Goal: Transaction & Acquisition: Purchase product/service

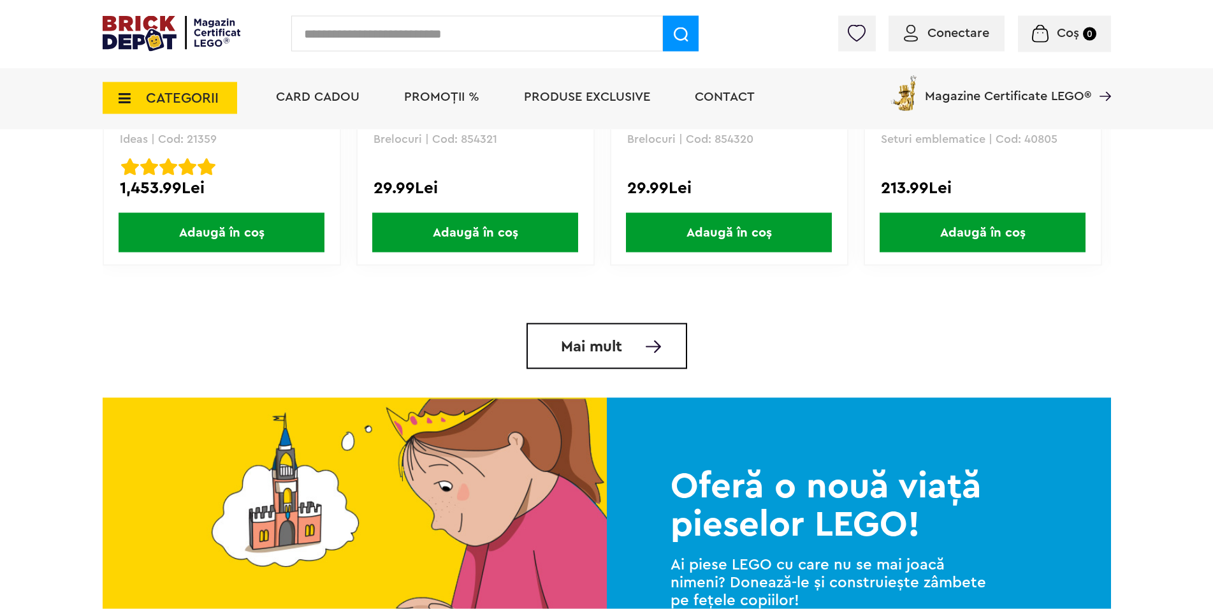
scroll to position [3122, 0]
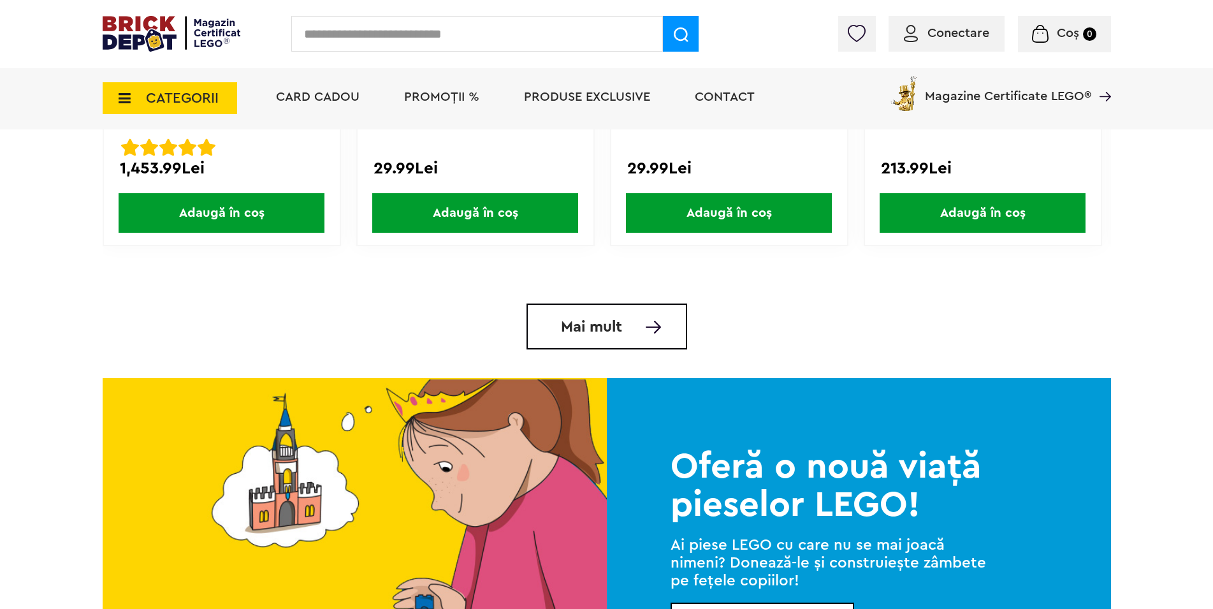
click at [585, 335] on span "Mai mult" at bounding box center [591, 326] width 61 height 15
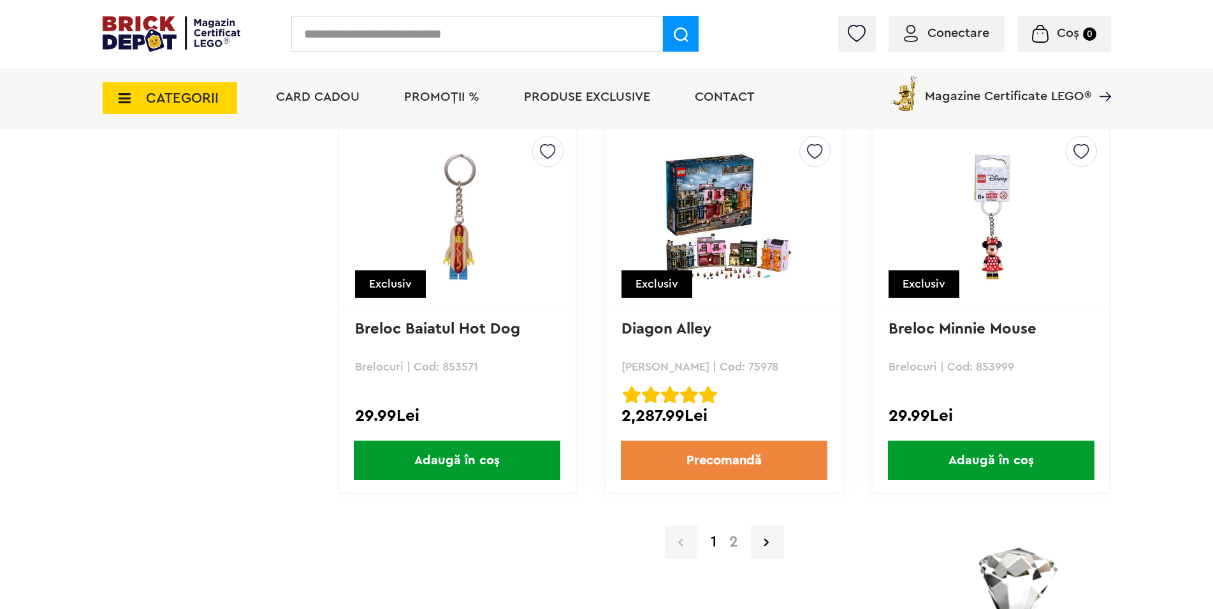
scroll to position [12097, 0]
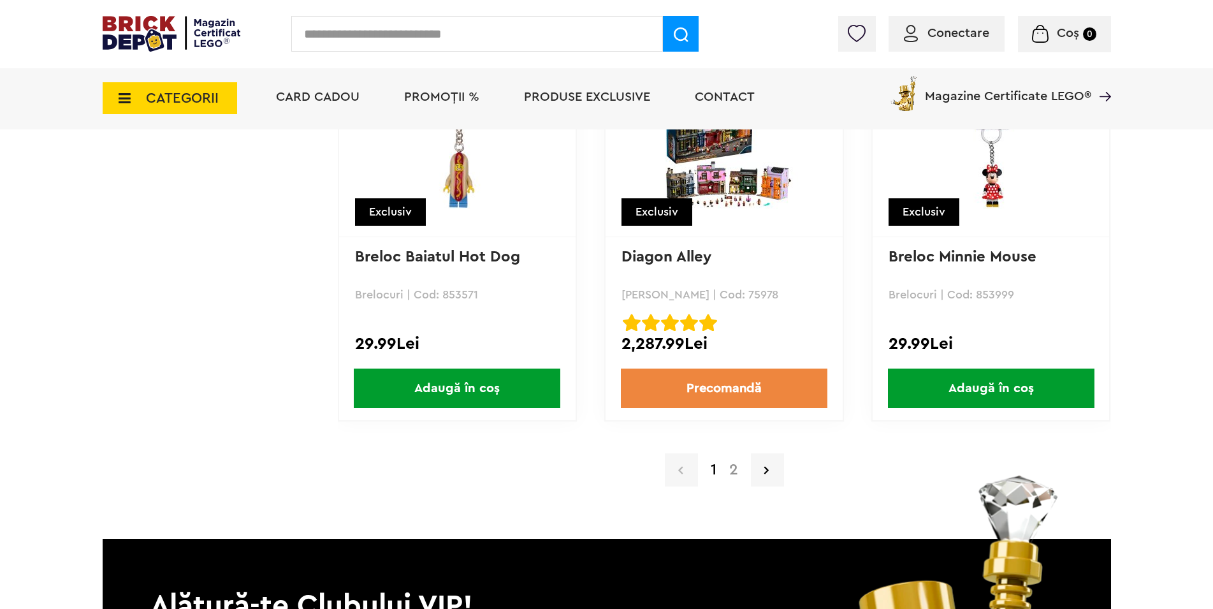
click at [737, 474] on link "2" at bounding box center [734, 469] width 22 height 15
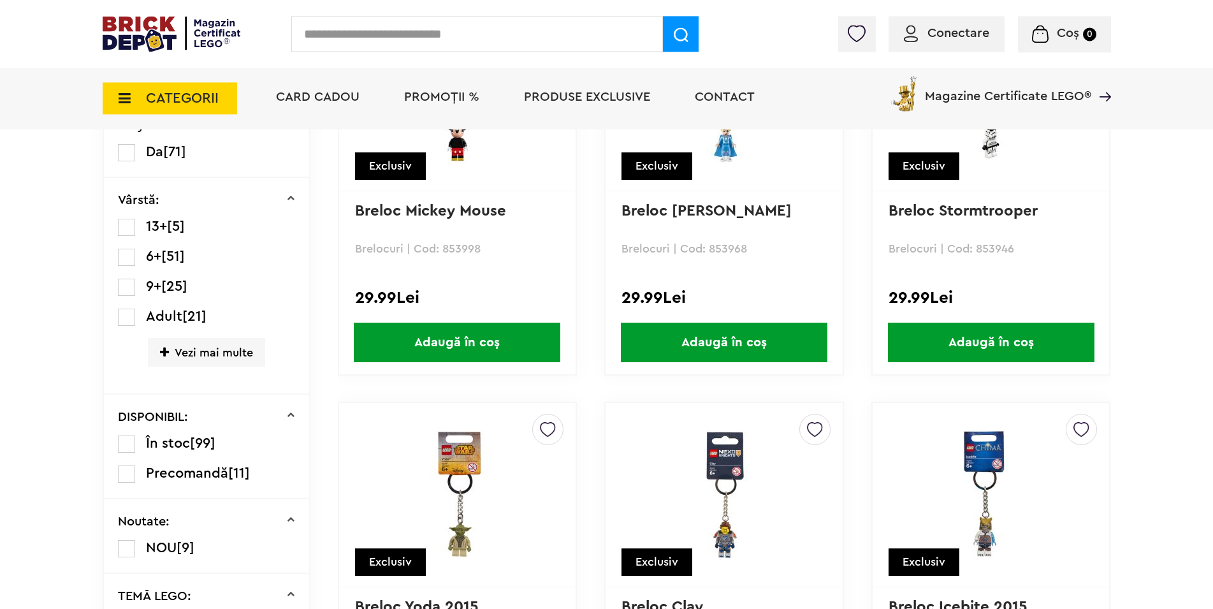
scroll to position [260, 0]
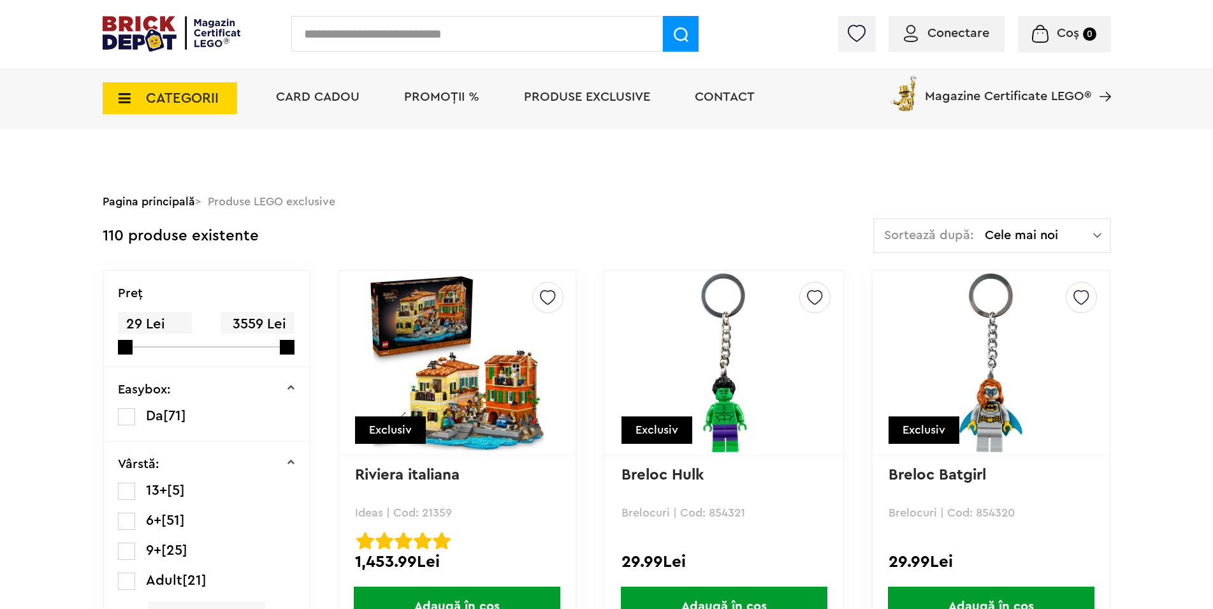
scroll to position [12097, 0]
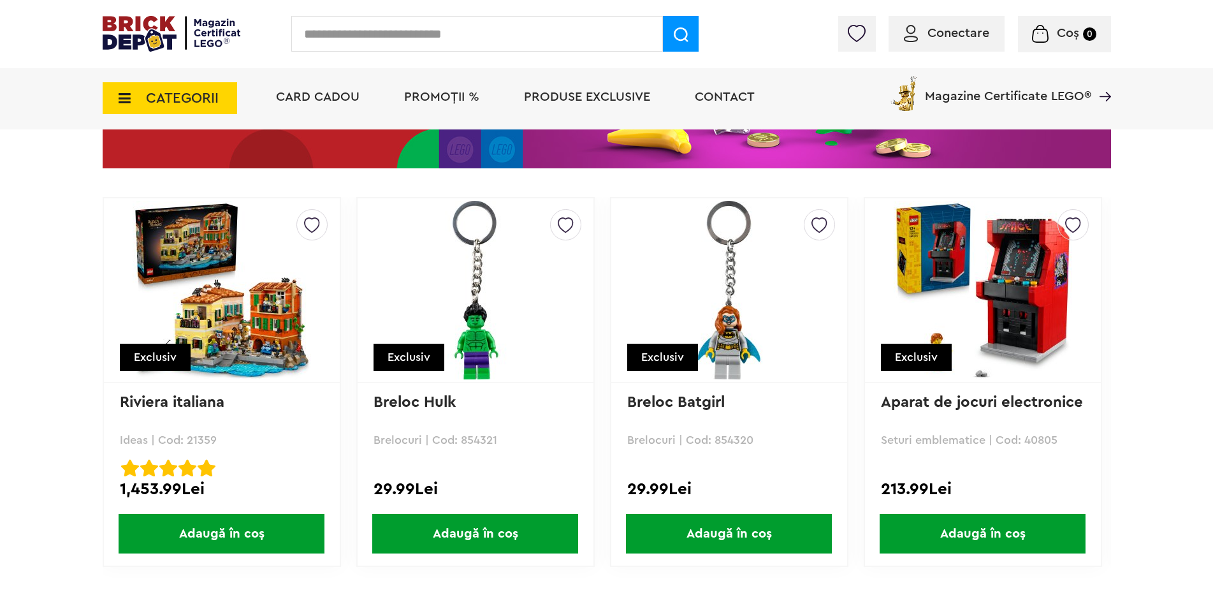
scroll to position [2732, 0]
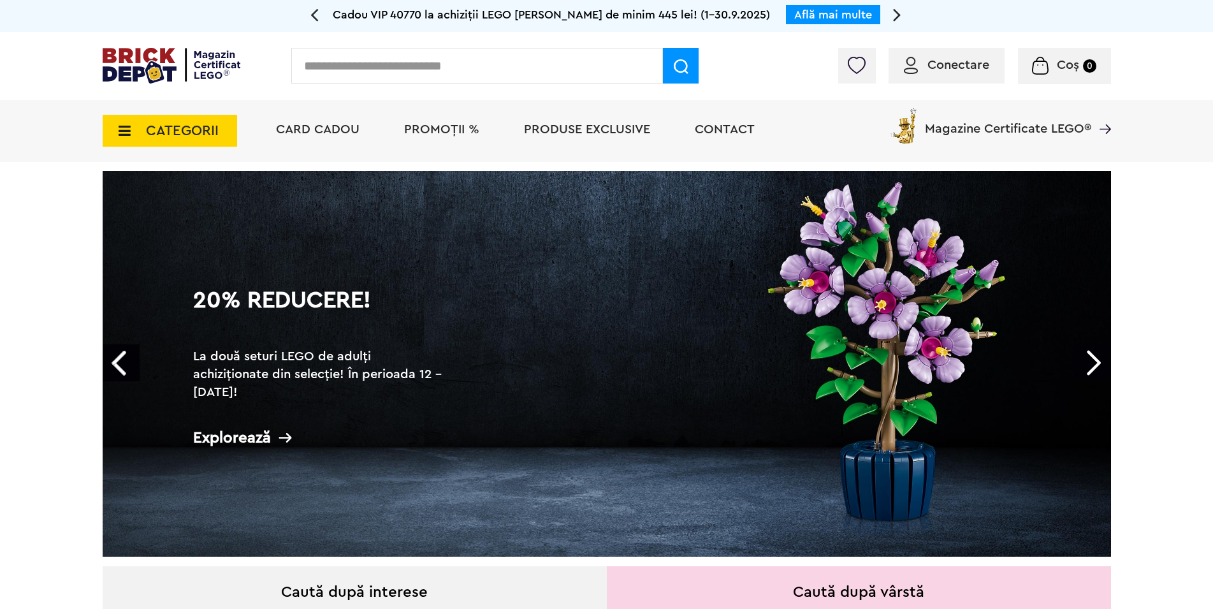
click at [130, 132] on span "CATEGORII" at bounding box center [170, 131] width 135 height 32
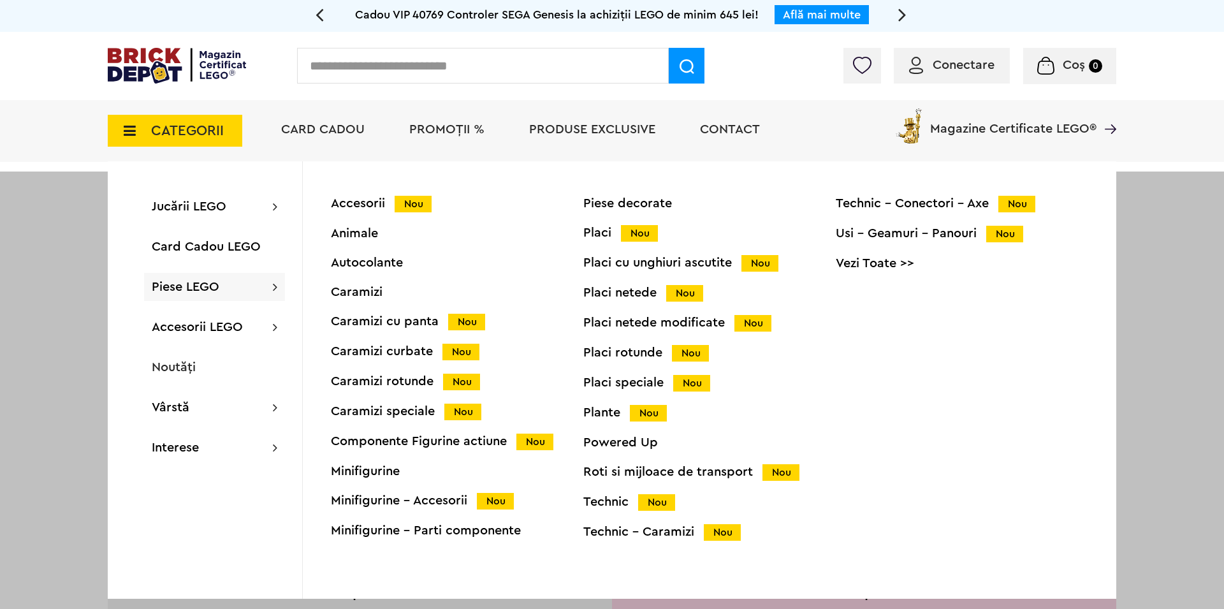
click at [414, 203] on span "Nou" at bounding box center [413, 204] width 37 height 17
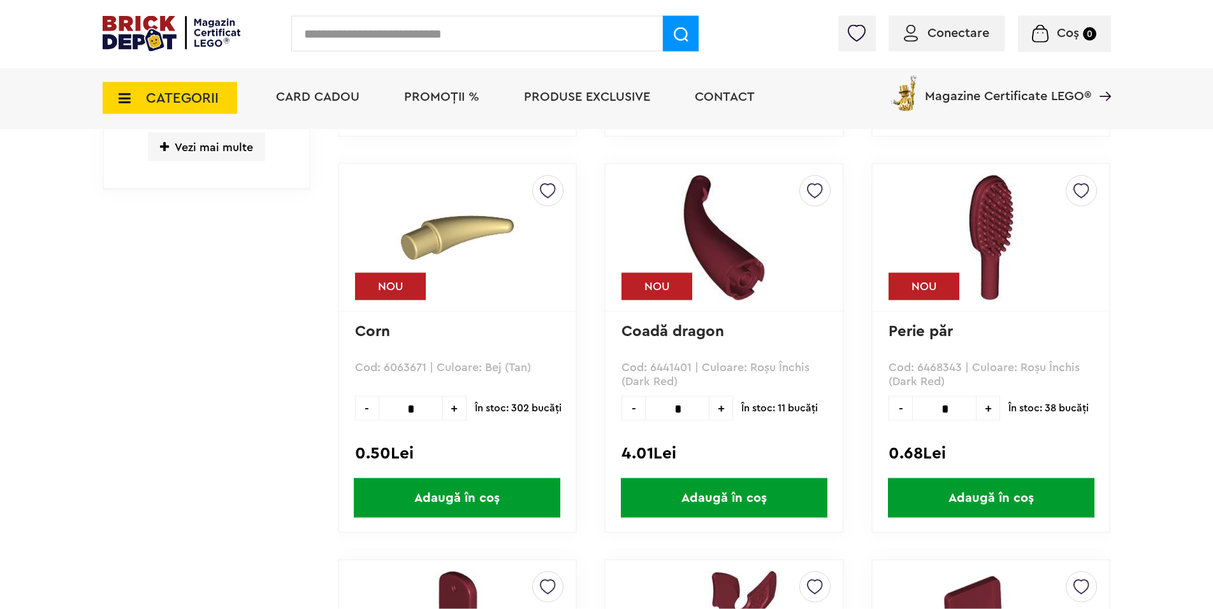
scroll to position [780, 0]
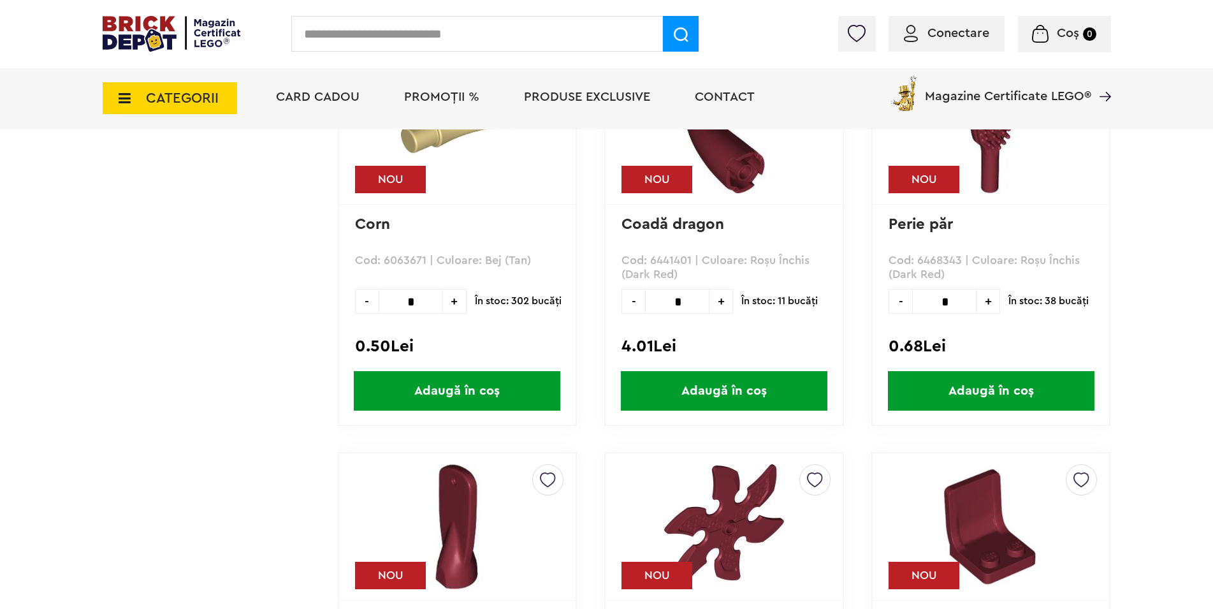
click at [738, 380] on span "Adaugă în coș" at bounding box center [724, 391] width 207 height 40
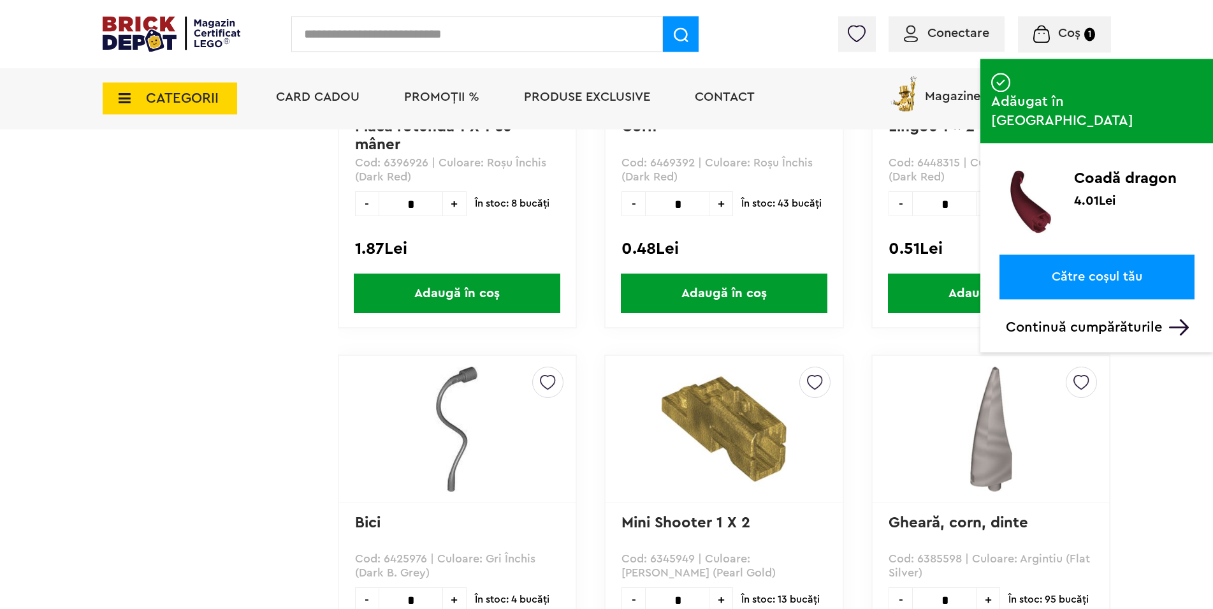
scroll to position [1821, 0]
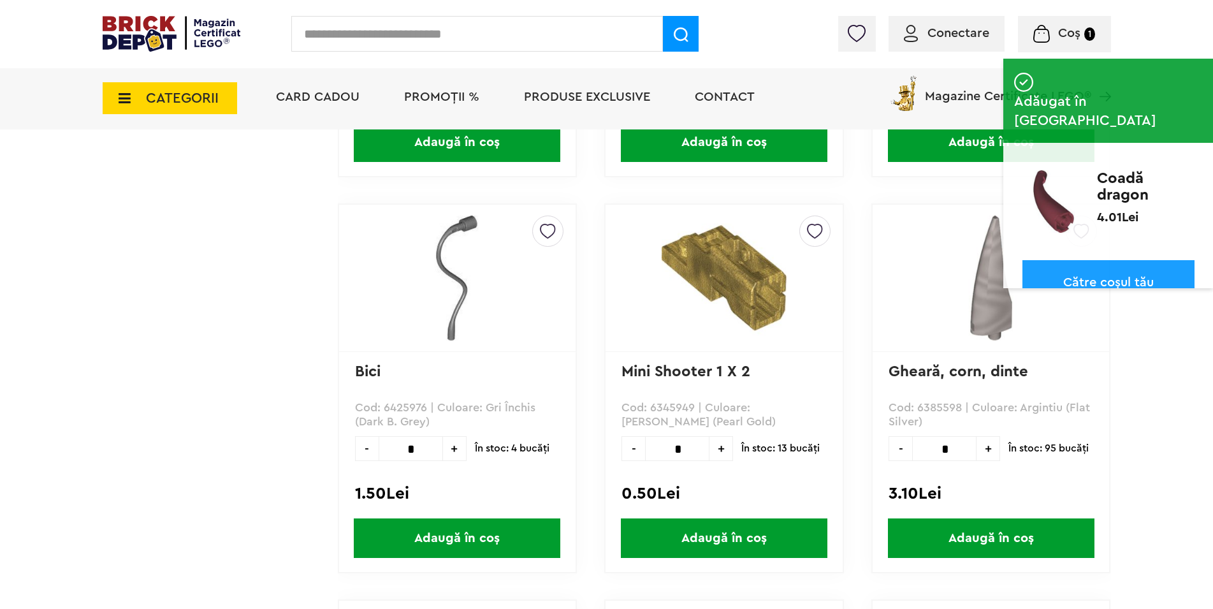
click at [116, 95] on icon at bounding box center [121, 98] width 20 height 14
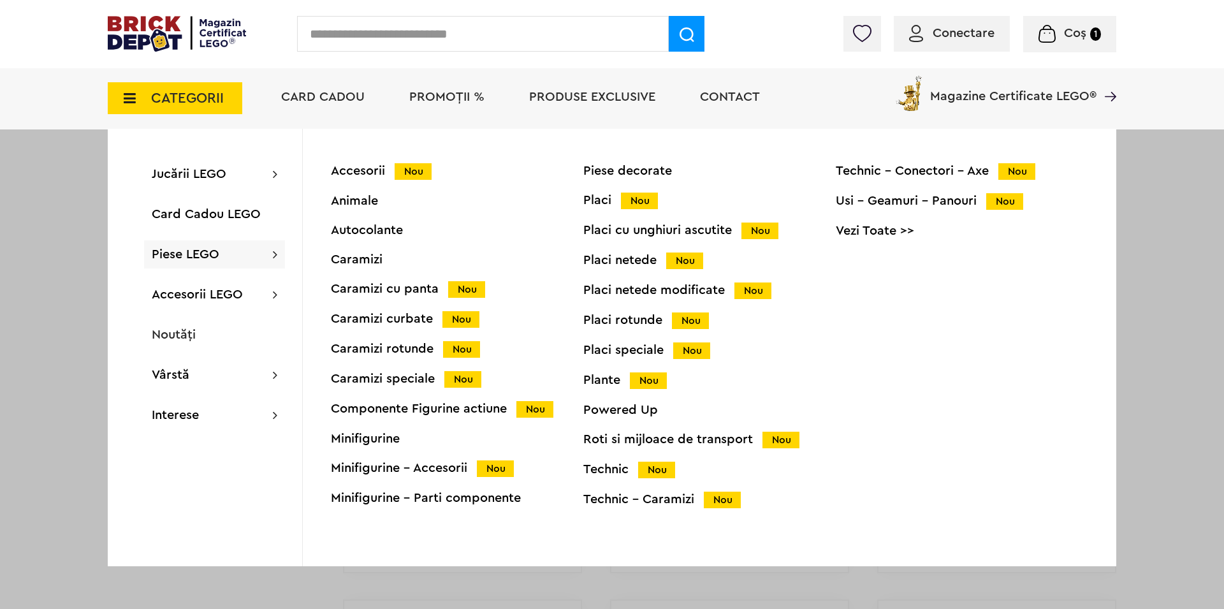
click at [471, 289] on span "Nou" at bounding box center [466, 289] width 37 height 17
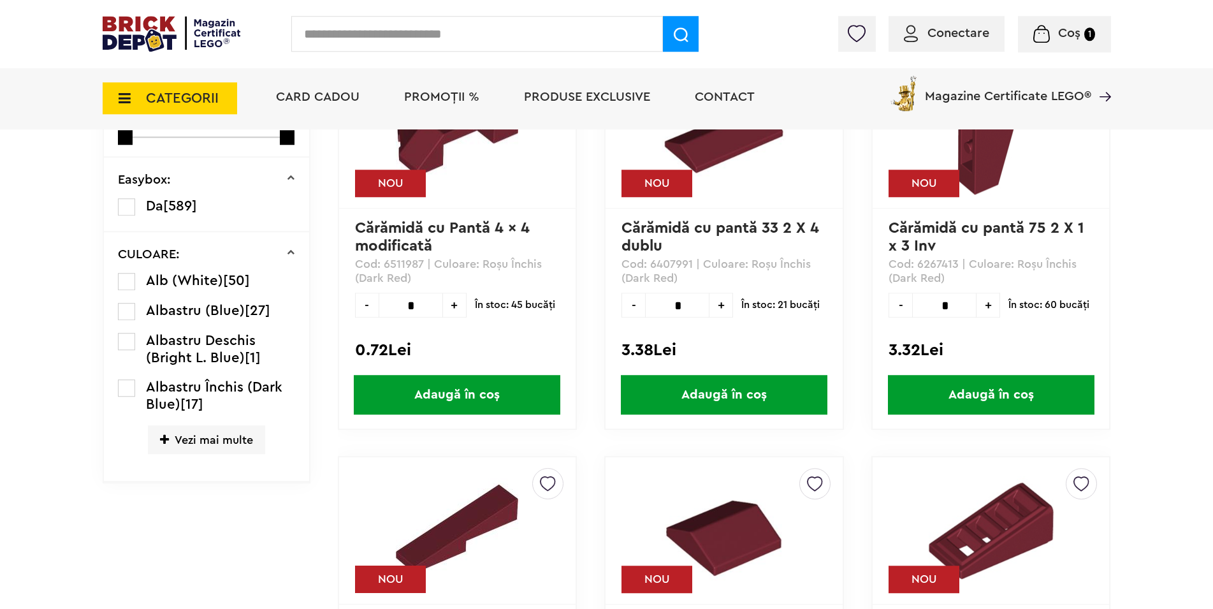
scroll to position [357, 0]
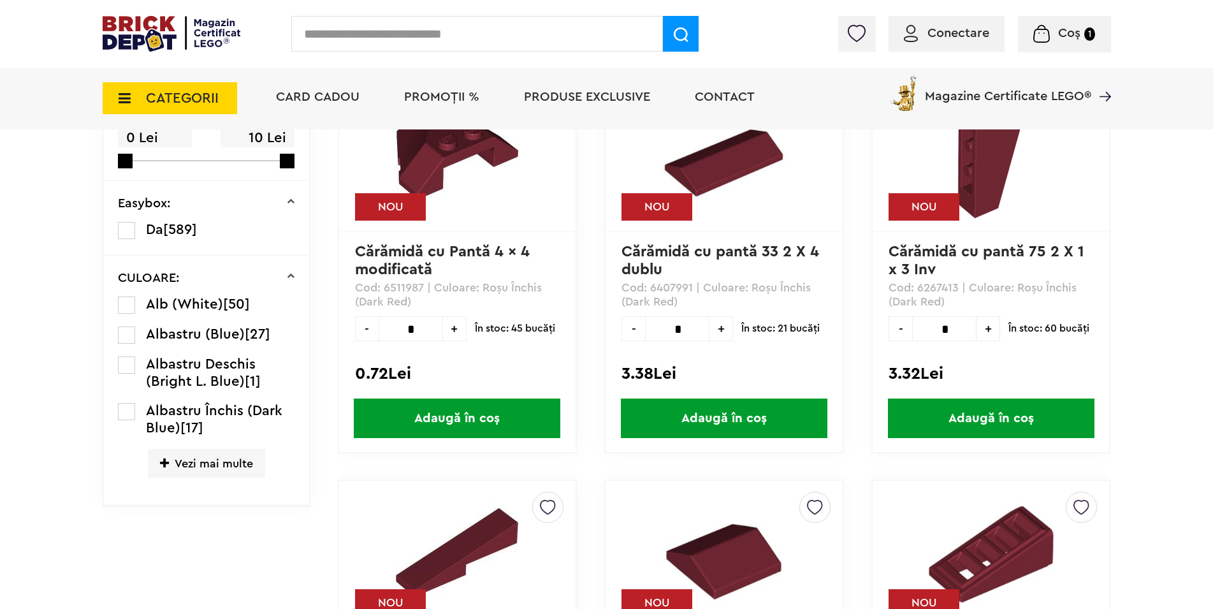
click at [126, 101] on icon at bounding box center [121, 98] width 20 height 14
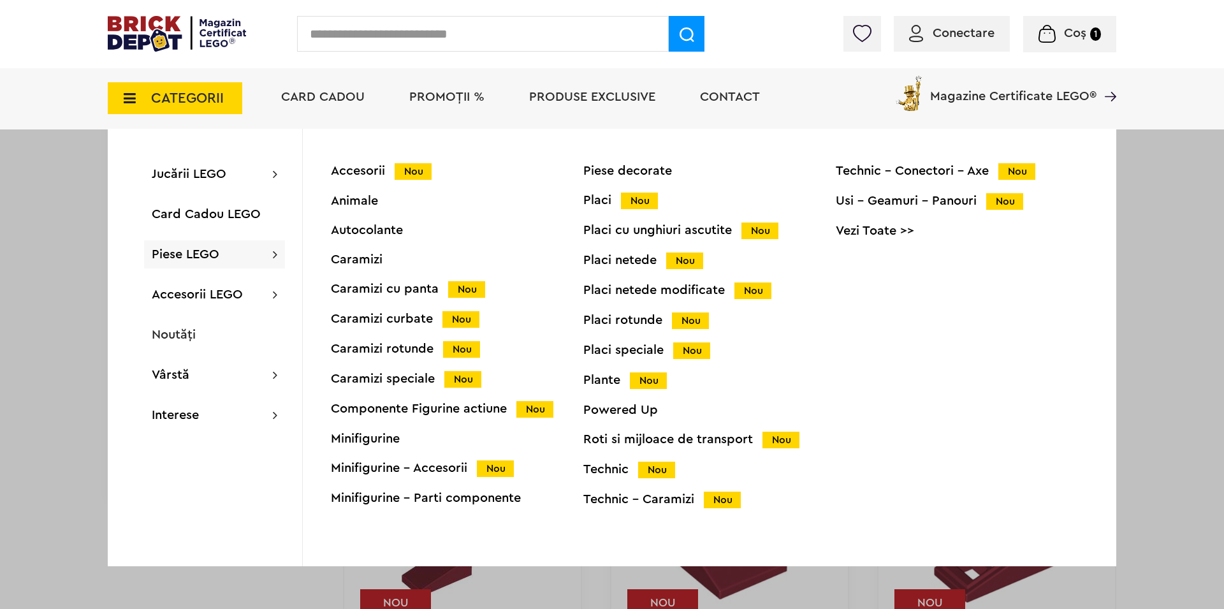
click at [483, 410] on div "Componente Figurine actiune Nou" at bounding box center [457, 408] width 253 height 13
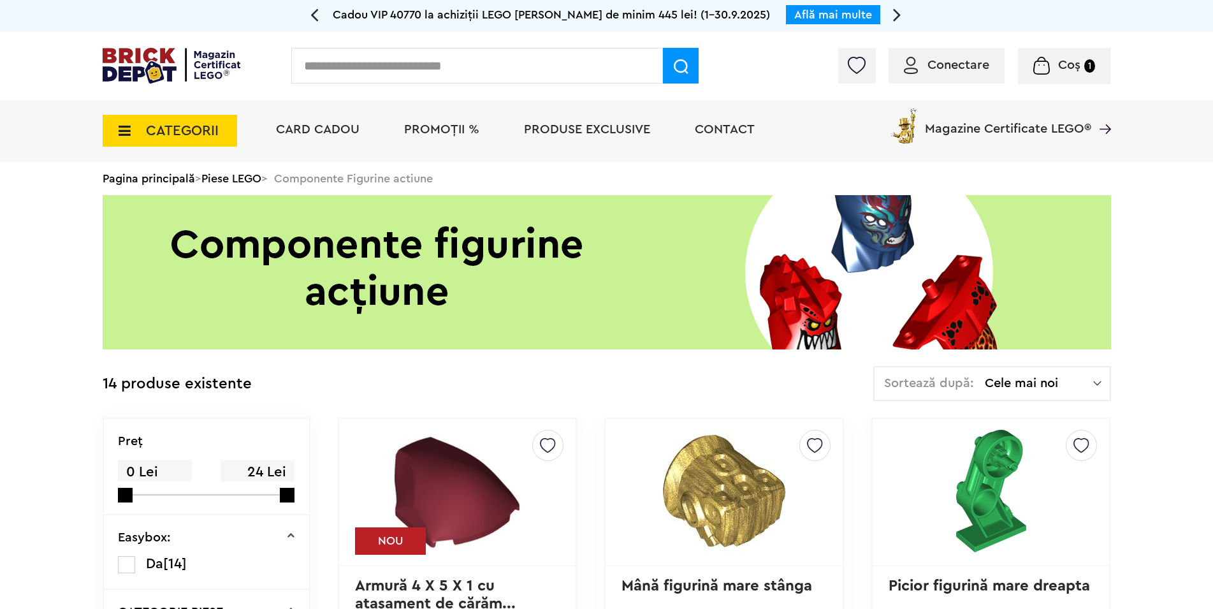
click at [123, 140] on span "CATEGORII" at bounding box center [170, 131] width 135 height 32
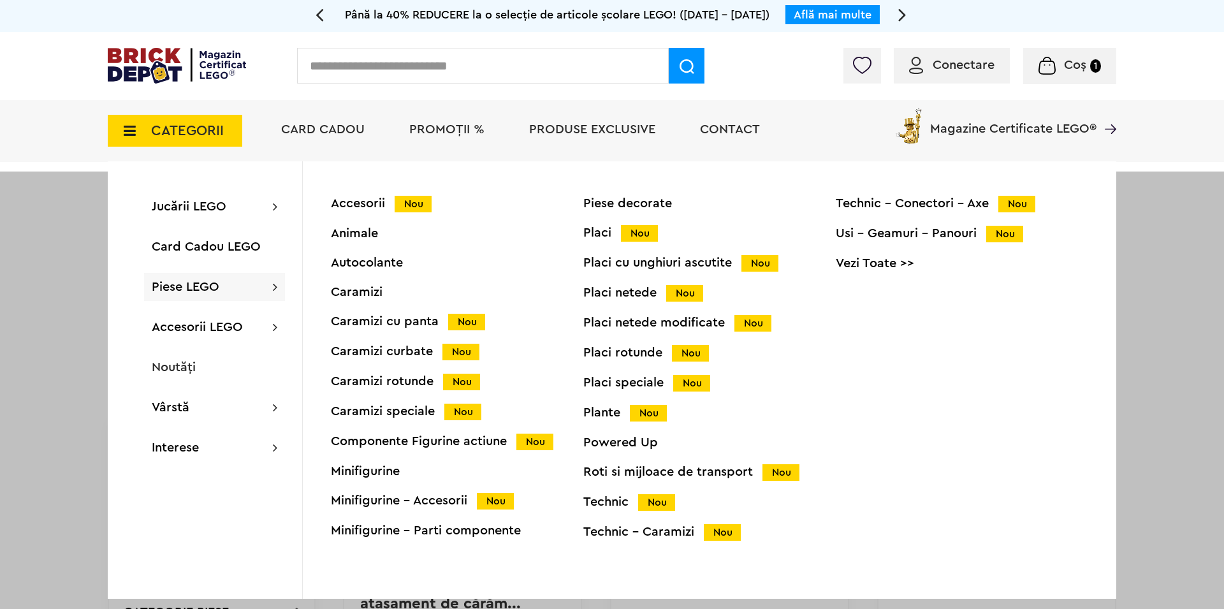
click at [443, 501] on div "Minifigurine - Accesorii Nou" at bounding box center [457, 500] width 253 height 13
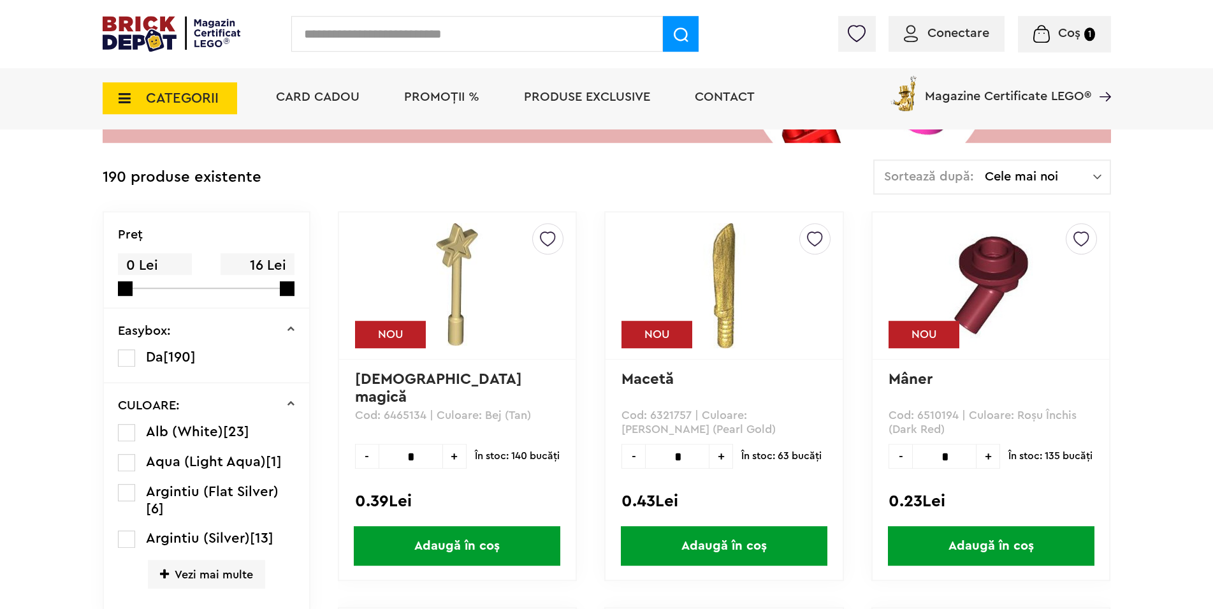
scroll to position [260, 0]
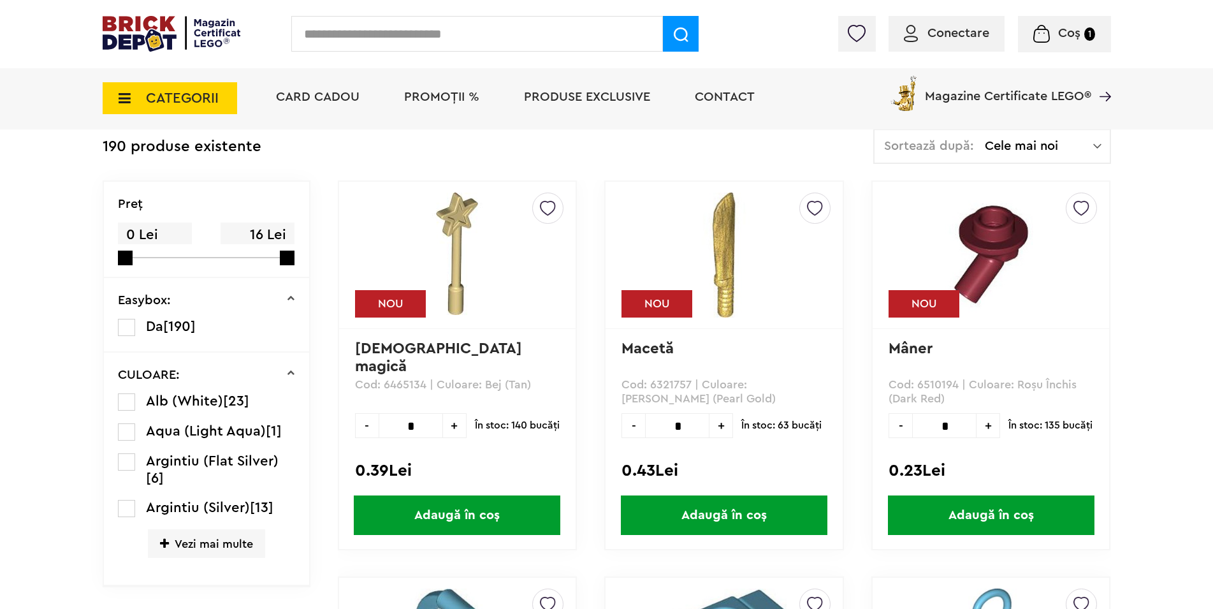
click at [720, 425] on span "+" at bounding box center [722, 425] width 24 height 25
type input "*"
click at [729, 507] on span "Adaugă în coș" at bounding box center [724, 515] width 207 height 40
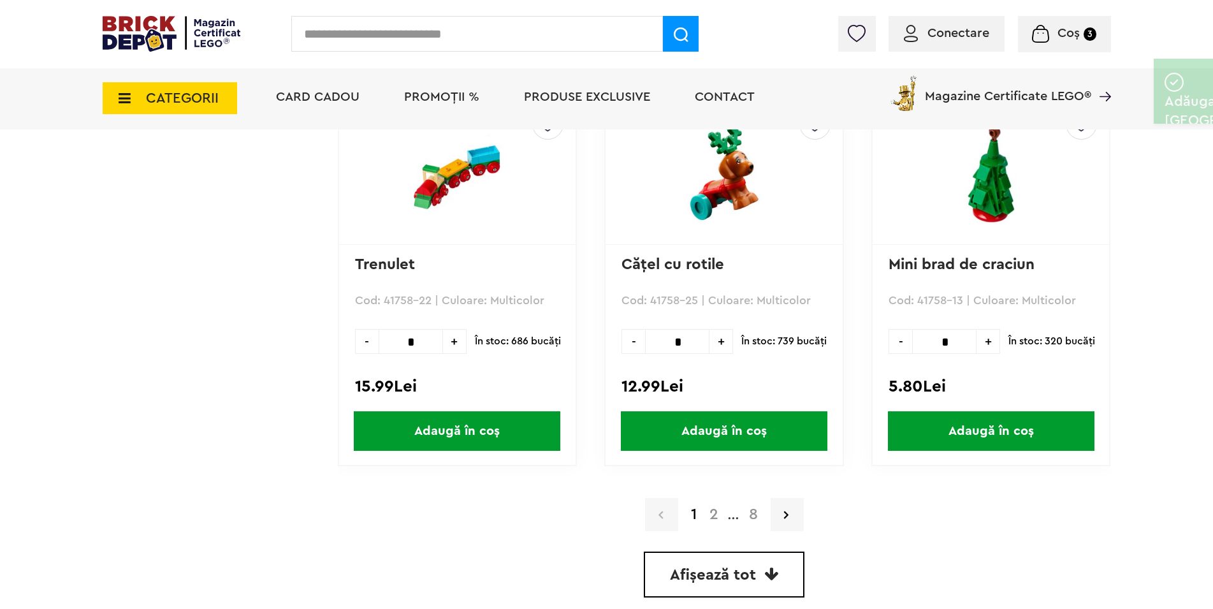
scroll to position [3772, 0]
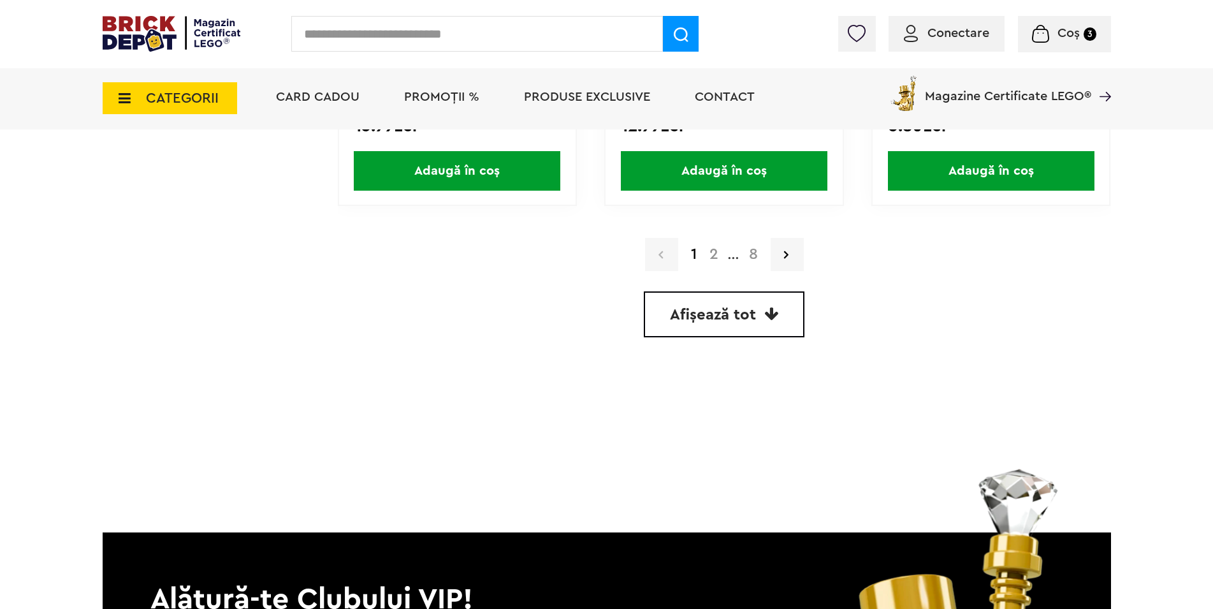
click at [719, 318] on span "Afișează tot" at bounding box center [713, 314] width 86 height 15
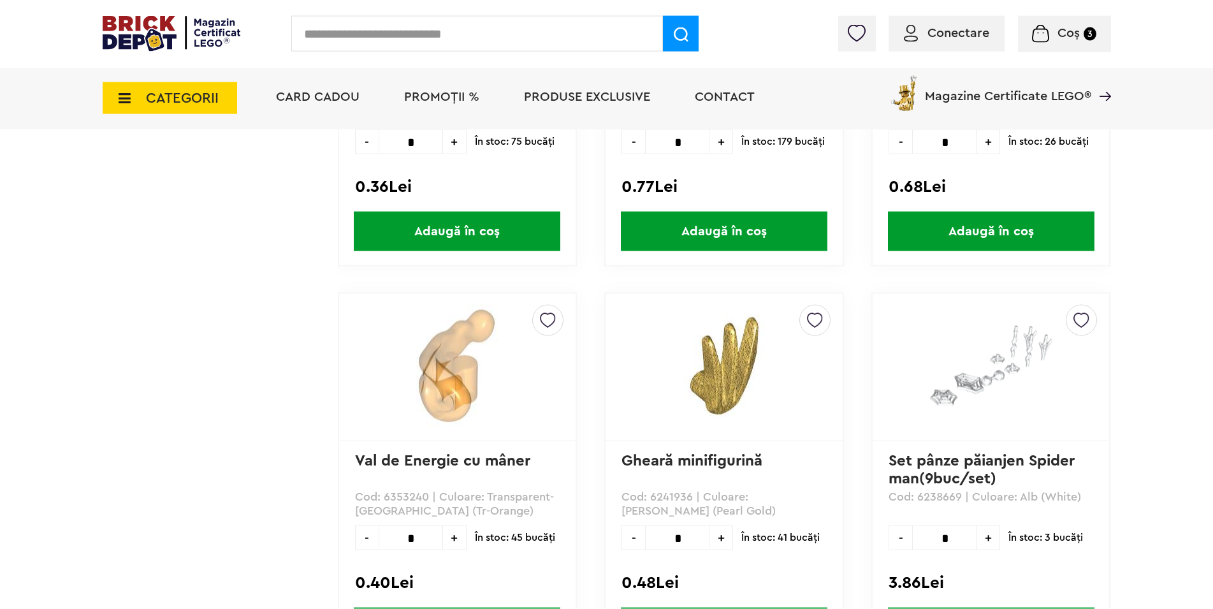
scroll to position [4576, 0]
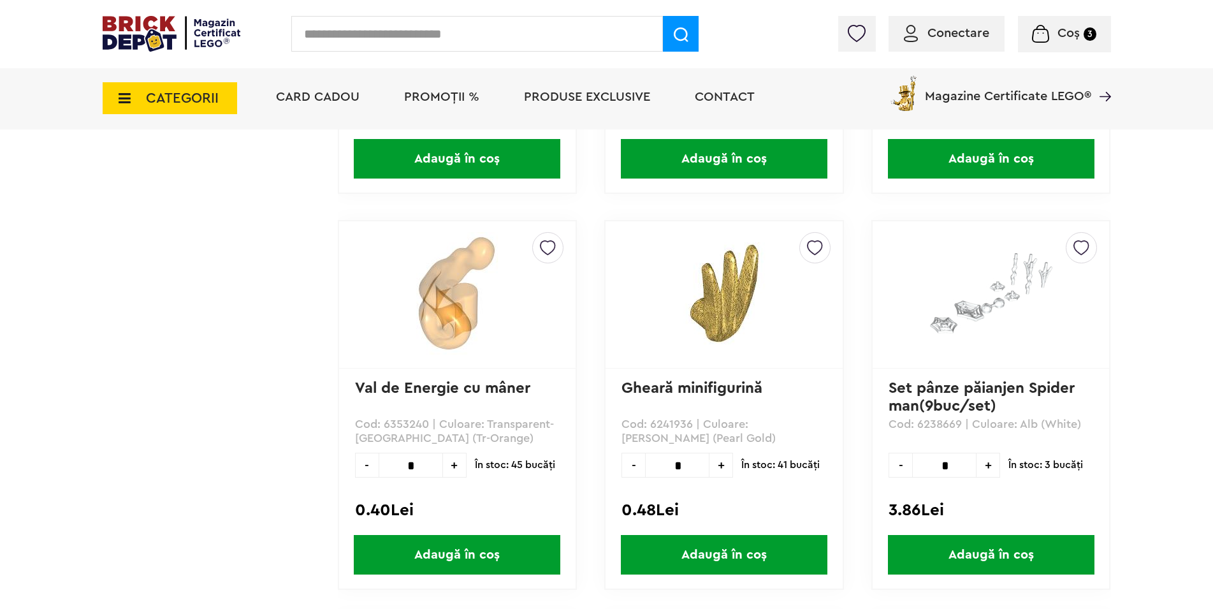
click at [1023, 553] on span "Adaugă în coș" at bounding box center [991, 555] width 207 height 40
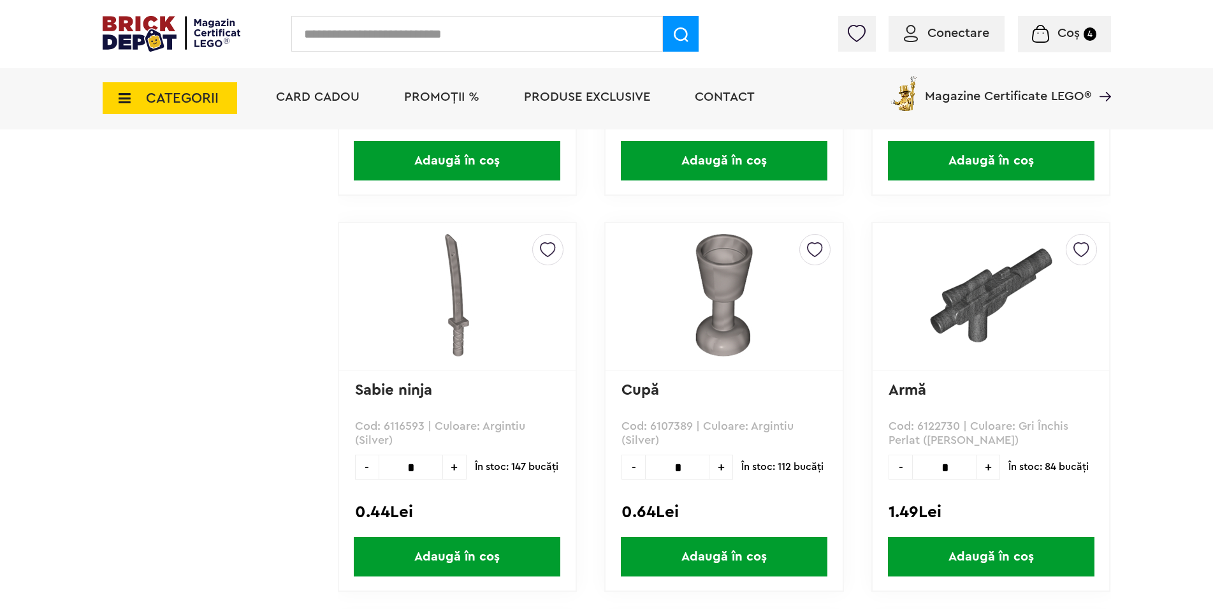
scroll to position [13942, 0]
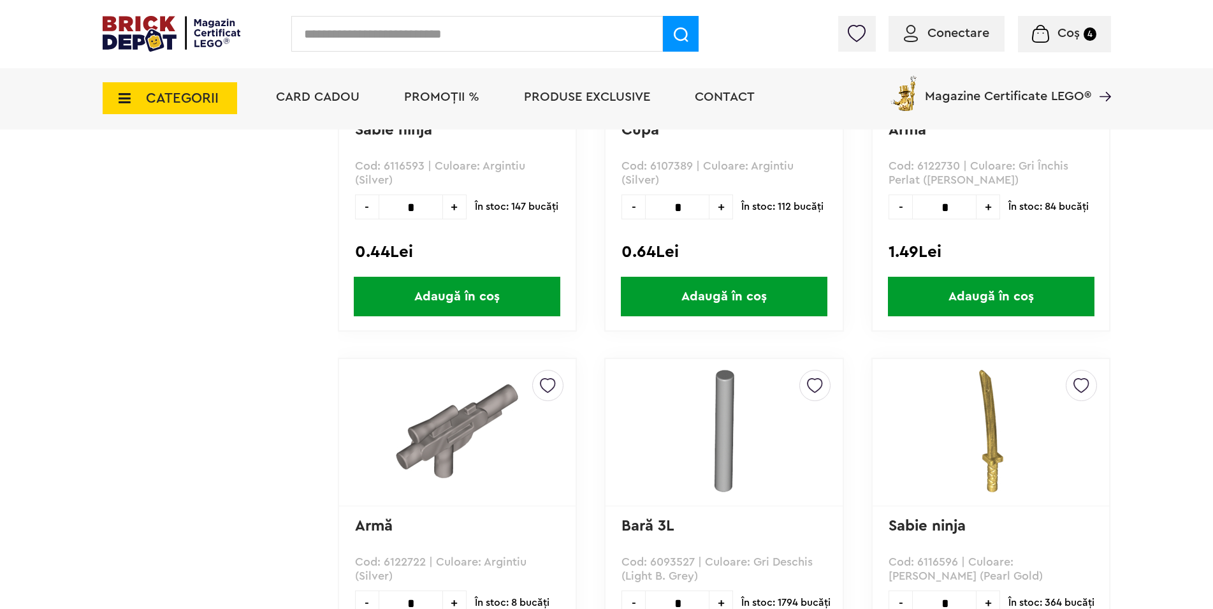
click at [131, 96] on span "CATEGORII" at bounding box center [170, 98] width 135 height 32
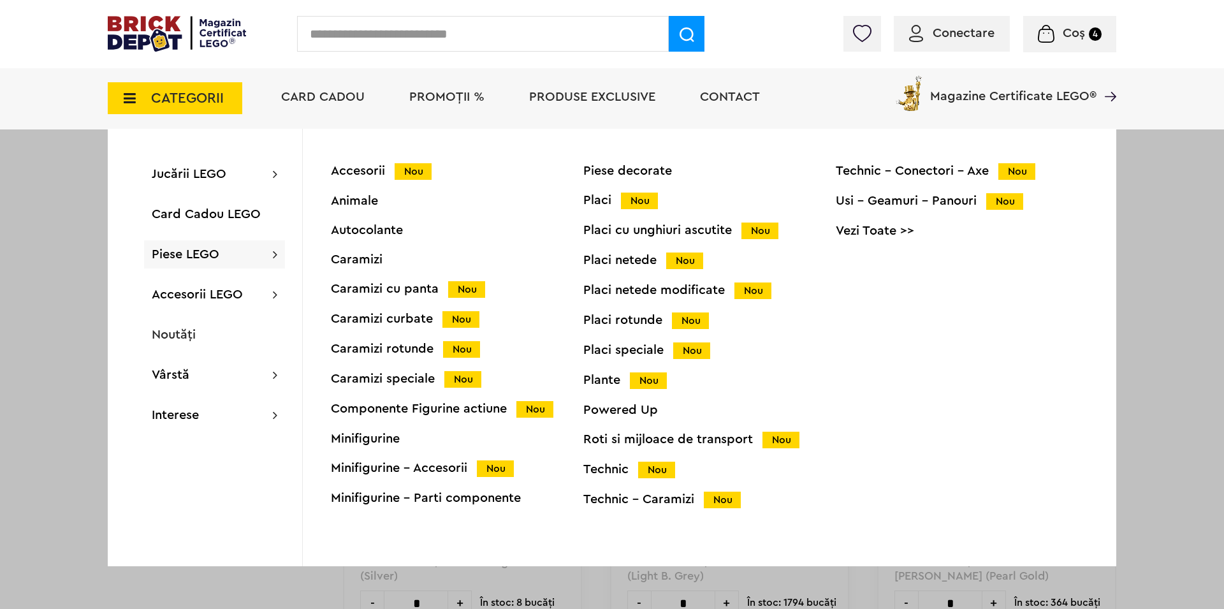
click at [643, 200] on span "Nou" at bounding box center [639, 201] width 37 height 17
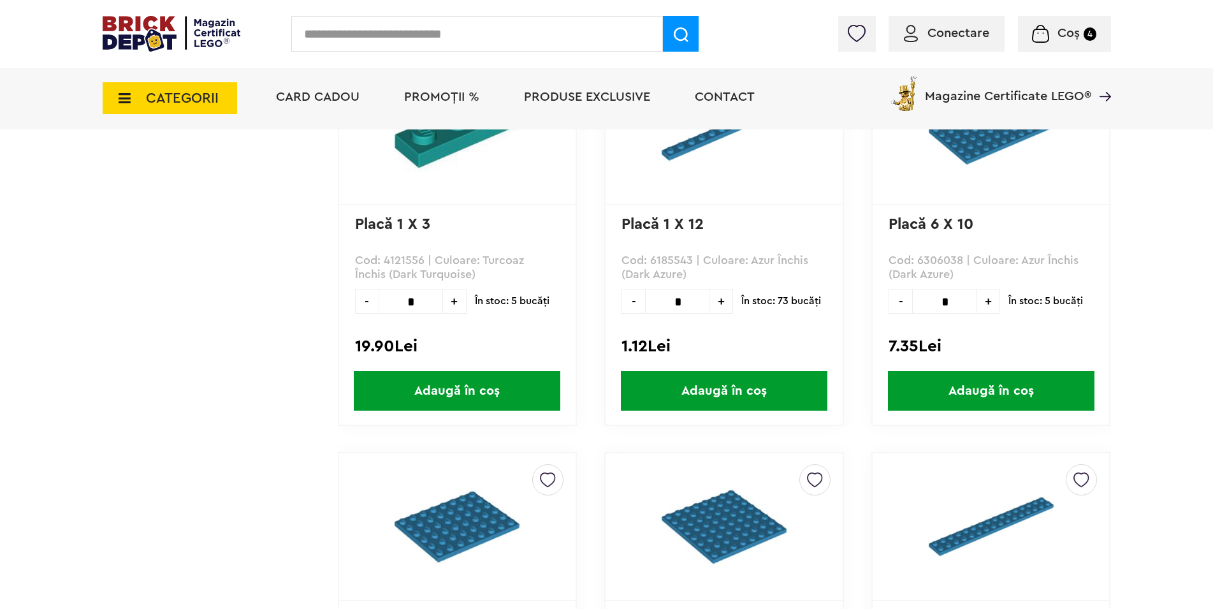
scroll to position [520, 0]
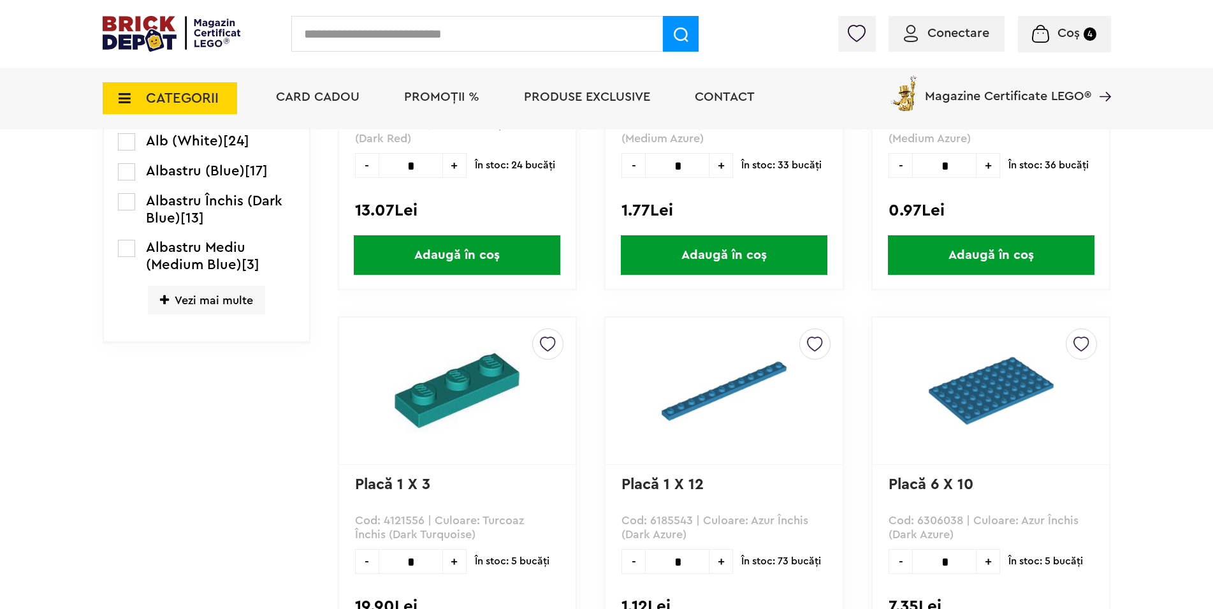
click at [133, 98] on span "CATEGORII" at bounding box center [170, 98] width 135 height 32
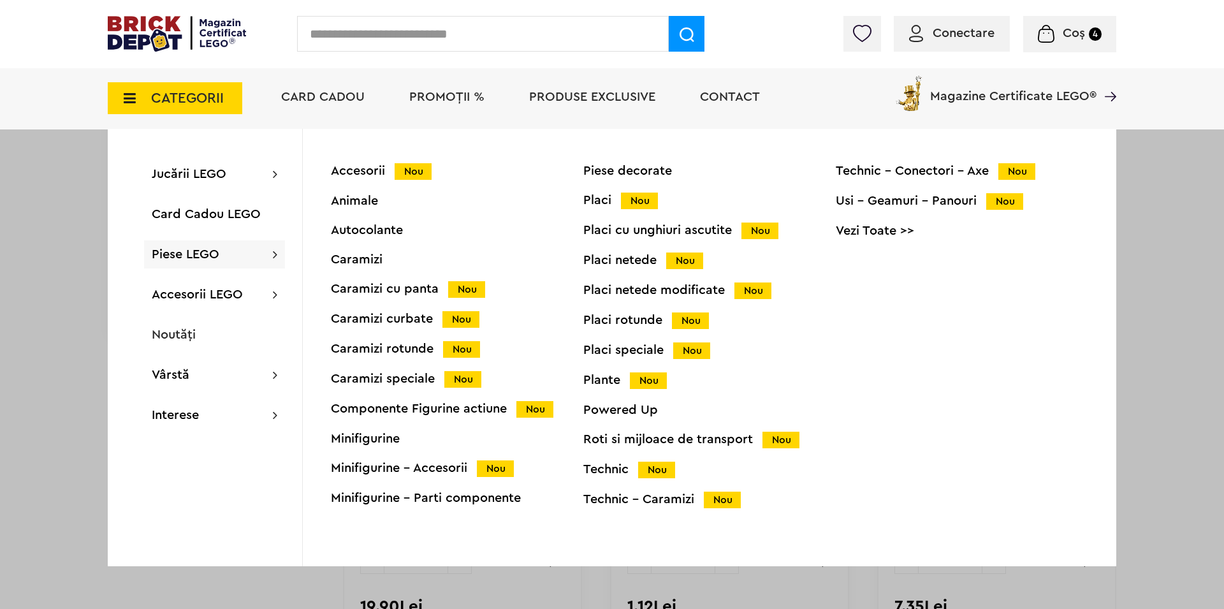
click at [689, 443] on div "Roti si mijloace de transport Nou" at bounding box center [709, 439] width 253 height 13
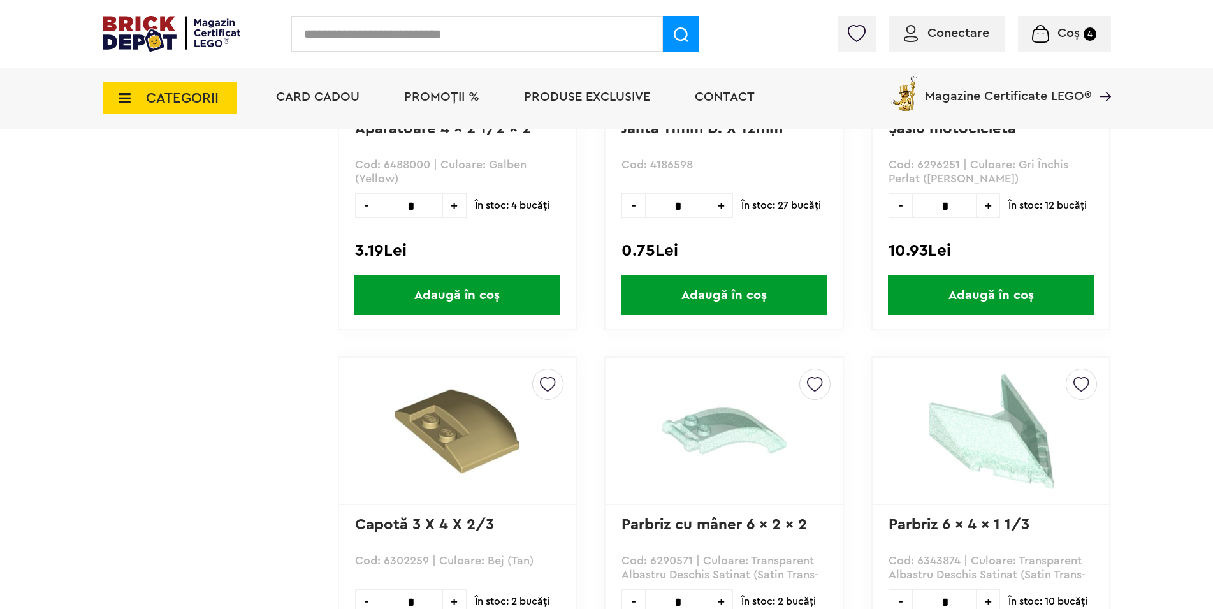
scroll to position [3642, 0]
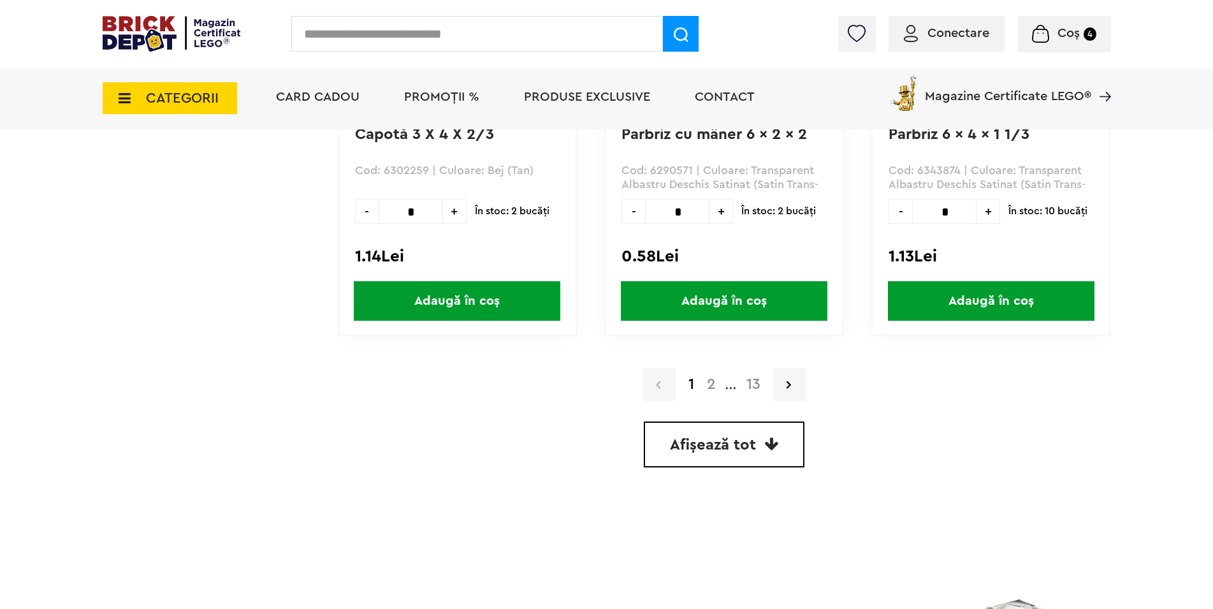
click at [738, 439] on span "Afișează tot" at bounding box center [713, 444] width 86 height 15
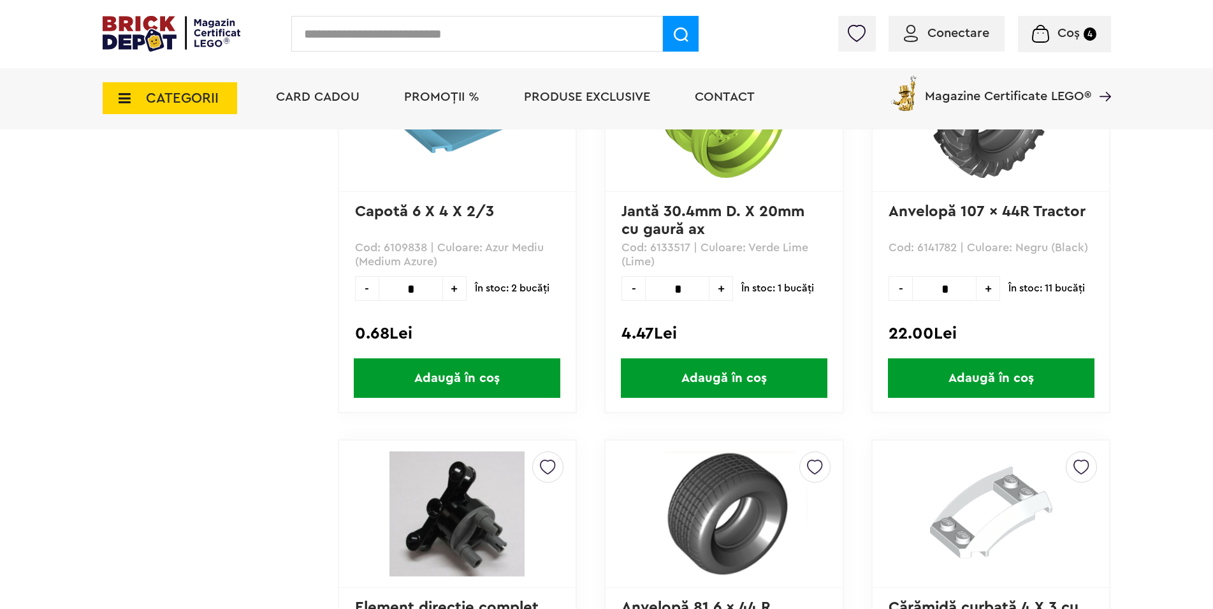
scroll to position [21761, 0]
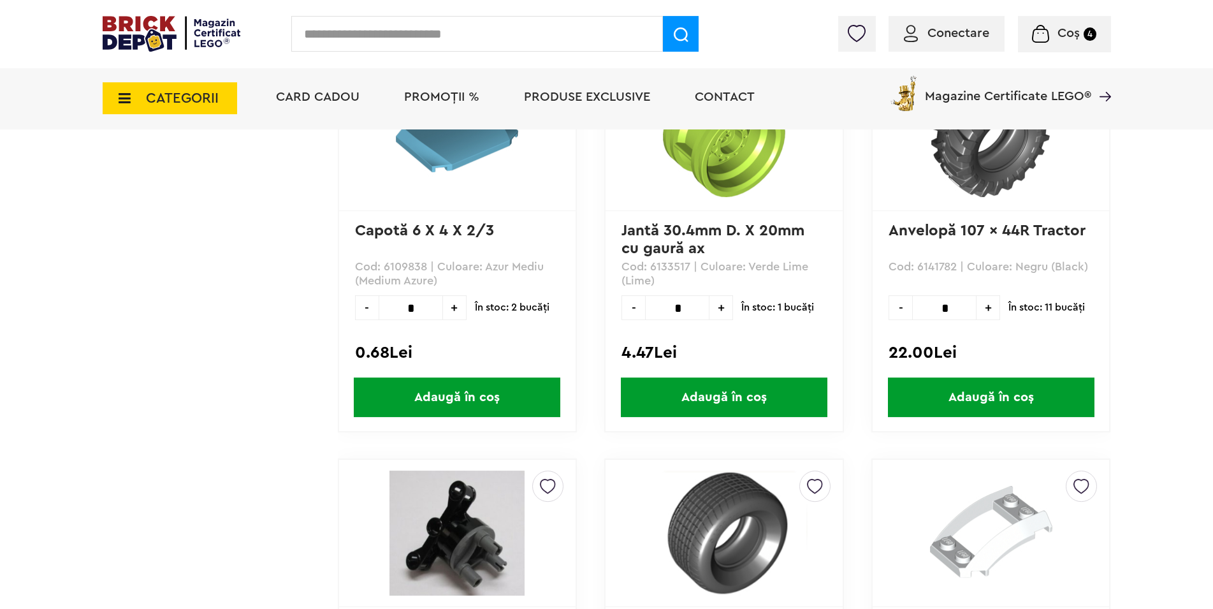
click at [126, 99] on icon at bounding box center [121, 98] width 20 height 14
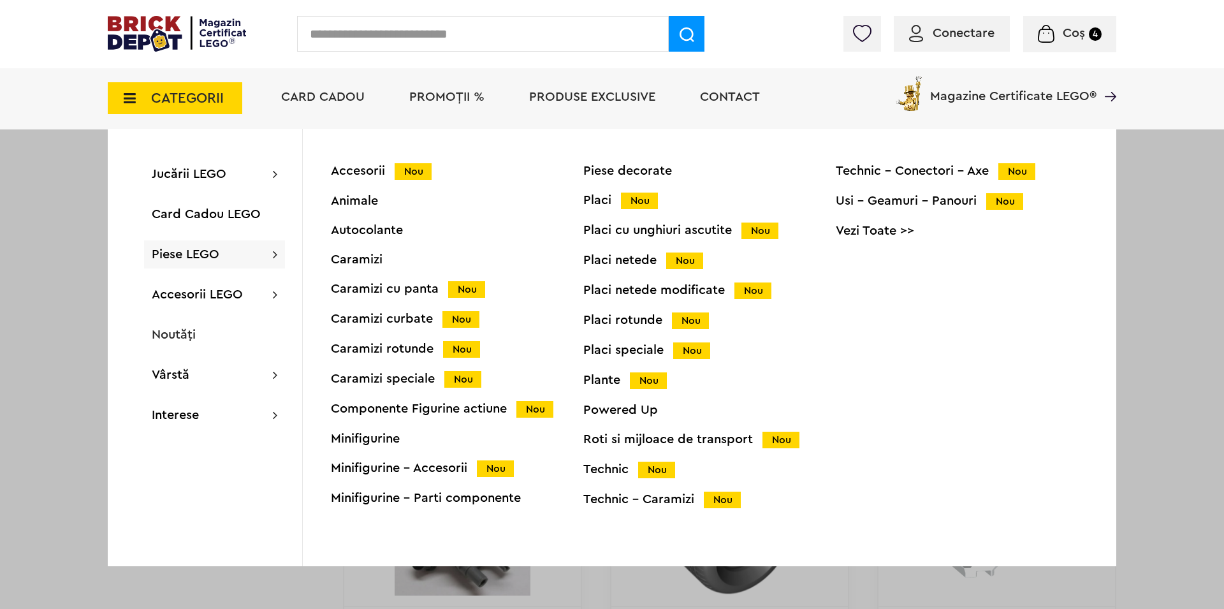
click at [414, 345] on div "Caramizi rotunde Nou" at bounding box center [457, 348] width 253 height 13
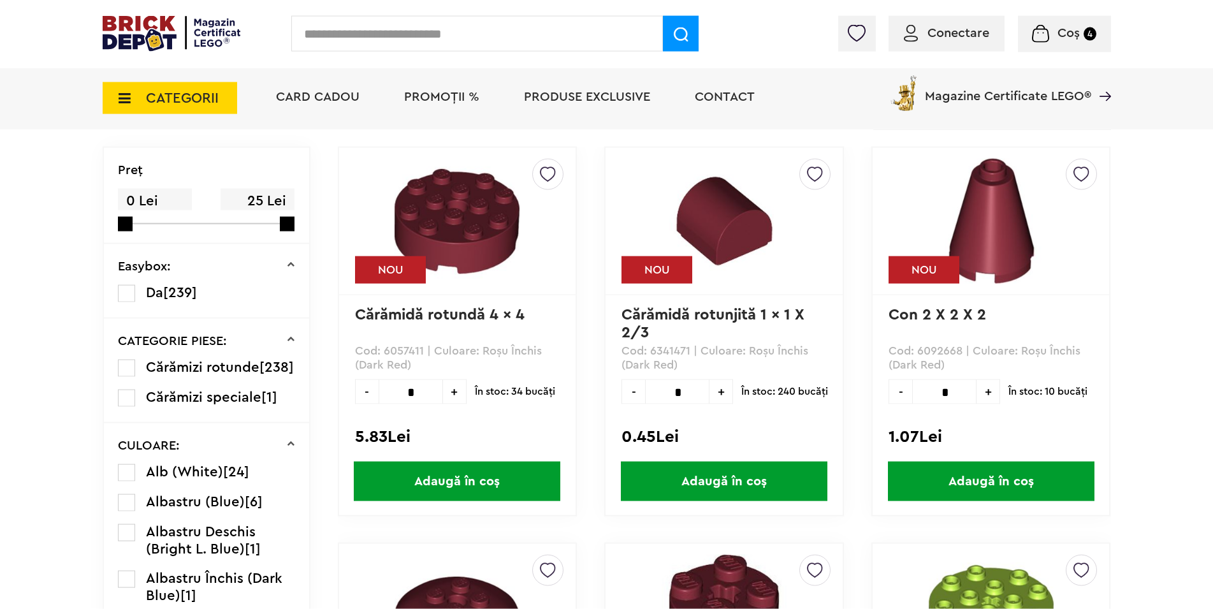
scroll to position [260, 0]
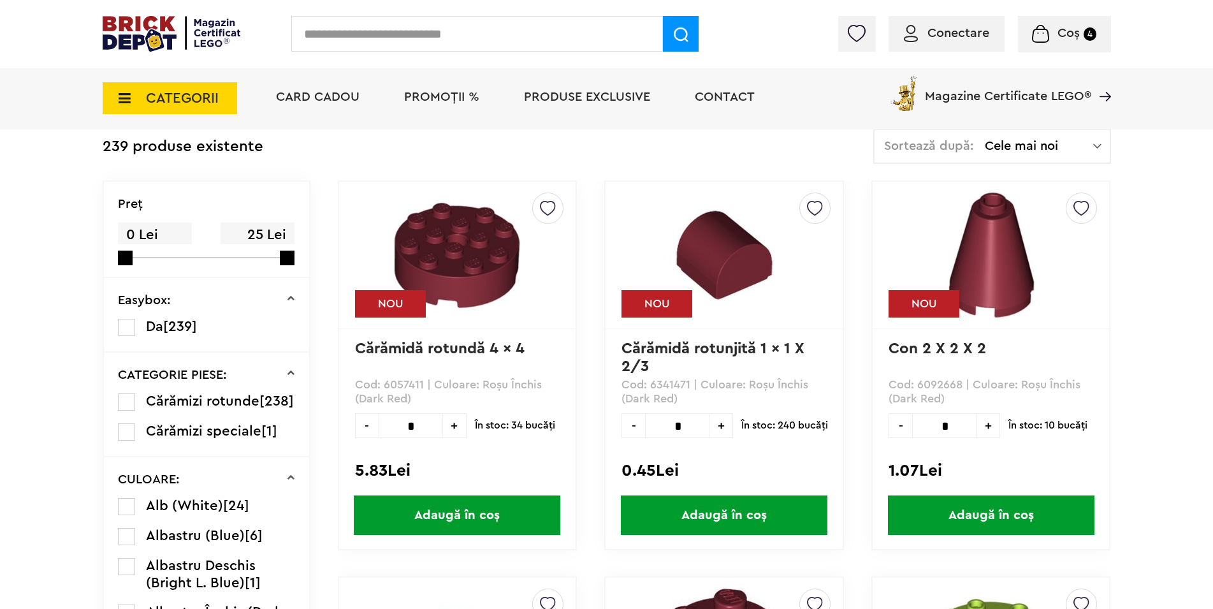
click at [985, 424] on span "+" at bounding box center [989, 425] width 24 height 25
type input "*"
click at [995, 507] on span "Adaugă în coș" at bounding box center [991, 515] width 207 height 40
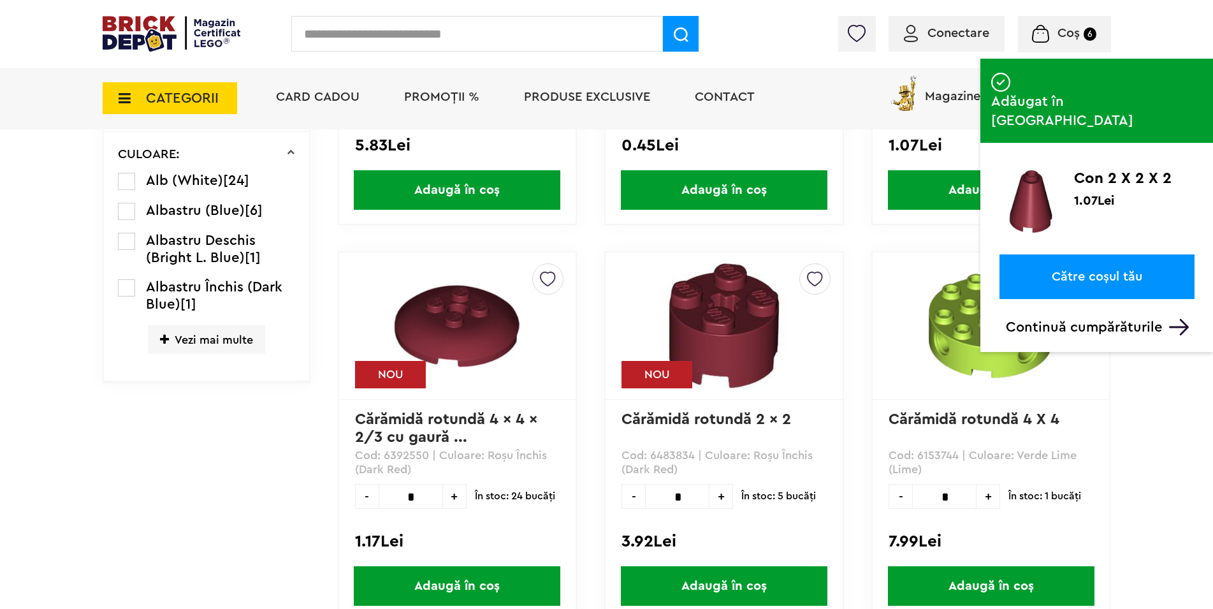
scroll to position [650, 0]
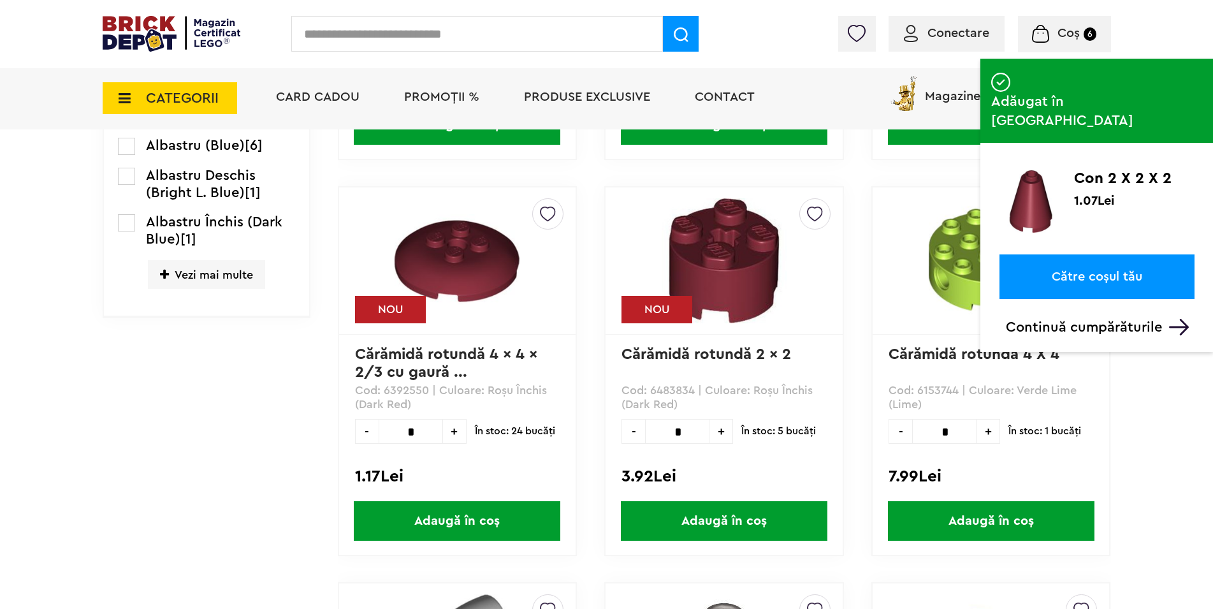
click at [462, 436] on span "+" at bounding box center [455, 431] width 24 height 25
type input "*"
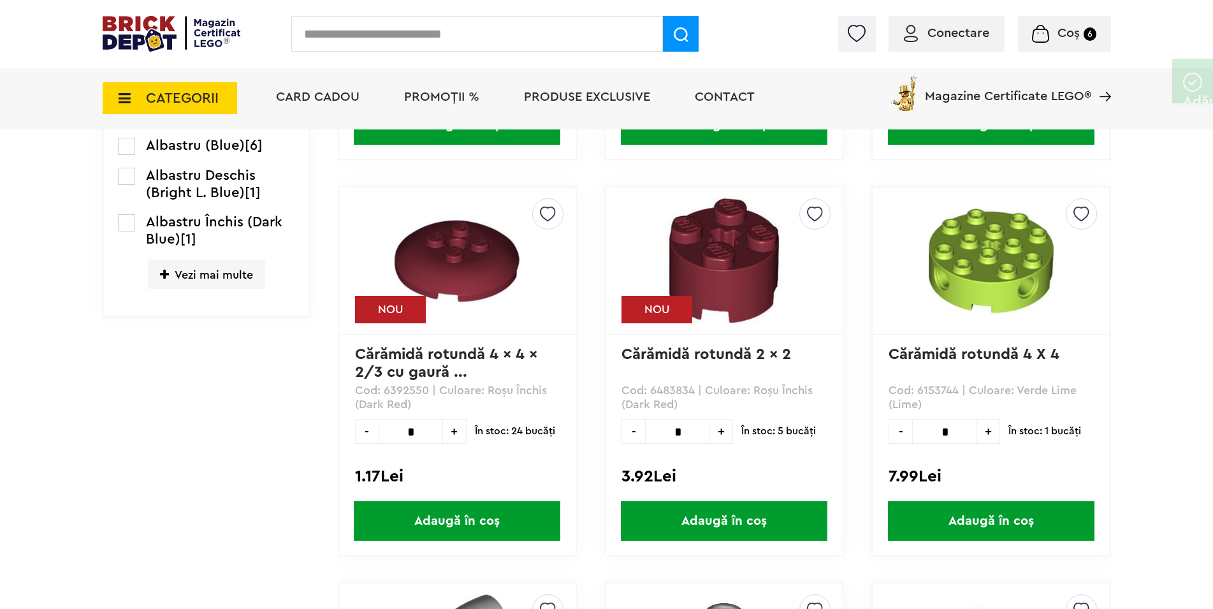
click at [493, 519] on span "Adaugă în coș" at bounding box center [457, 521] width 207 height 40
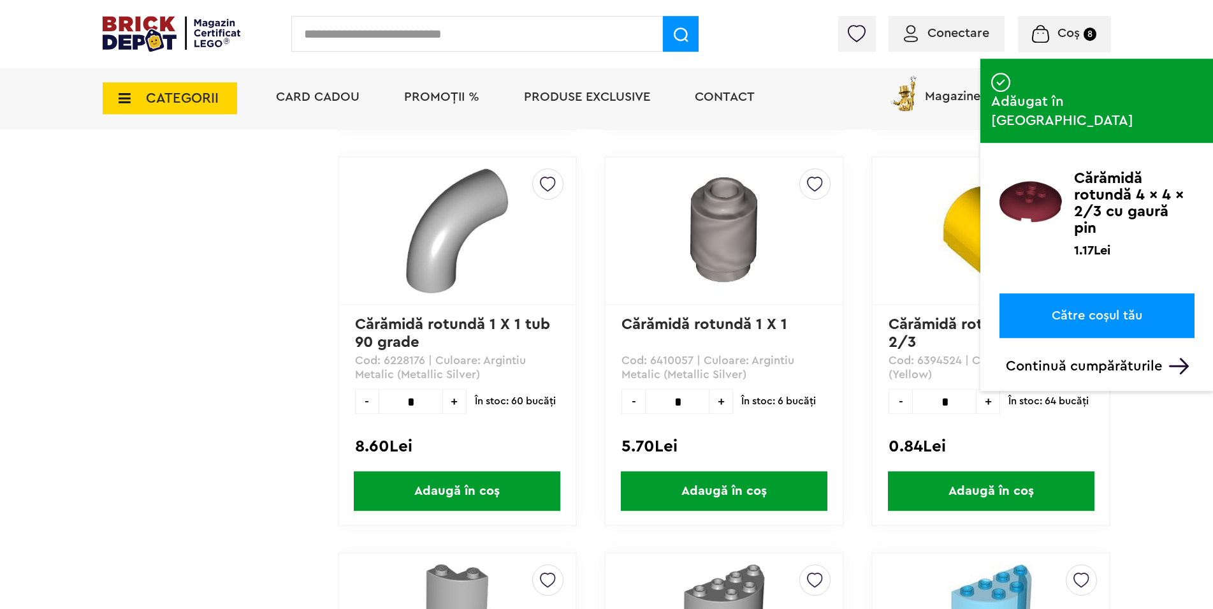
scroll to position [1041, 0]
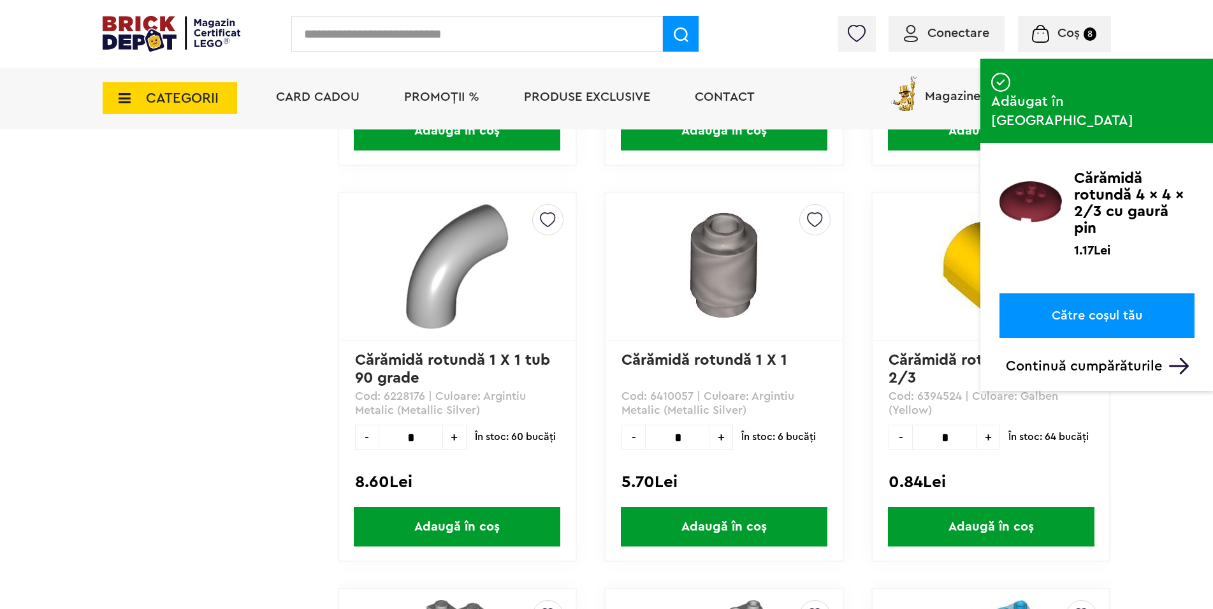
click at [125, 102] on icon at bounding box center [121, 98] width 20 height 14
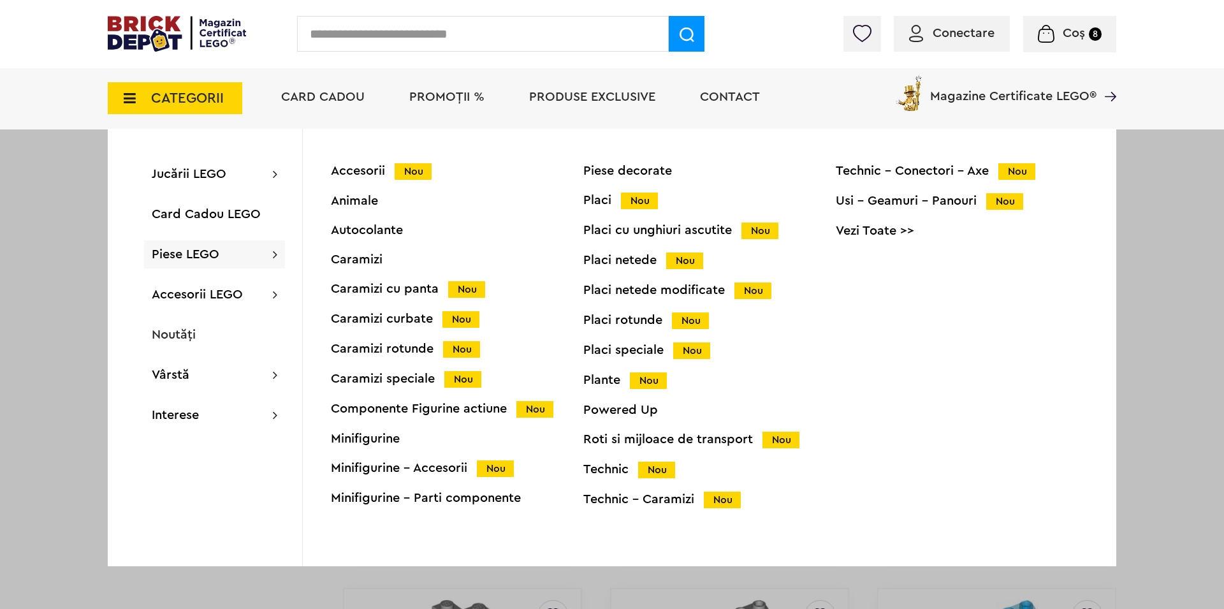
click at [620, 260] on div "Placi netede Nou" at bounding box center [709, 260] width 253 height 13
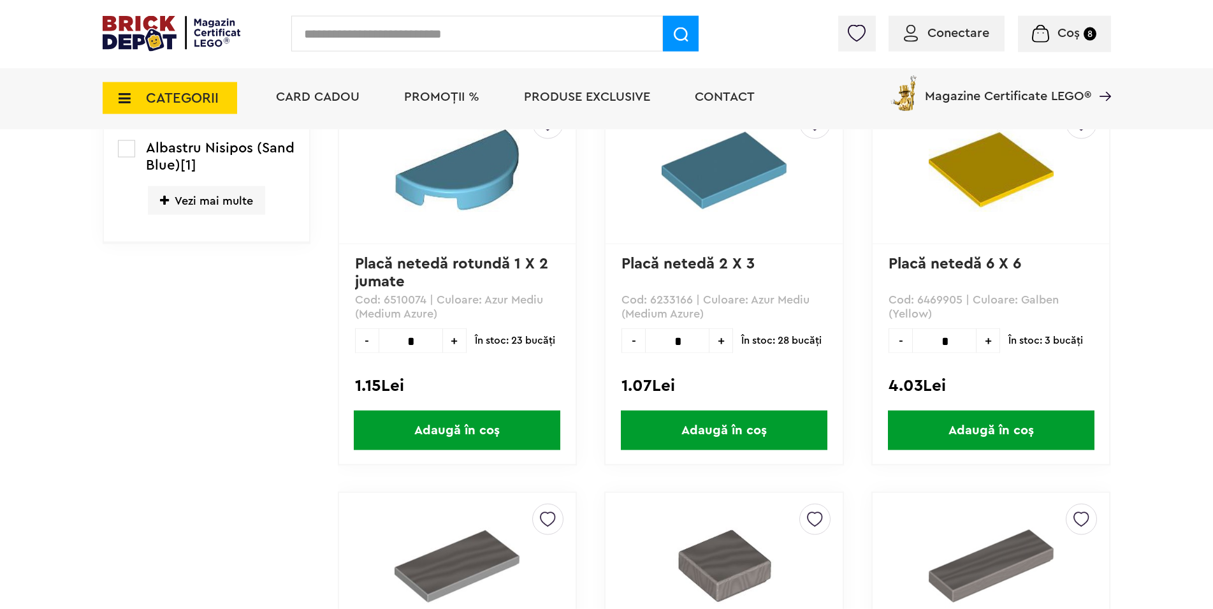
scroll to position [650, 0]
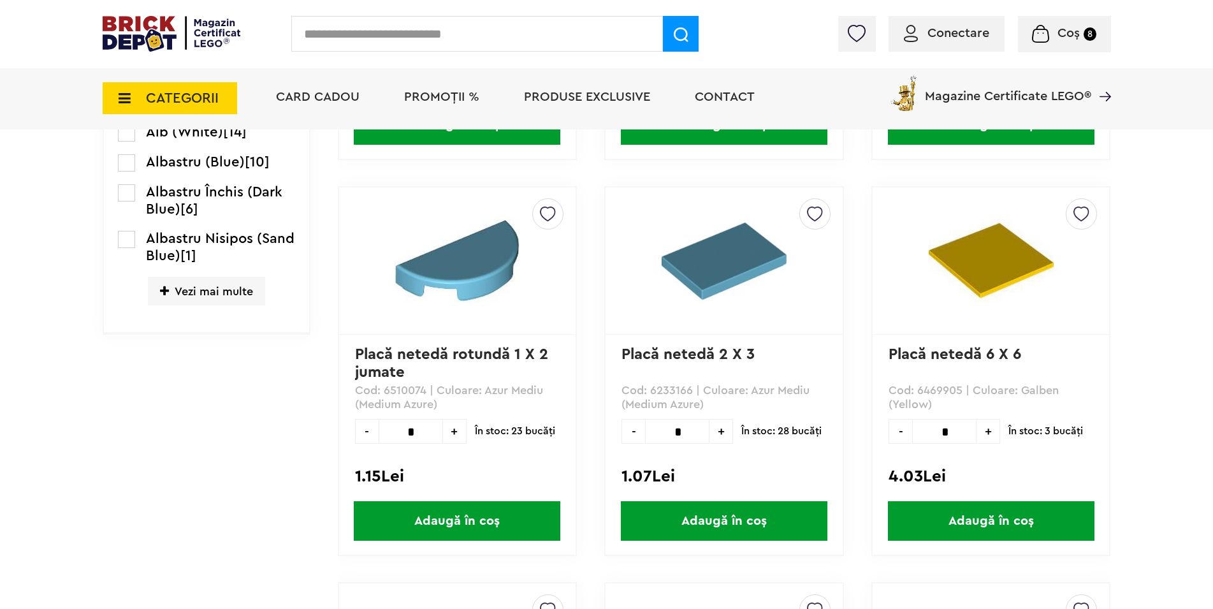
click at [124, 100] on icon at bounding box center [121, 98] width 20 height 14
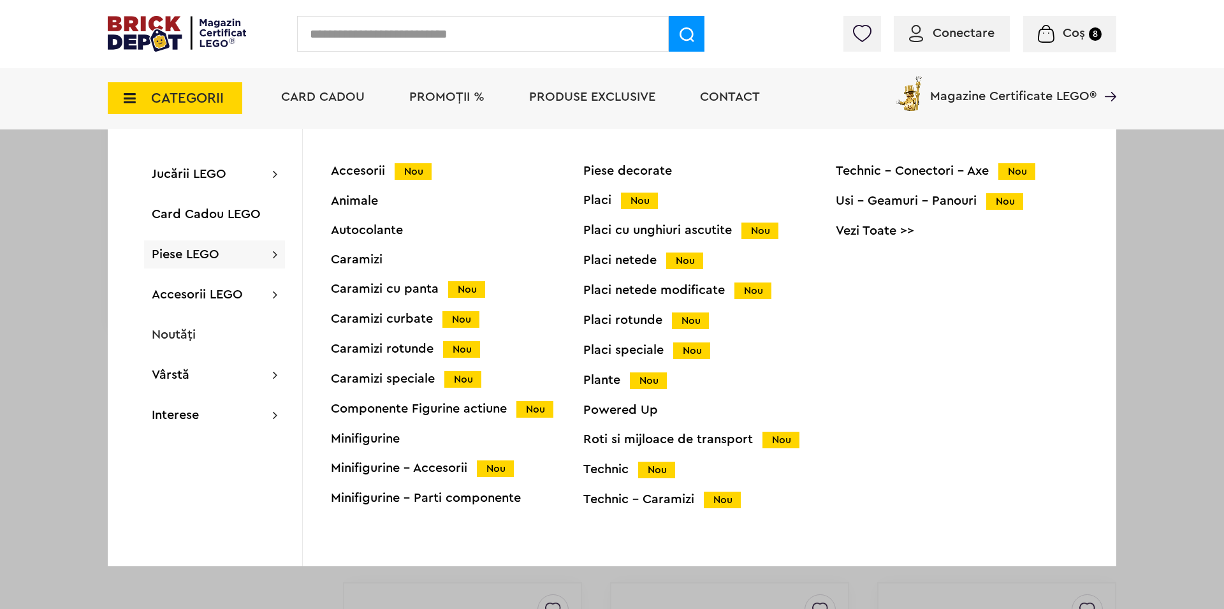
click at [648, 350] on div "Placi speciale Nou" at bounding box center [709, 350] width 253 height 13
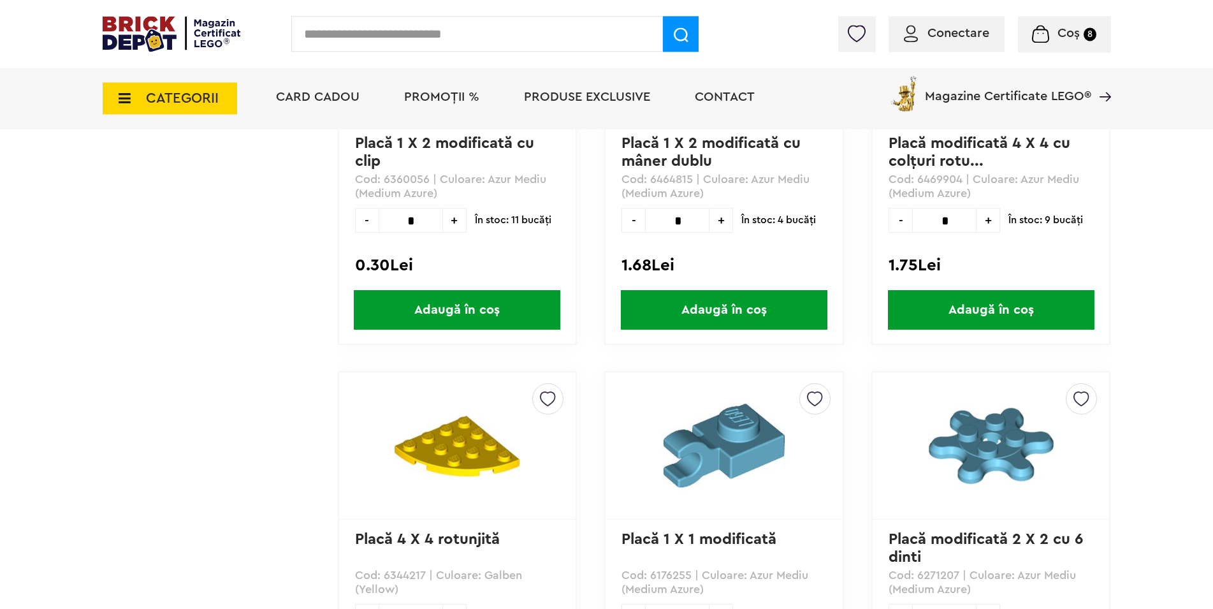
scroll to position [2146, 0]
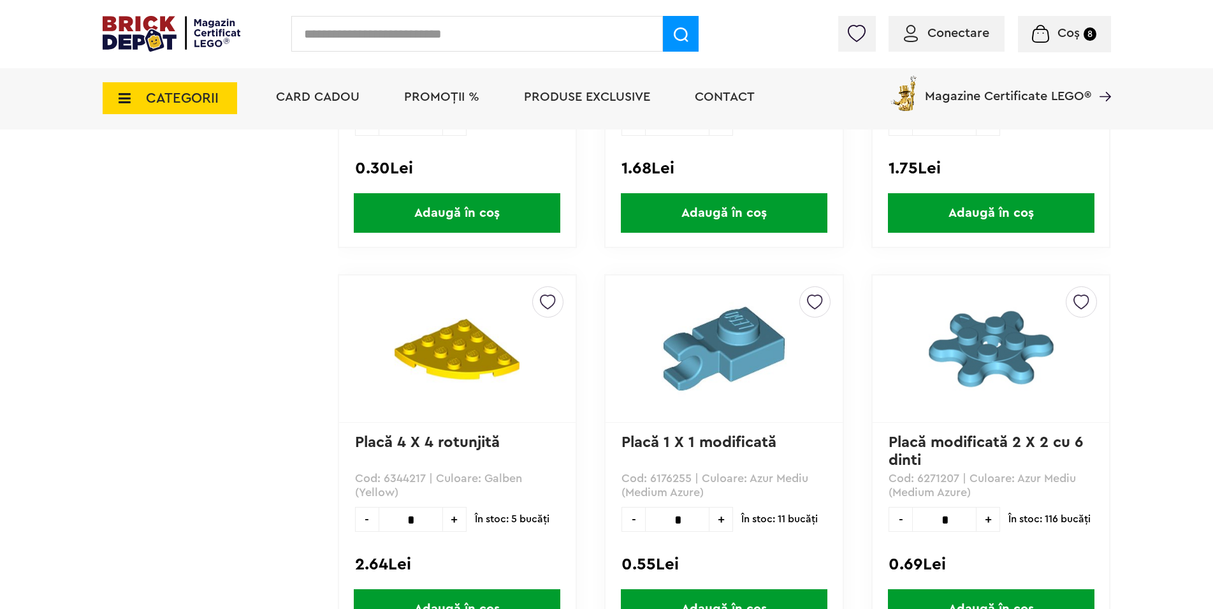
click at [120, 103] on icon at bounding box center [121, 98] width 20 height 14
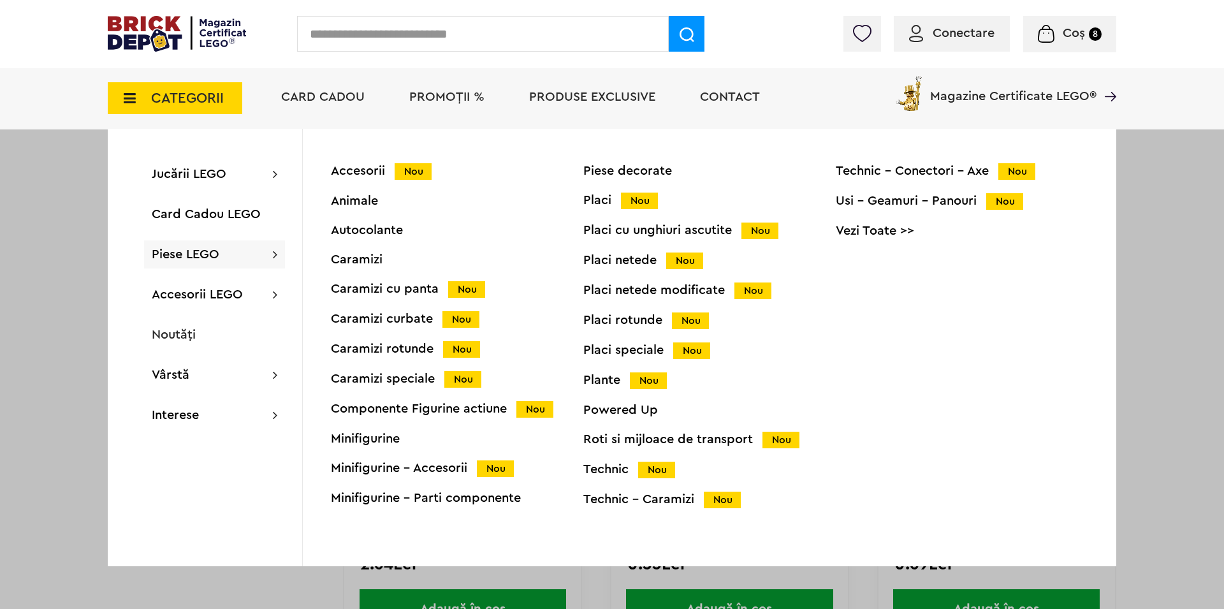
click at [641, 322] on div "Placi rotunde Nou" at bounding box center [709, 320] width 253 height 13
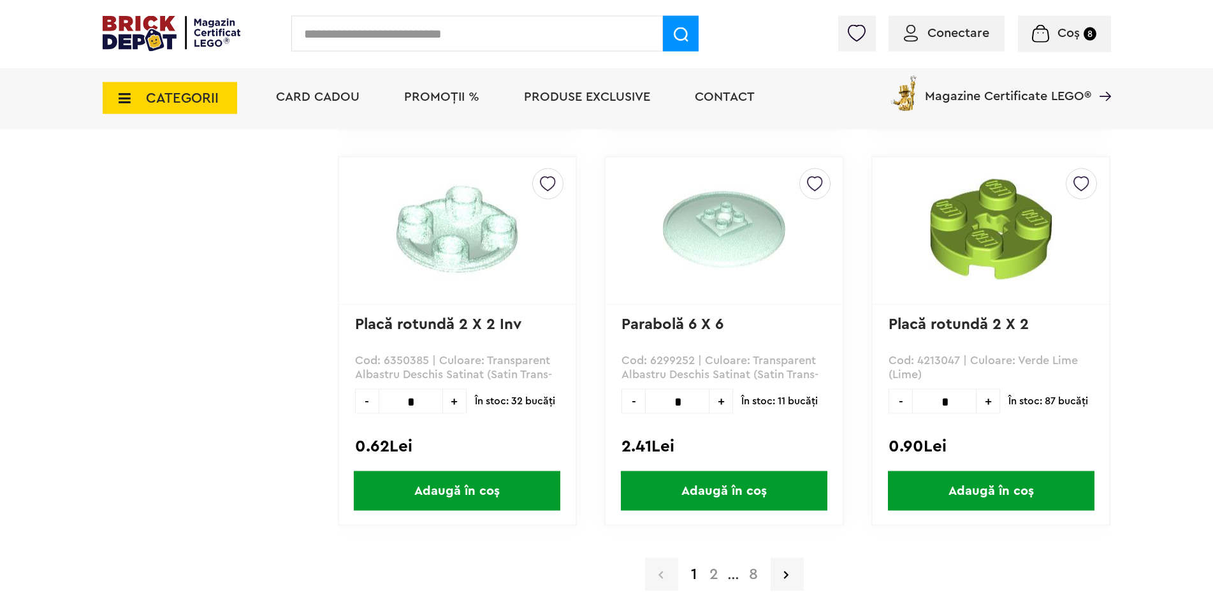
scroll to position [3707, 0]
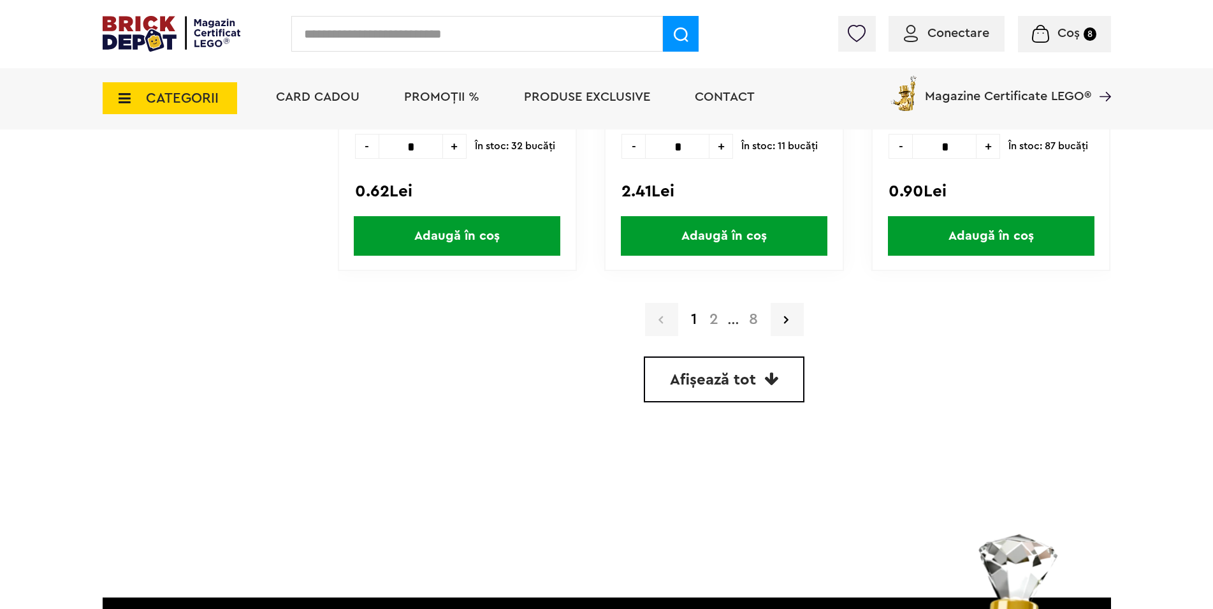
click at [1057, 30] on span "Coș 8" at bounding box center [1064, 33] width 64 height 13
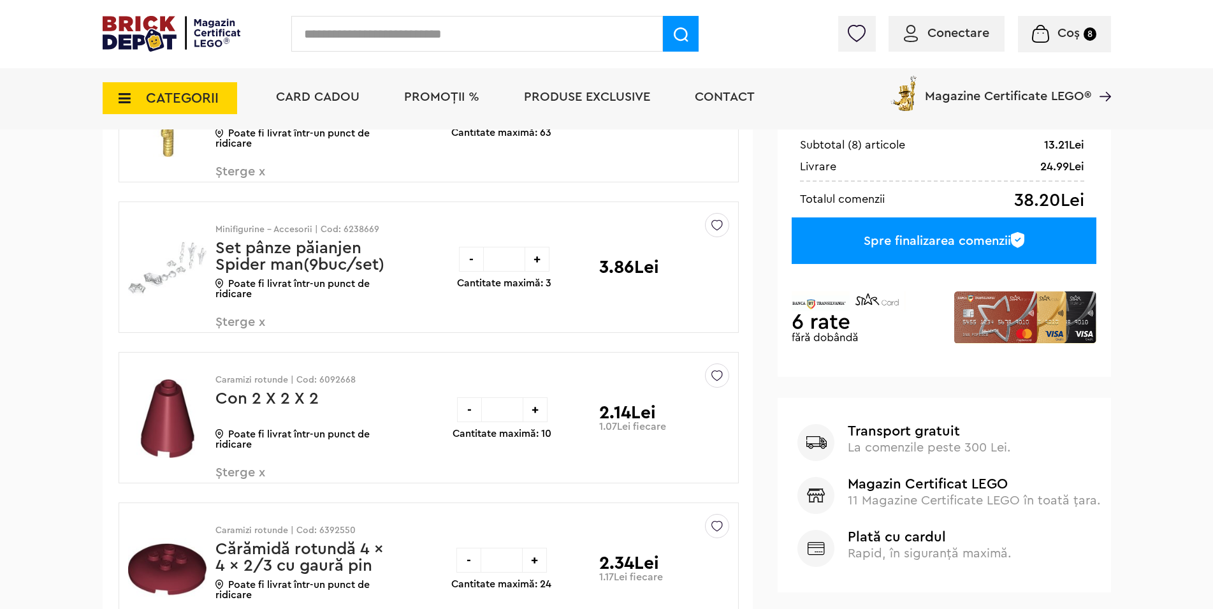
scroll to position [325, 0]
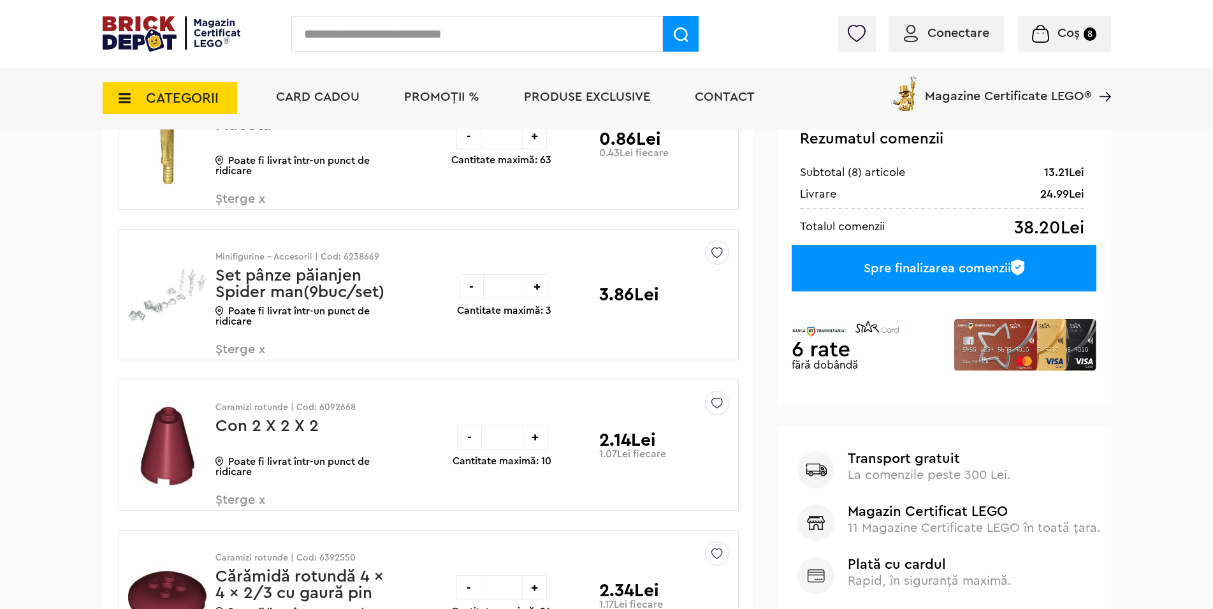
click at [257, 351] on span "Șterge x" at bounding box center [291, 356] width 150 height 27
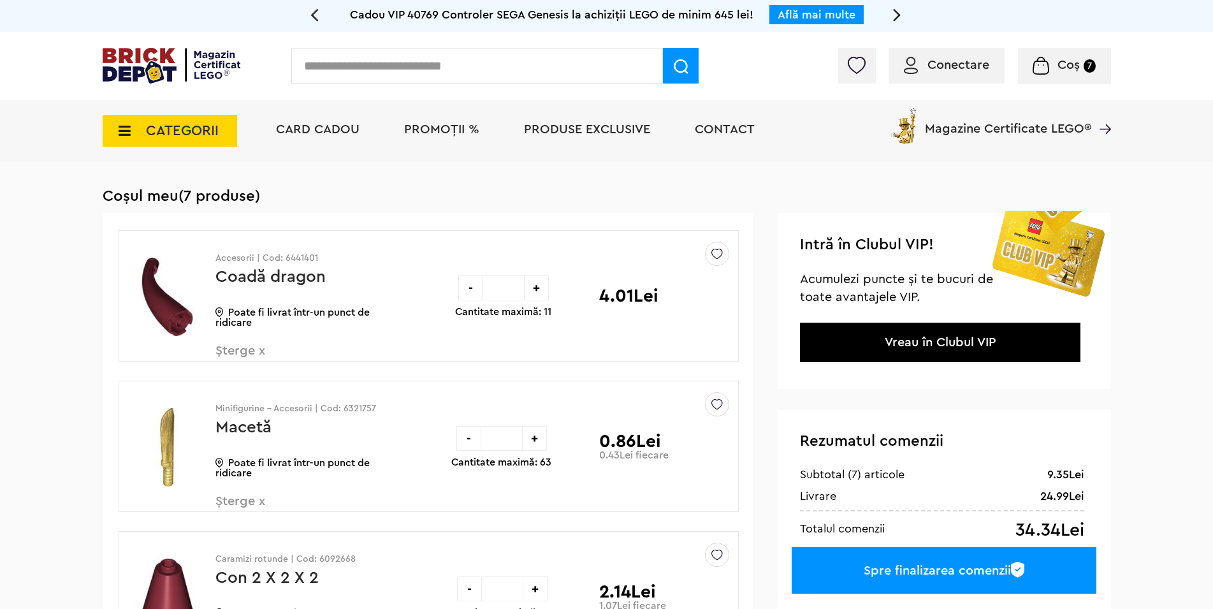
click at [128, 128] on icon at bounding box center [121, 131] width 20 height 14
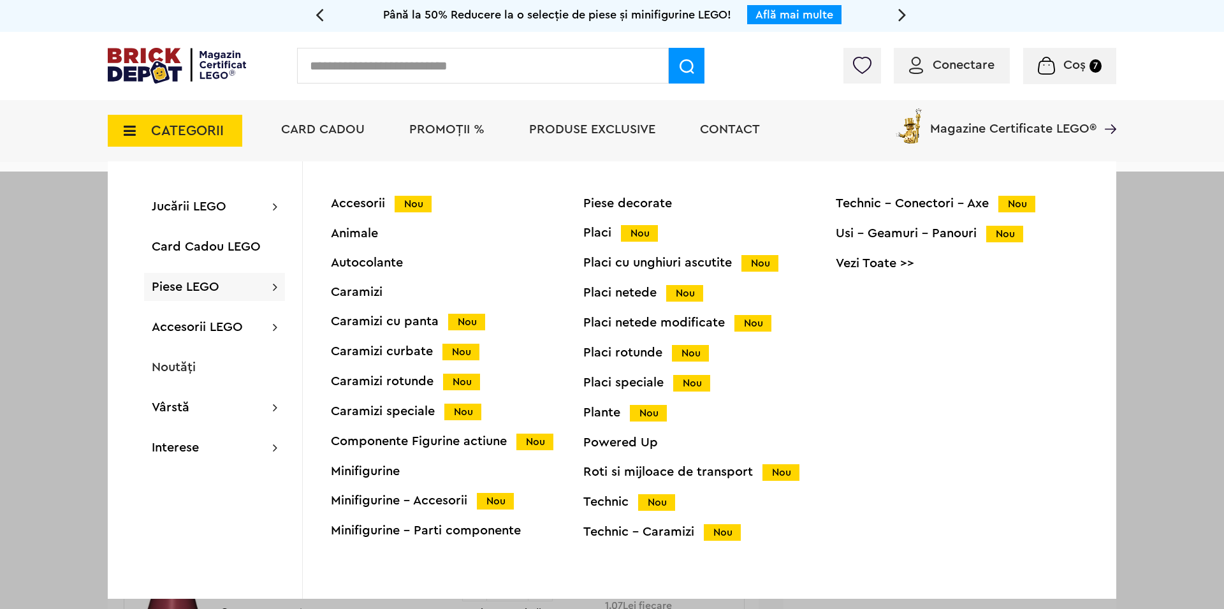
click at [419, 353] on div "Caramizi curbate Nou" at bounding box center [457, 351] width 253 height 13
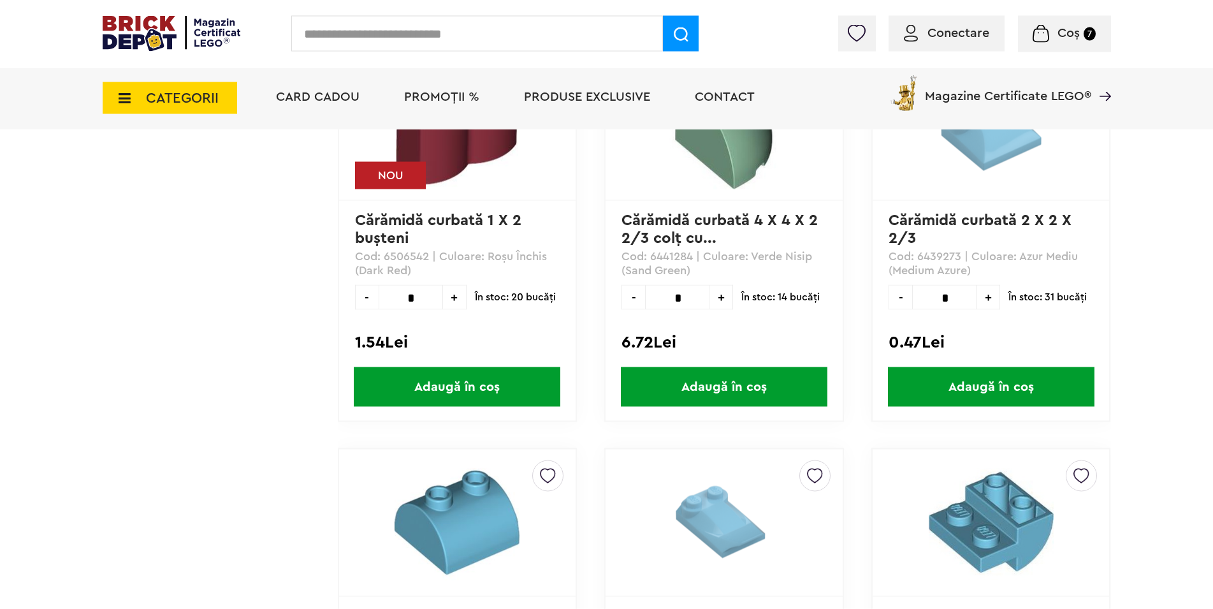
scroll to position [3057, 0]
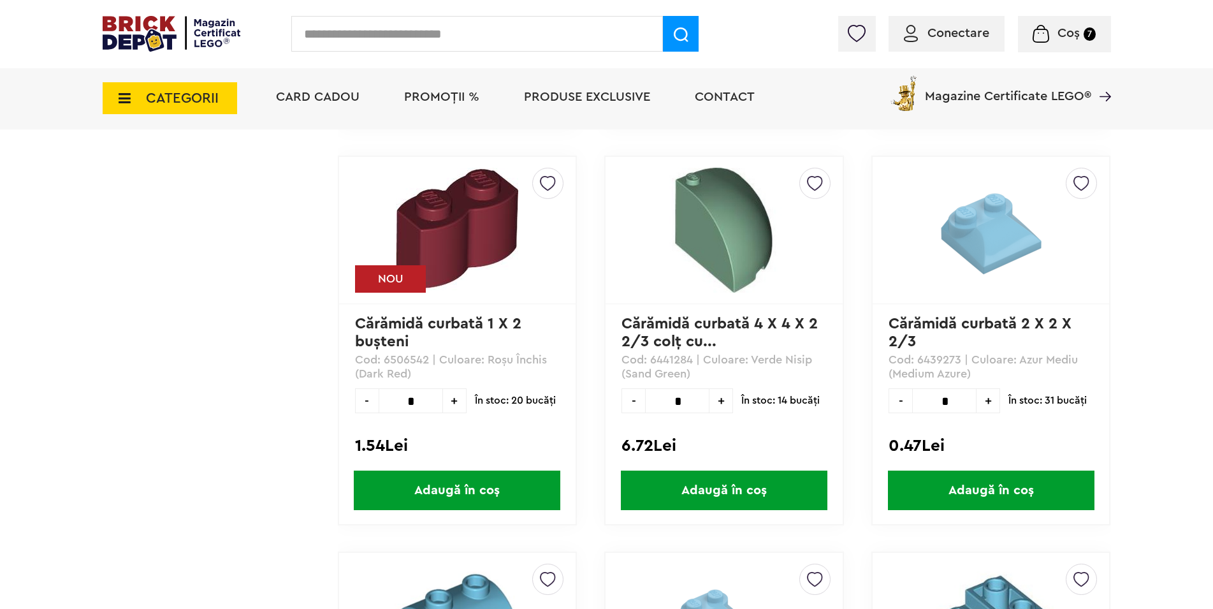
click at [115, 99] on icon at bounding box center [121, 98] width 20 height 14
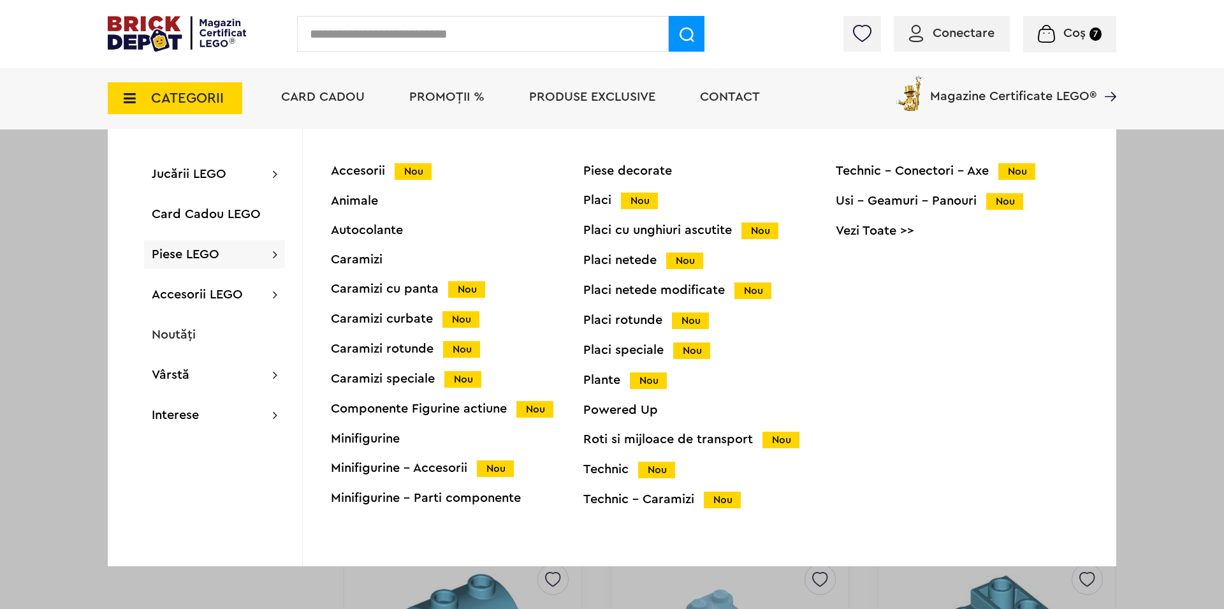
click at [444, 381] on span "Nou" at bounding box center [462, 379] width 37 height 17
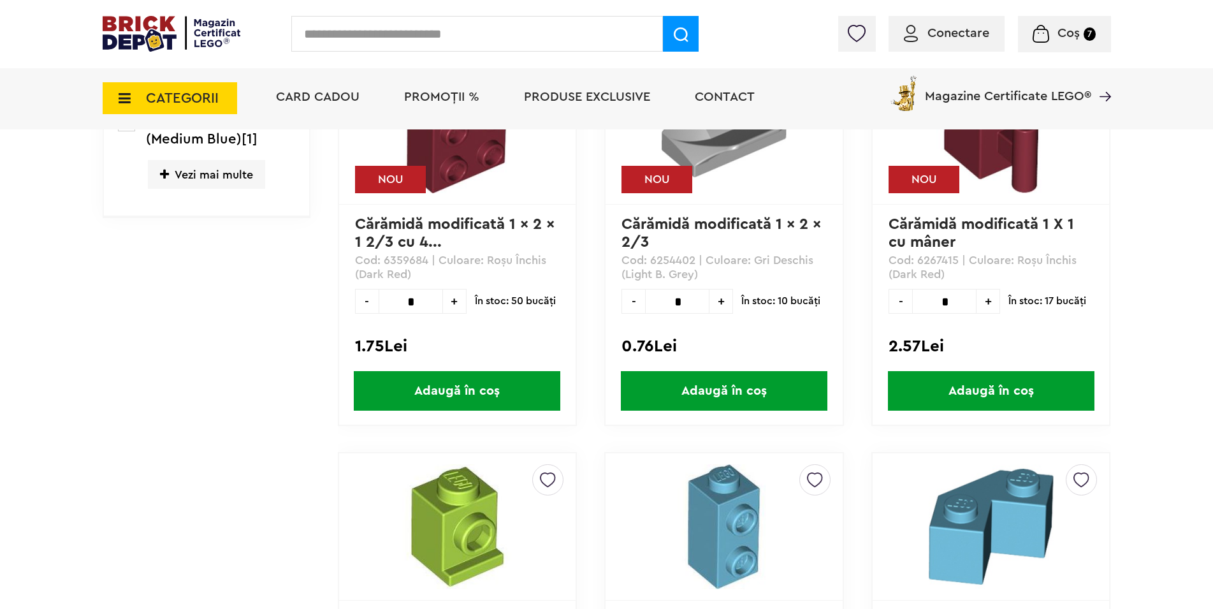
scroll to position [1041, 0]
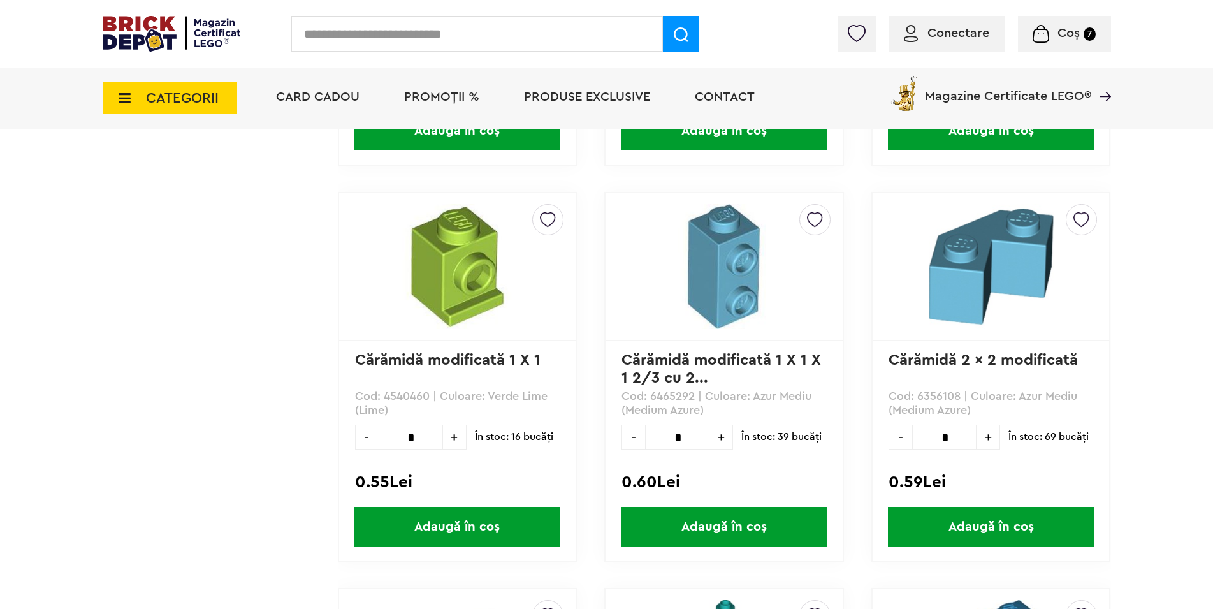
click at [128, 98] on icon at bounding box center [121, 98] width 20 height 14
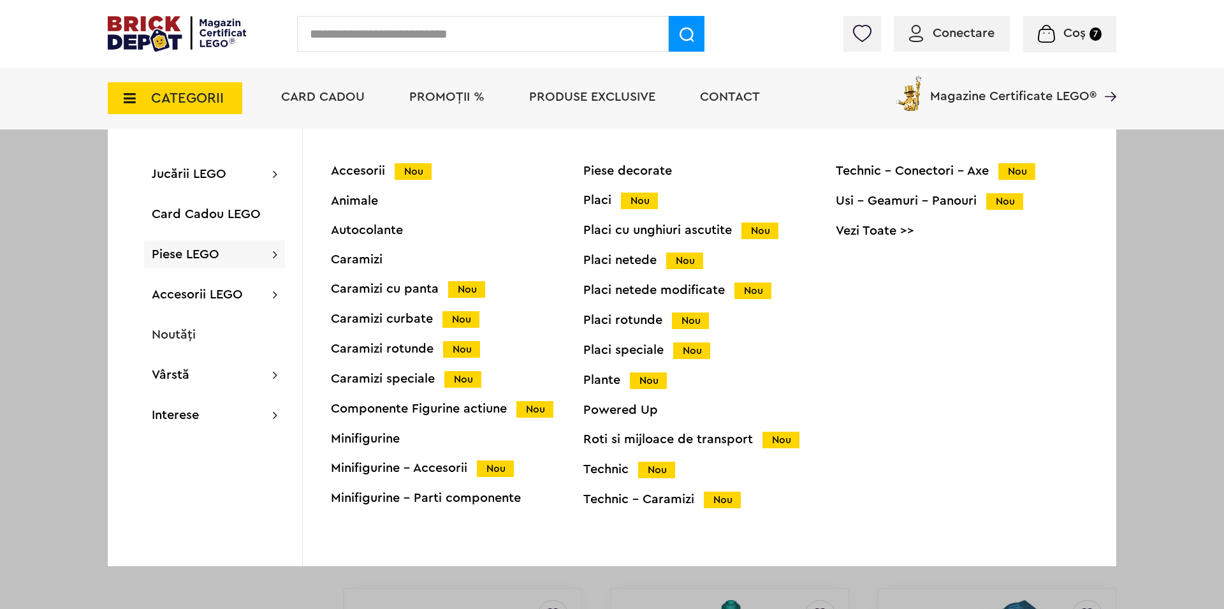
click at [414, 319] on div "Caramizi curbate Nou" at bounding box center [457, 318] width 253 height 13
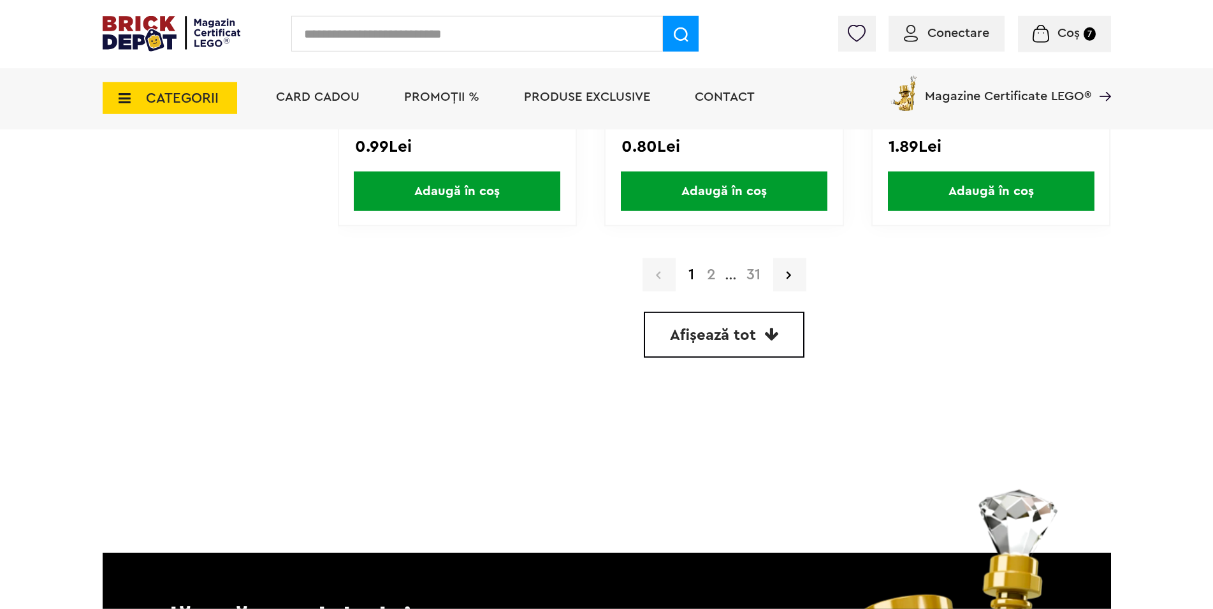
scroll to position [3772, 0]
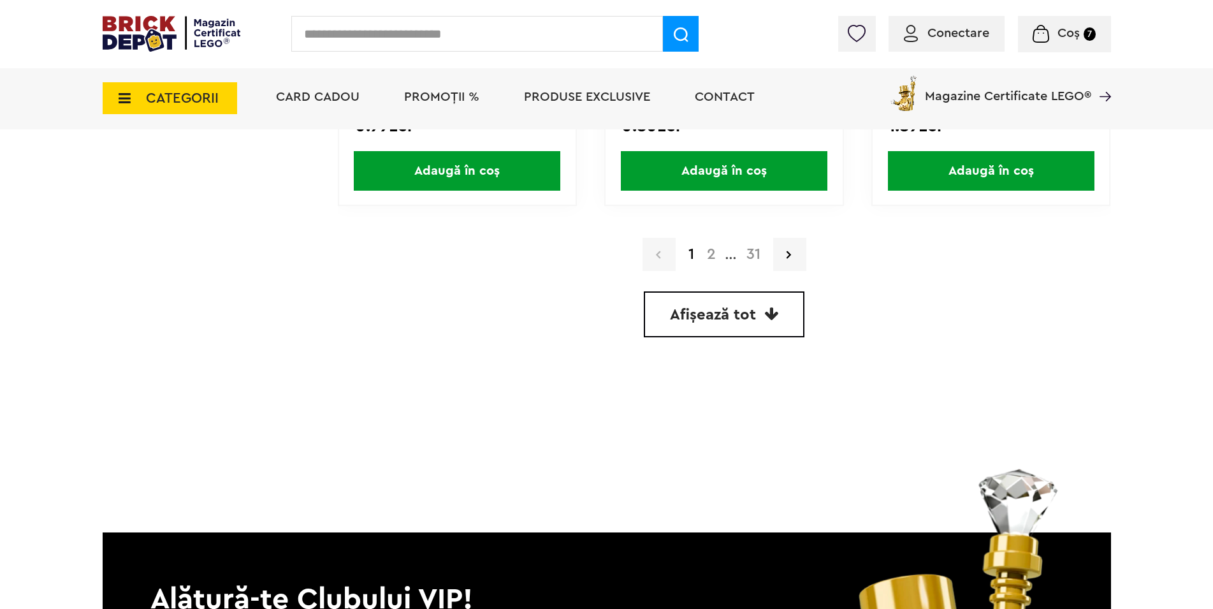
click at [749, 320] on span "Afișează tot" at bounding box center [713, 314] width 86 height 15
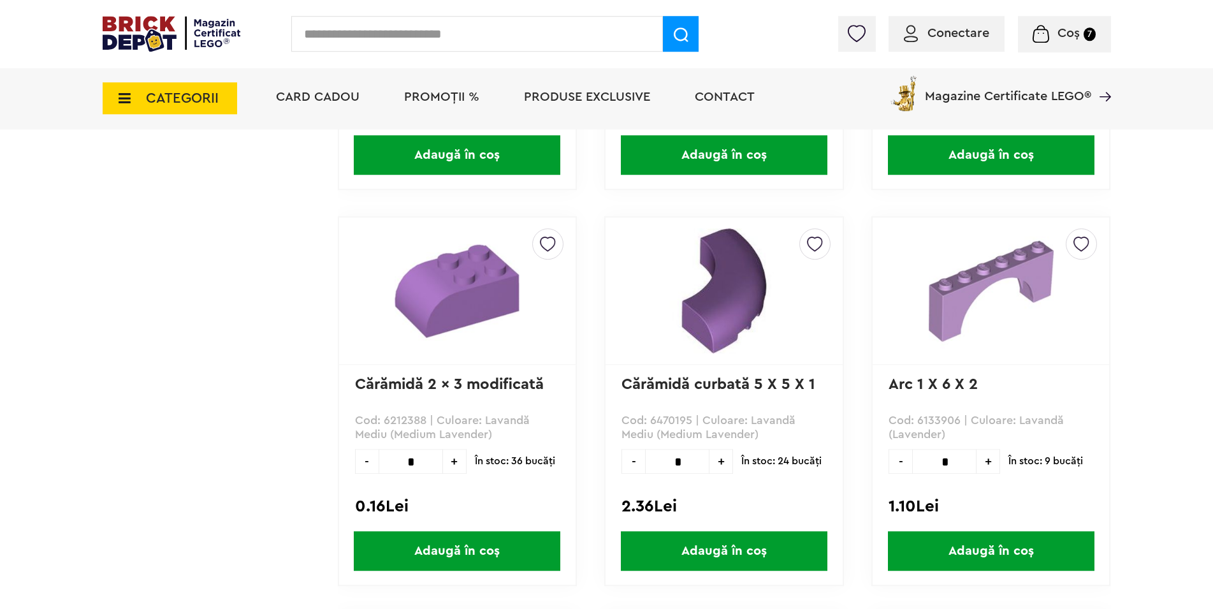
scroll to position [7019, 0]
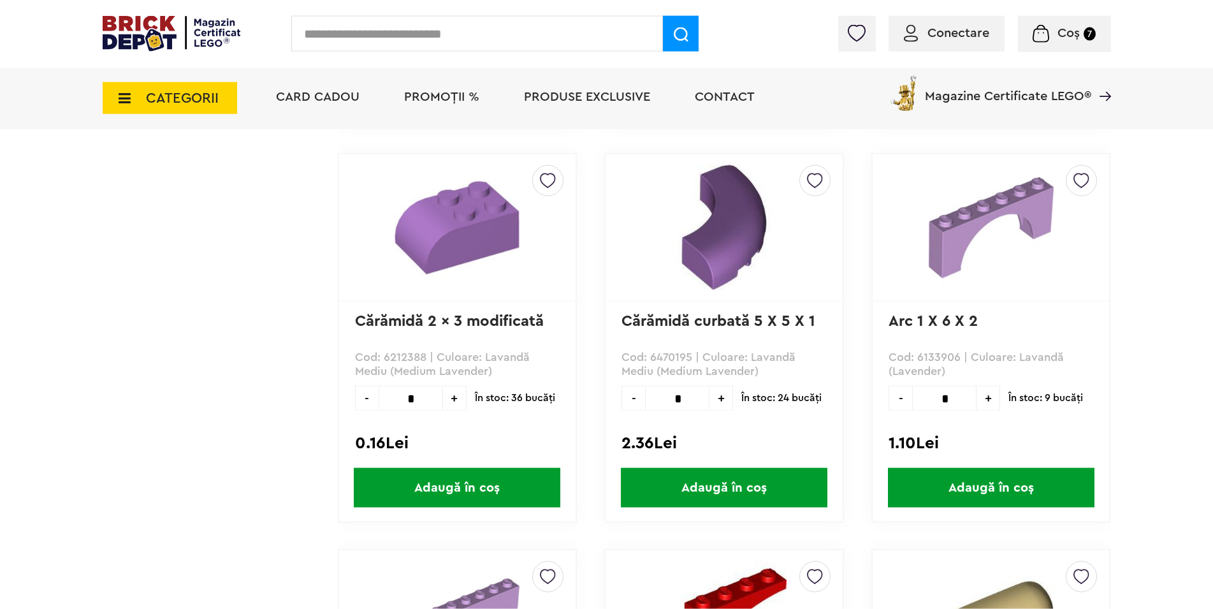
click at [124, 101] on icon at bounding box center [121, 98] width 20 height 14
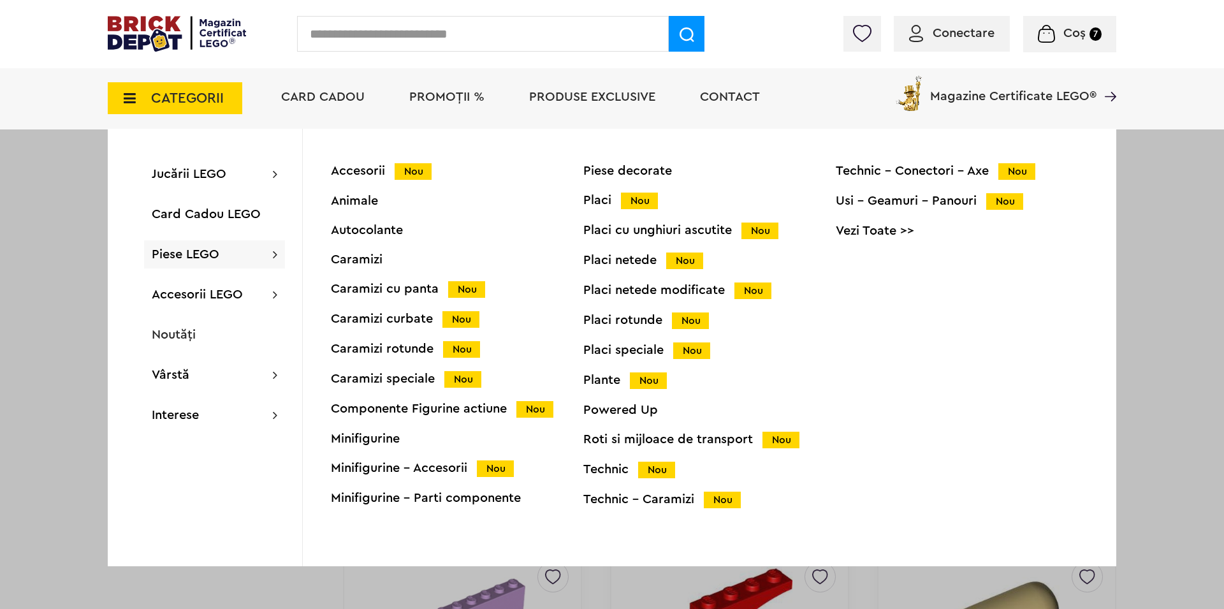
click at [406, 285] on div "Caramizi cu panta Nou" at bounding box center [457, 288] width 253 height 13
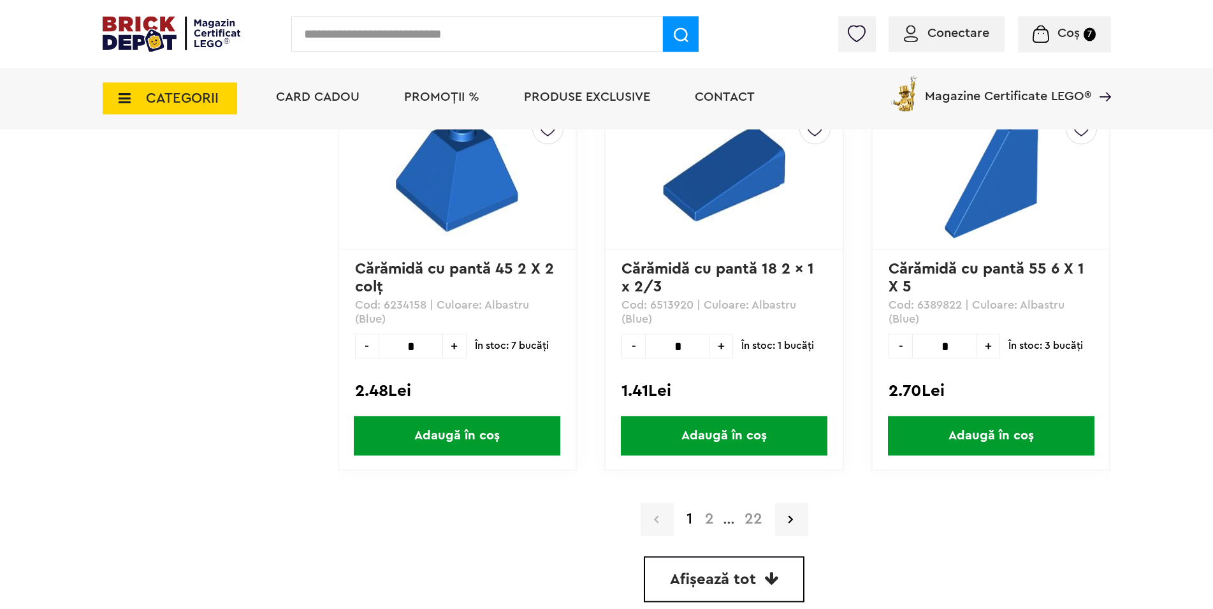
scroll to position [3577, 0]
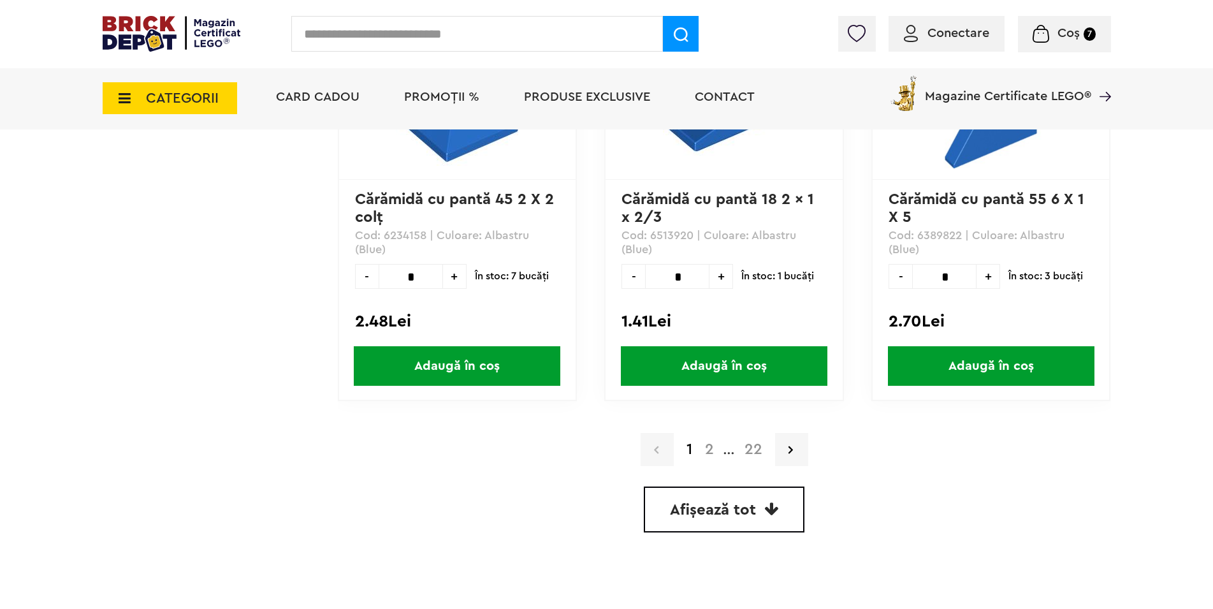
click at [710, 512] on span "Afișează tot" at bounding box center [713, 509] width 86 height 15
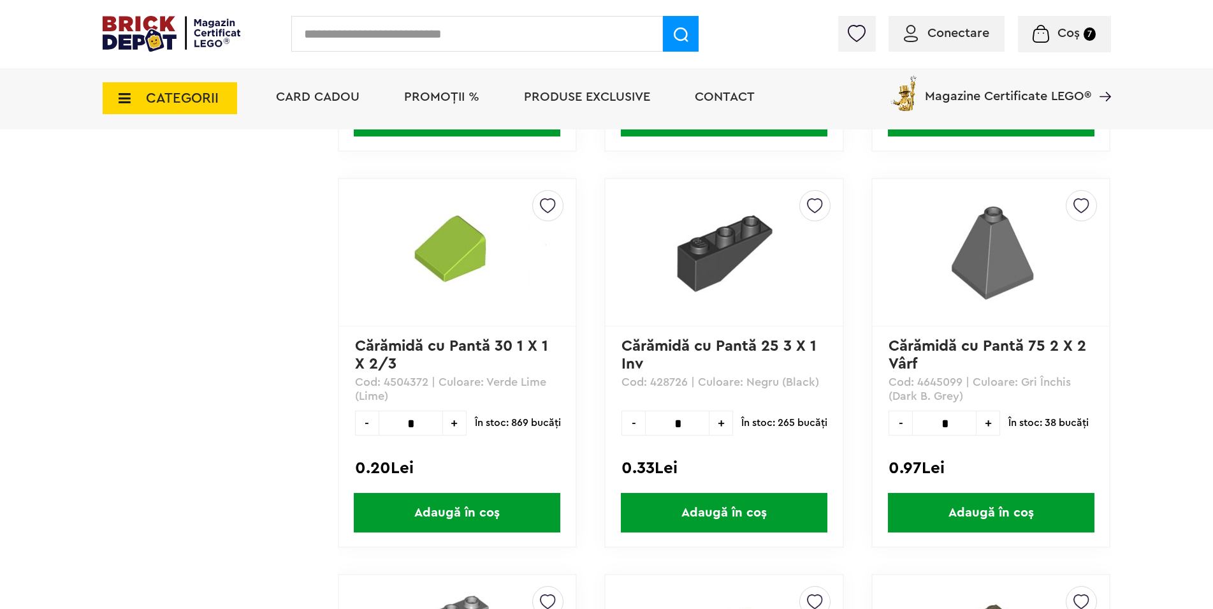
scroll to position [53717, 0]
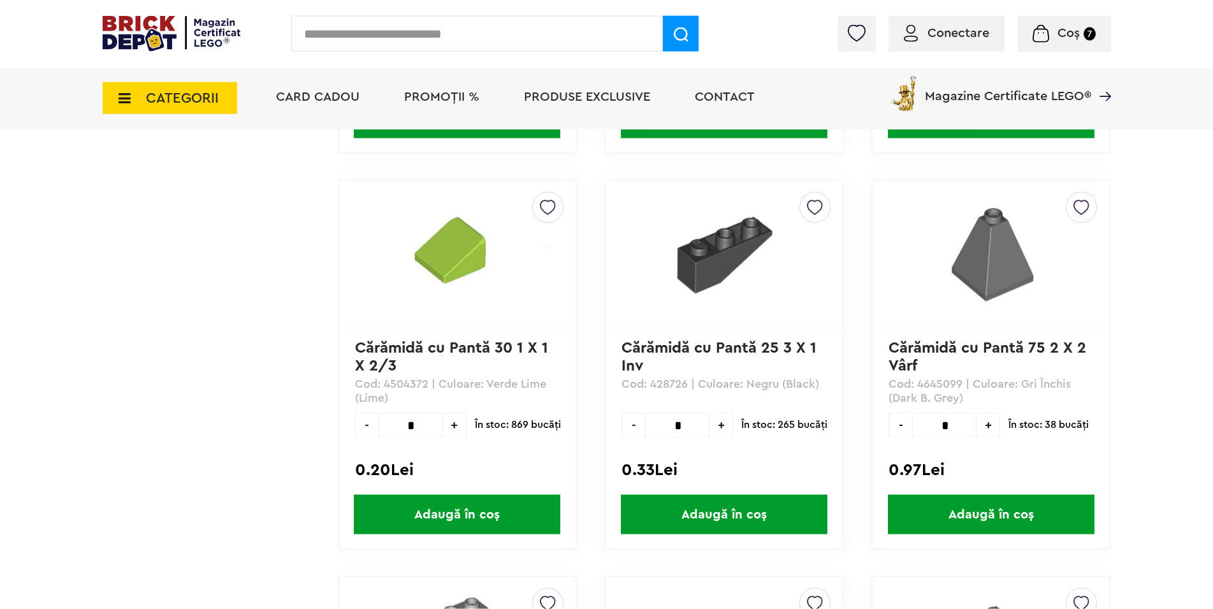
click at [985, 425] on span "+" at bounding box center [989, 425] width 24 height 25
click at [979, 511] on span "Adaugă în coș" at bounding box center [991, 515] width 207 height 40
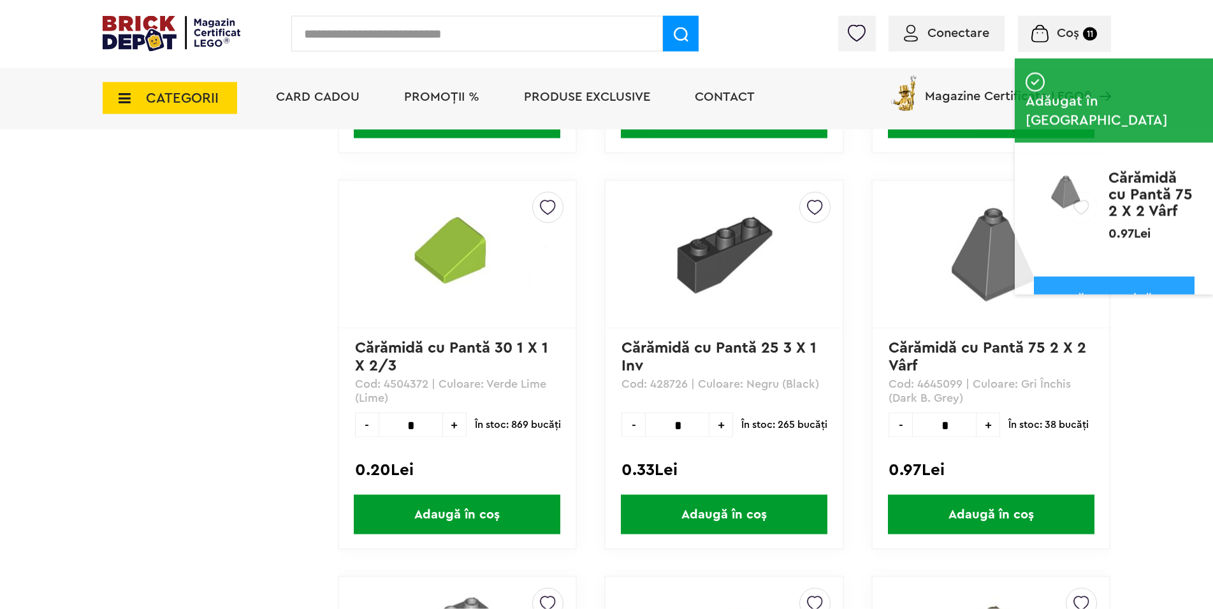
click at [905, 428] on span "-" at bounding box center [901, 425] width 24 height 25
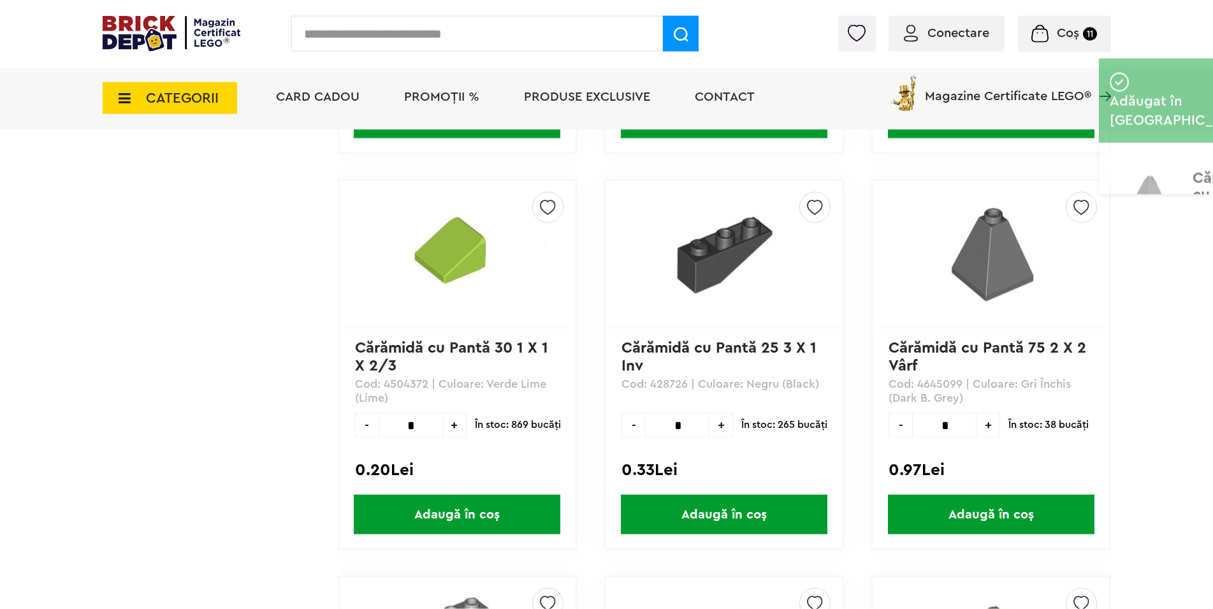
click at [905, 428] on span "-" at bounding box center [901, 425] width 24 height 25
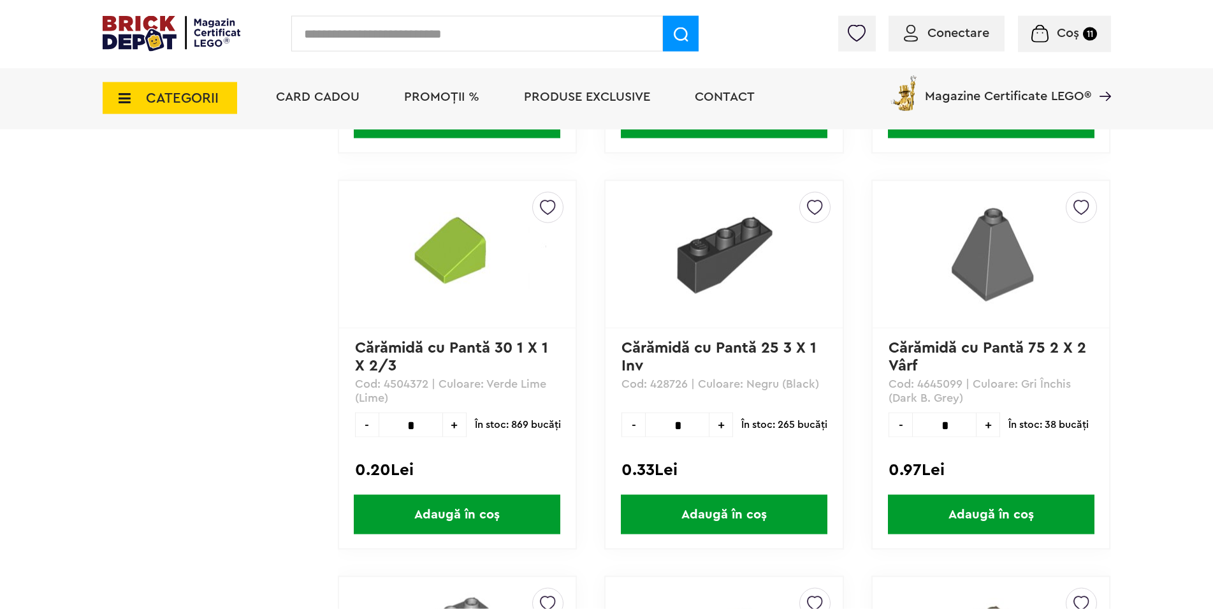
click at [905, 428] on span "-" at bounding box center [901, 425] width 24 height 25
type input "*"
click at [974, 519] on span "Adaugă în coș" at bounding box center [991, 515] width 207 height 40
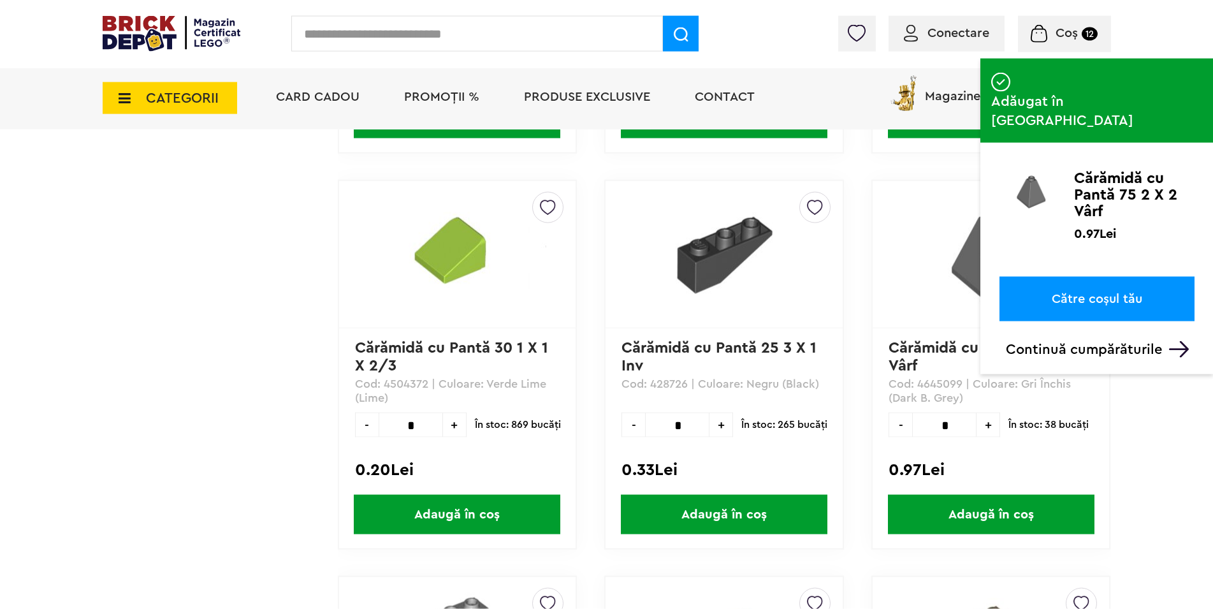
click at [1072, 32] on span "Coș" at bounding box center [1067, 33] width 22 height 13
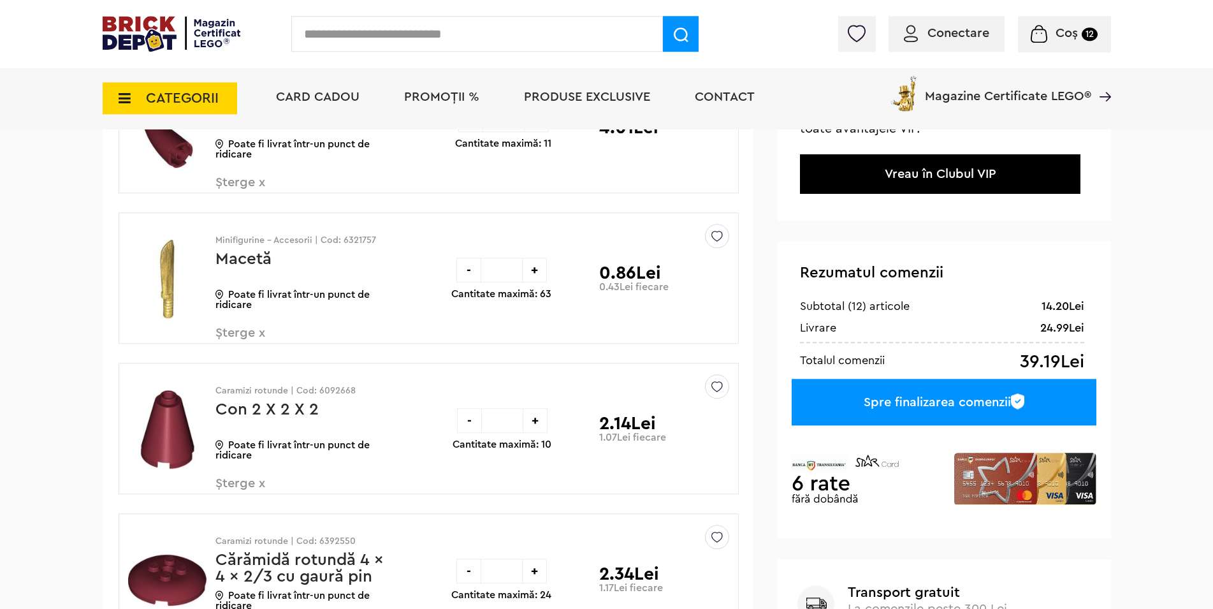
scroll to position [195, 0]
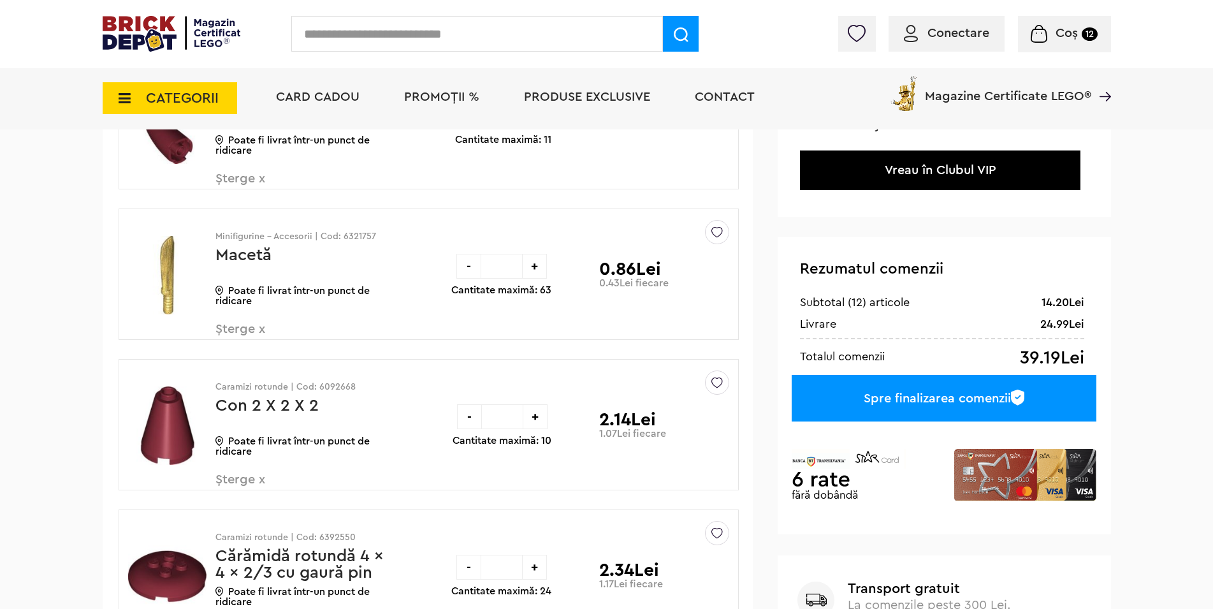
click at [930, 399] on div "Spre finalizarea comenzii" at bounding box center [944, 398] width 304 height 47
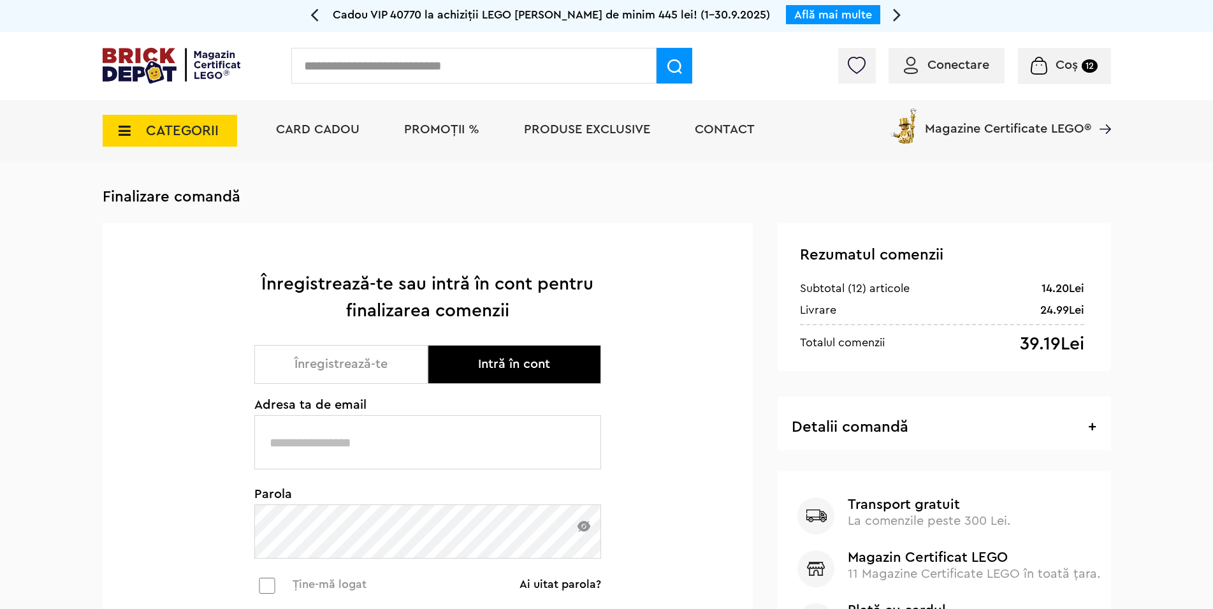
click at [429, 450] on input "text" at bounding box center [427, 442] width 347 height 54
type input "**********"
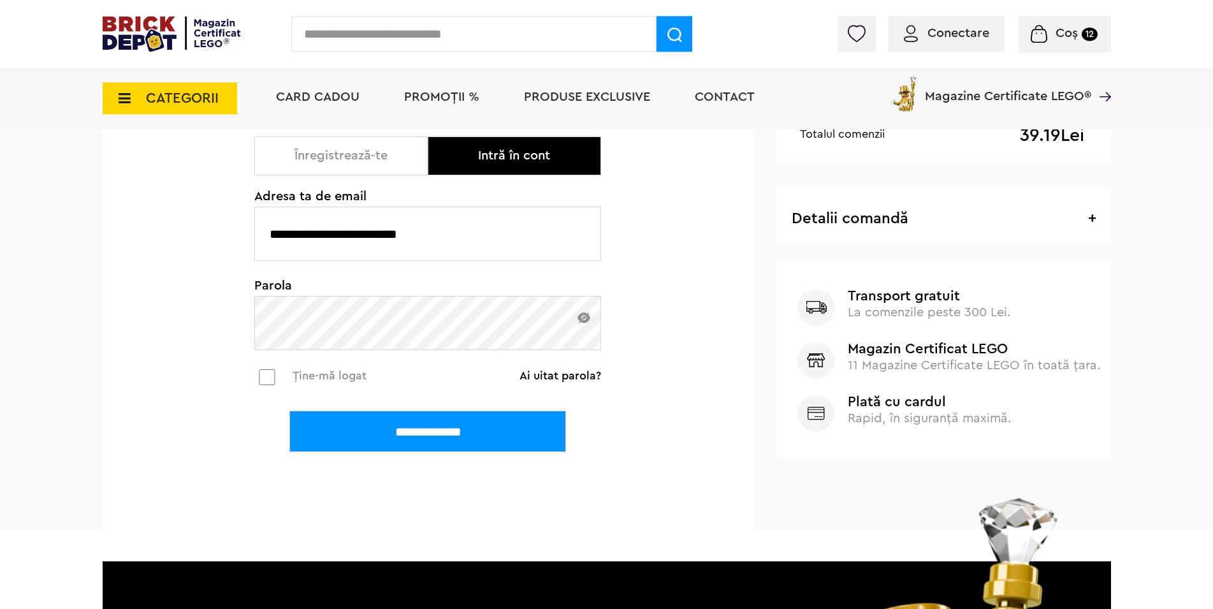
scroll to position [260, 0]
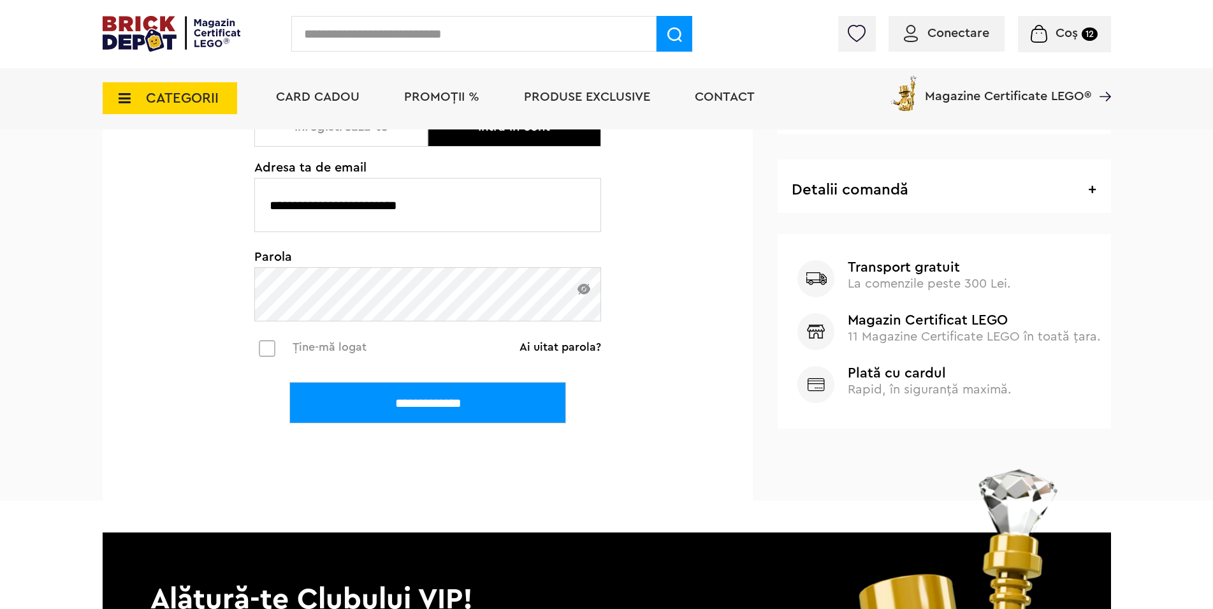
click at [369, 409] on input "**********" at bounding box center [427, 402] width 277 height 41
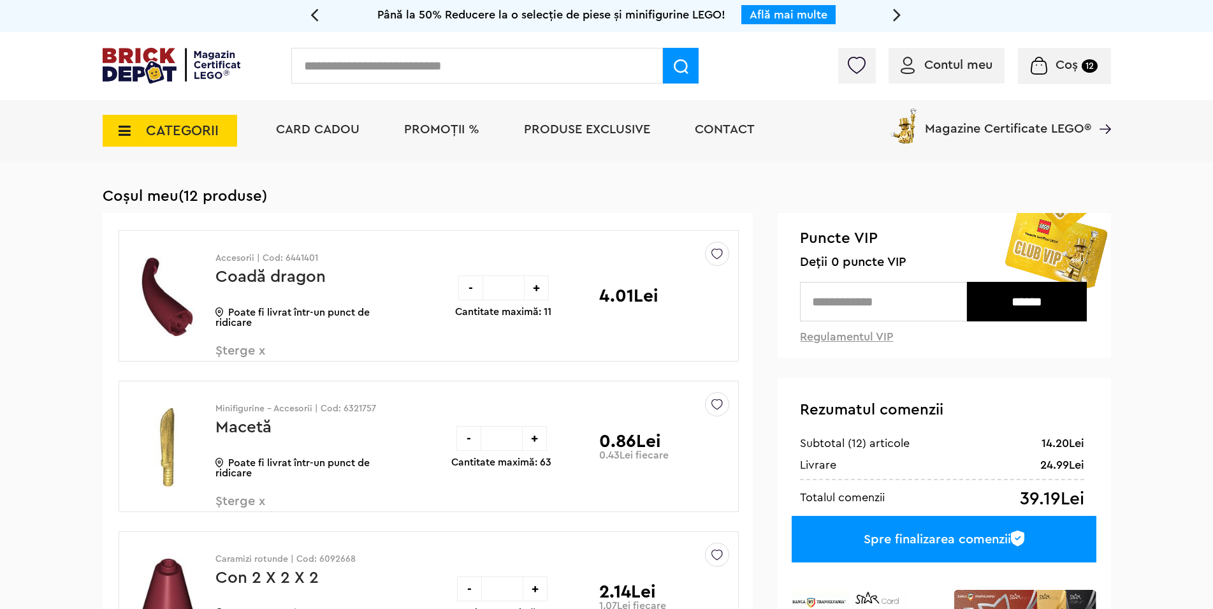
click at [124, 128] on icon at bounding box center [121, 131] width 20 height 14
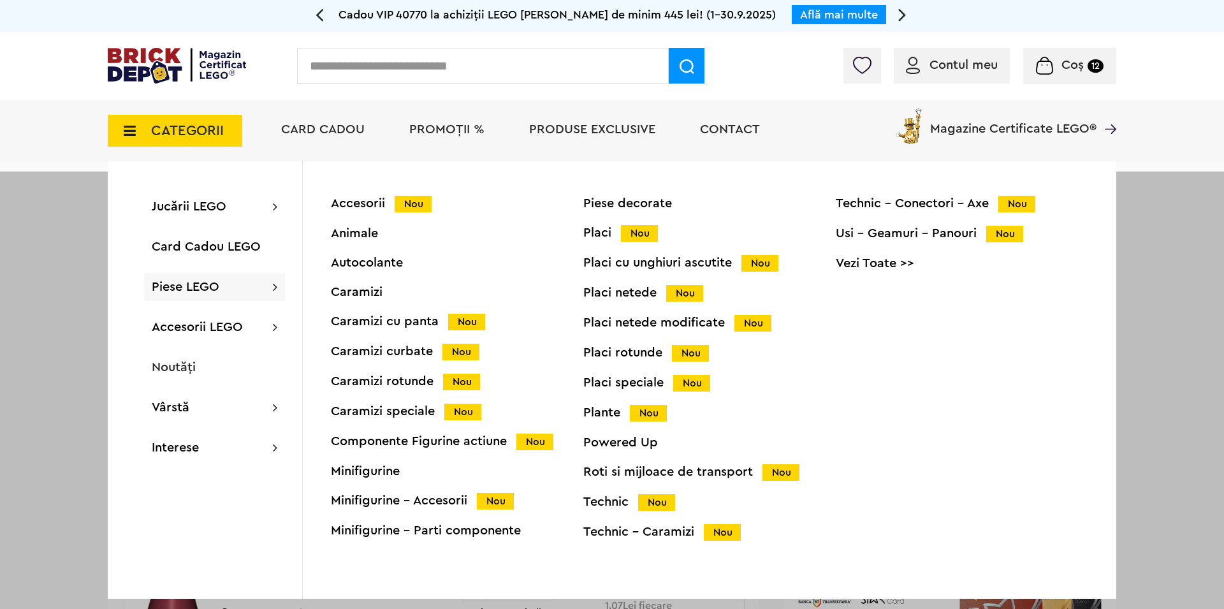
click at [665, 327] on div "Placi netede modificate Nou" at bounding box center [709, 322] width 253 height 13
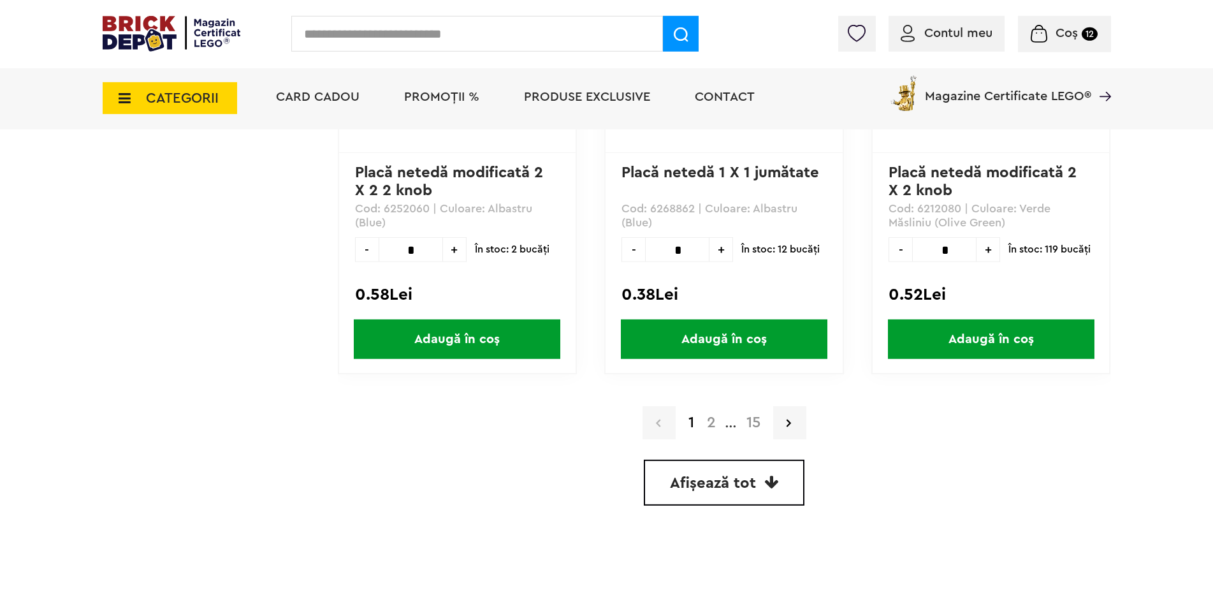
scroll to position [3772, 0]
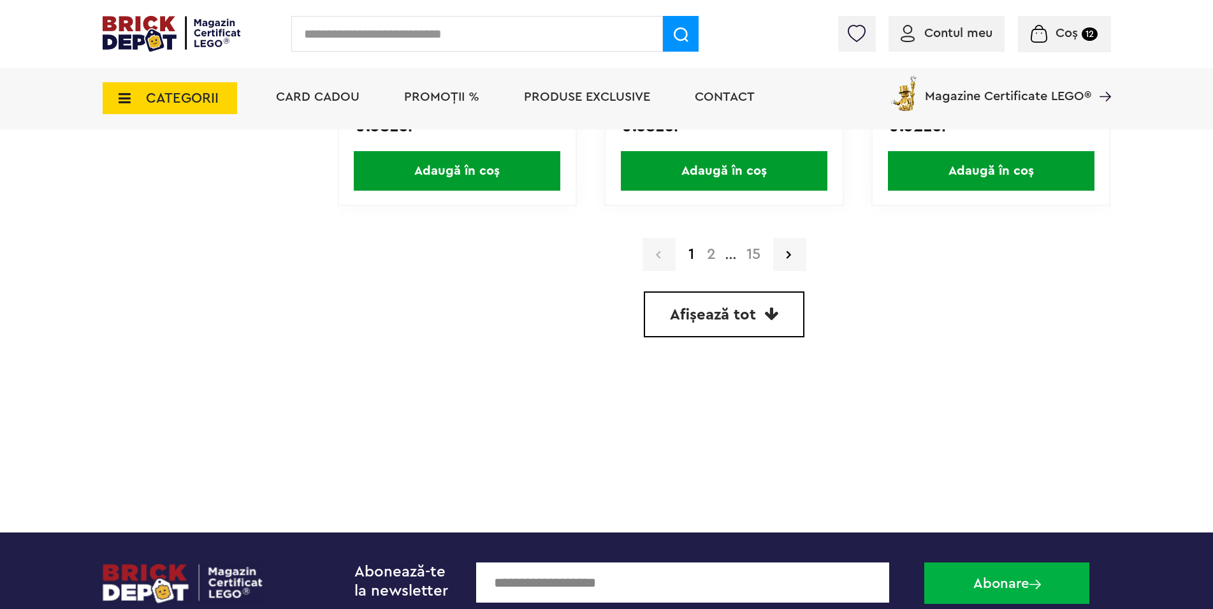
click at [717, 314] on span "Afișează tot" at bounding box center [713, 314] width 86 height 15
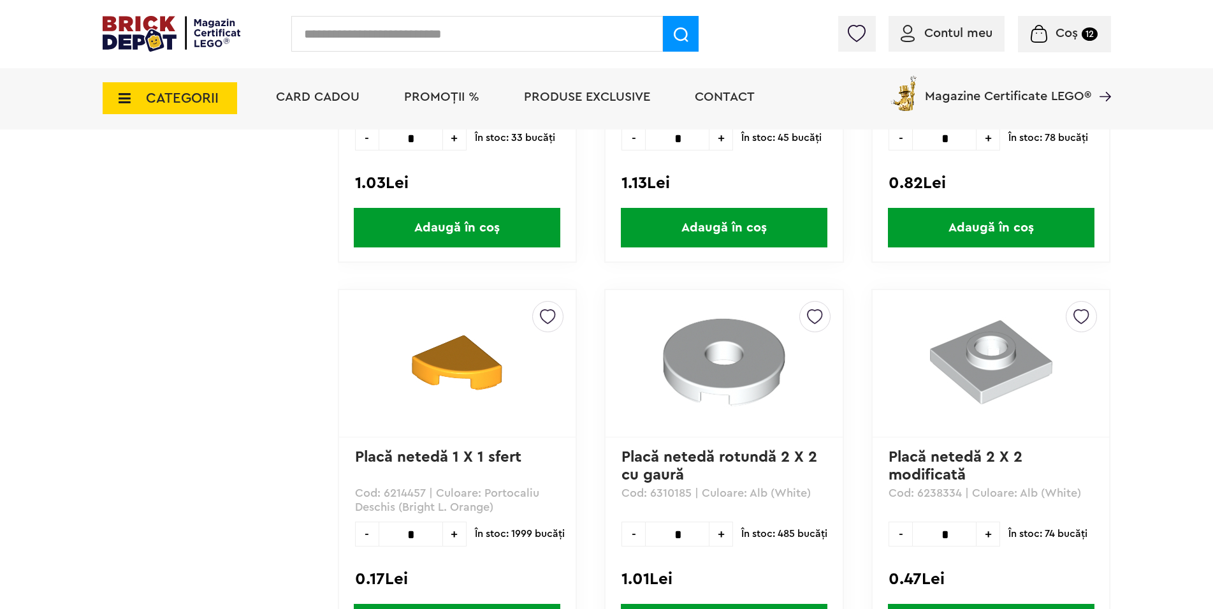
scroll to position [22462, 0]
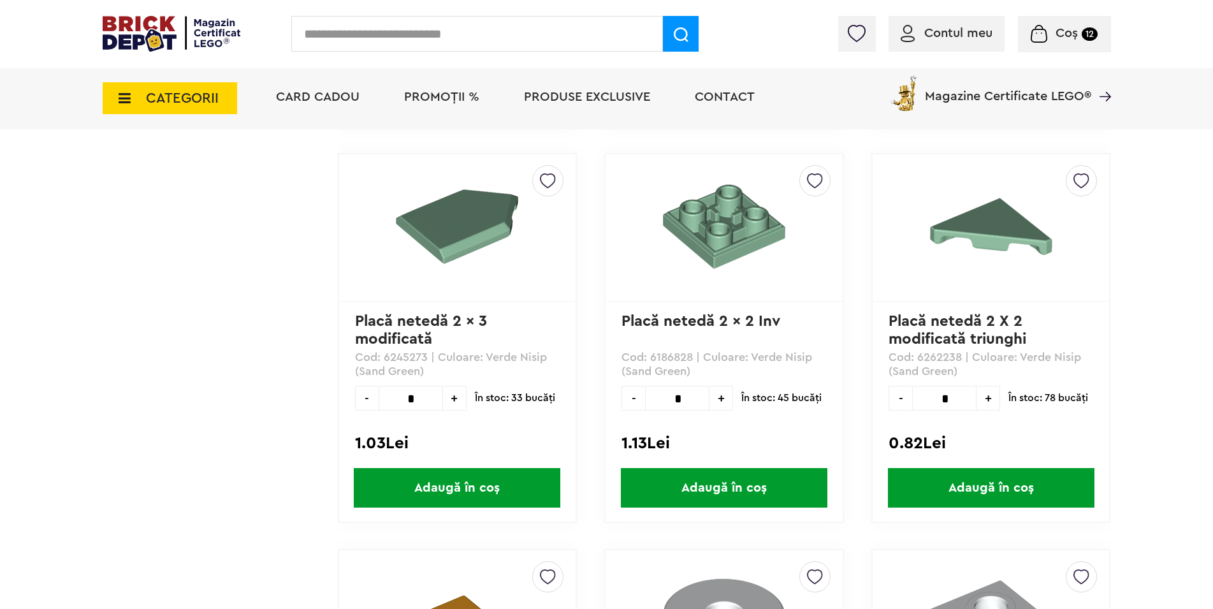
click at [964, 321] on link "Placă netedă 2 X 2 modificată triunghi" at bounding box center [958, 330] width 138 height 33
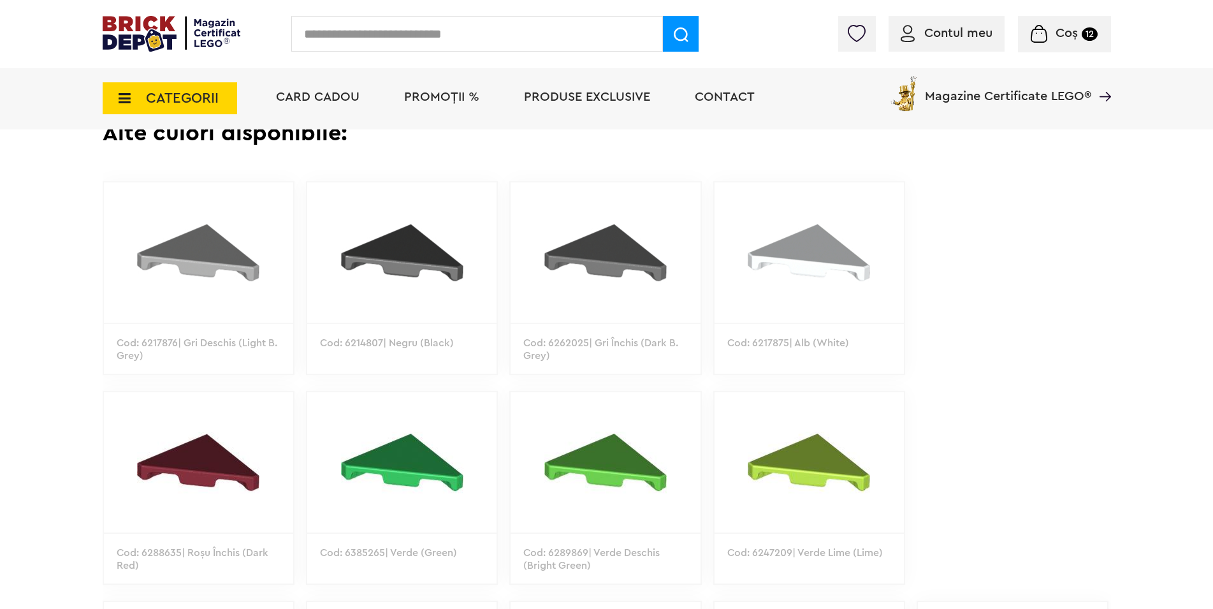
scroll to position [715, 0]
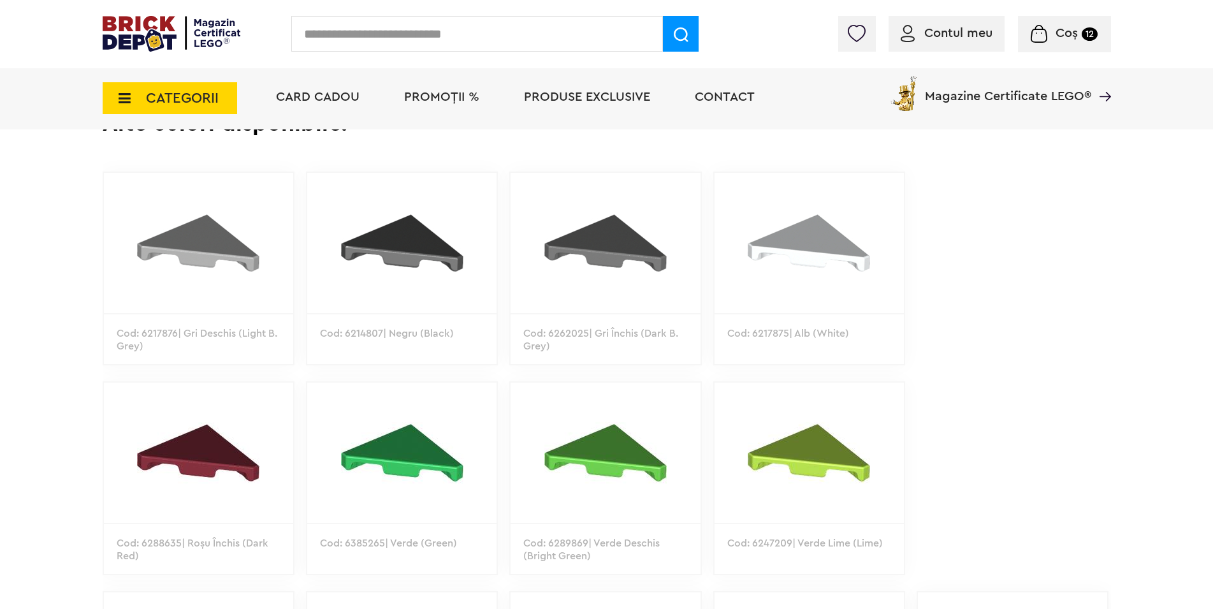
click at [799, 293] on img at bounding box center [809, 243] width 189 height 140
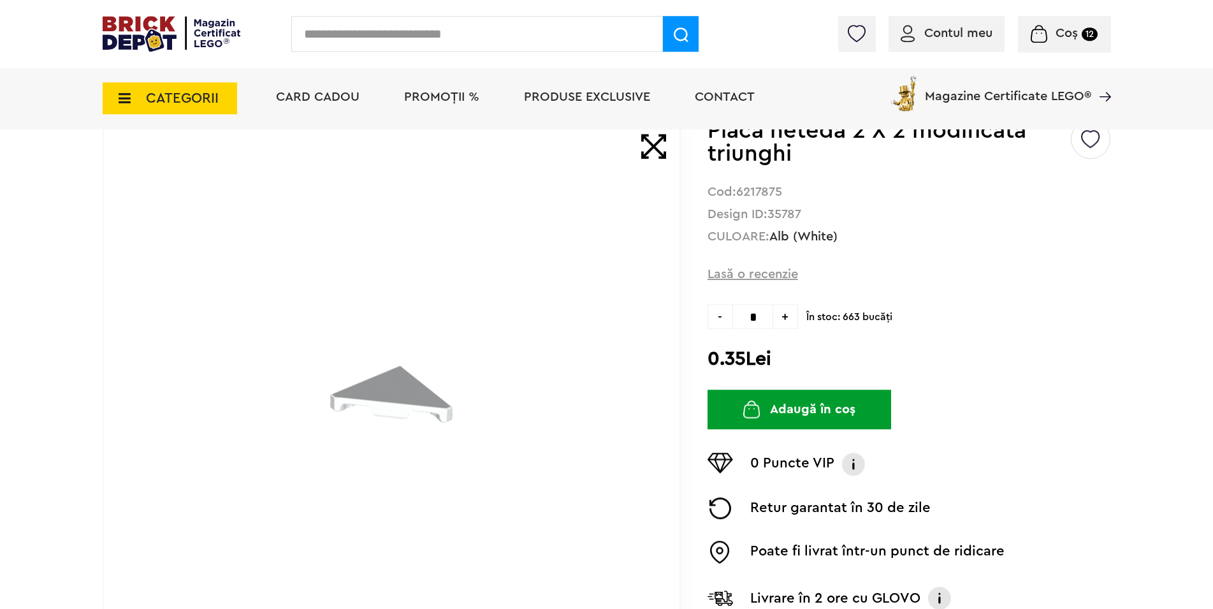
scroll to position [130, 0]
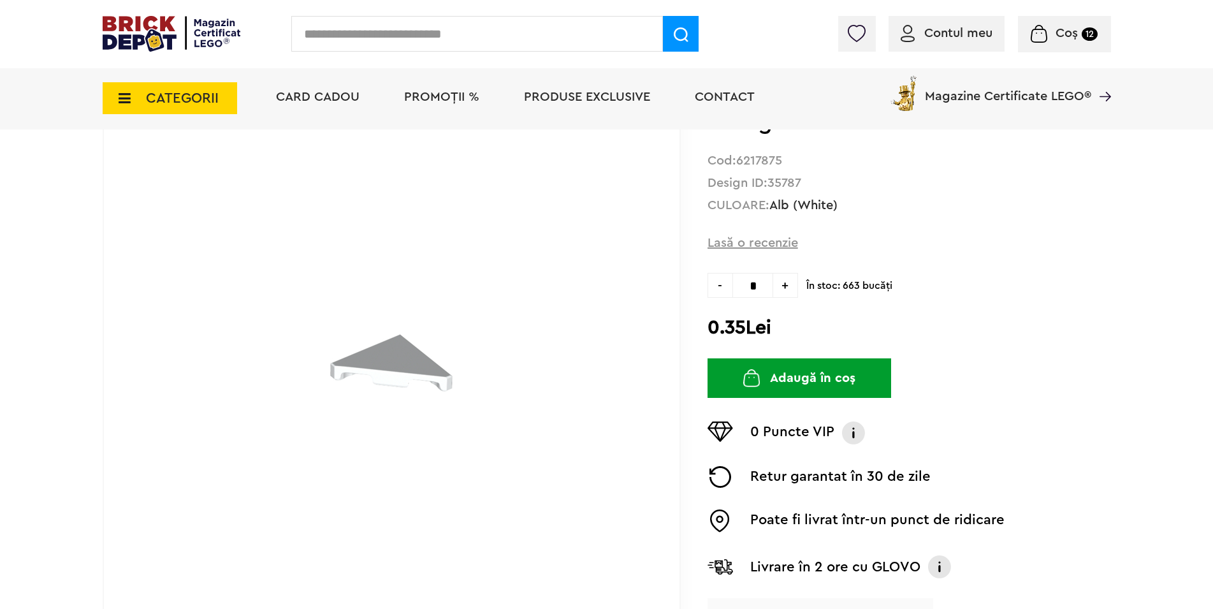
click at [788, 284] on span "+" at bounding box center [785, 285] width 25 height 25
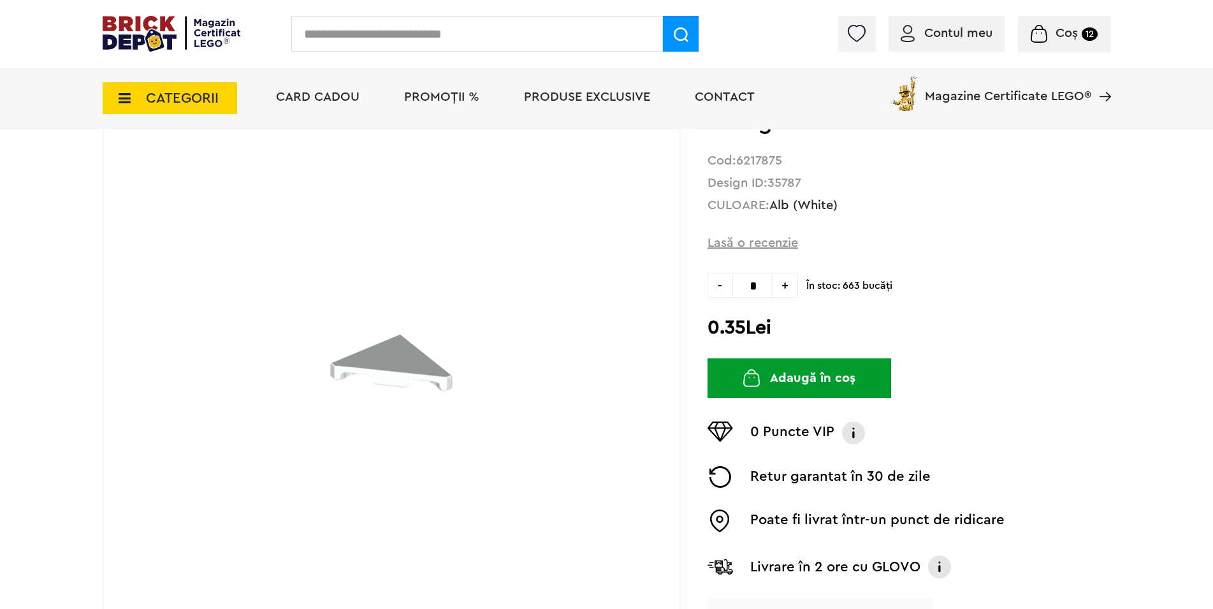
click at [788, 284] on span "+" at bounding box center [785, 285] width 25 height 25
type input "*"
click at [812, 375] on button "Adaugă în coș" at bounding box center [800, 378] width 184 height 40
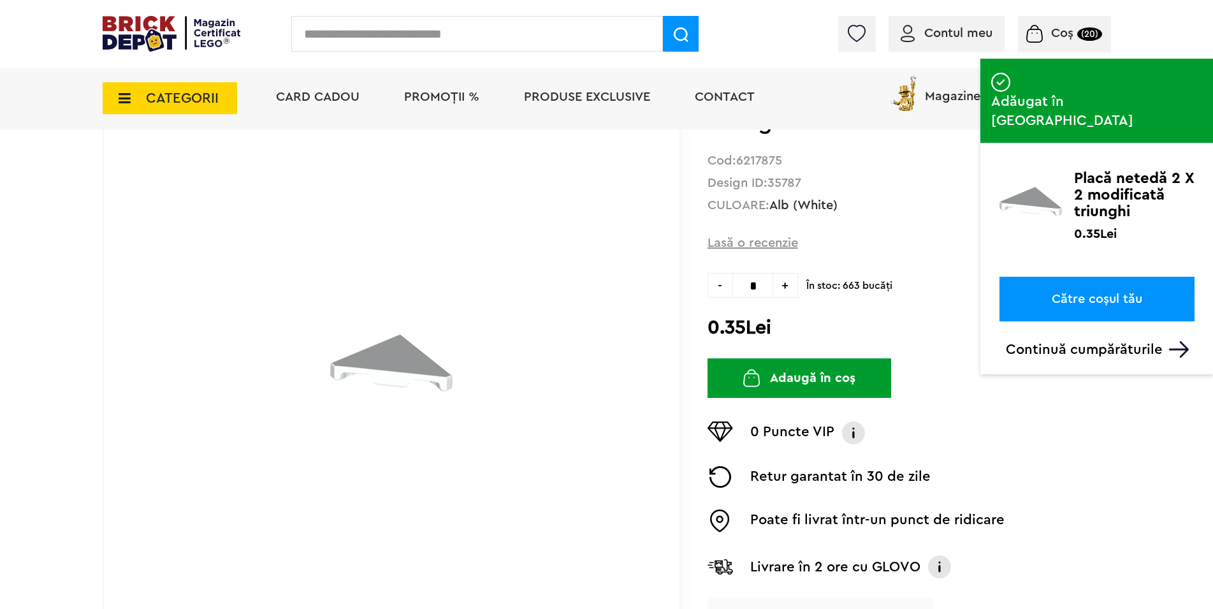
click at [126, 101] on icon at bounding box center [121, 98] width 20 height 14
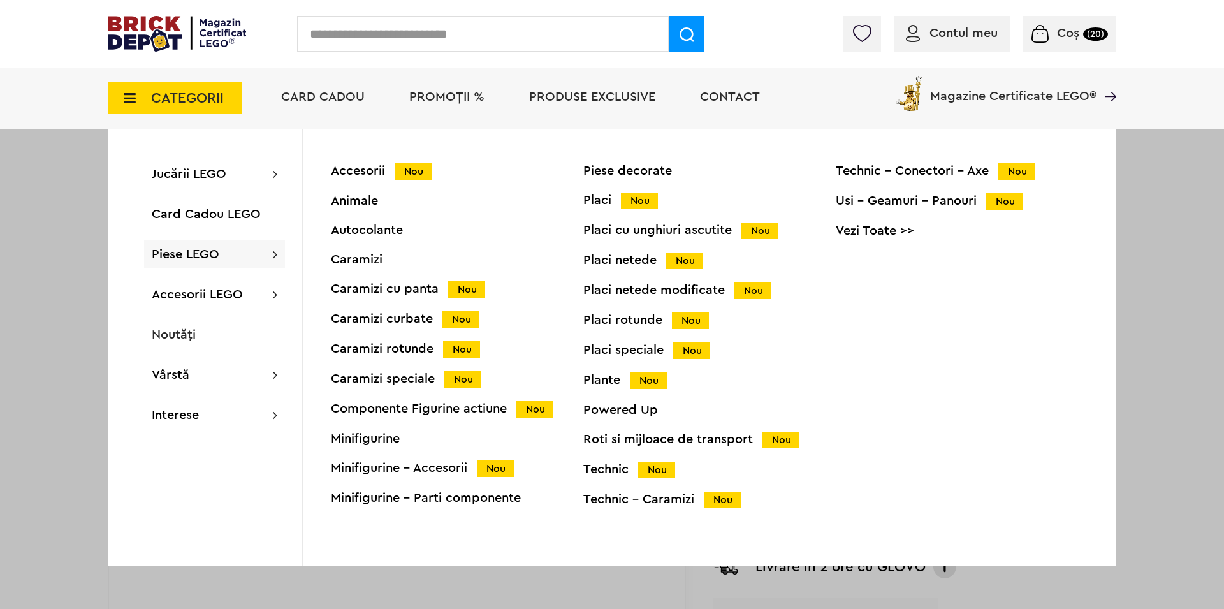
click at [608, 203] on div "Placi Nou" at bounding box center [709, 200] width 253 height 13
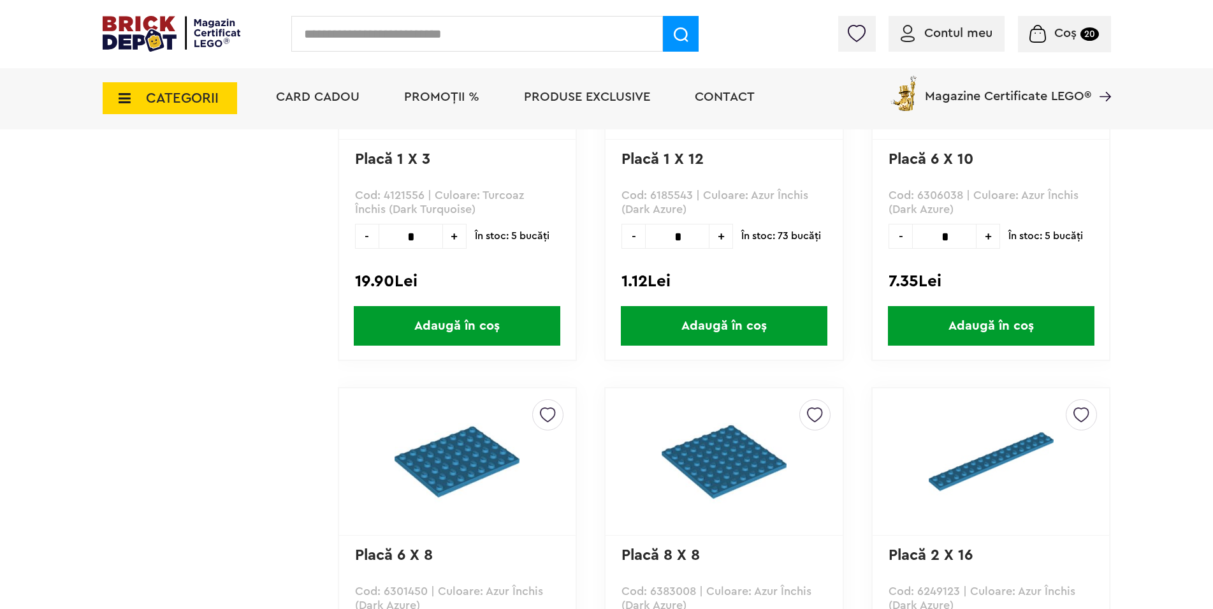
scroll to position [650, 0]
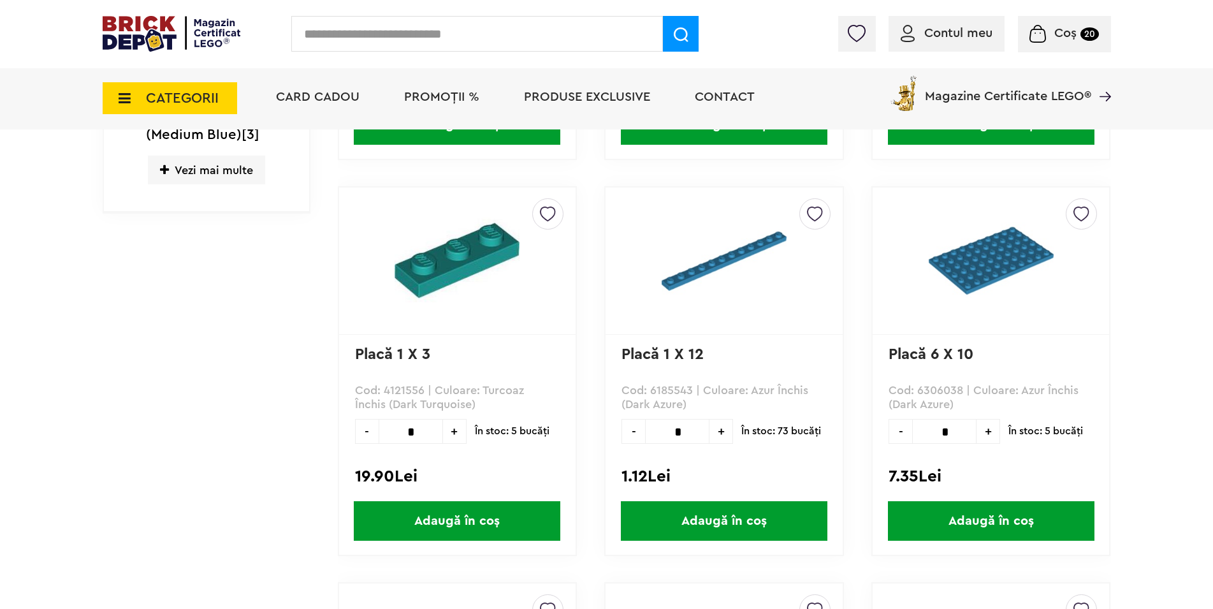
click at [734, 262] on img at bounding box center [724, 260] width 159 height 125
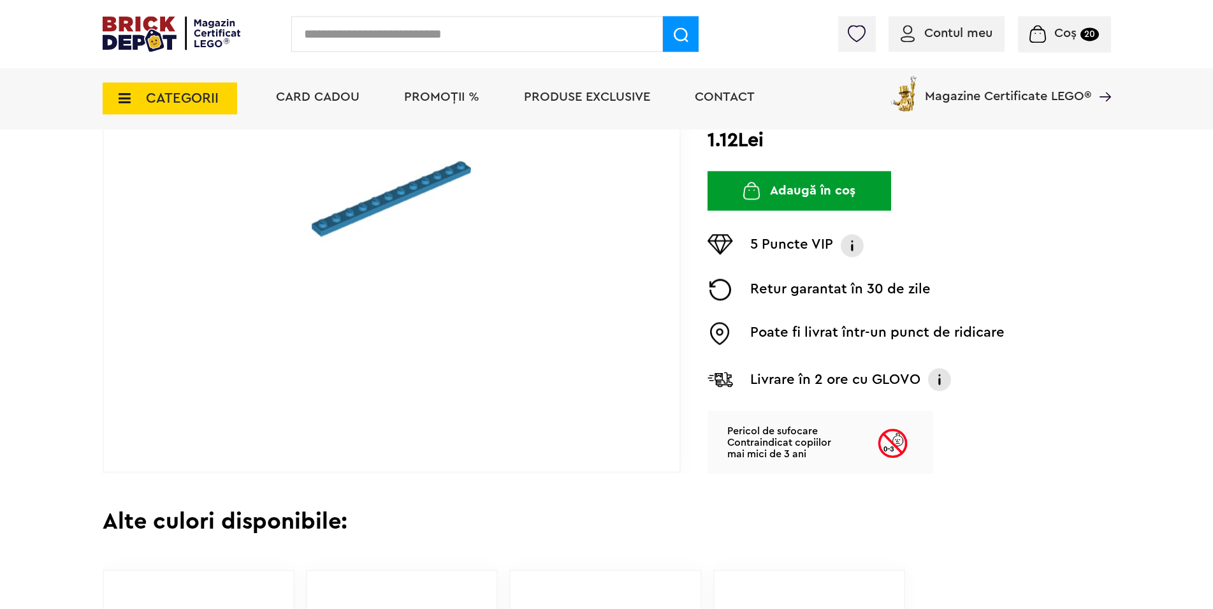
scroll to position [260, 0]
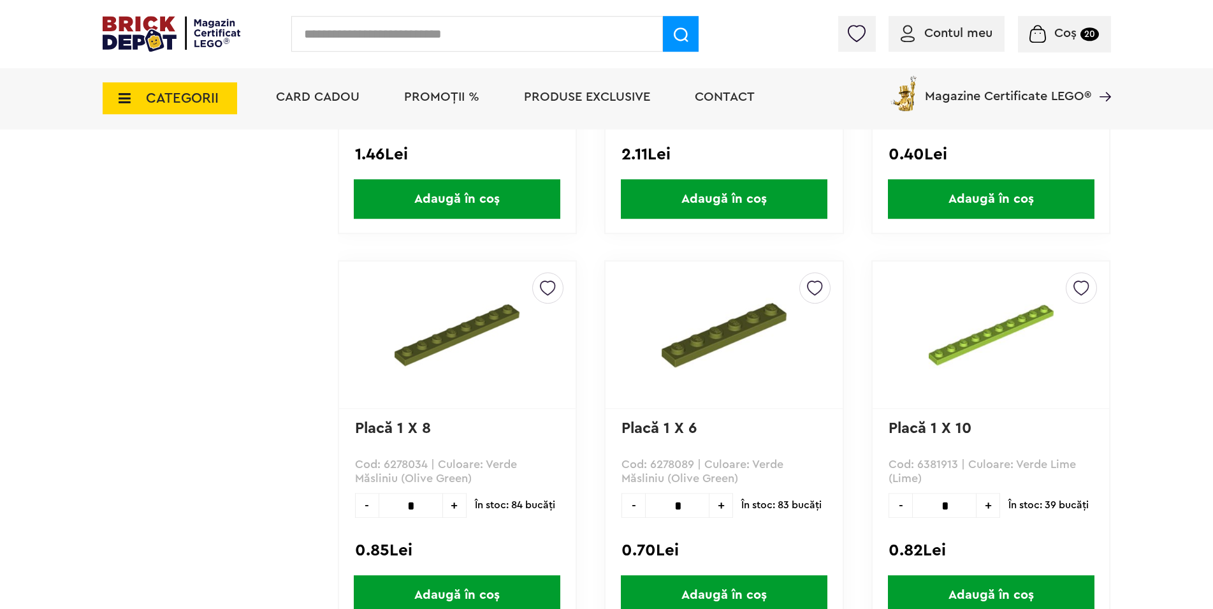
scroll to position [1821, 0]
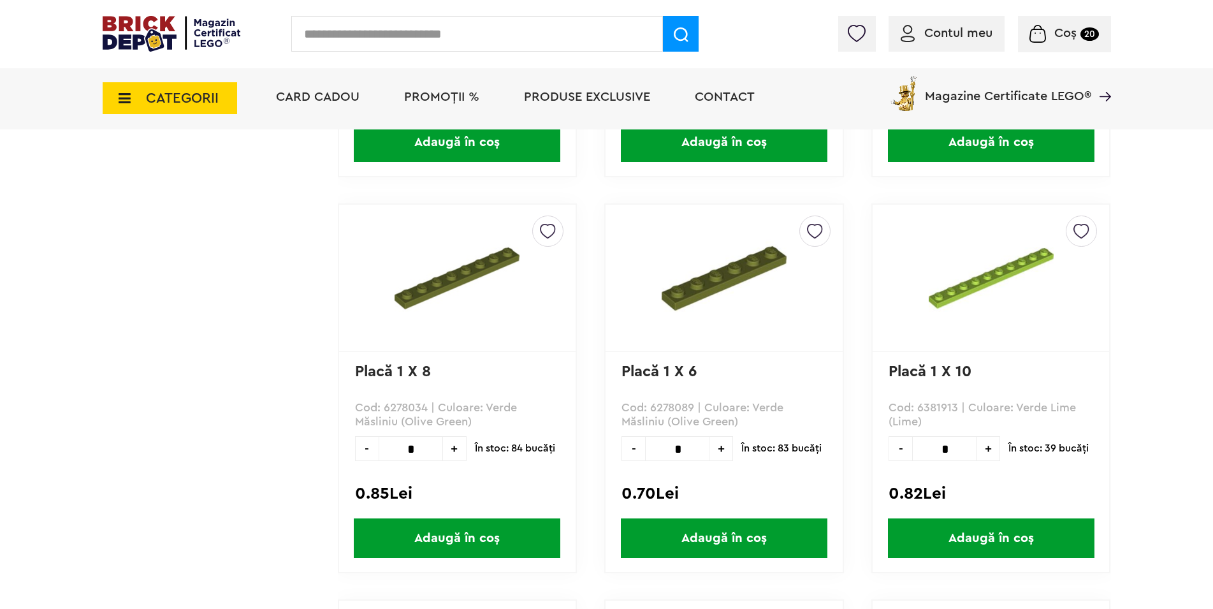
click at [974, 288] on img at bounding box center [991, 278] width 159 height 125
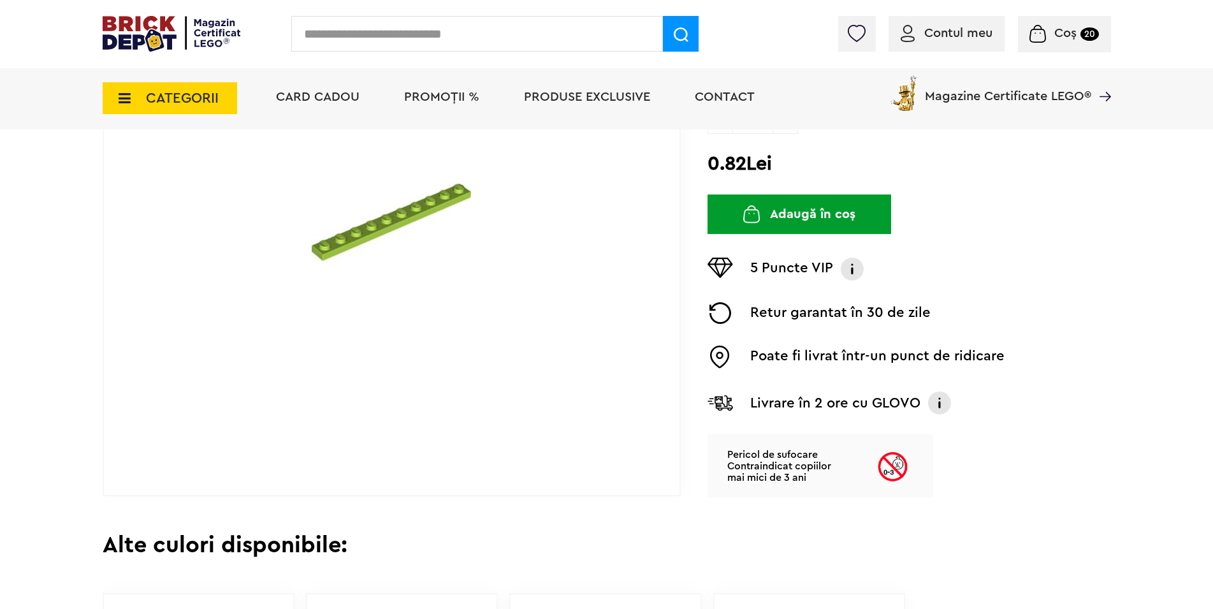
scroll to position [195, 0]
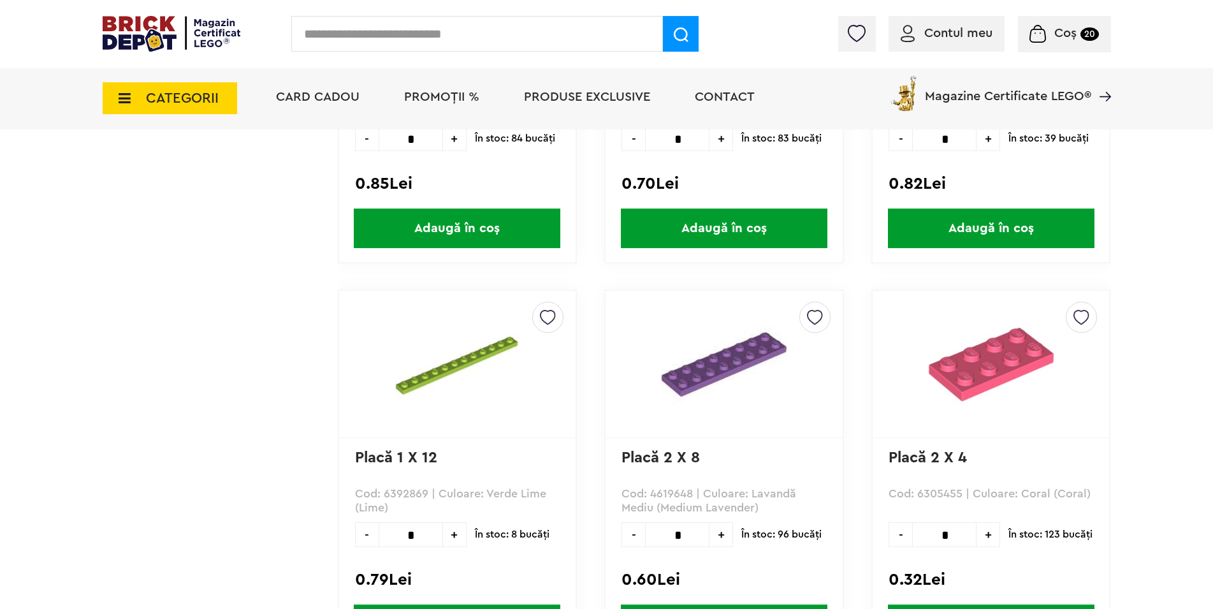
scroll to position [2146, 0]
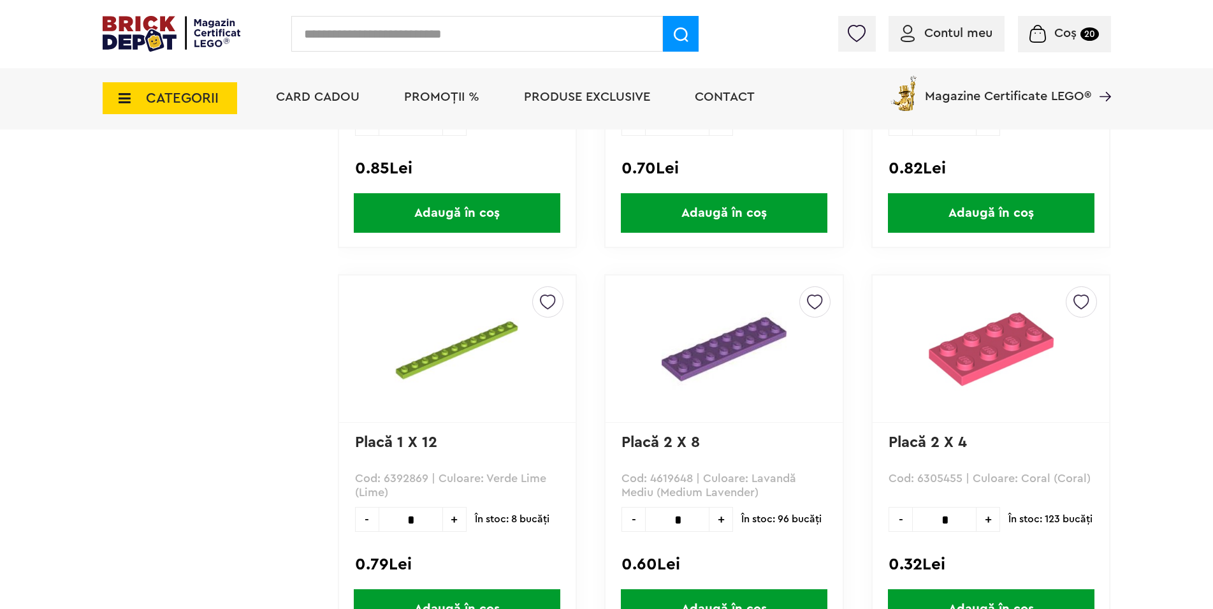
click at [466, 344] on img at bounding box center [456, 348] width 159 height 125
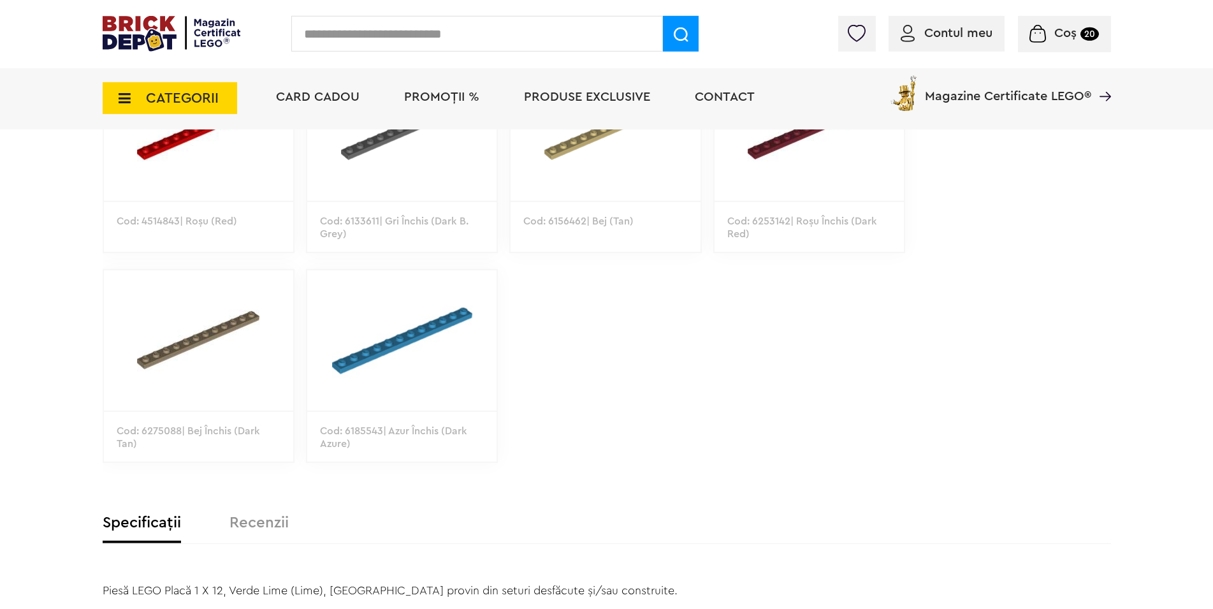
scroll to position [780, 0]
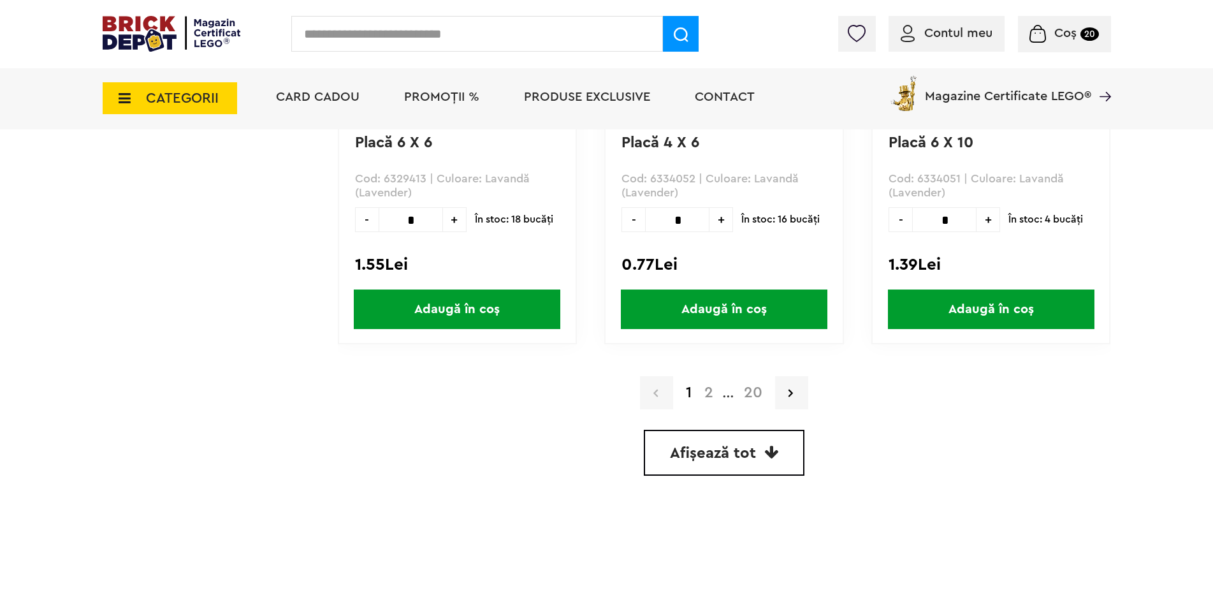
scroll to position [3707, 0]
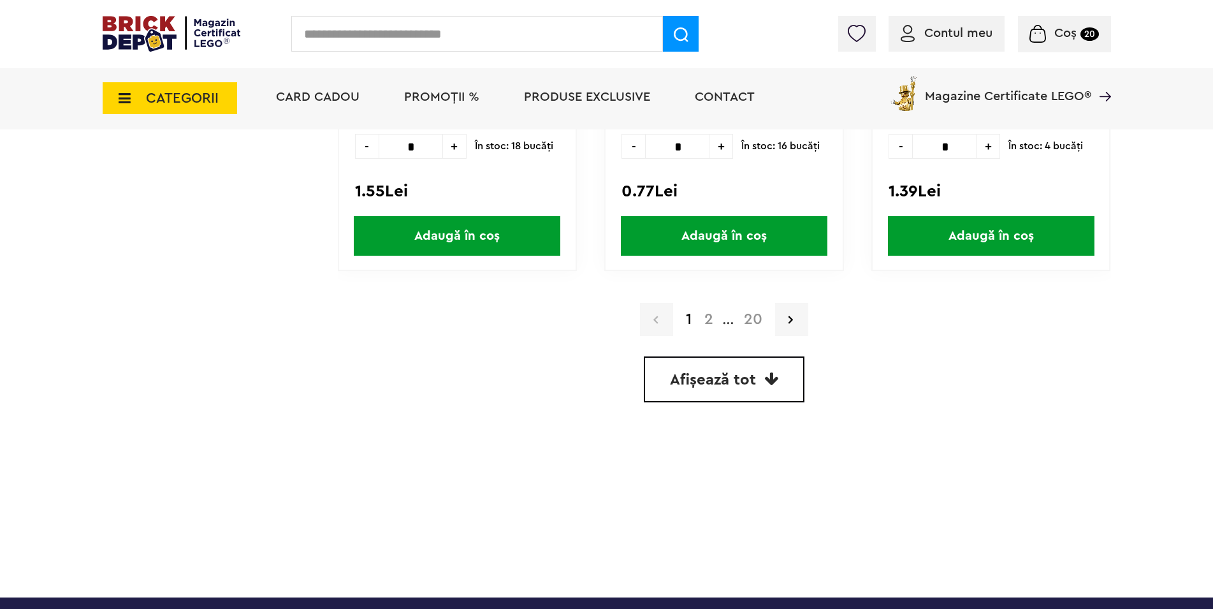
click at [681, 391] on link "Afișează tot" at bounding box center [724, 379] width 161 height 46
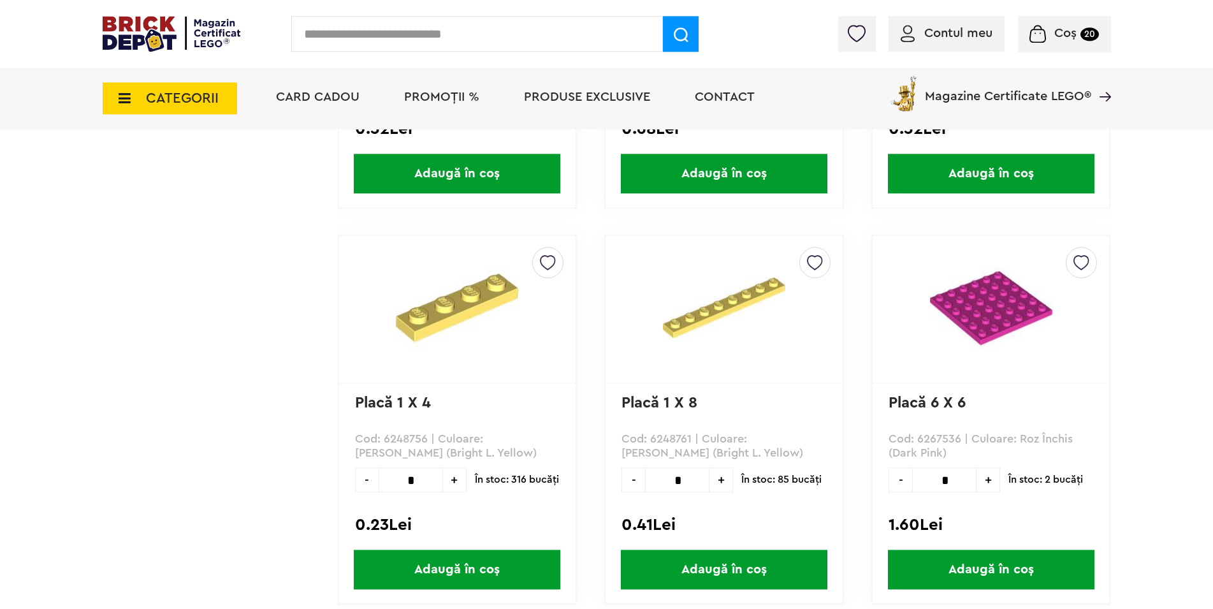
scroll to position [4967, 0]
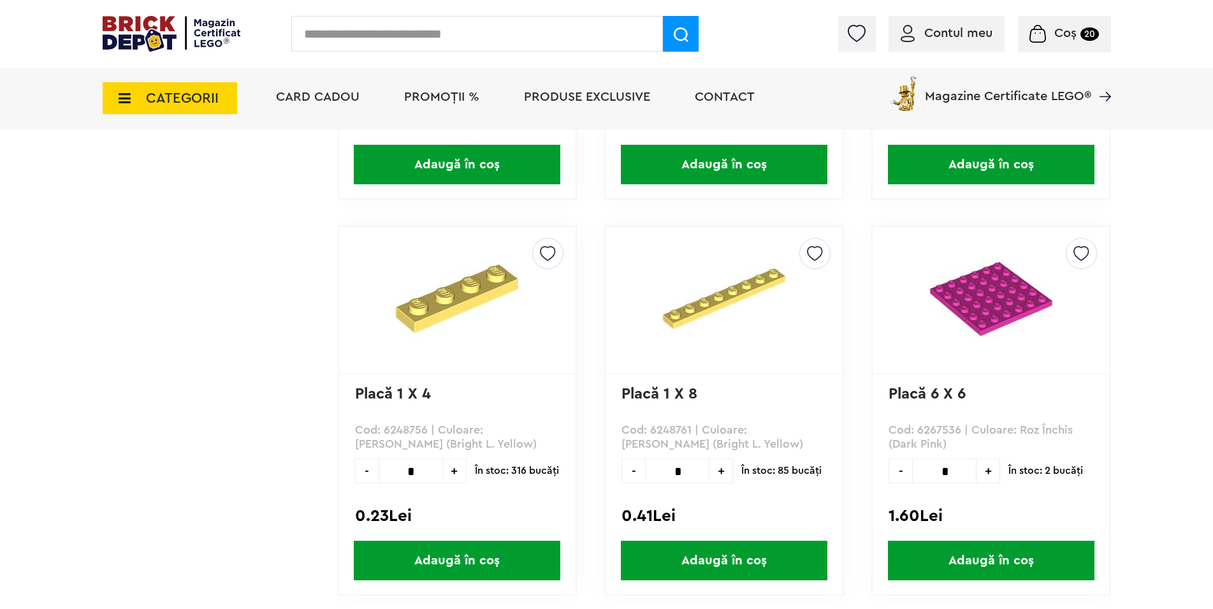
click at [727, 295] on img at bounding box center [724, 299] width 122 height 122
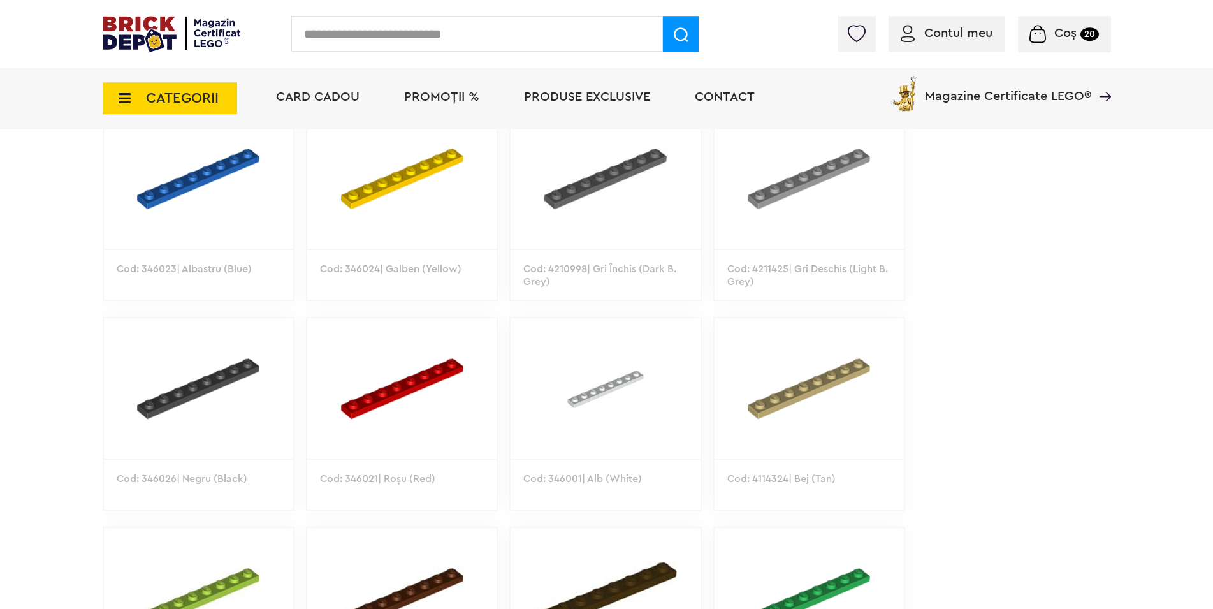
scroll to position [846, 0]
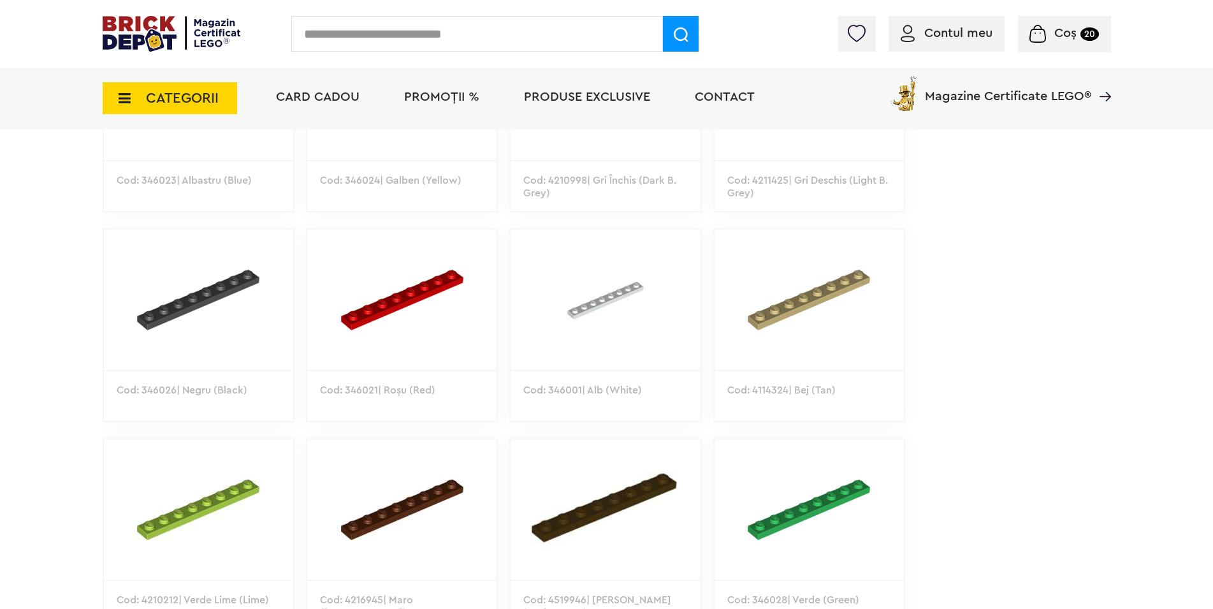
click at [623, 288] on img at bounding box center [605, 300] width 189 height 140
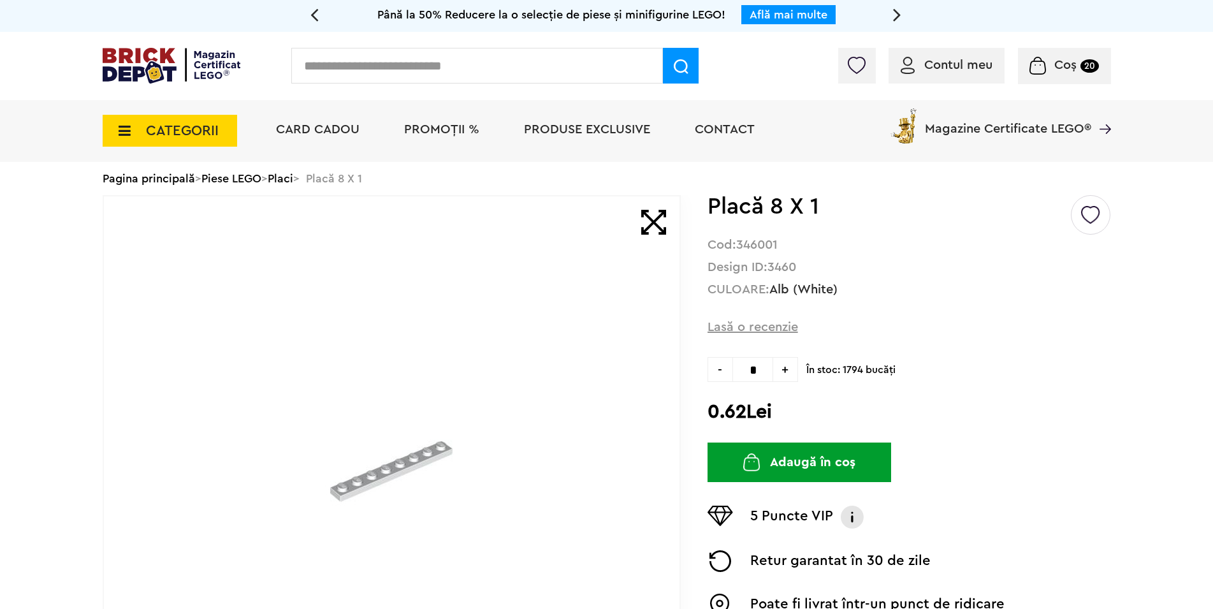
click at [787, 370] on span "+" at bounding box center [785, 369] width 25 height 25
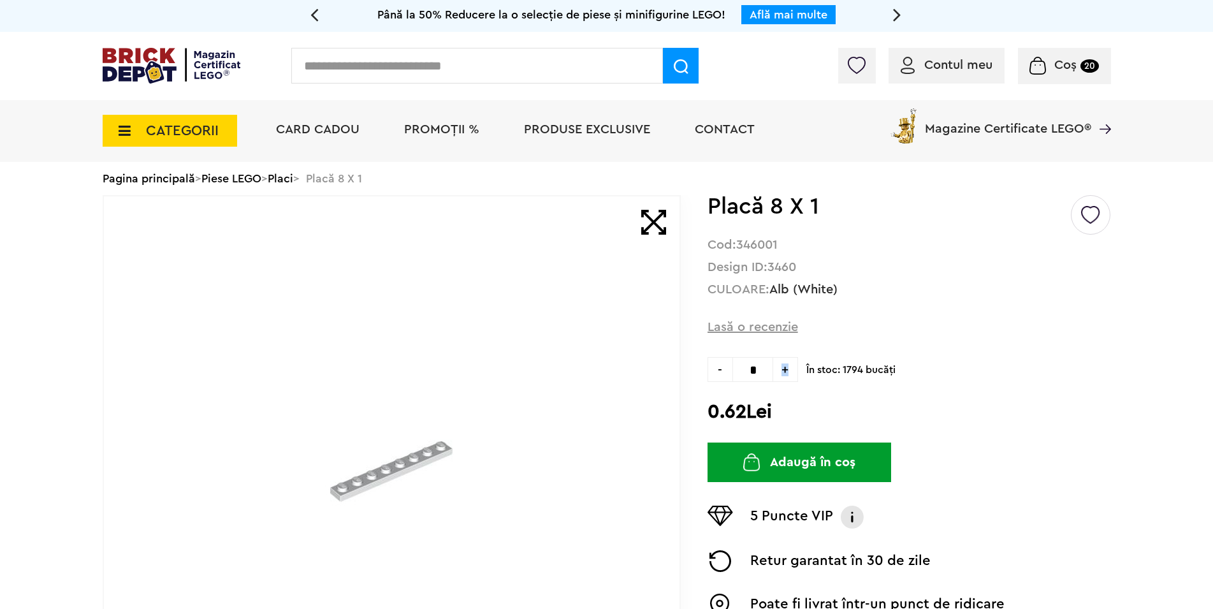
type input "*"
click at [800, 465] on button "Adaugă în coș" at bounding box center [800, 463] width 184 height 40
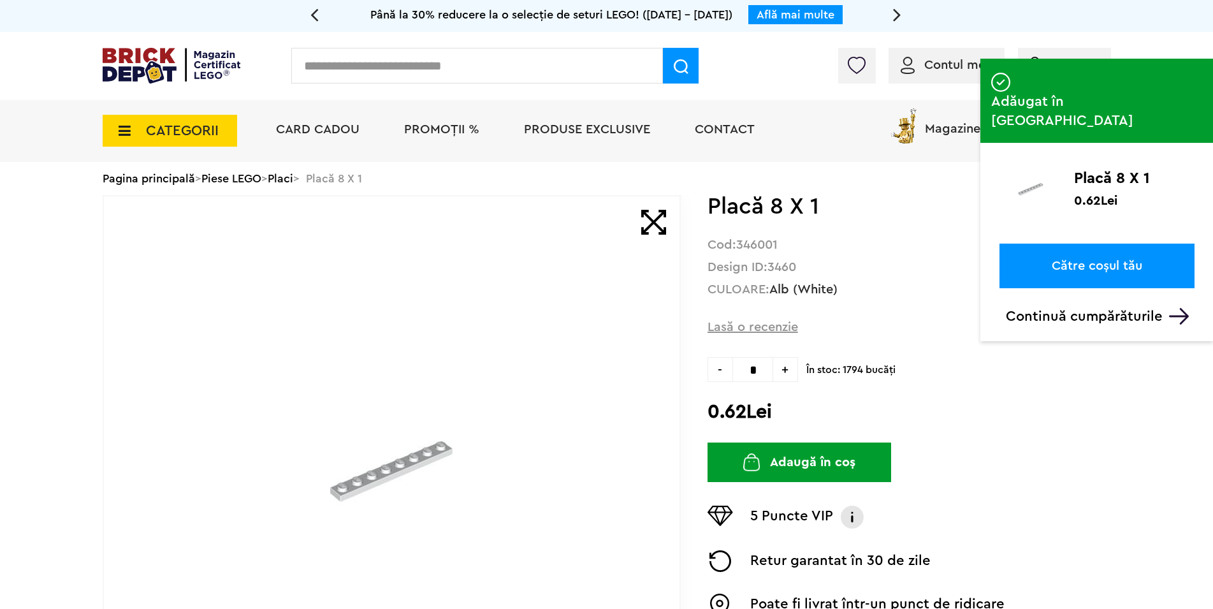
click at [127, 135] on icon at bounding box center [121, 131] width 20 height 14
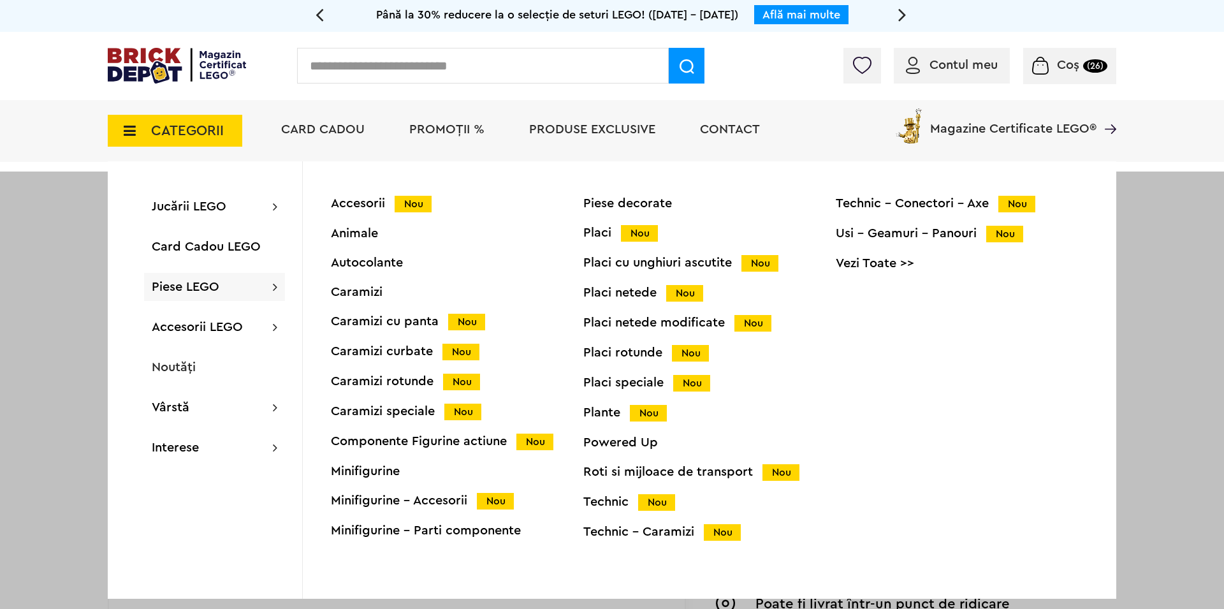
click at [673, 268] on div "Placi cu unghiuri ascutite Nou" at bounding box center [709, 262] width 253 height 13
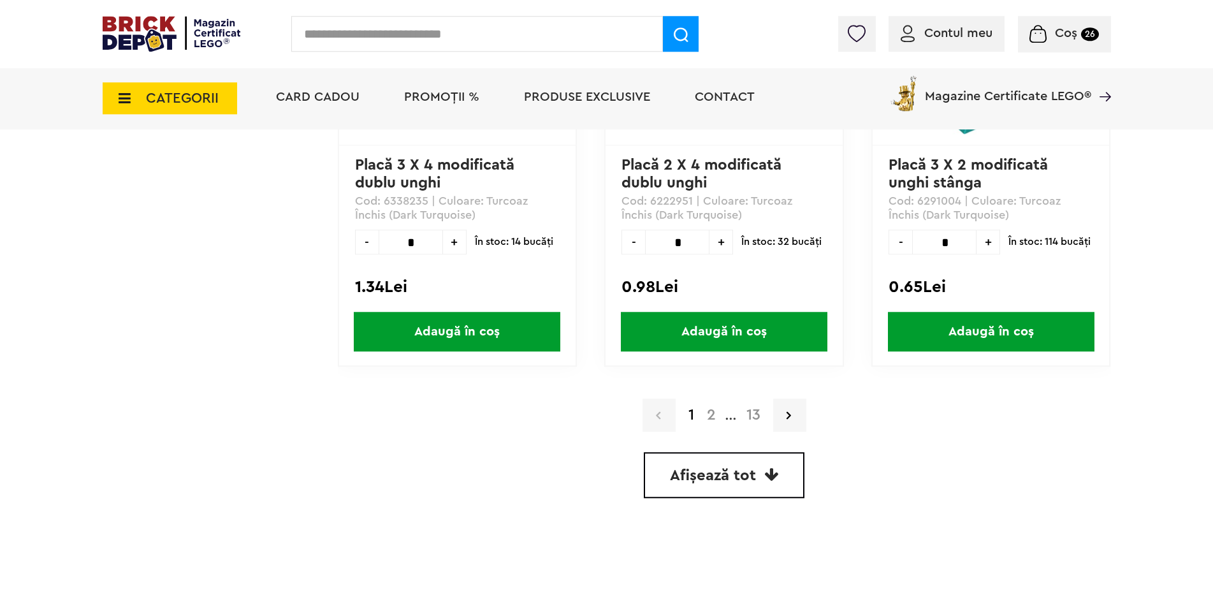
scroll to position [3577, 0]
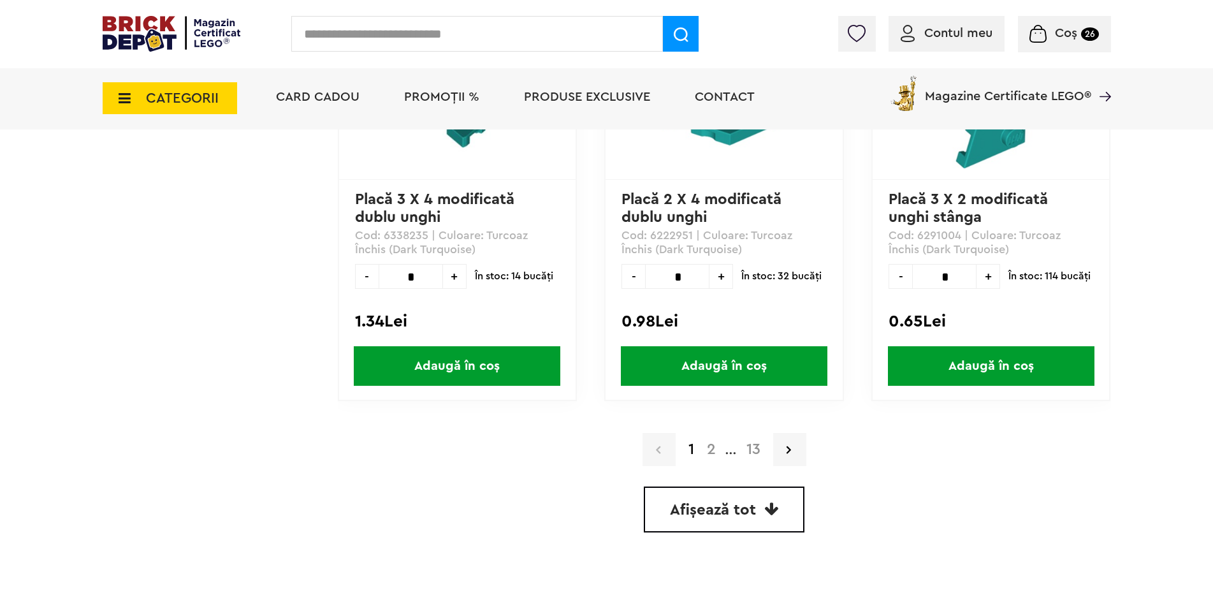
click at [126, 103] on icon at bounding box center [121, 98] width 20 height 14
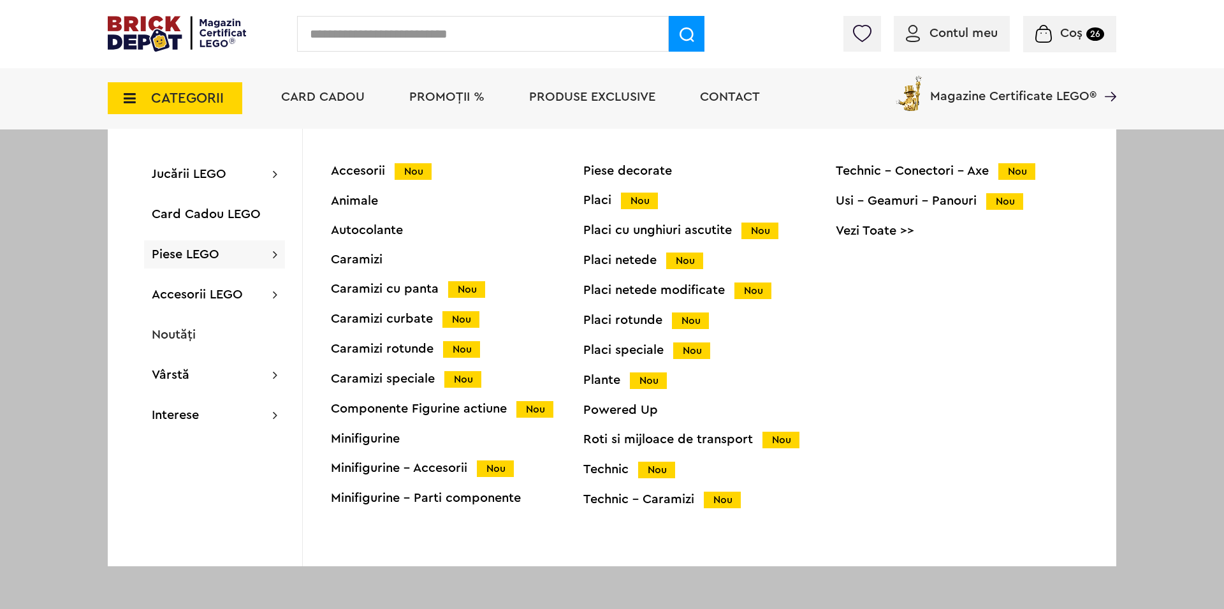
click at [416, 294] on div "Caramizi cu panta Nou" at bounding box center [457, 288] width 253 height 13
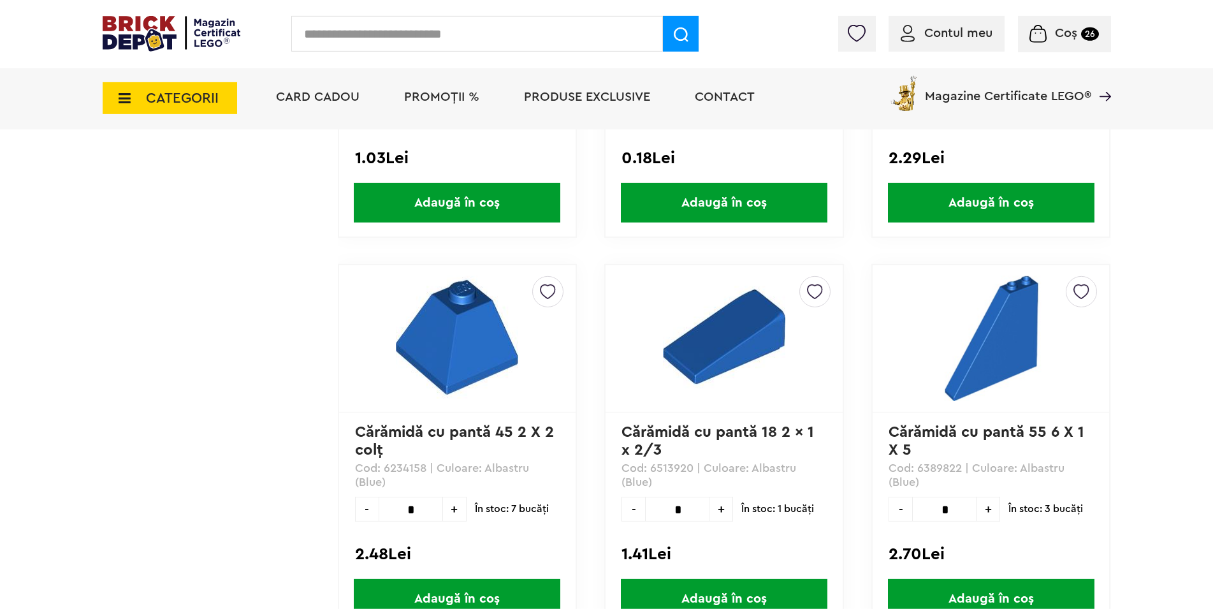
scroll to position [3382, 0]
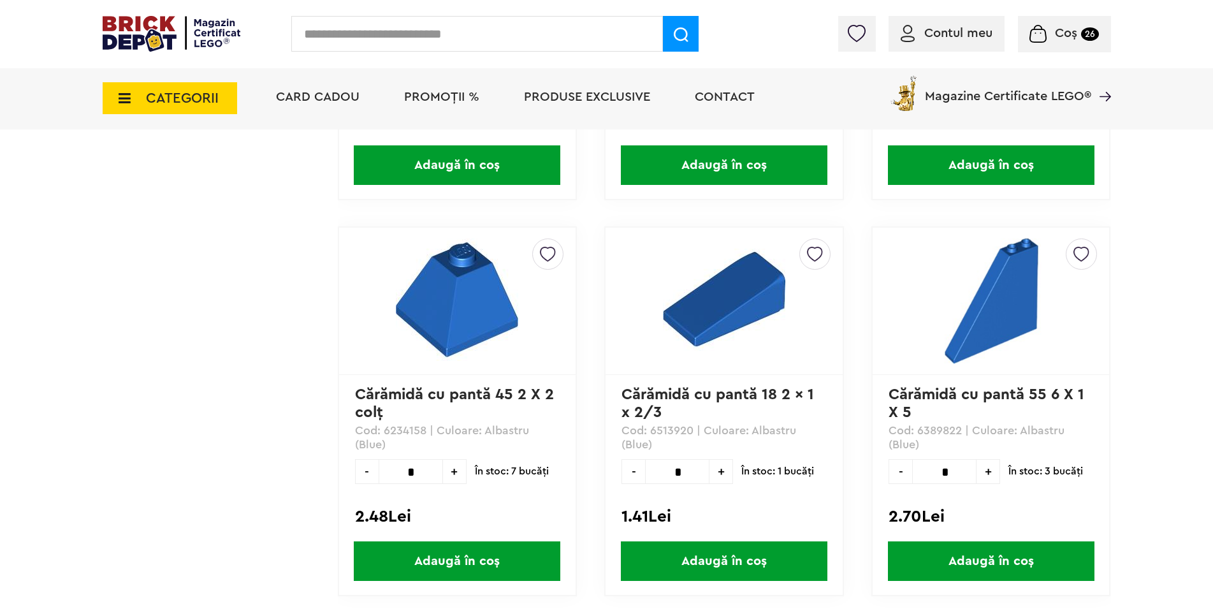
click at [985, 474] on span "+" at bounding box center [989, 471] width 24 height 25
type input "*"
click at [980, 562] on span "Adaugă în coș" at bounding box center [991, 561] width 207 height 40
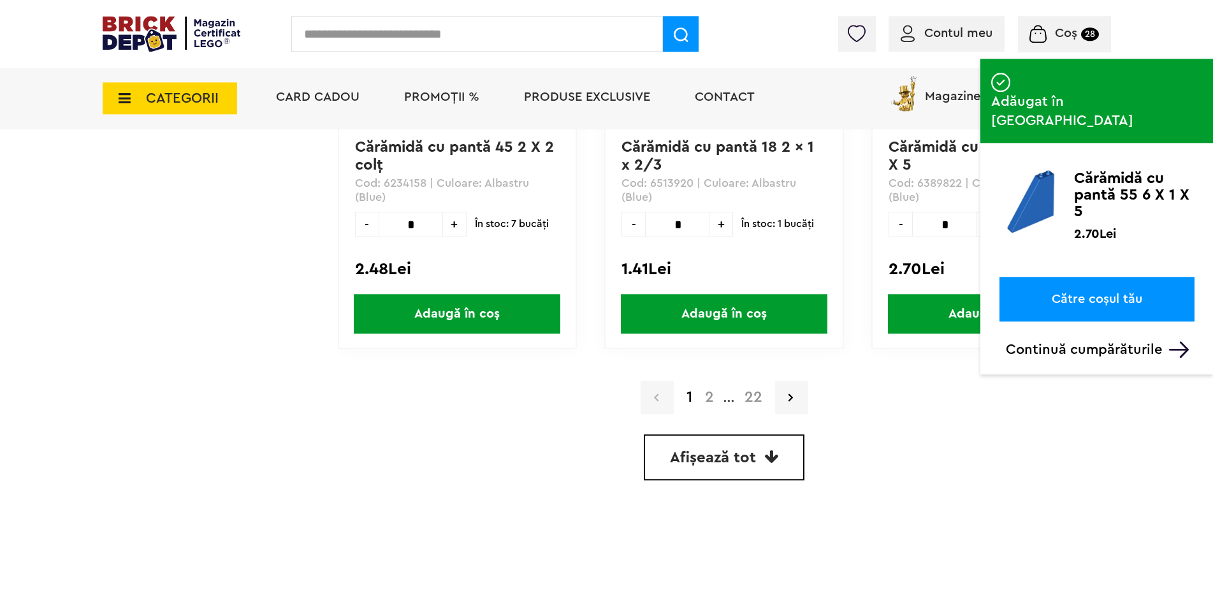
scroll to position [3772, 0]
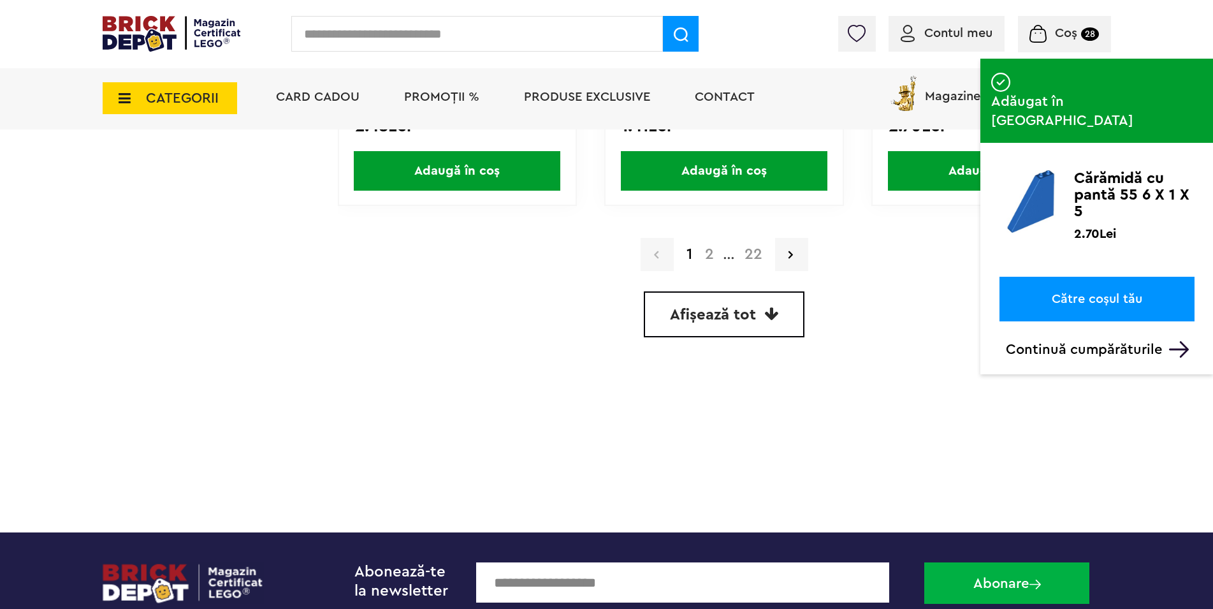
click at [732, 311] on span "Afișează tot" at bounding box center [713, 314] width 86 height 15
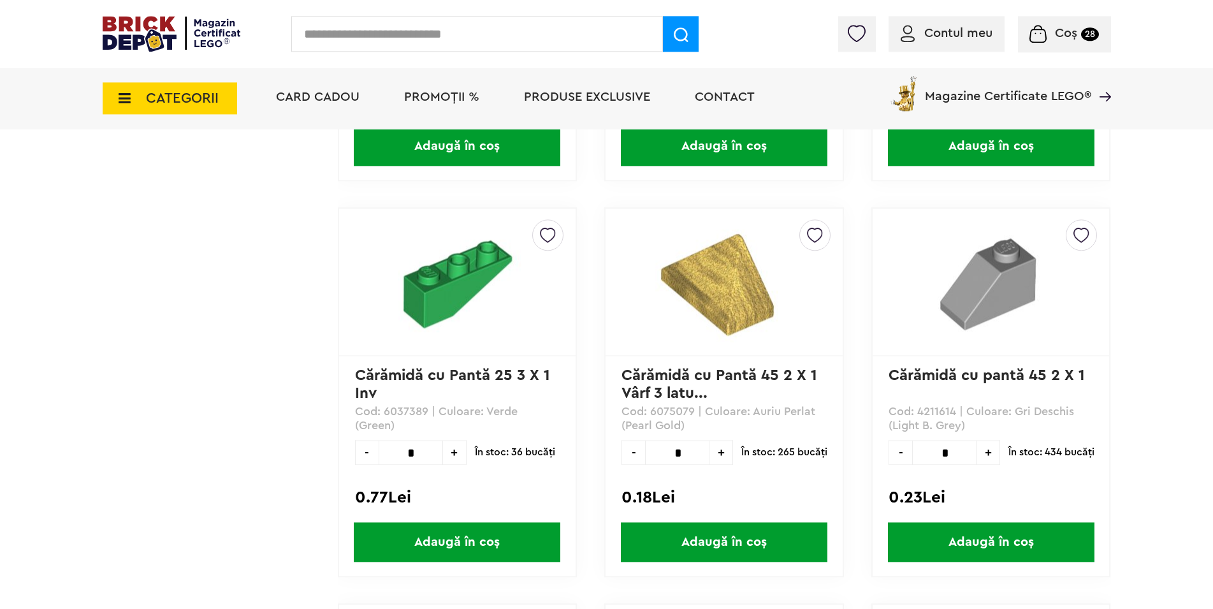
scroll to position [50986, 0]
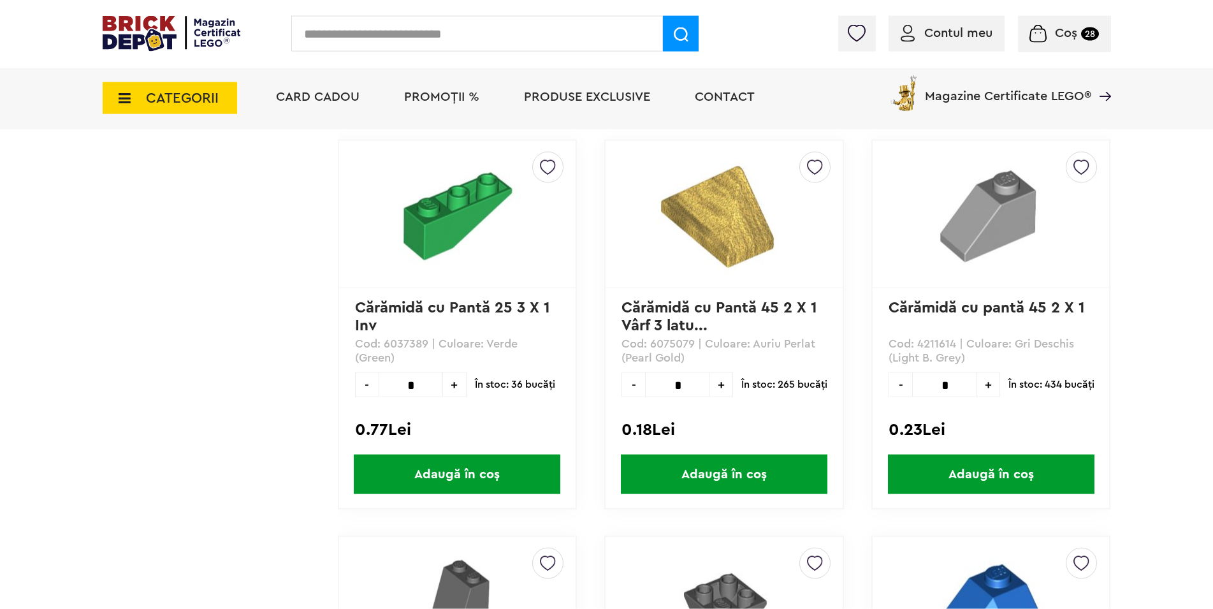
click at [997, 384] on span "+" at bounding box center [989, 384] width 24 height 25
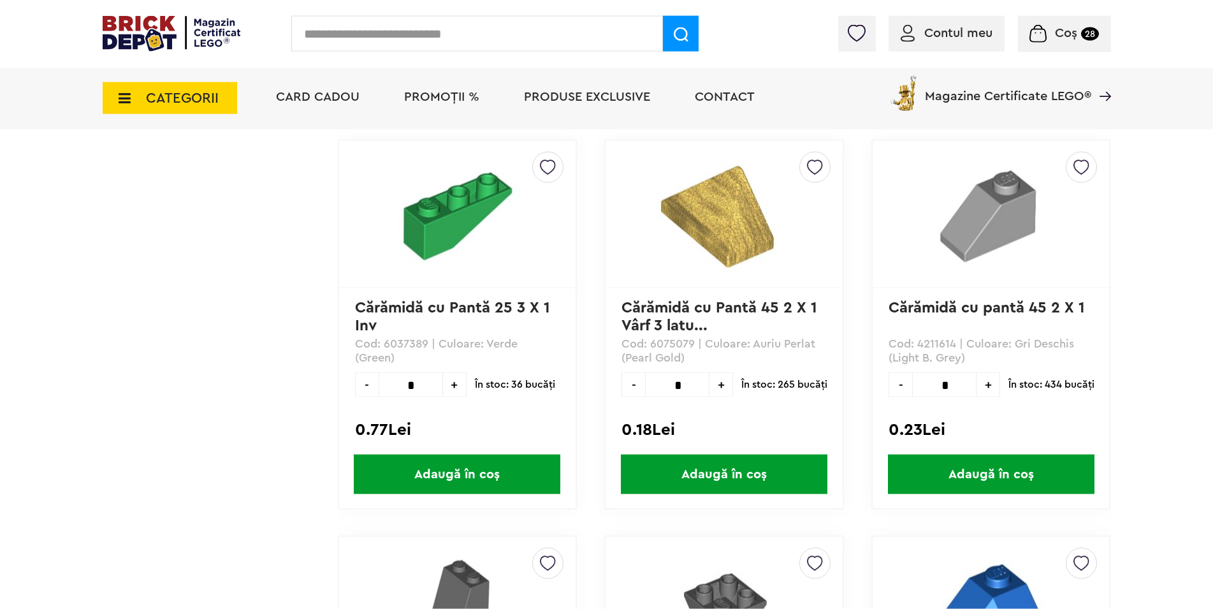
click at [997, 384] on span "+" at bounding box center [989, 384] width 24 height 25
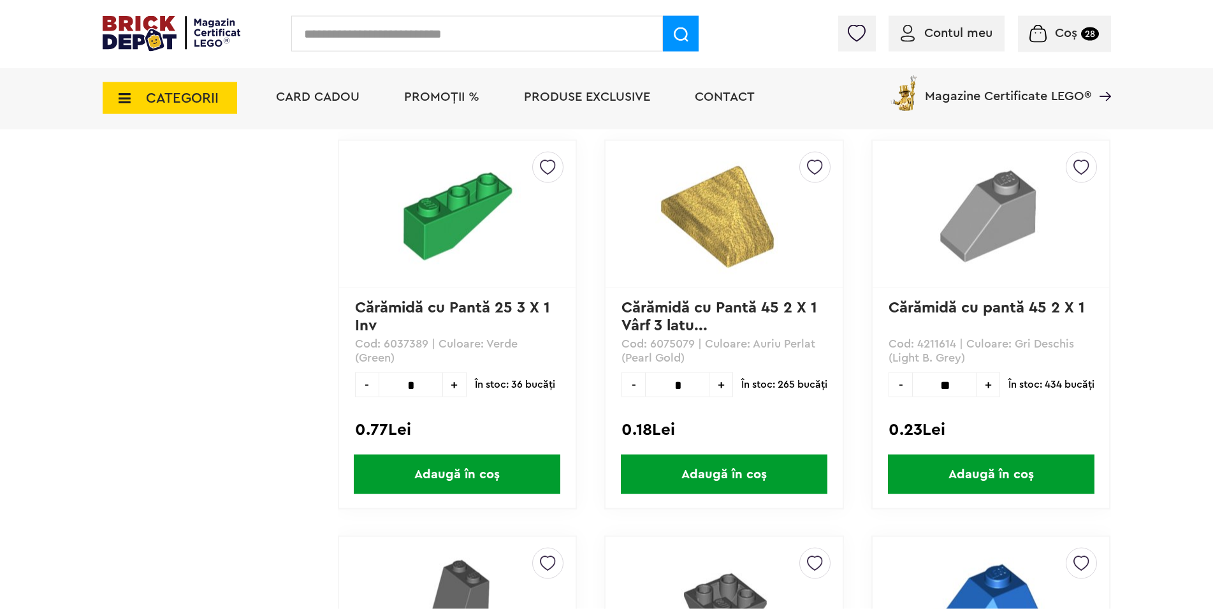
click at [997, 384] on span "+" at bounding box center [989, 384] width 24 height 25
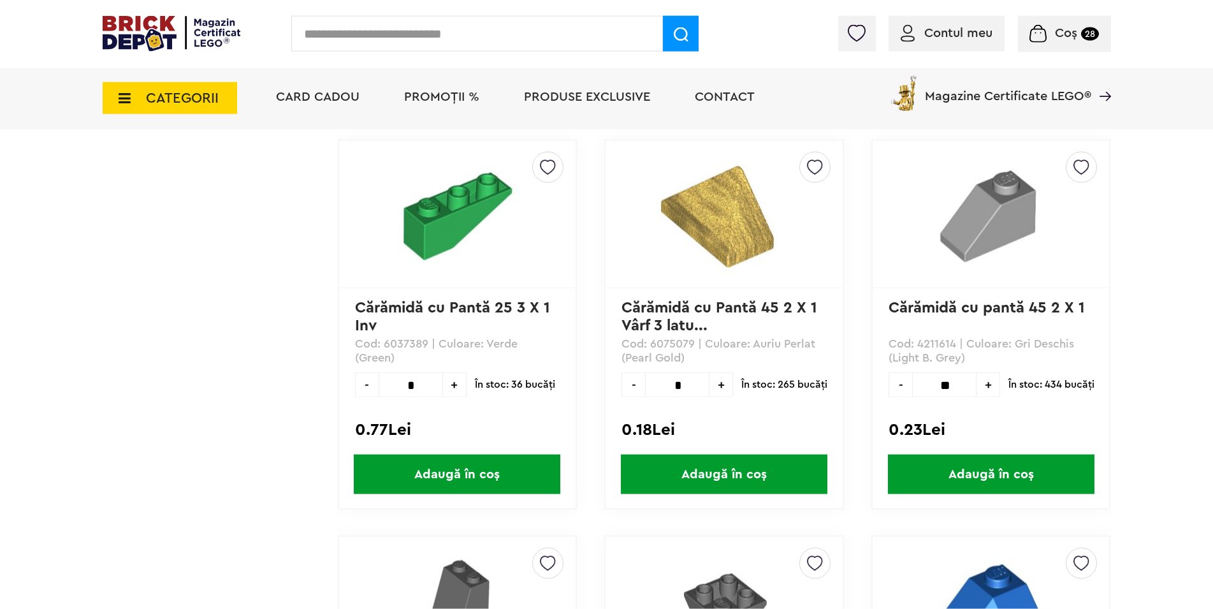
type input "**"
click at [987, 472] on span "Adaugă în coș" at bounding box center [991, 475] width 207 height 40
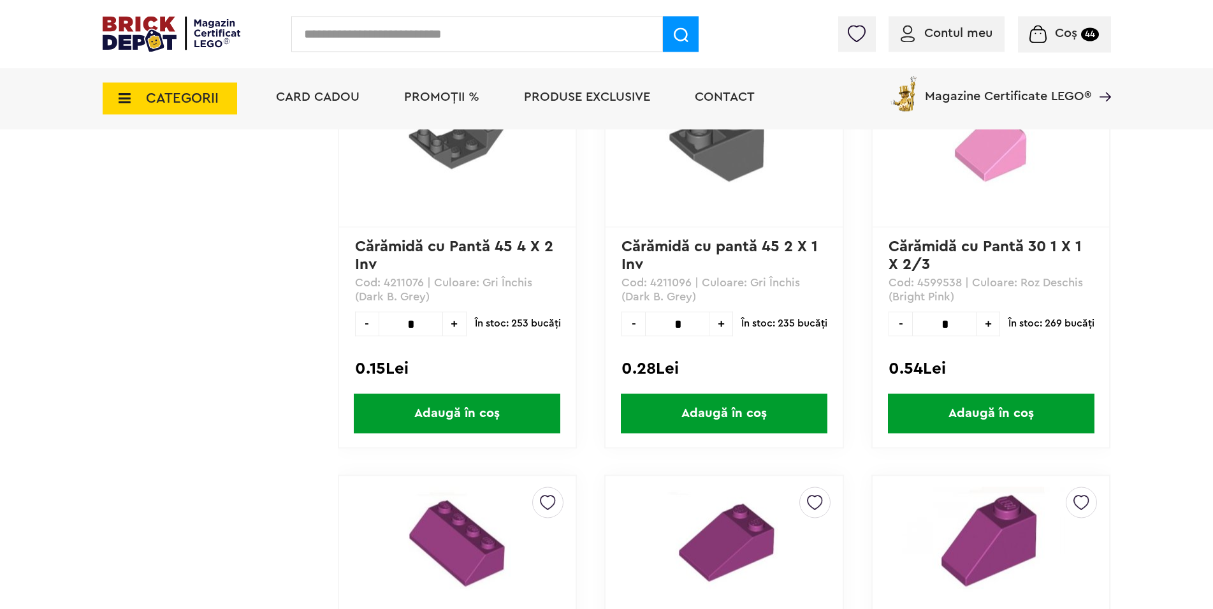
scroll to position [58985, 0]
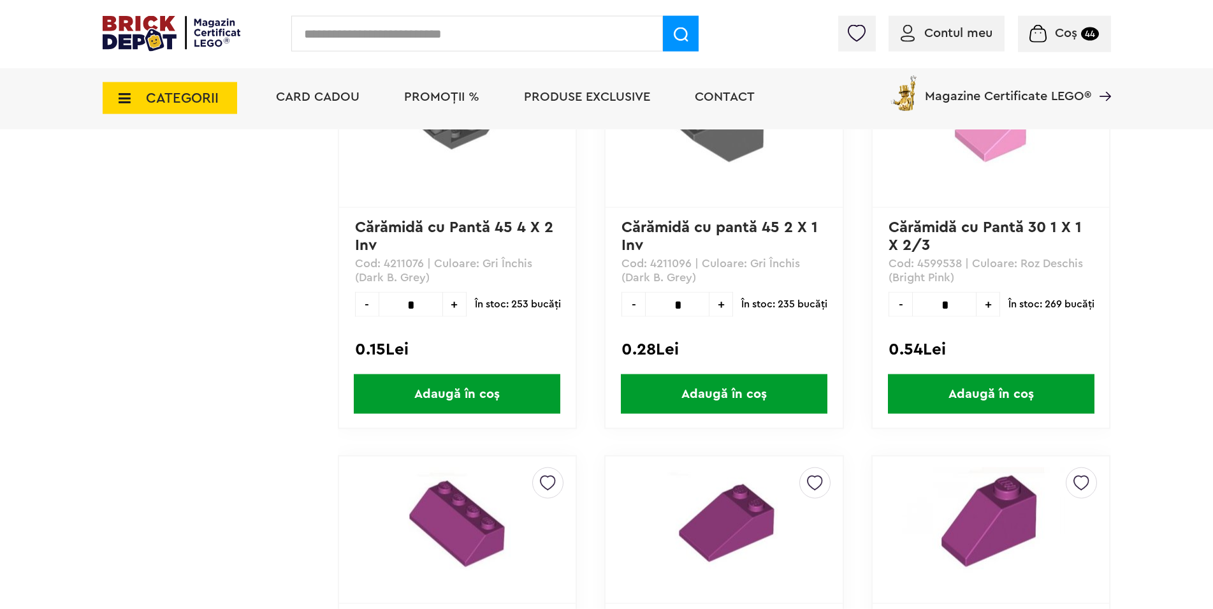
click at [725, 306] on span "+" at bounding box center [722, 304] width 24 height 25
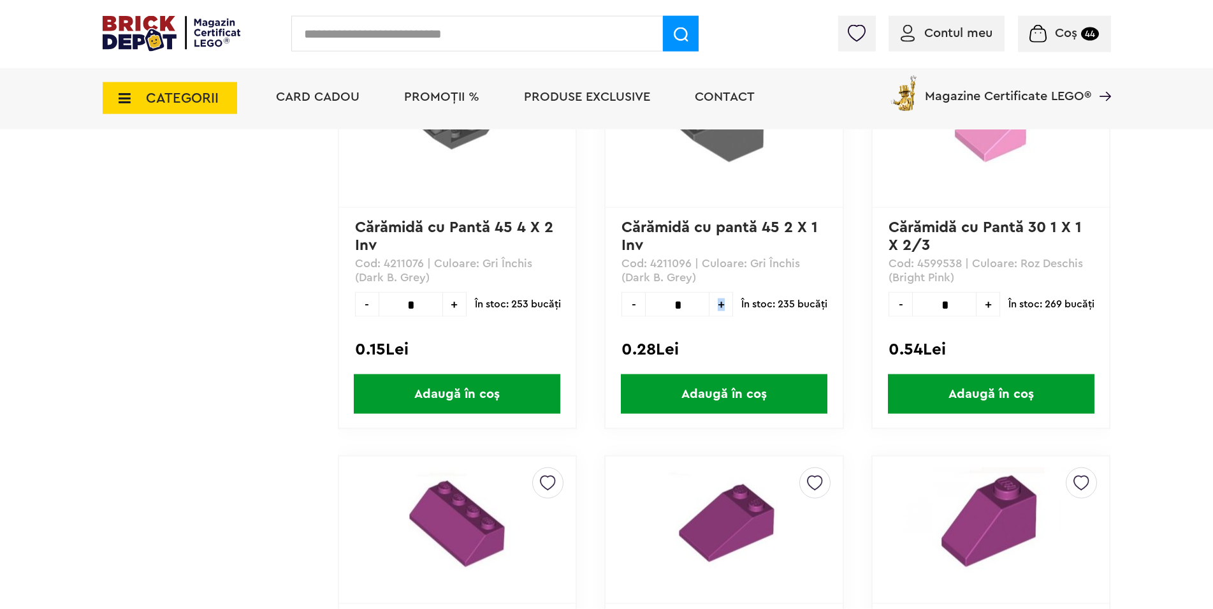
type input "*"
click at [733, 389] on span "Adaugă în coș" at bounding box center [724, 394] width 207 height 40
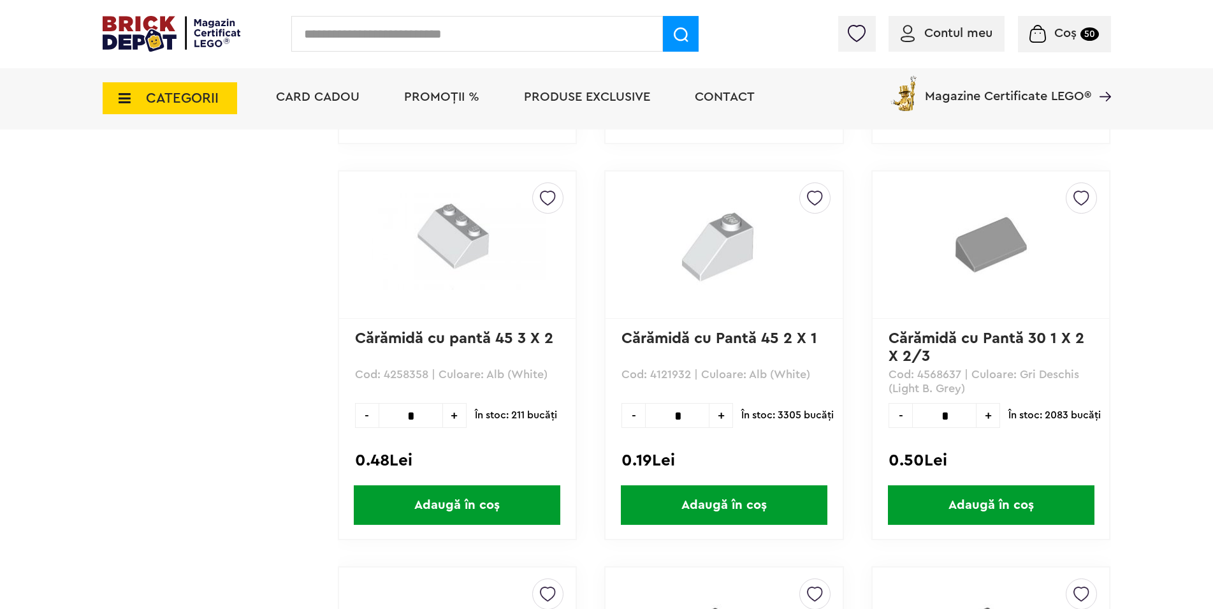
scroll to position [66400, 0]
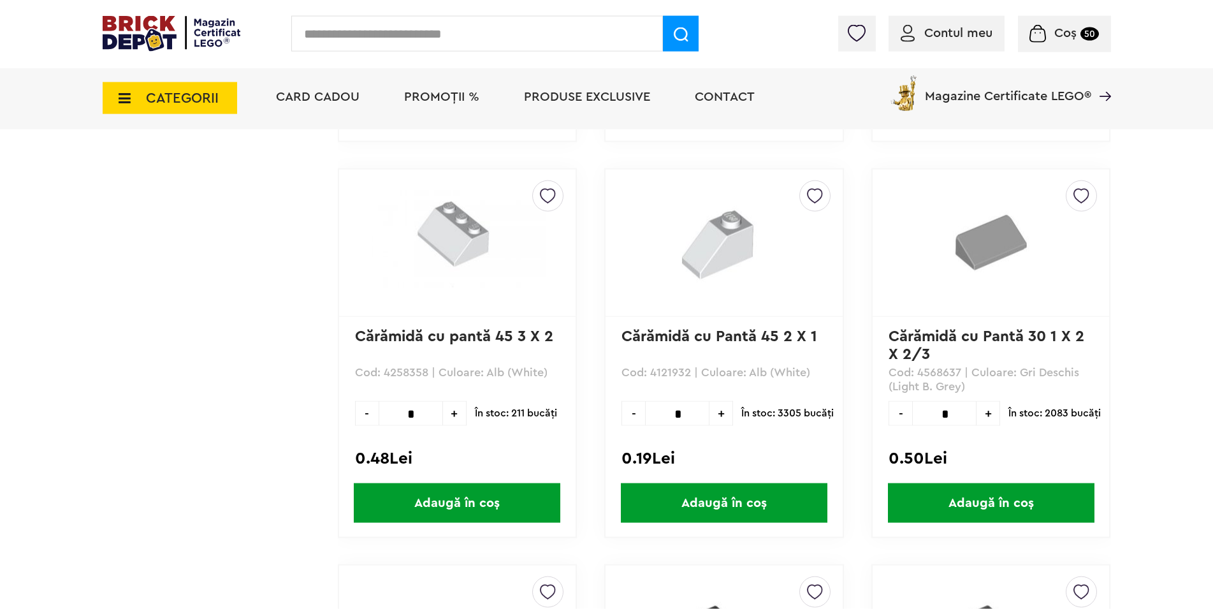
click at [724, 413] on span "+" at bounding box center [722, 413] width 24 height 25
click at [724, 414] on span "+" at bounding box center [722, 413] width 24 height 25
type input "*"
click at [746, 502] on span "Adaugă în coș" at bounding box center [724, 503] width 207 height 40
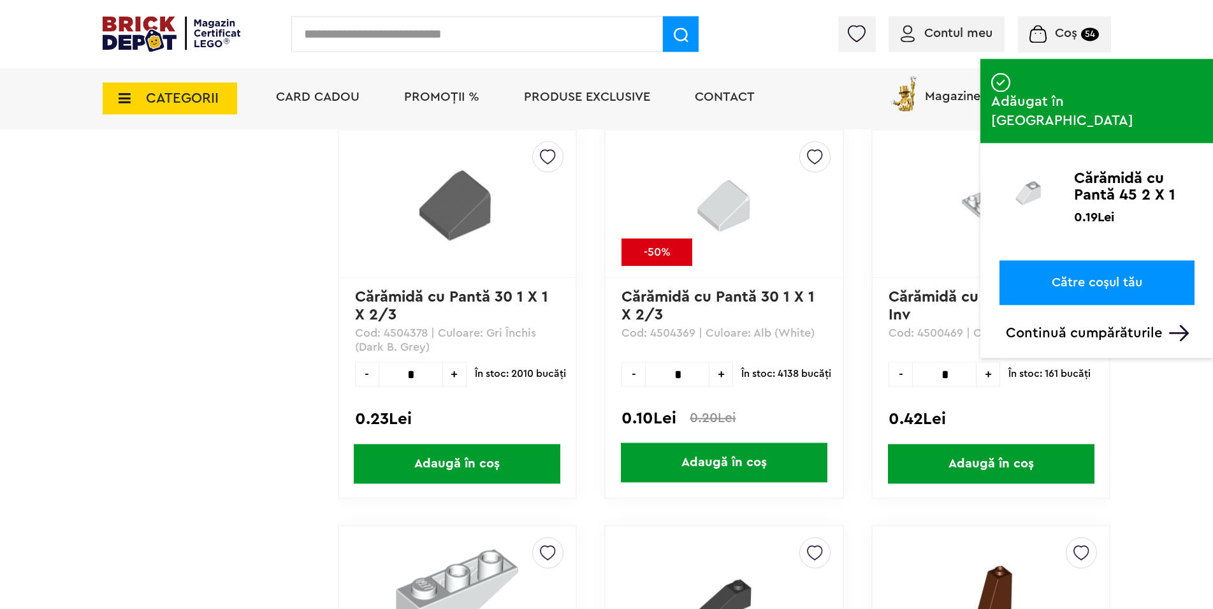
scroll to position [68026, 0]
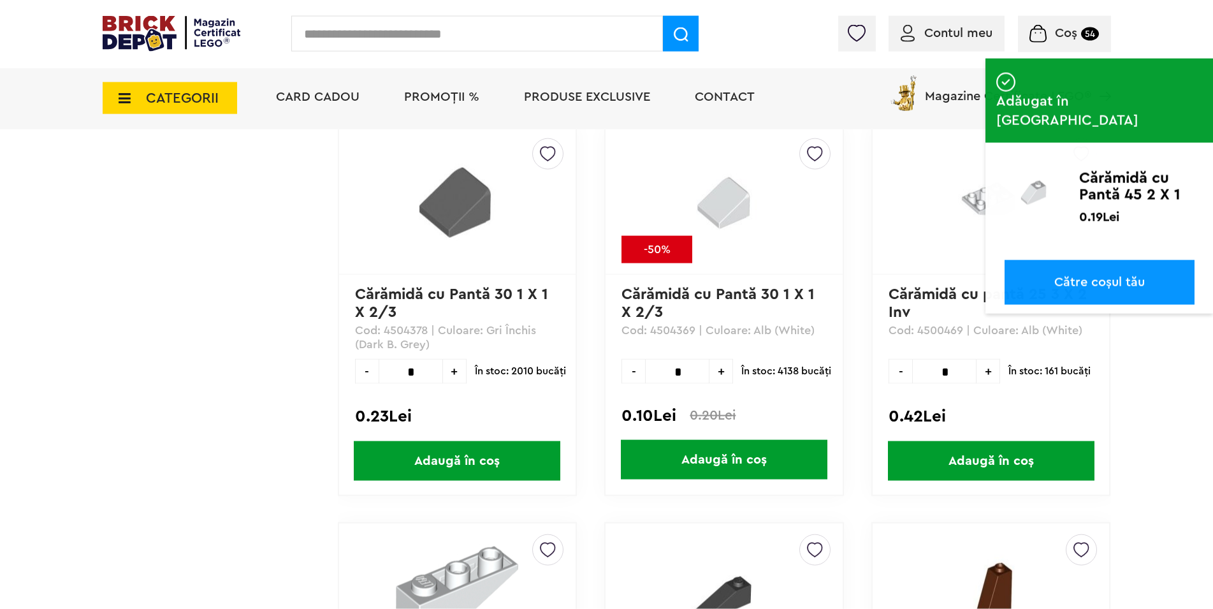
click at [727, 369] on span "+" at bounding box center [722, 371] width 24 height 25
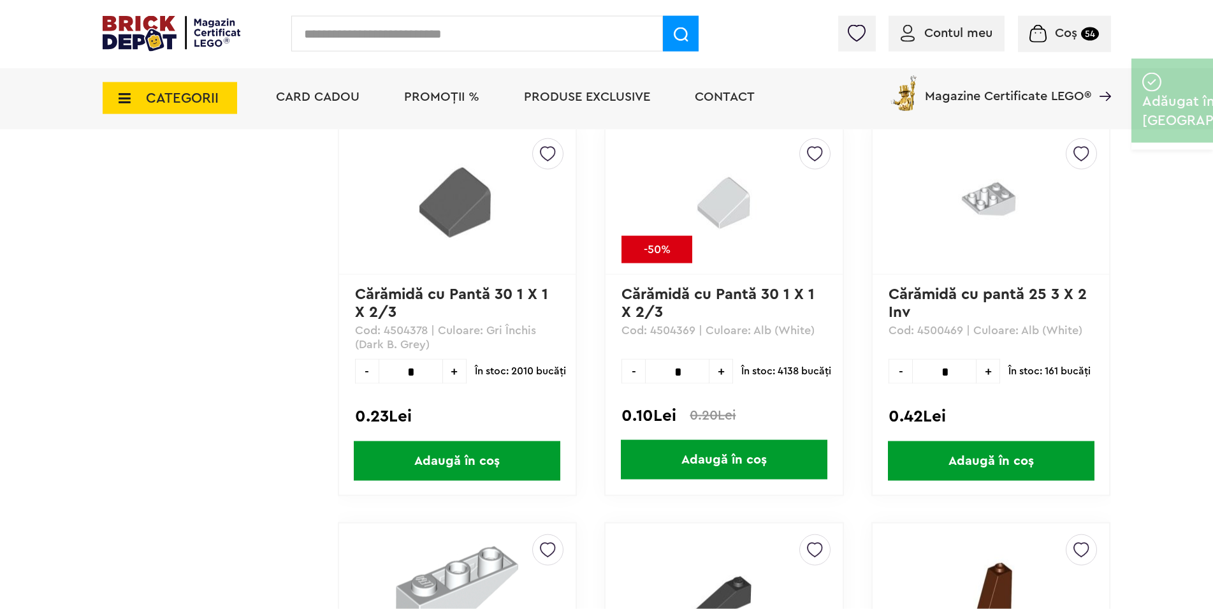
click at [727, 369] on span "+" at bounding box center [722, 371] width 24 height 25
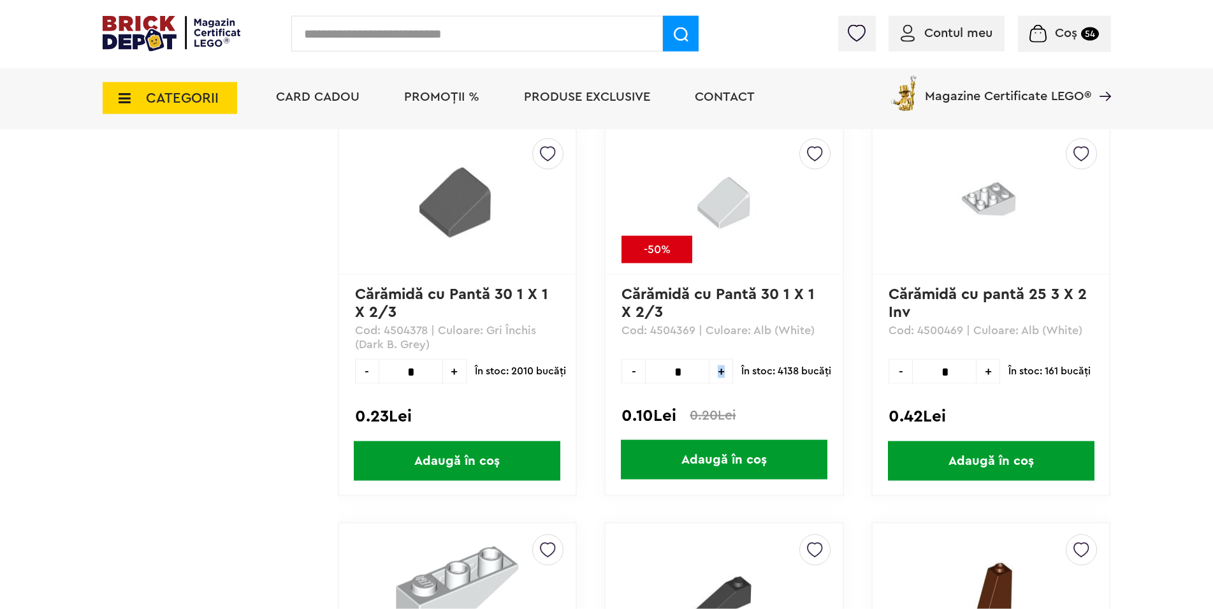
click at [727, 369] on span "+" at bounding box center [722, 371] width 24 height 25
type input "**"
click at [728, 458] on span "Adaugă în coș" at bounding box center [724, 460] width 207 height 40
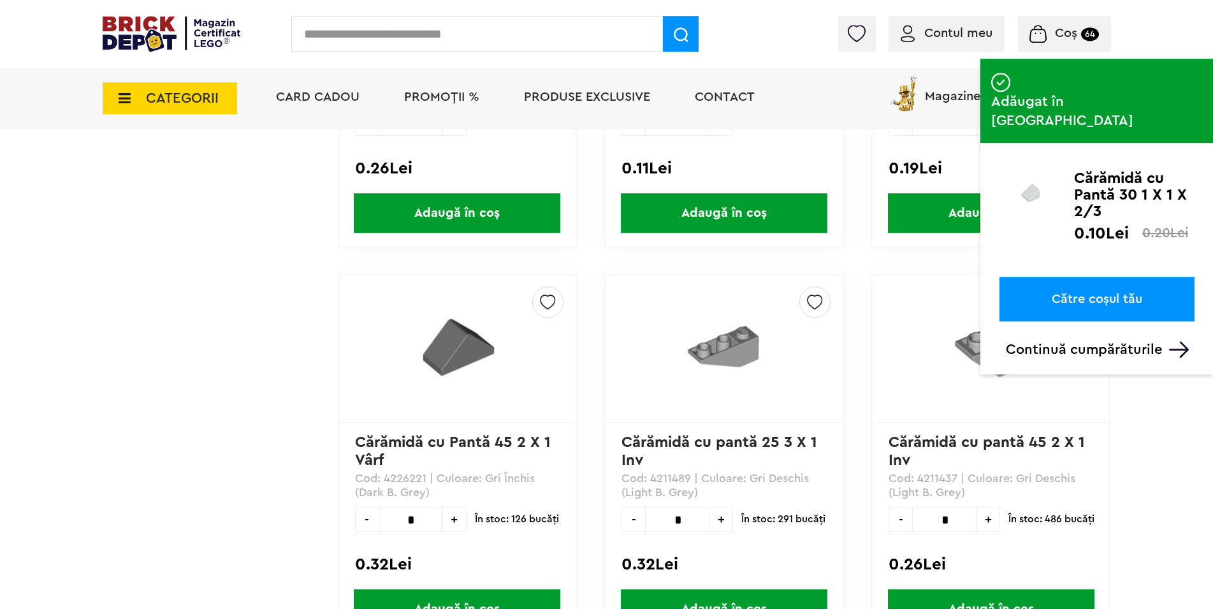
scroll to position [69066, 0]
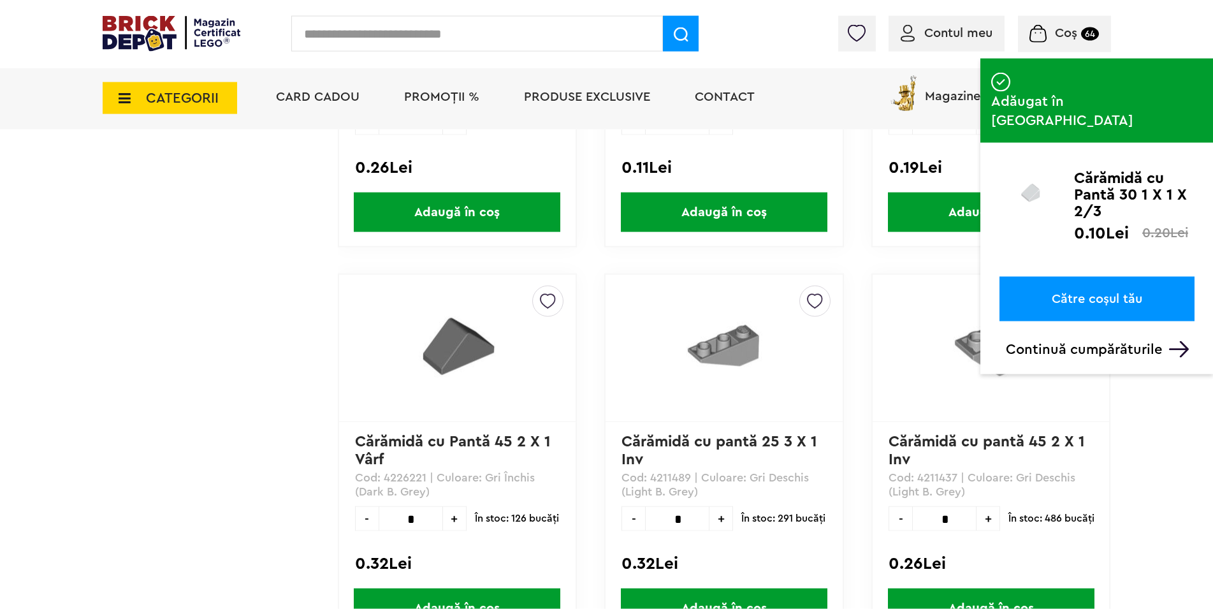
click at [990, 516] on span "+" at bounding box center [989, 518] width 24 height 25
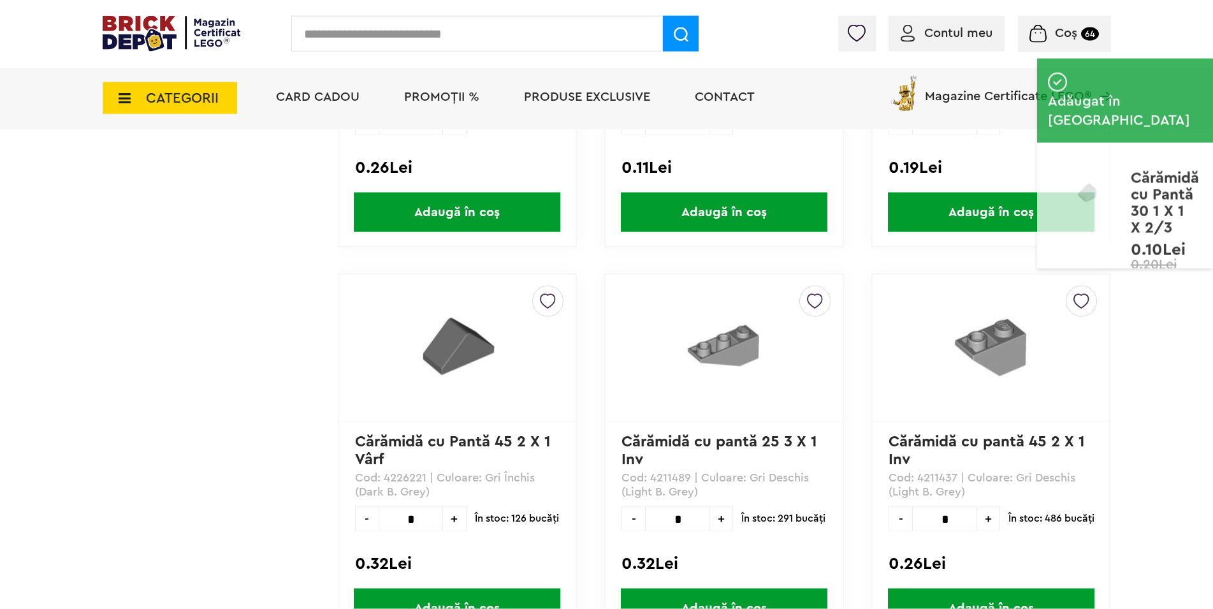
click at [990, 516] on span "+" at bounding box center [989, 518] width 24 height 25
type input "*"
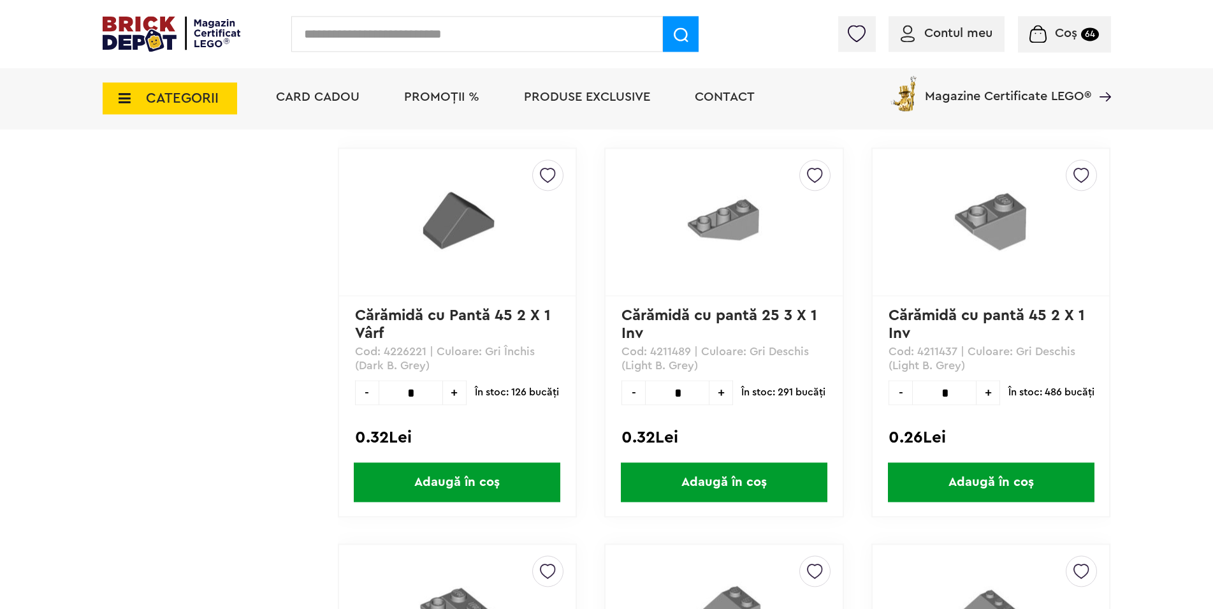
scroll to position [69196, 0]
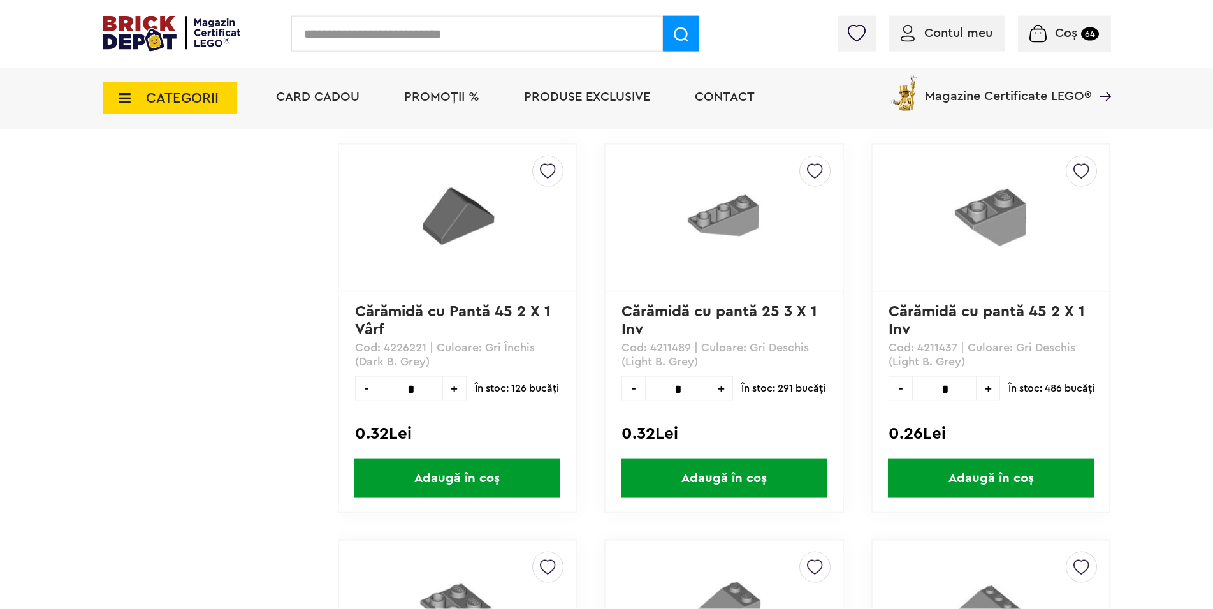
click at [963, 480] on span "Adaugă în coș" at bounding box center [991, 478] width 207 height 40
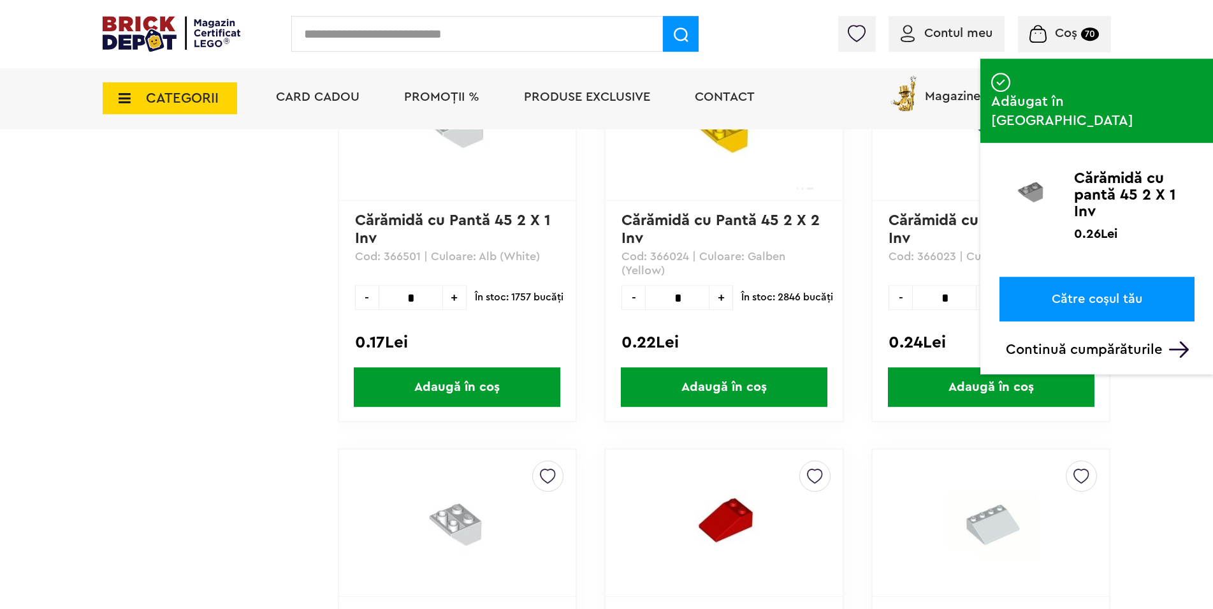
scroll to position [71668, 0]
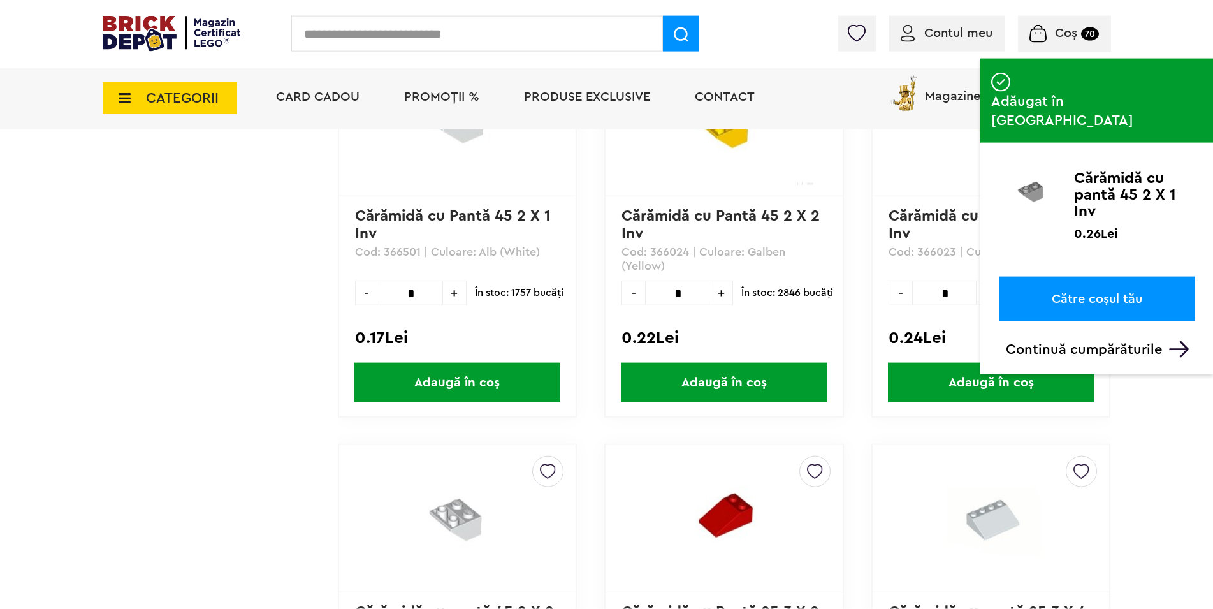
click at [453, 294] on span "+" at bounding box center [455, 293] width 24 height 25
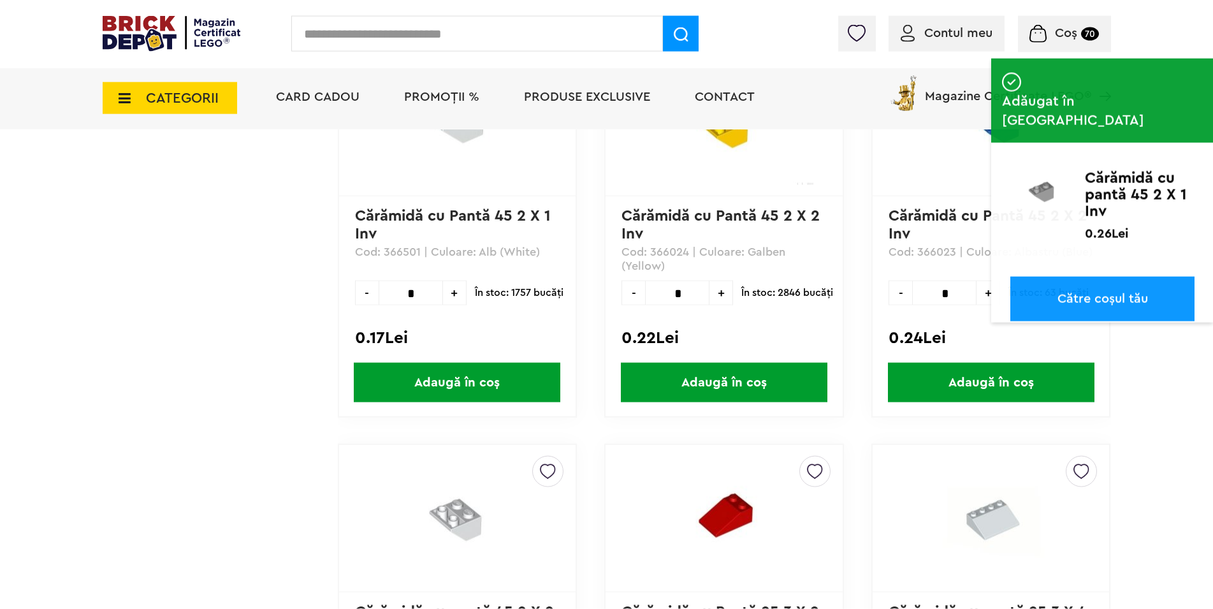
click at [453, 294] on span "+" at bounding box center [455, 293] width 24 height 25
type input "*"
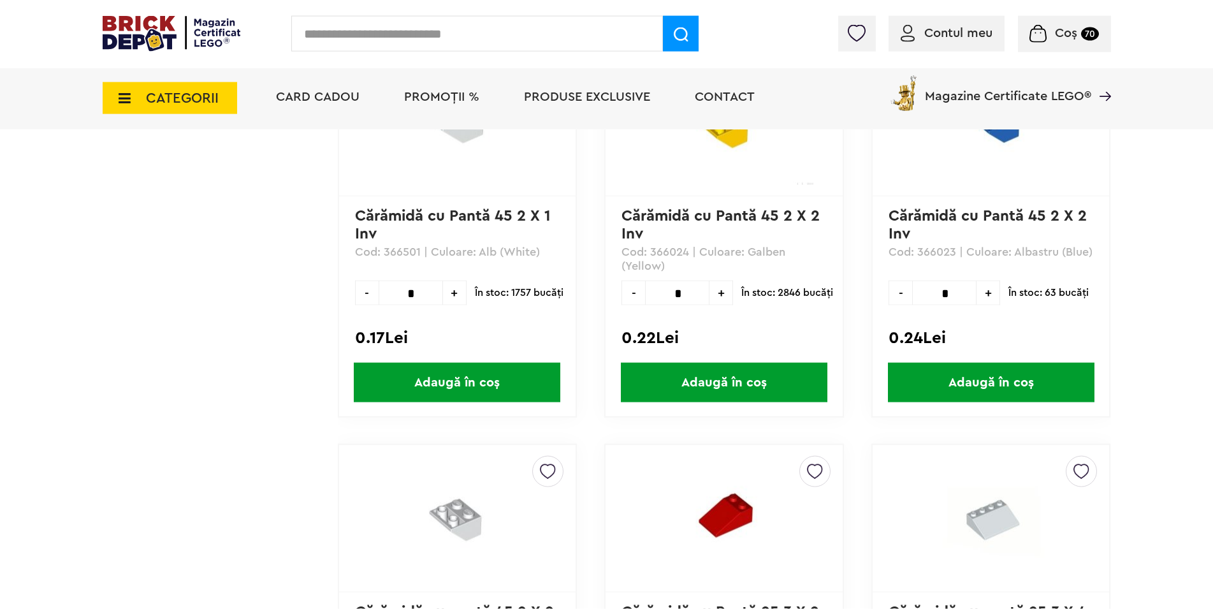
click at [494, 380] on span "Adaugă în coș" at bounding box center [457, 383] width 207 height 40
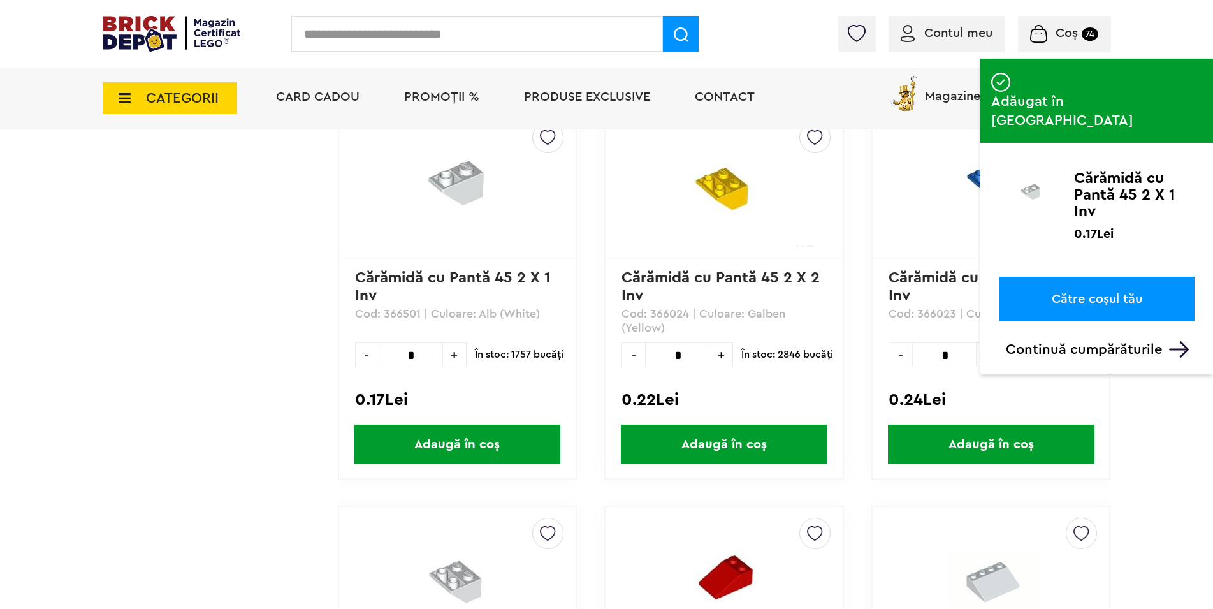
scroll to position [71603, 0]
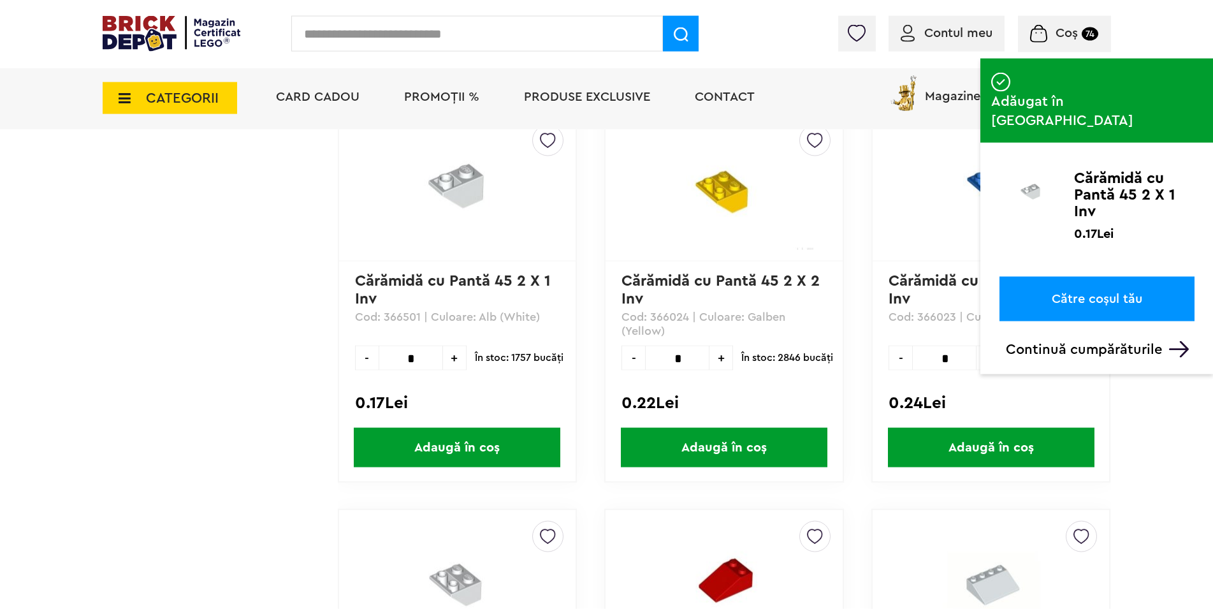
click at [129, 104] on icon at bounding box center [121, 98] width 20 height 14
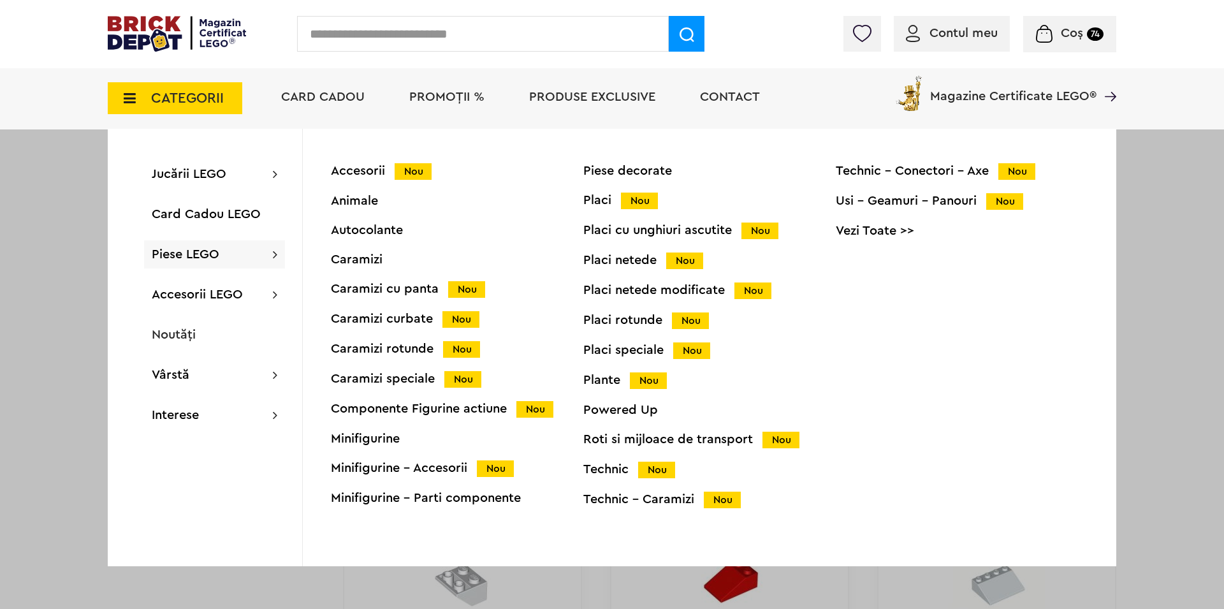
click div "Caramizi"
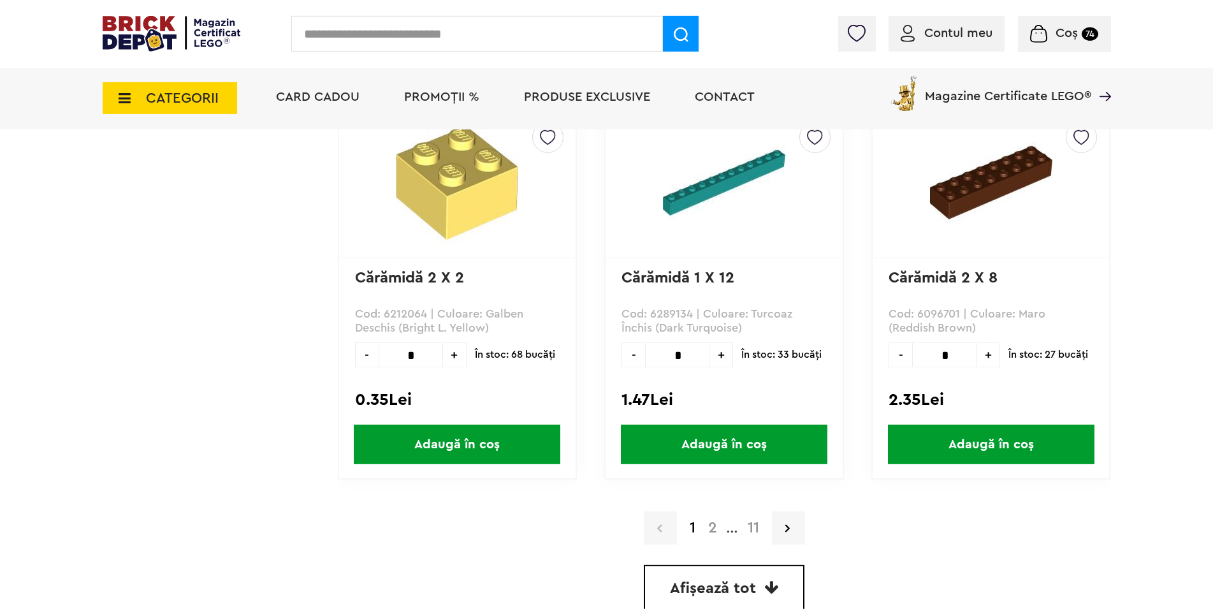
scroll to position [3694, 0]
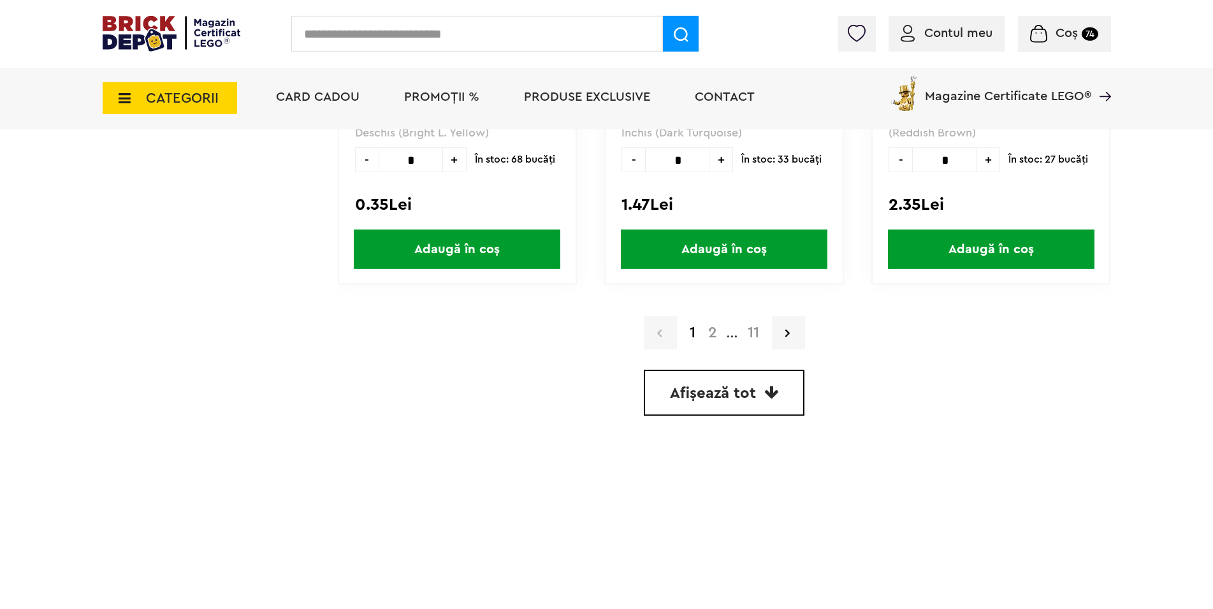
click at [747, 400] on span "Afișează tot" at bounding box center [713, 393] width 86 height 15
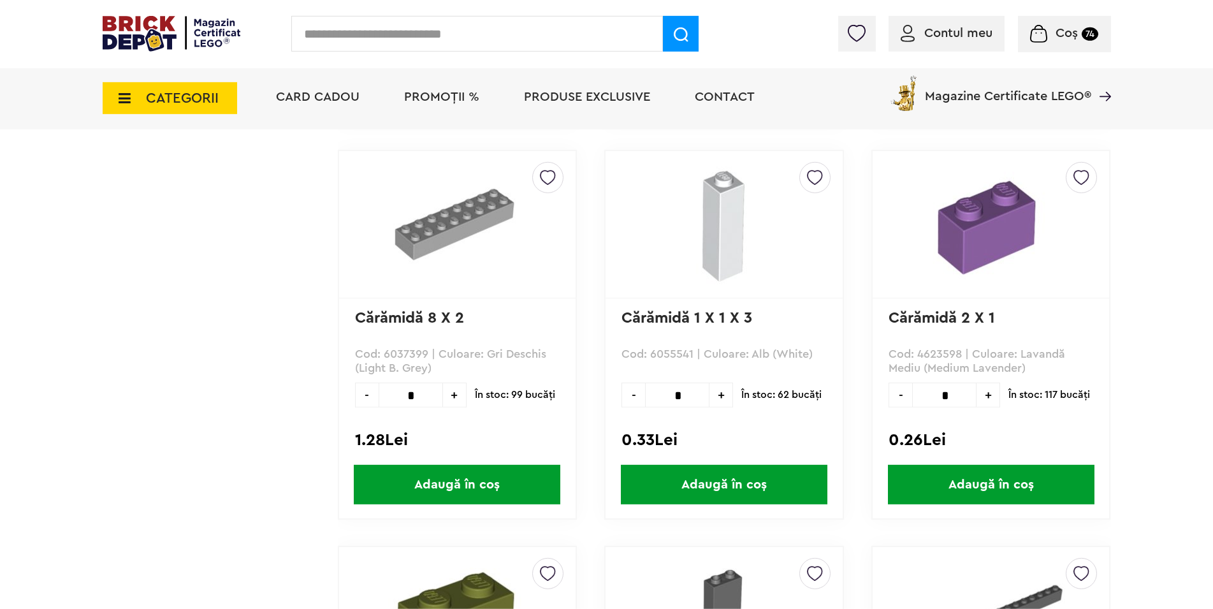
scroll to position [18118, 0]
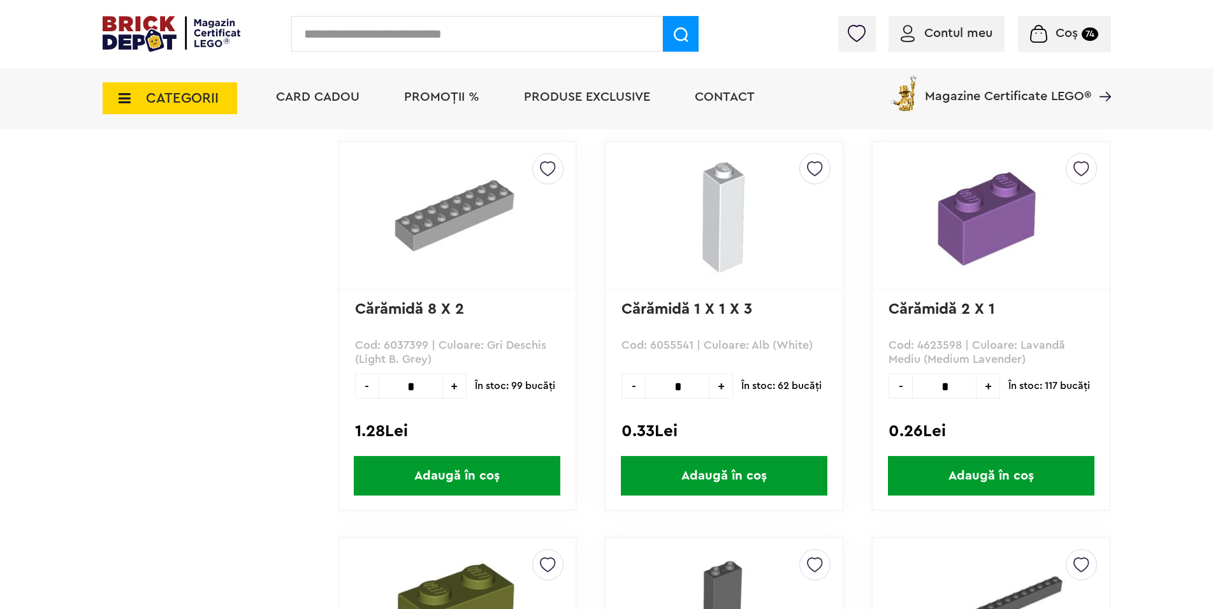
click at [722, 381] on span "+" at bounding box center [722, 386] width 24 height 25
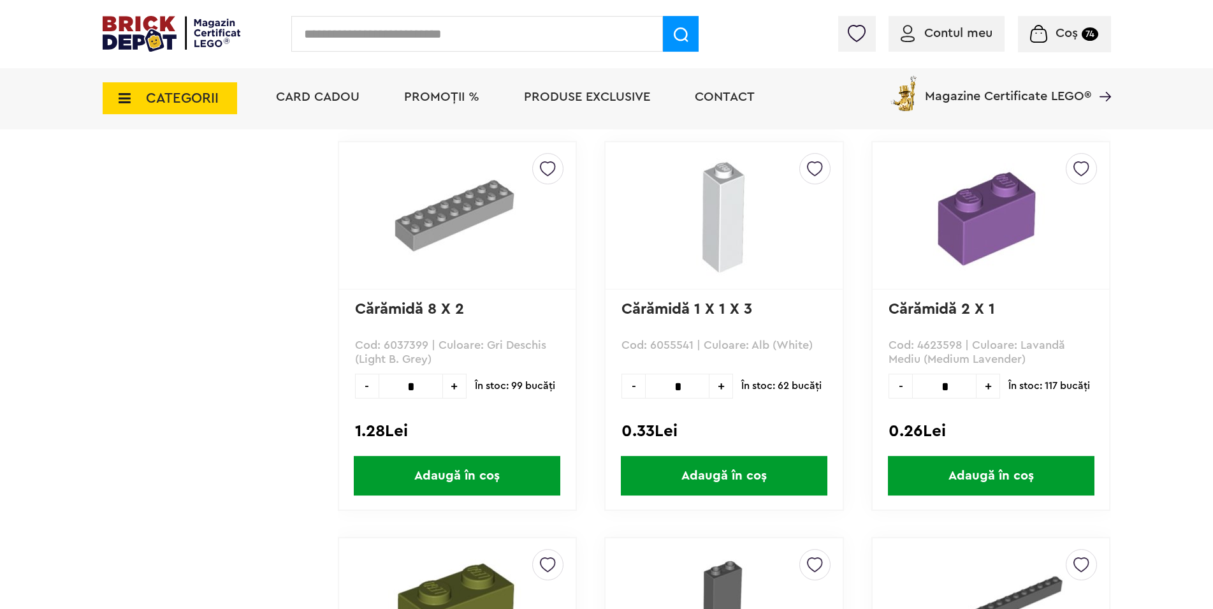
click at [722, 381] on span "+" at bounding box center [722, 386] width 24 height 25
type input "*"
click at [738, 476] on span "Adaugă în coș" at bounding box center [724, 476] width 207 height 40
click at [124, 102] on icon at bounding box center [121, 98] width 20 height 14
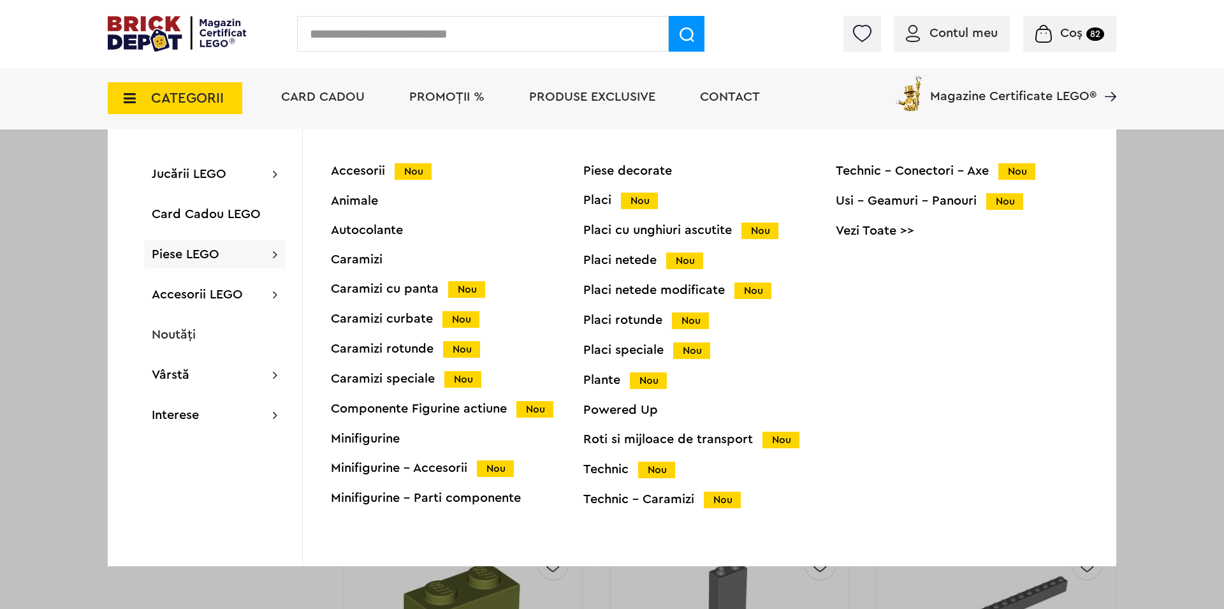
click at [585, 202] on div "Placi Nou" at bounding box center [709, 200] width 253 height 13
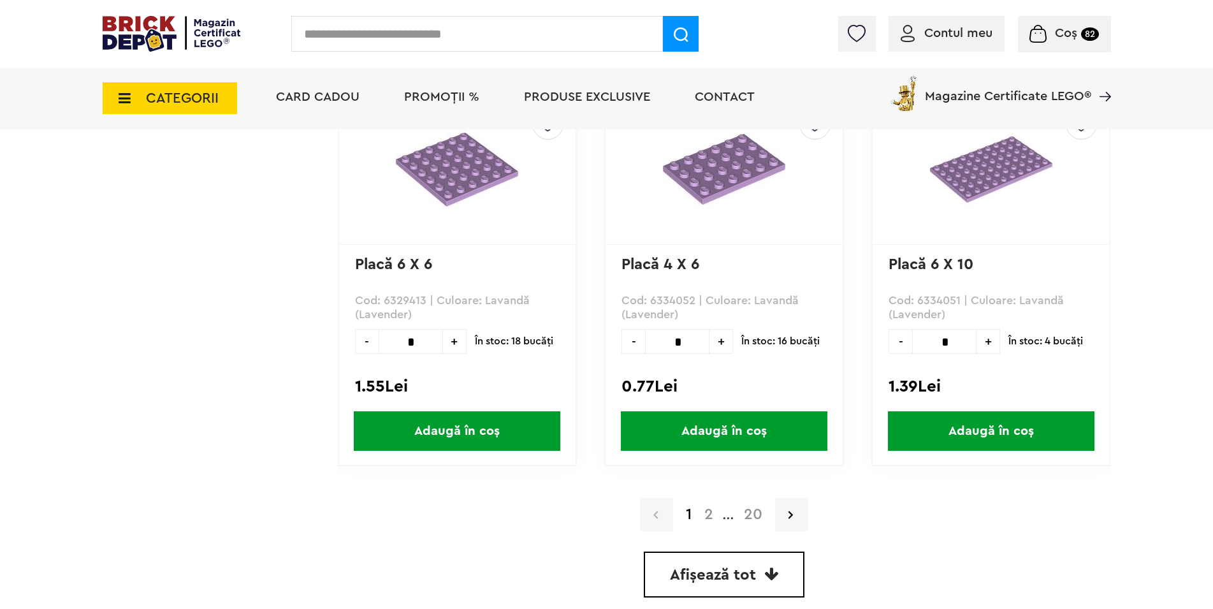
scroll to position [3772, 0]
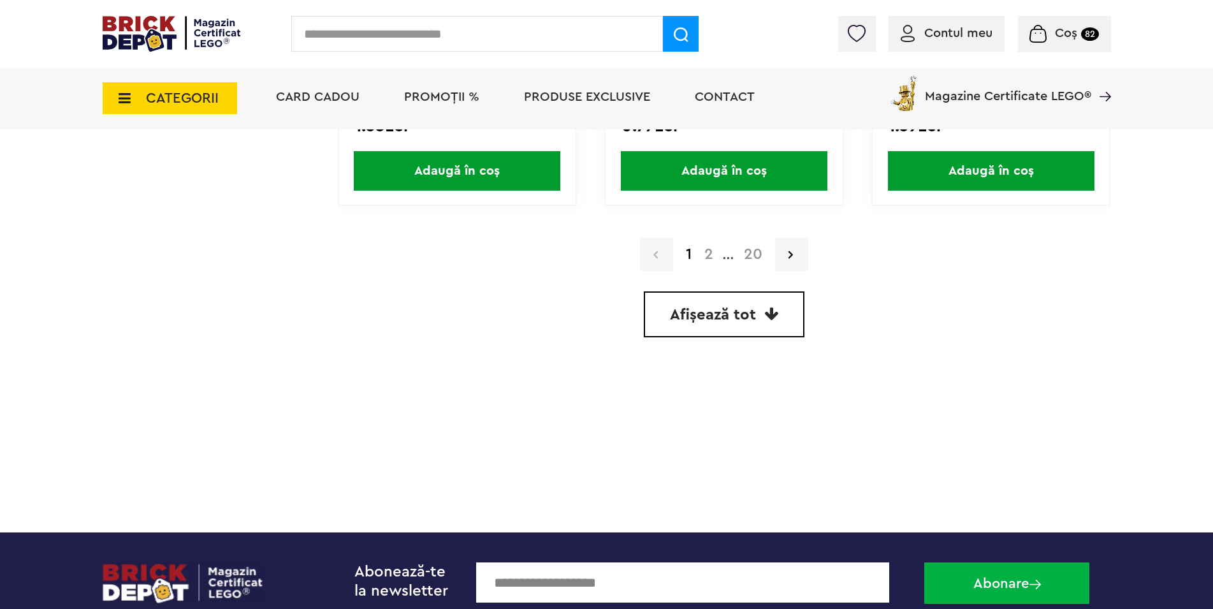
click at [719, 316] on span "Afișează tot" at bounding box center [713, 314] width 86 height 15
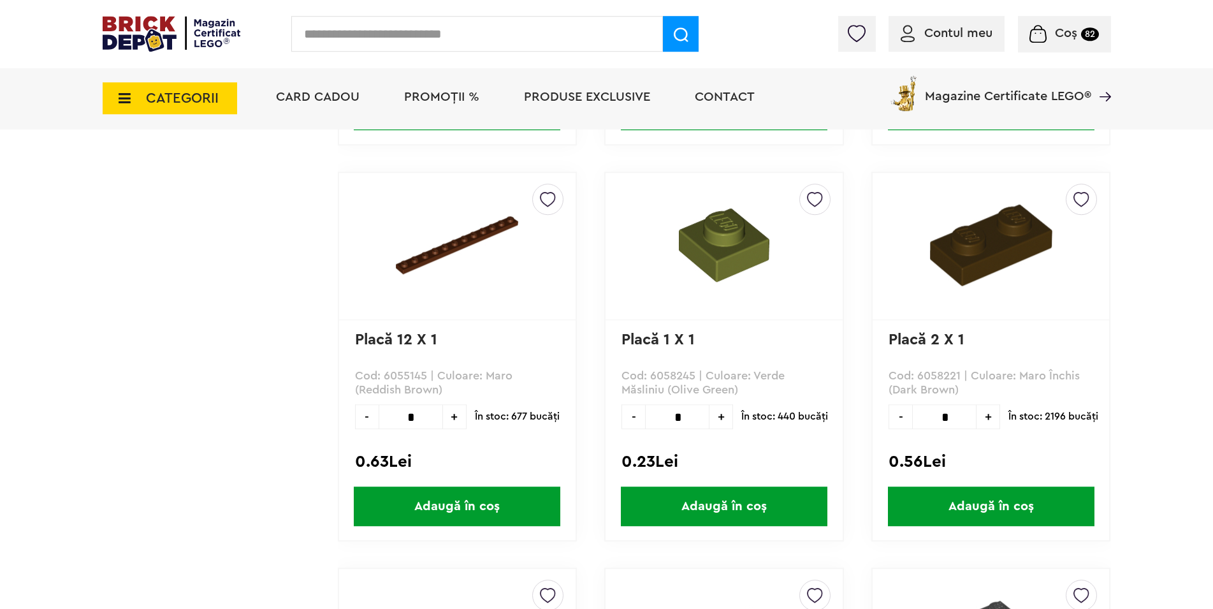
scroll to position [32710, 0]
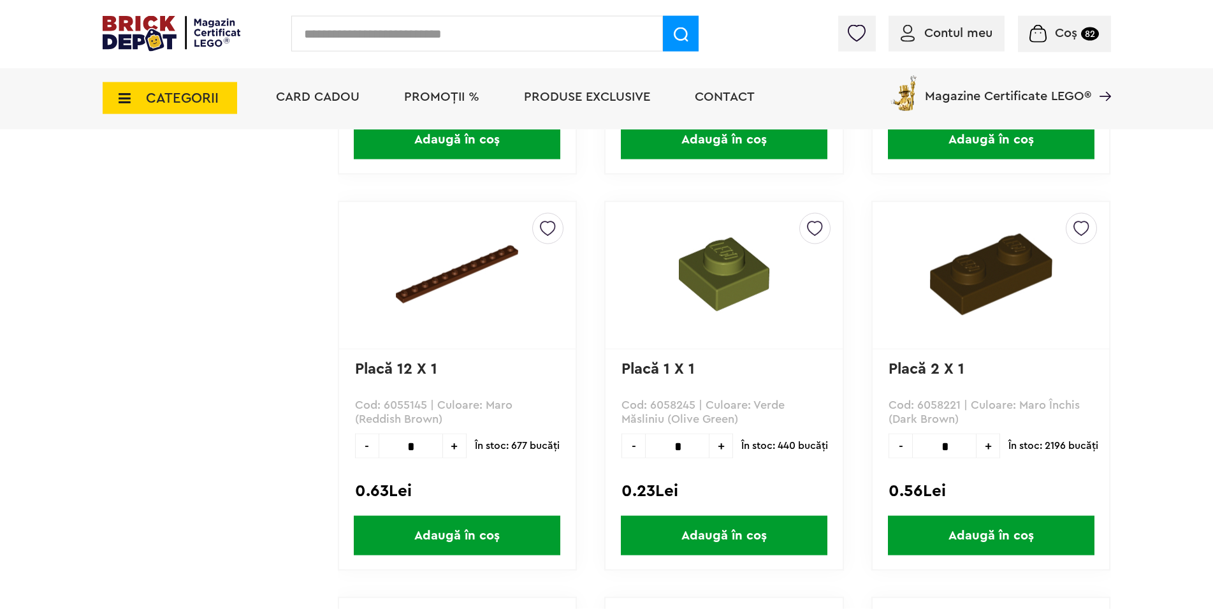
click at [455, 447] on span "+" at bounding box center [455, 446] width 24 height 25
type input "*"
click at [505, 534] on span "Adaugă în coș" at bounding box center [457, 536] width 207 height 40
click at [128, 103] on icon at bounding box center [121, 98] width 20 height 14
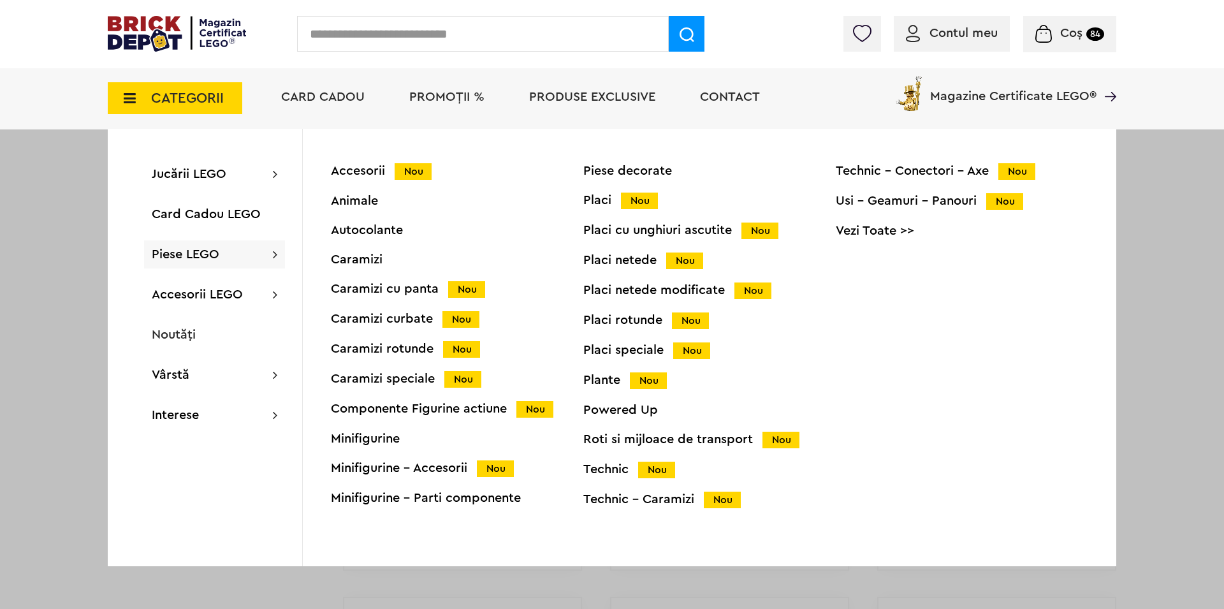
click at [613, 259] on div "Placi netede Nou" at bounding box center [709, 260] width 253 height 13
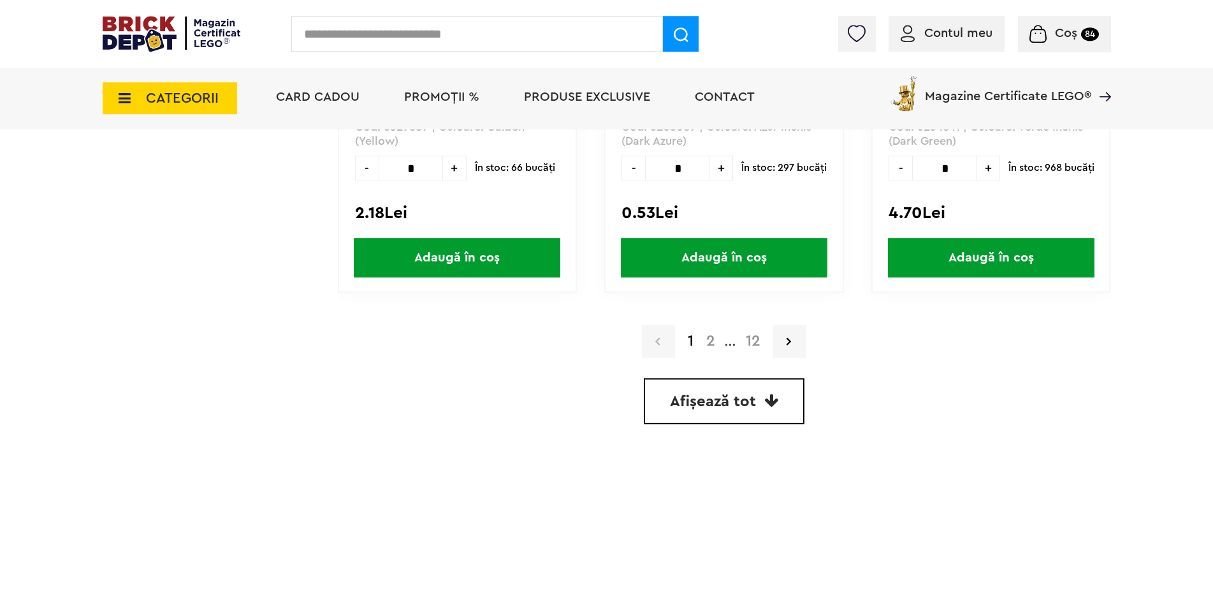
scroll to position [3707, 0]
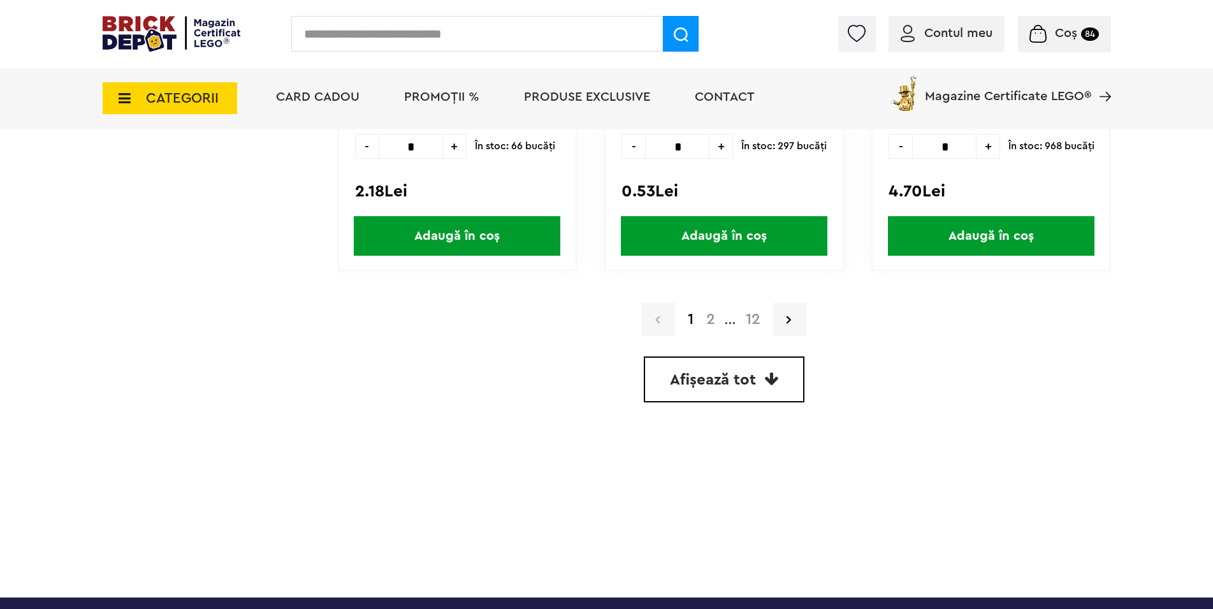
click at [690, 392] on link "Afișează tot" at bounding box center [724, 379] width 161 height 46
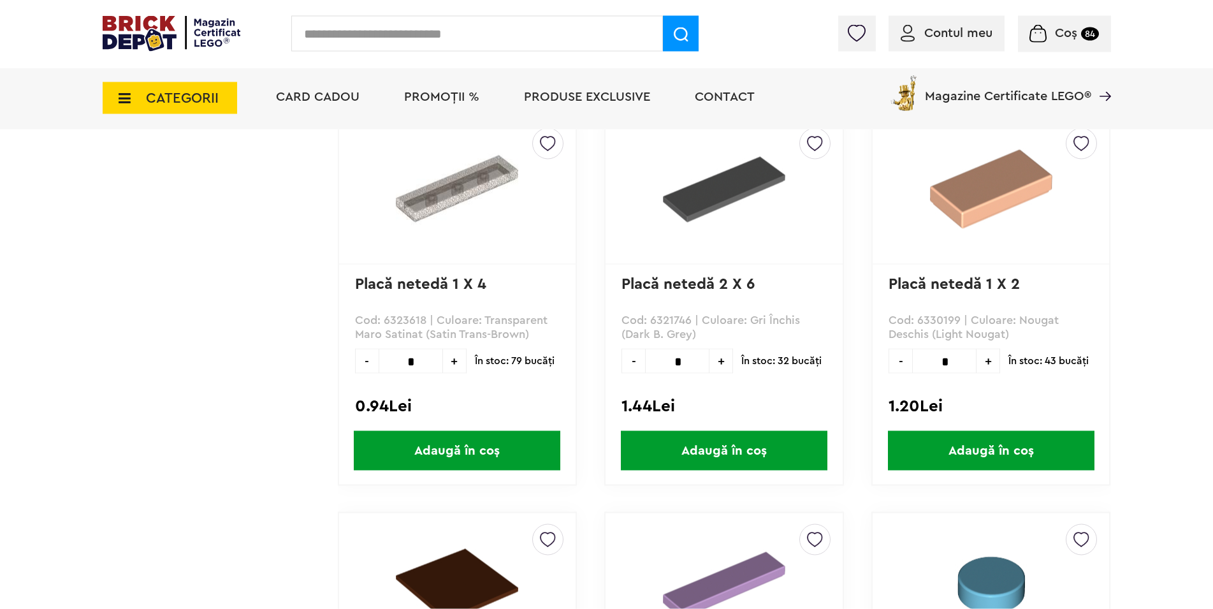
scroll to position [9035, 0]
click at [467, 440] on span "Adaugă în coș" at bounding box center [457, 452] width 207 height 40
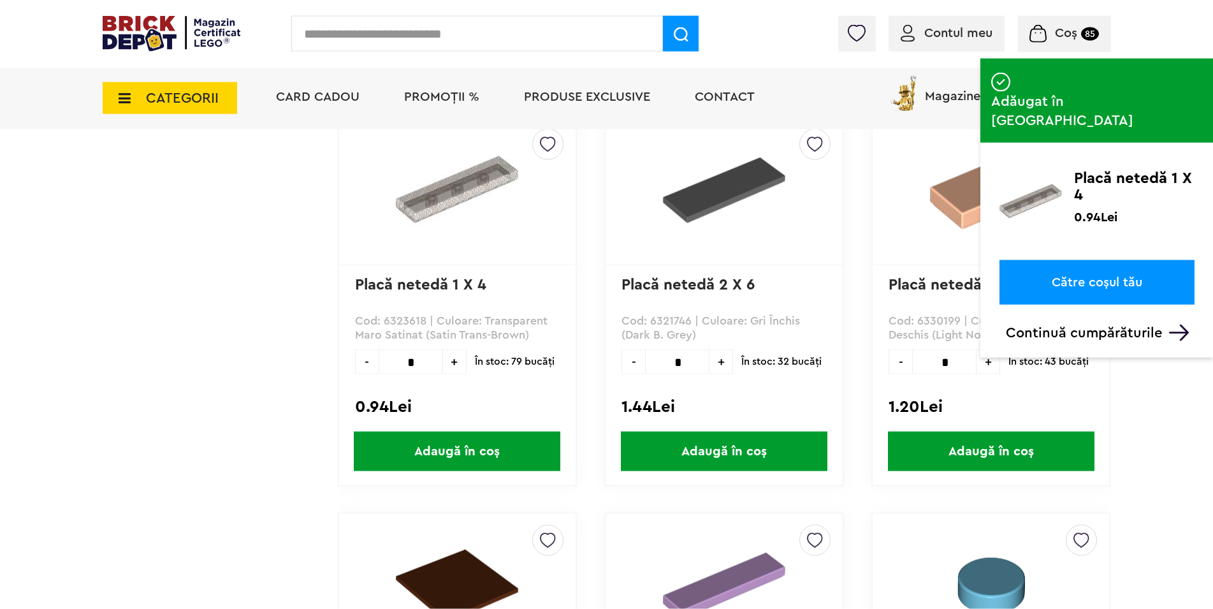
click at [469, 440] on span "Adaugă în coș" at bounding box center [457, 452] width 207 height 40
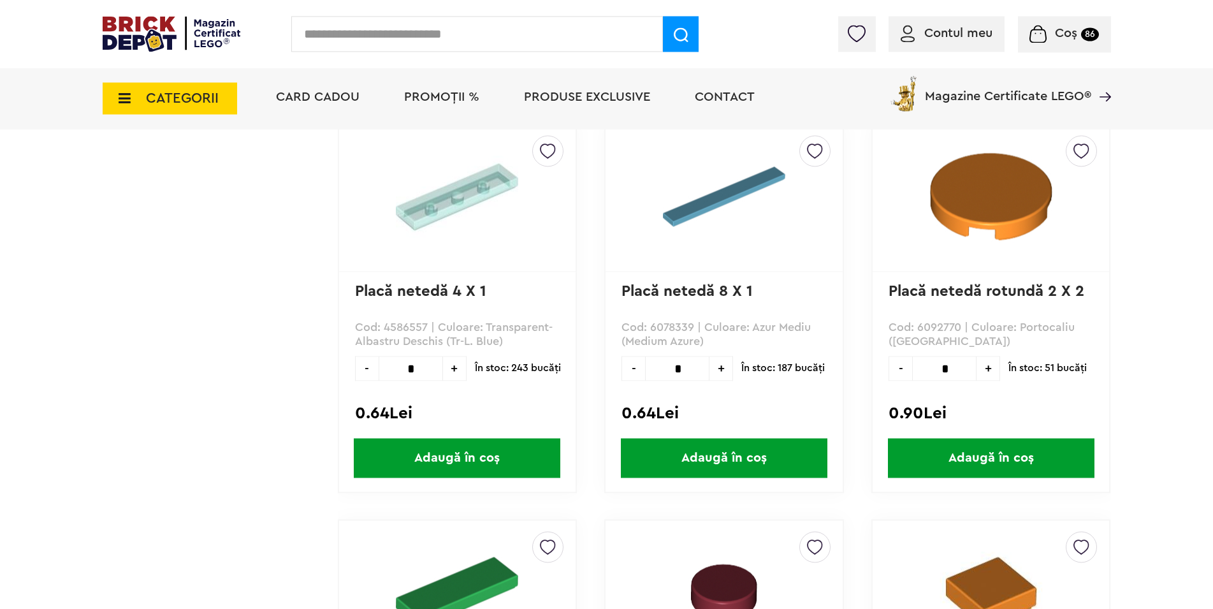
scroll to position [23279, 0]
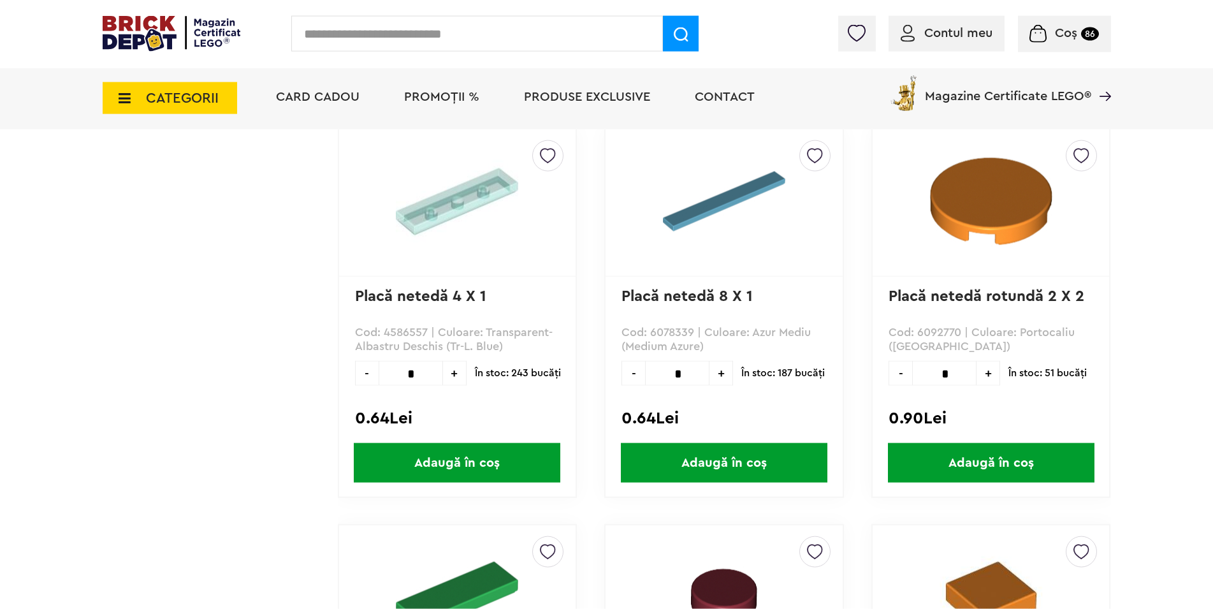
click at [455, 371] on span "+" at bounding box center [455, 373] width 24 height 25
type input "*"
click at [525, 463] on span "Adaugă în coș" at bounding box center [457, 463] width 207 height 40
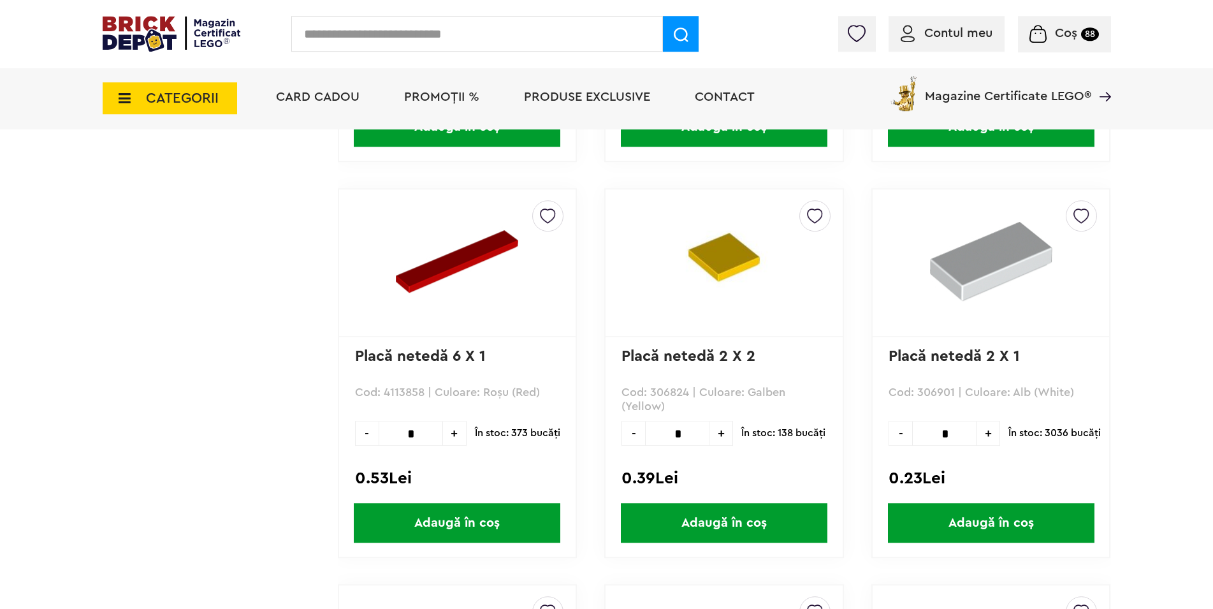
scroll to position [33295, 0]
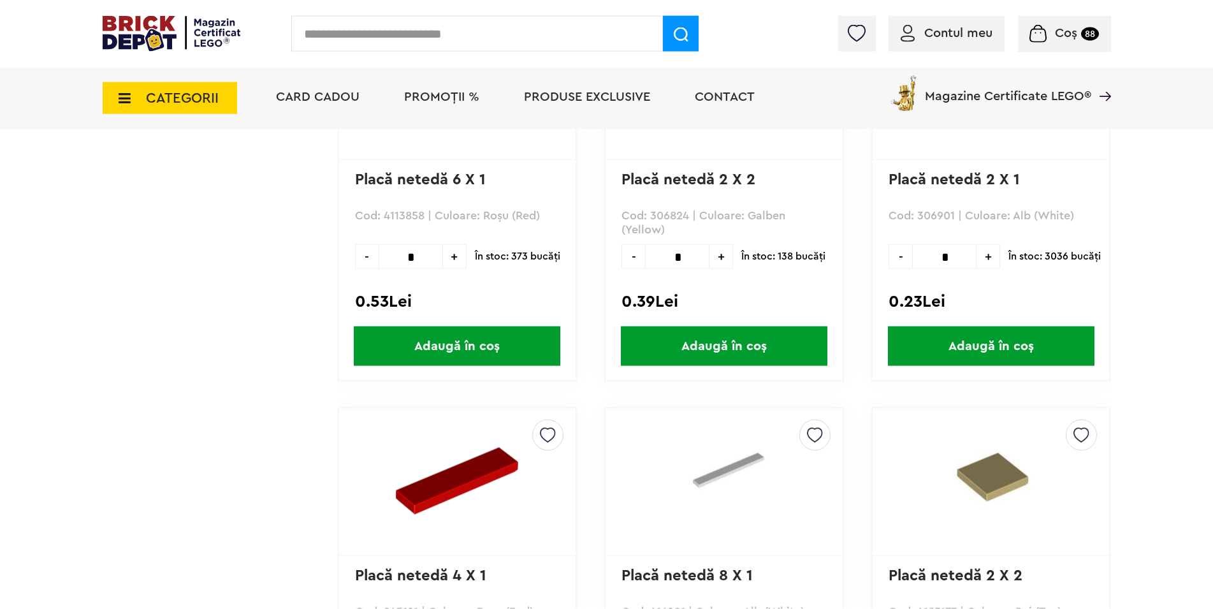
click at [989, 256] on span "+" at bounding box center [989, 256] width 24 height 25
type input "*"
click at [972, 353] on span "Adaugă în coș" at bounding box center [991, 346] width 207 height 40
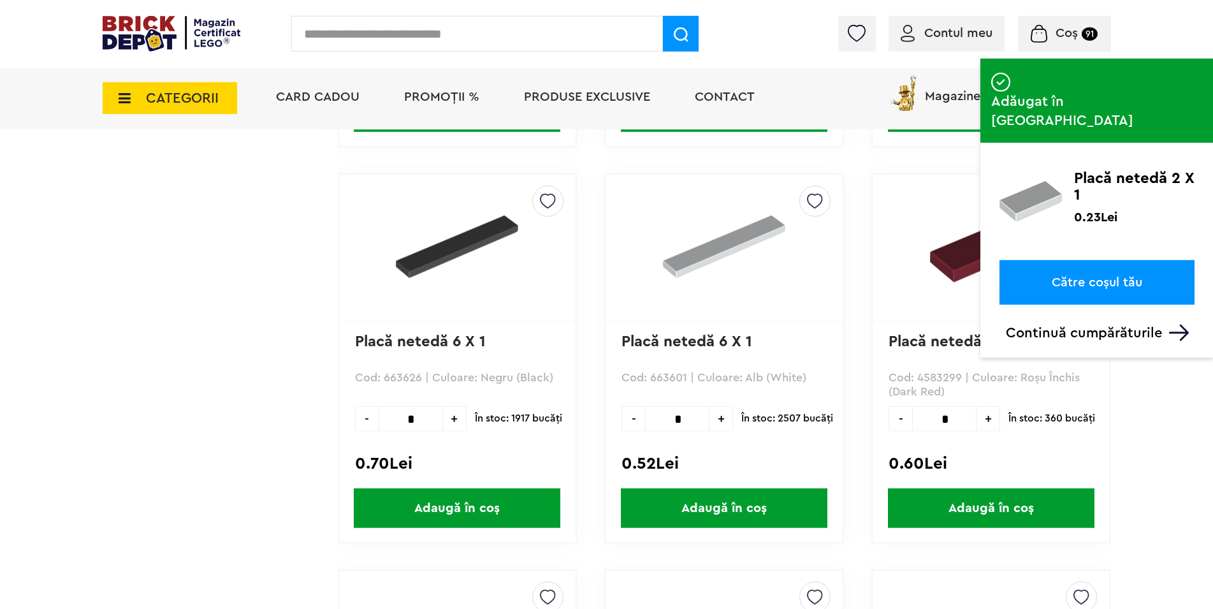
scroll to position [33945, 0]
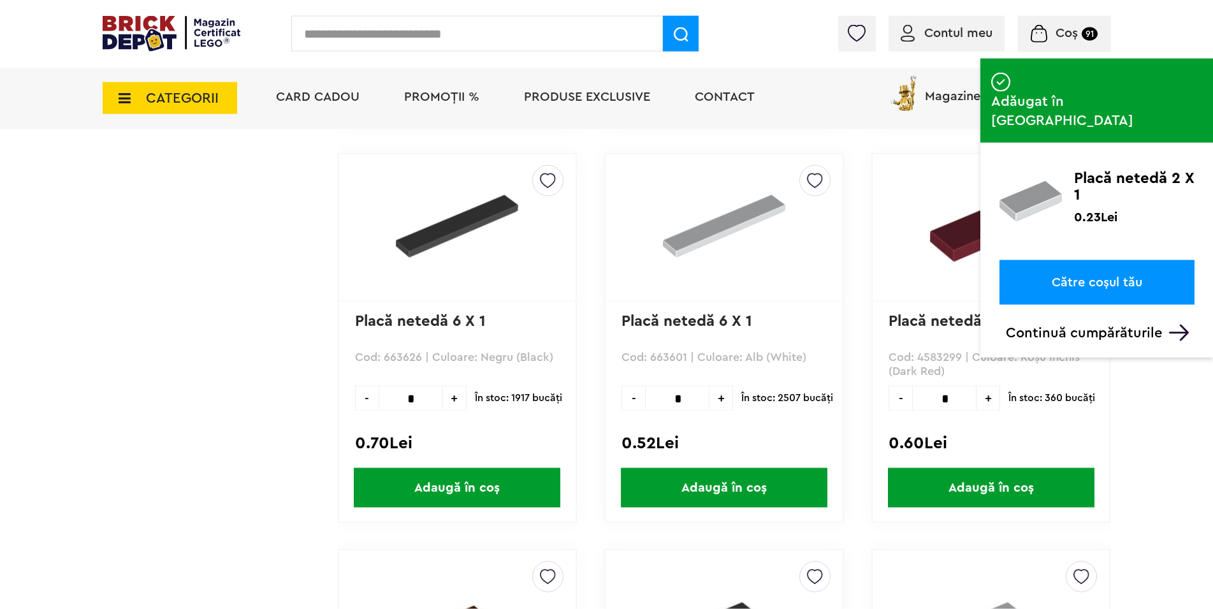
click at [736, 485] on span "Adaugă în coș" at bounding box center [724, 488] width 207 height 40
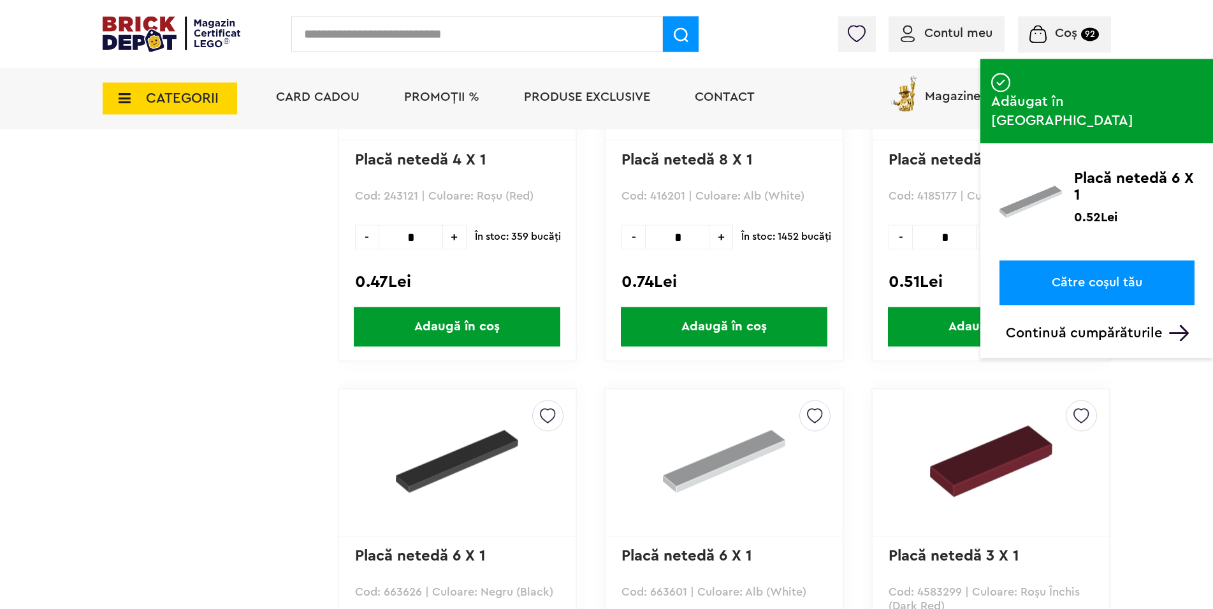
scroll to position [33685, 0]
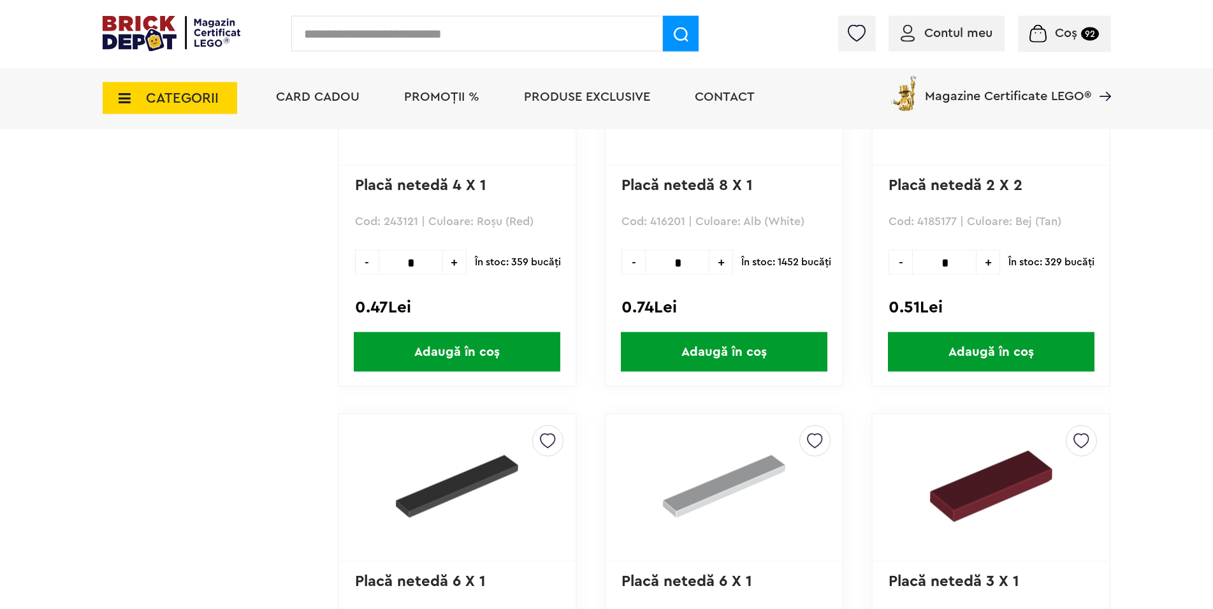
click at [123, 98] on icon at bounding box center [121, 98] width 20 height 14
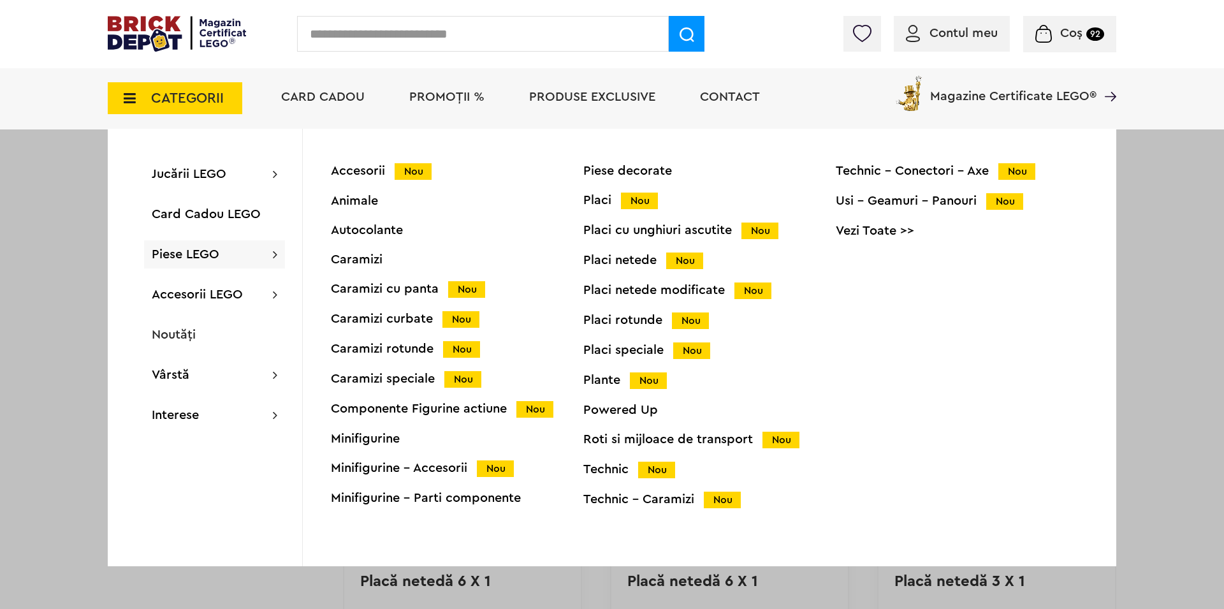
click at [611, 349] on div "Placi speciale Nou" at bounding box center [709, 350] width 253 height 13
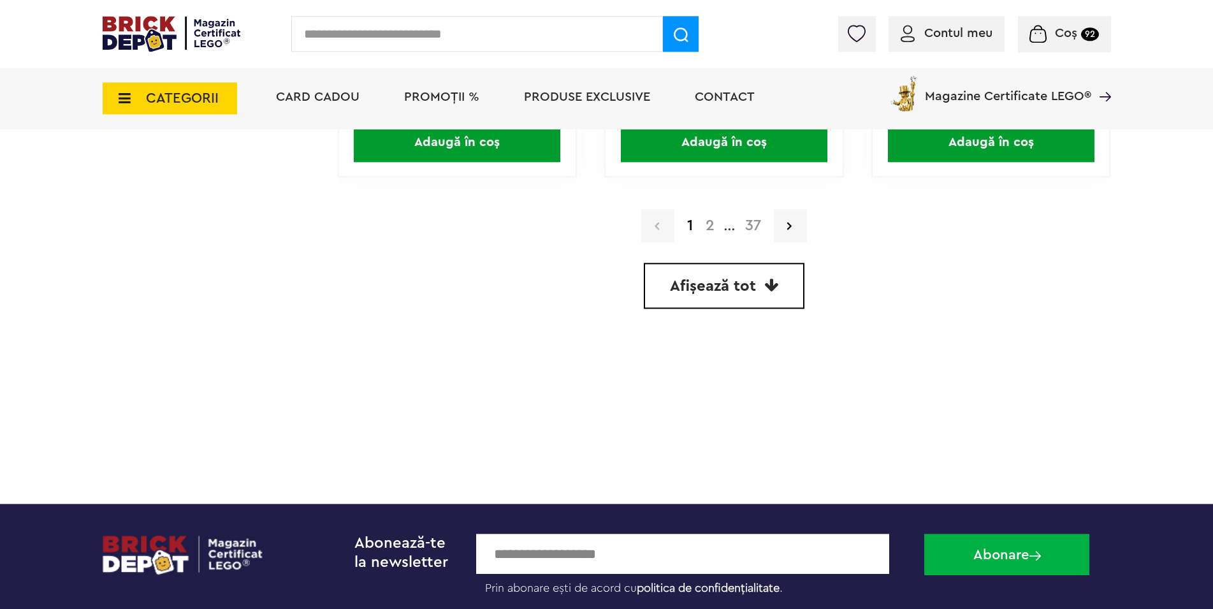
scroll to position [3837, 0]
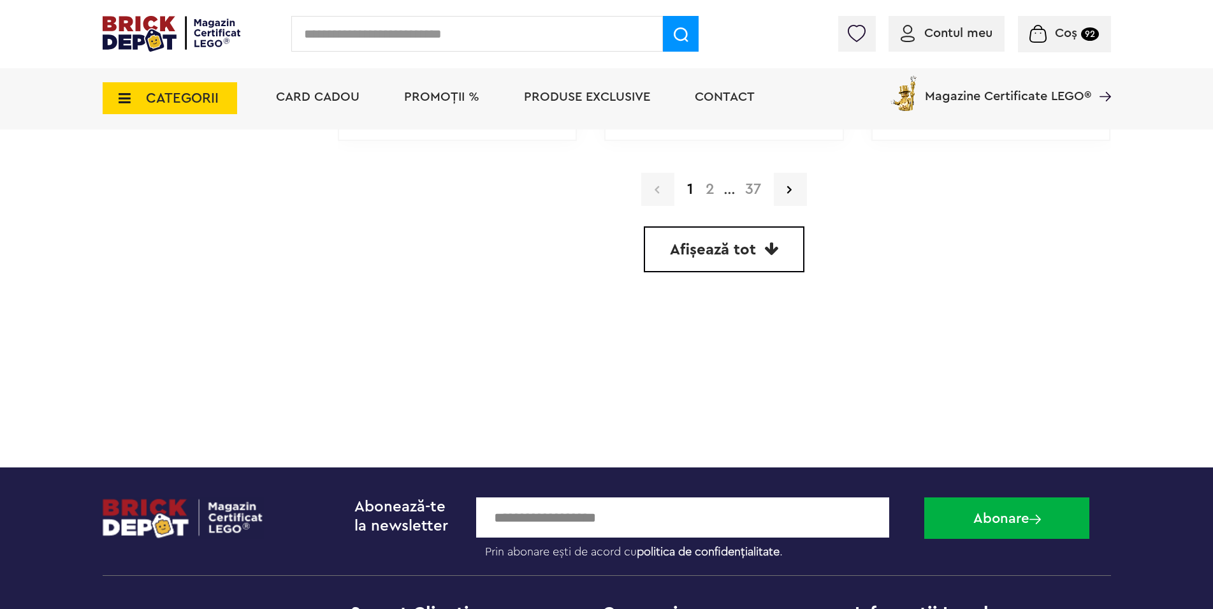
click at [735, 249] on span "Afișează tot" at bounding box center [713, 249] width 86 height 15
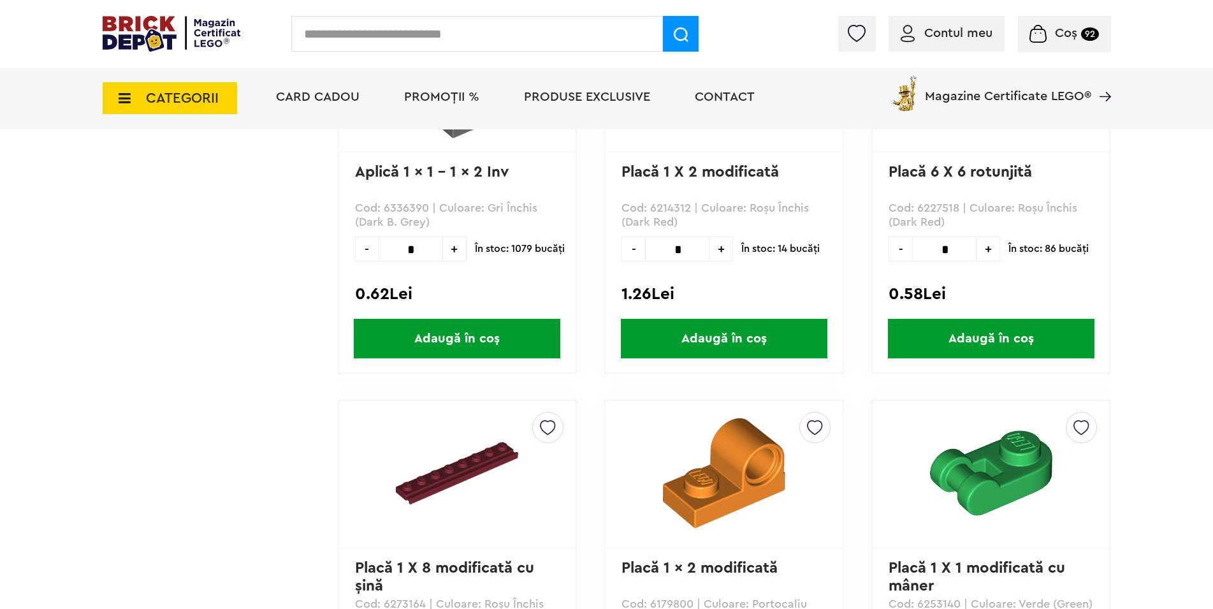
scroll to position [42039, 0]
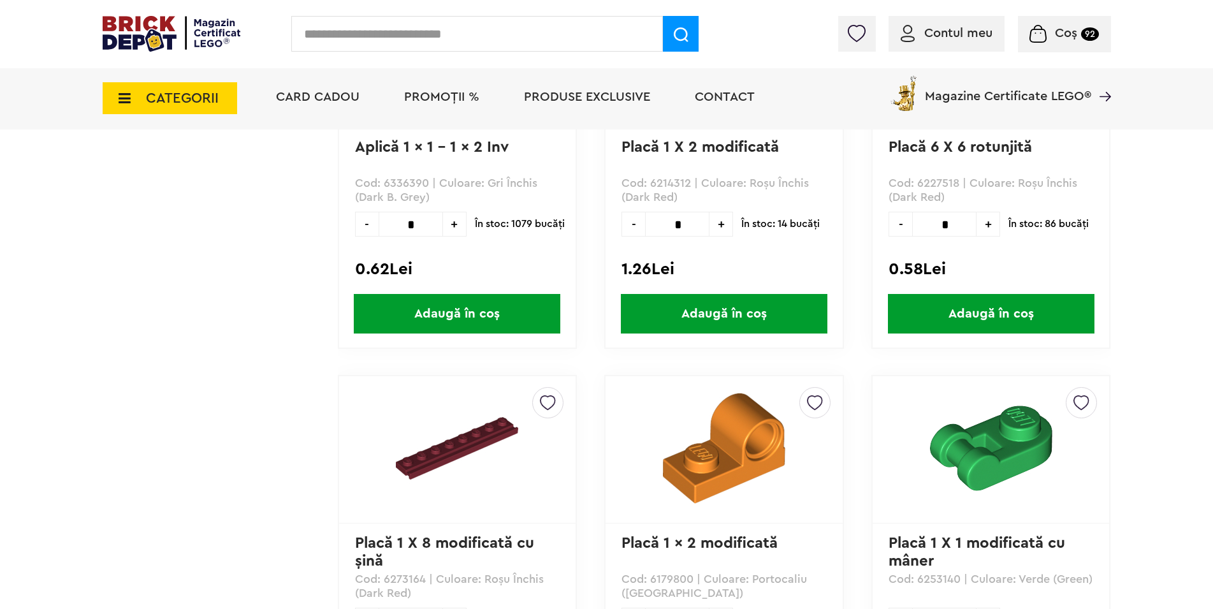
click at [453, 227] on span "+" at bounding box center [455, 224] width 24 height 25
type input "*"
click at [523, 318] on span "Adaugă în coș" at bounding box center [457, 314] width 207 height 40
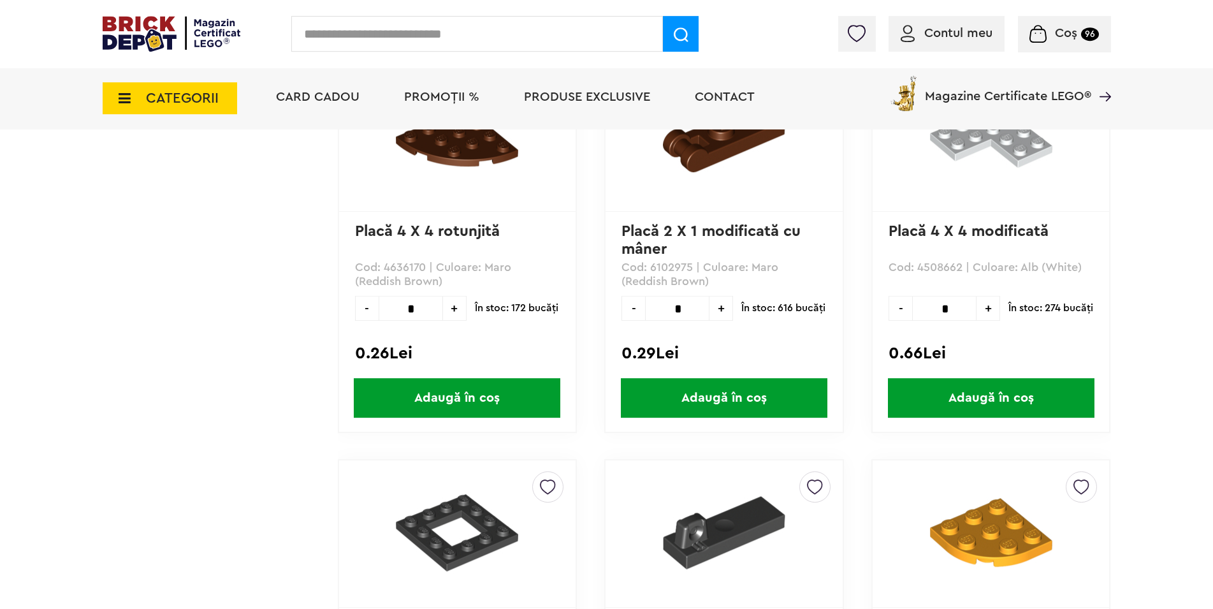
scroll to position [78786, 0]
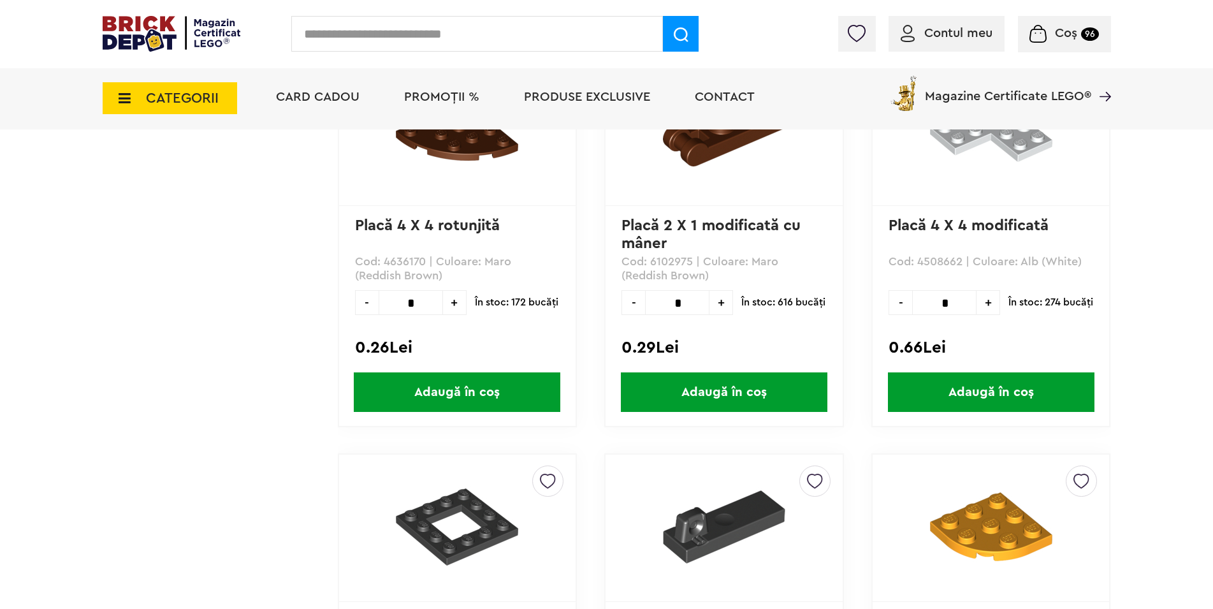
click at [986, 306] on span "+" at bounding box center [989, 302] width 24 height 25
type input "*"
click at [992, 391] on span "Adaugă în coș" at bounding box center [991, 392] width 207 height 40
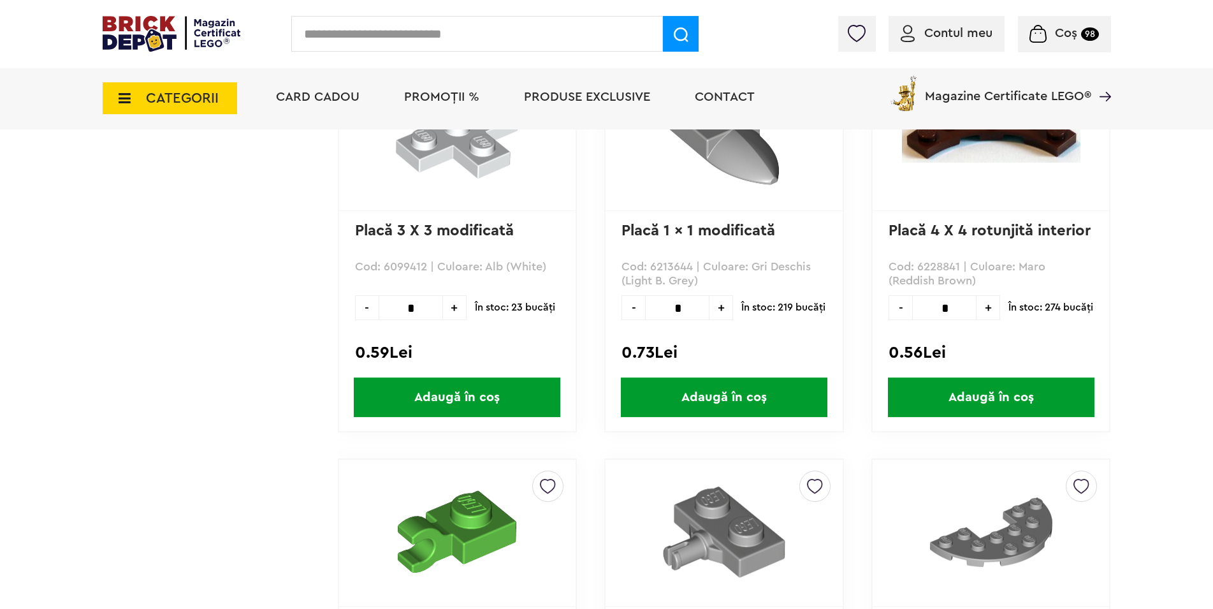
scroll to position [127110, 0]
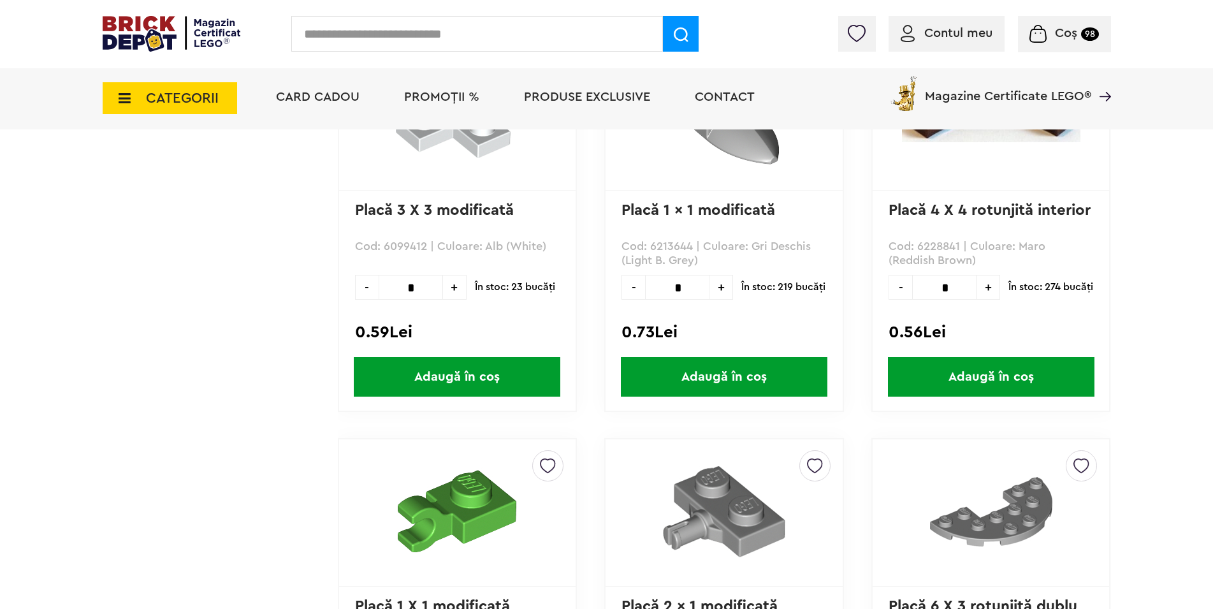
click at [124, 95] on icon at bounding box center [121, 98] width 20 height 14
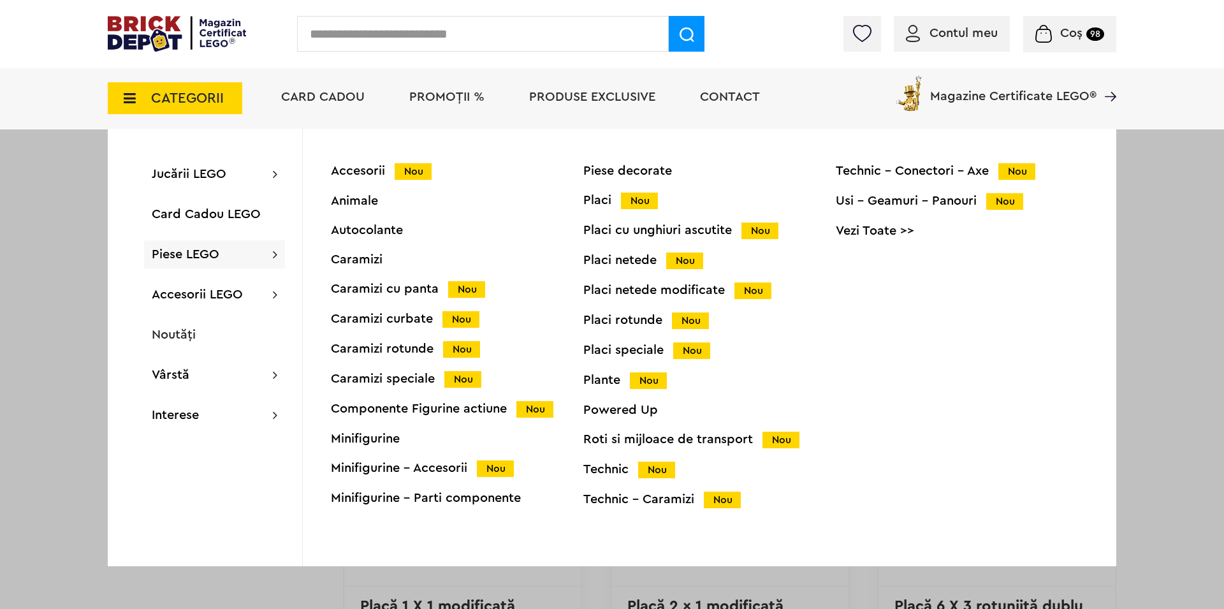
click at [643, 285] on div "Placi netede modificate Nou" at bounding box center [709, 290] width 253 height 13
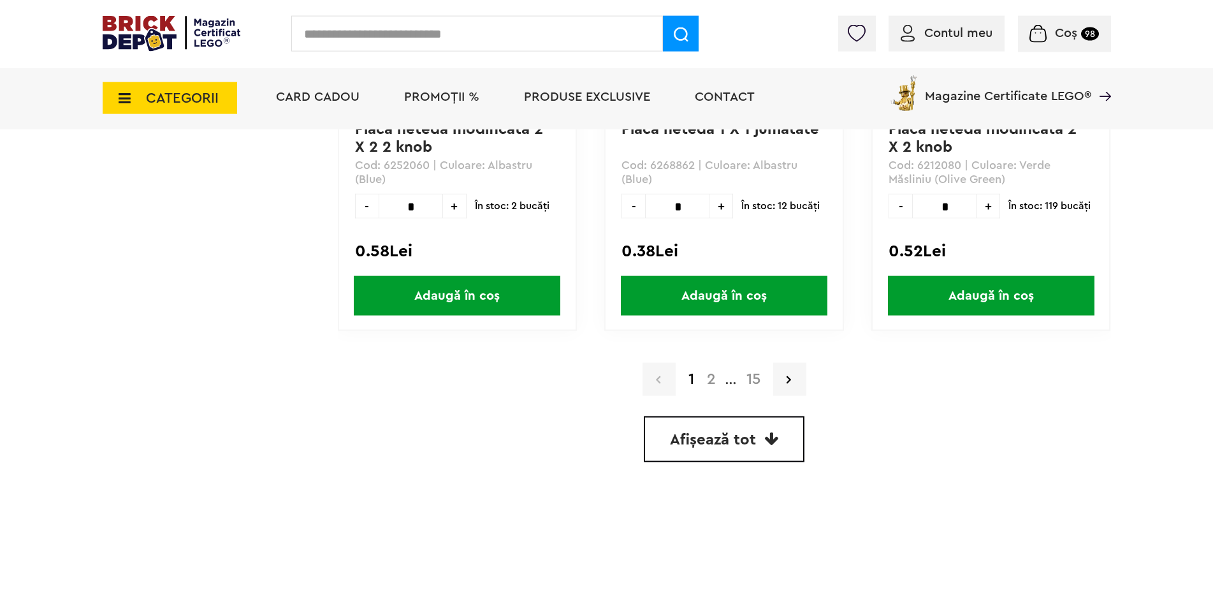
scroll to position [3772, 0]
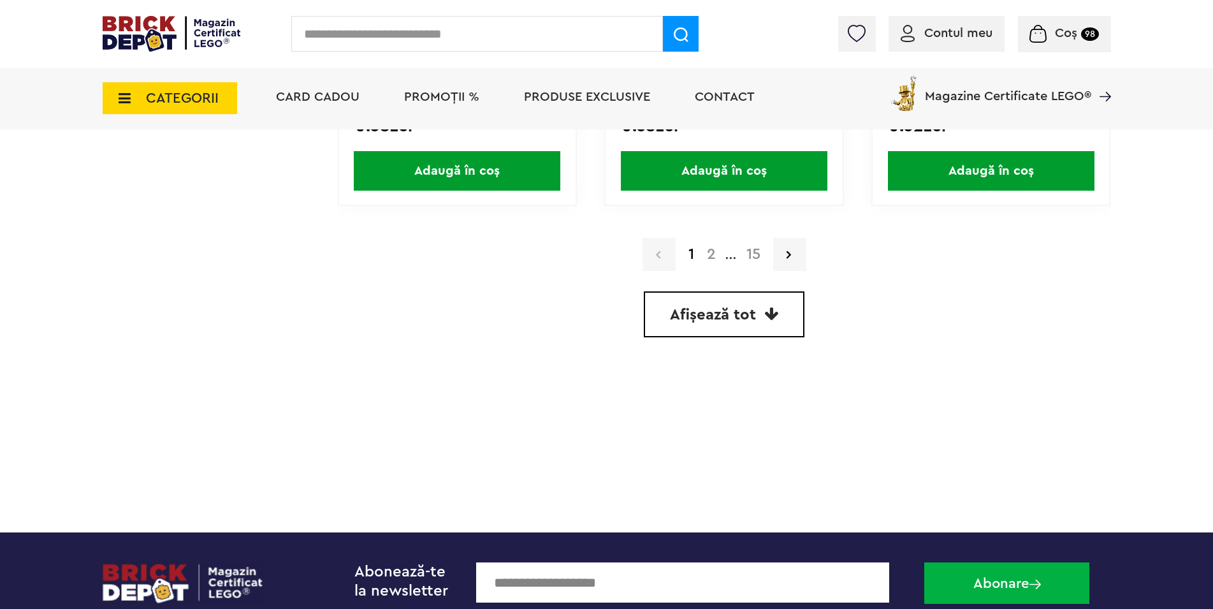
click at [756, 325] on link "Afișează tot" at bounding box center [724, 314] width 161 height 46
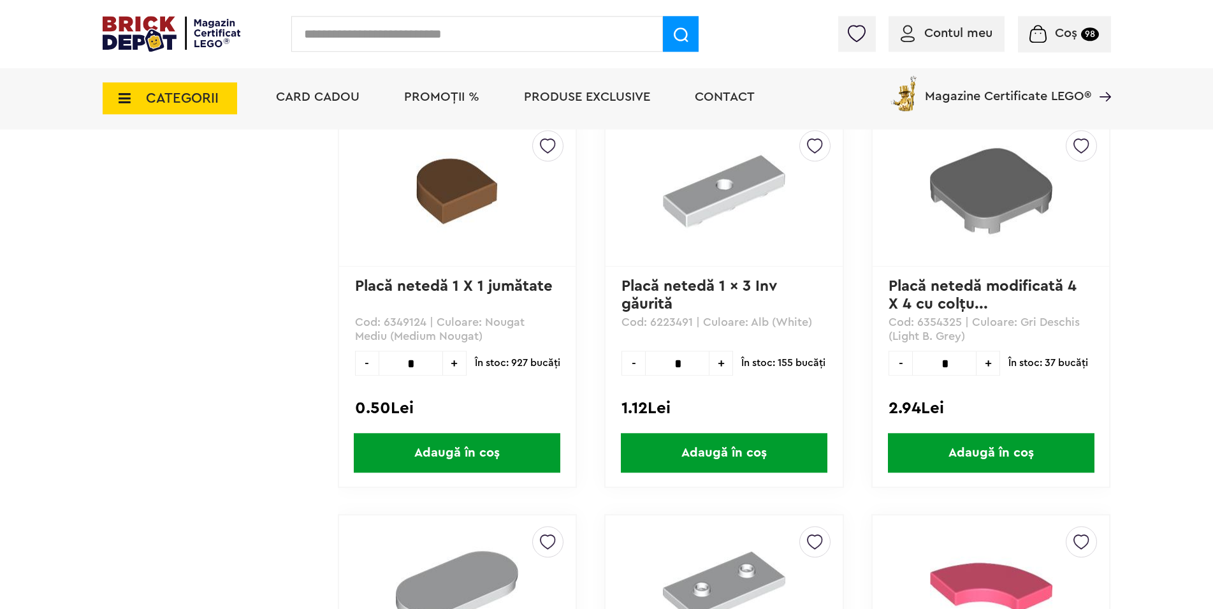
scroll to position [16970, 0]
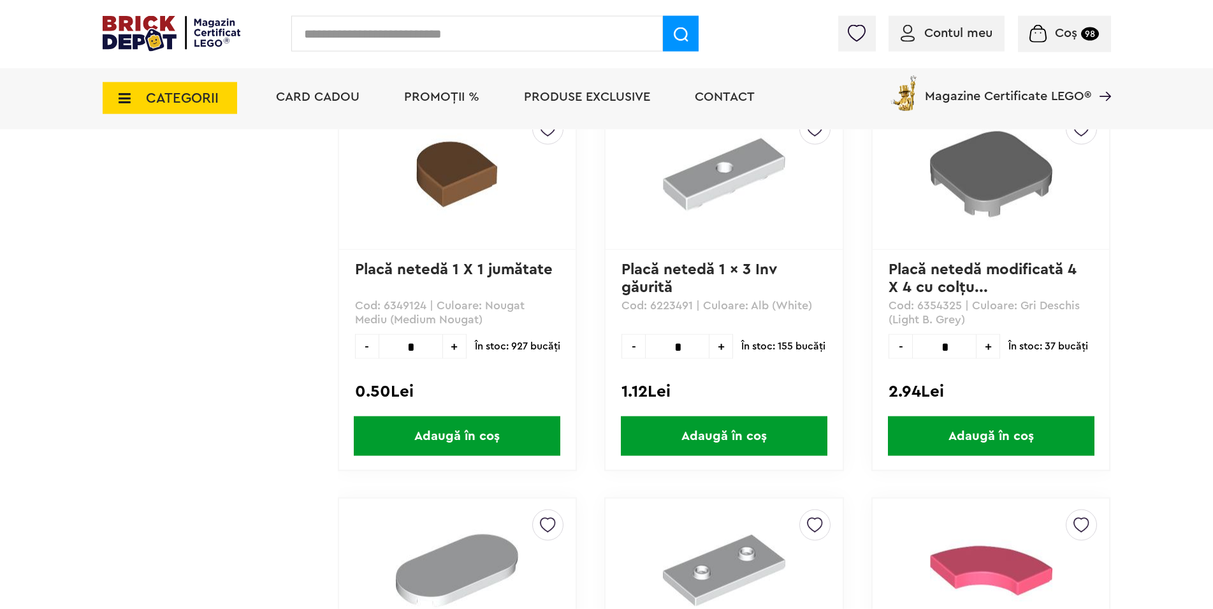
click at [724, 349] on span "+" at bounding box center [722, 346] width 24 height 25
type input "*"
click at [784, 436] on span "Adaugă în coș" at bounding box center [724, 436] width 207 height 40
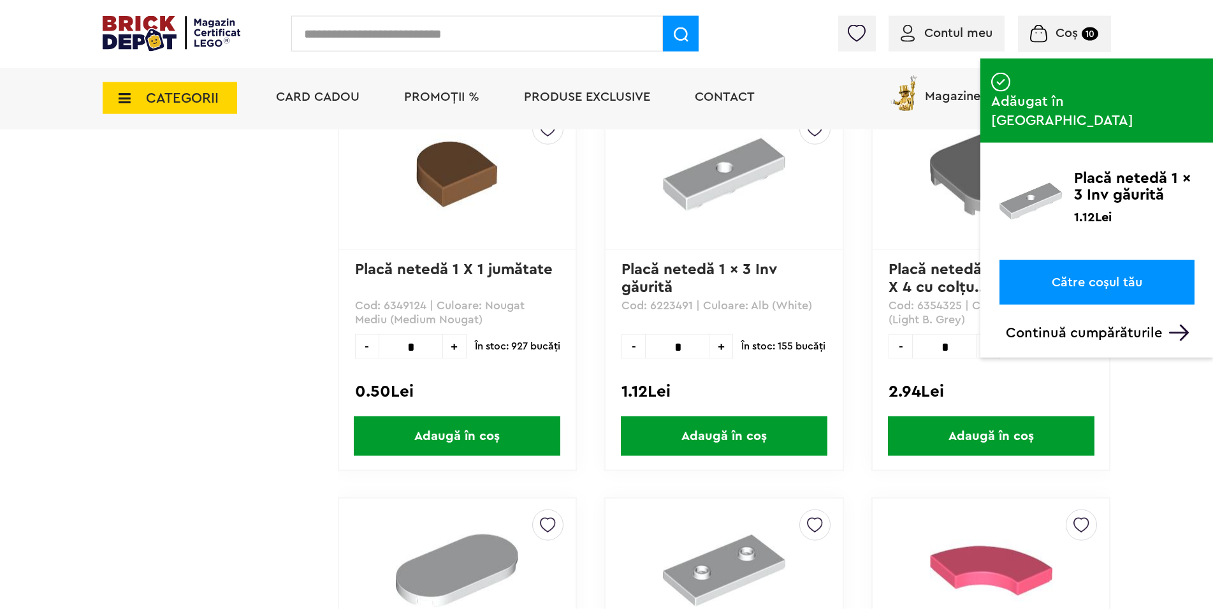
click at [1076, 35] on span "Coș" at bounding box center [1067, 33] width 22 height 13
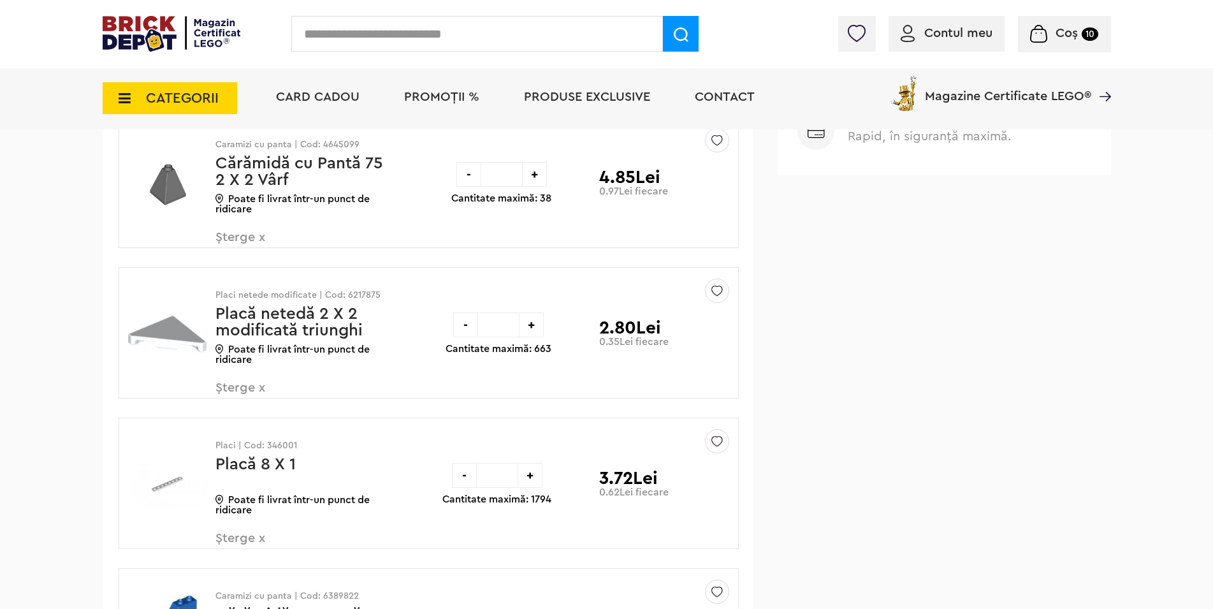
scroll to position [715, 0]
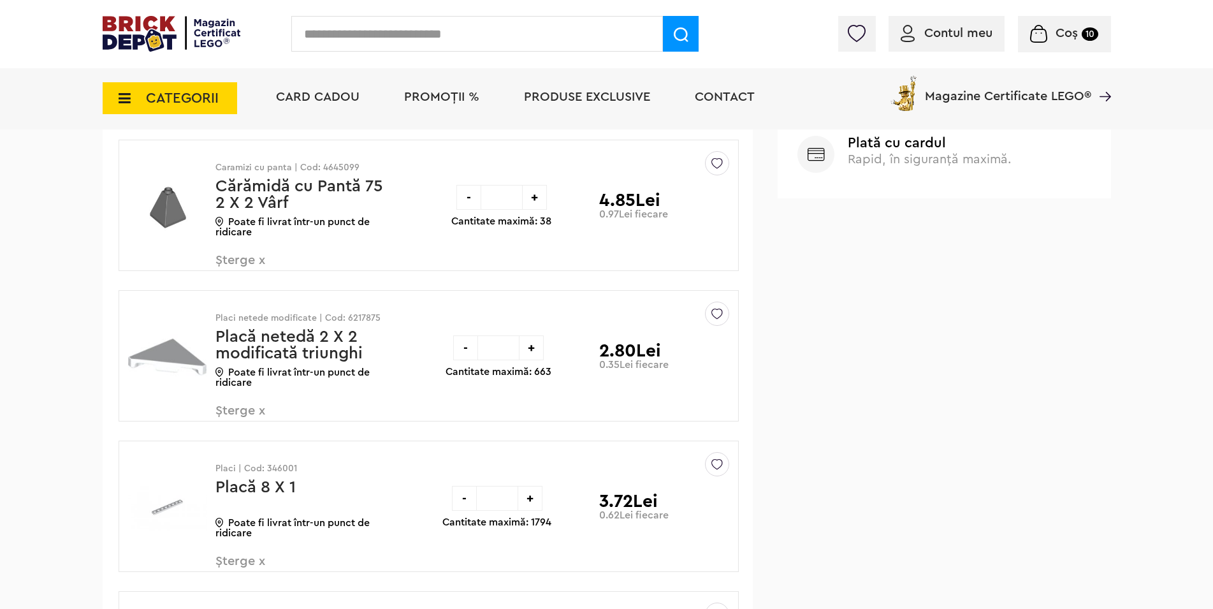
click at [260, 261] on span "Șterge x" at bounding box center [291, 267] width 150 height 27
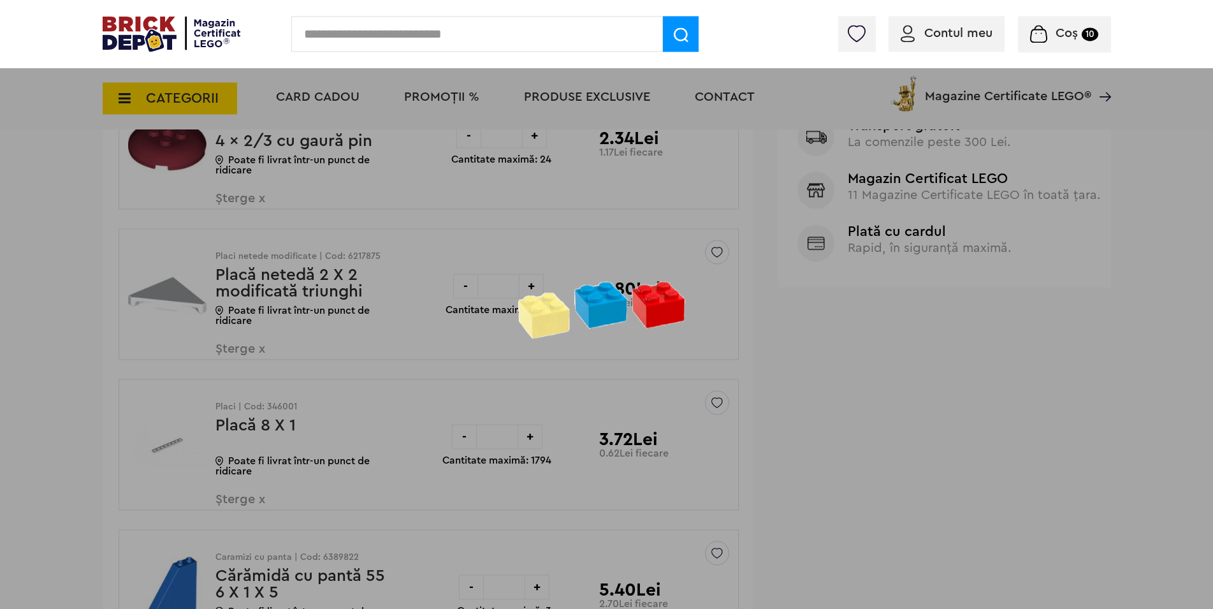
scroll to position [650, 0]
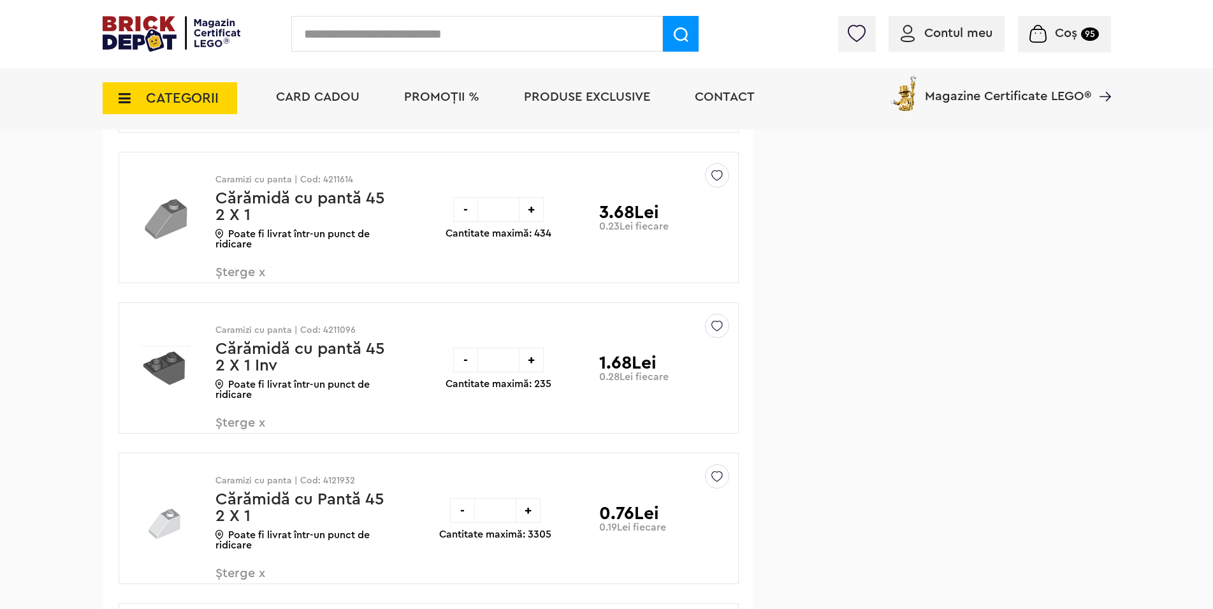
scroll to position [1171, 0]
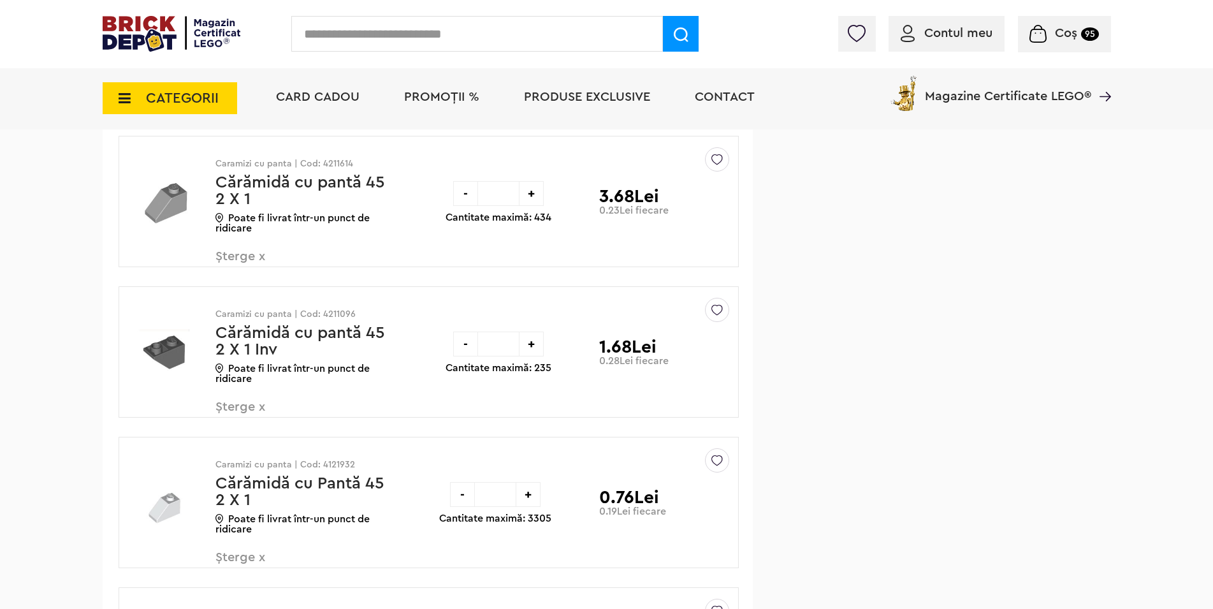
click at [261, 409] on span "Șterge x" at bounding box center [291, 413] width 150 height 27
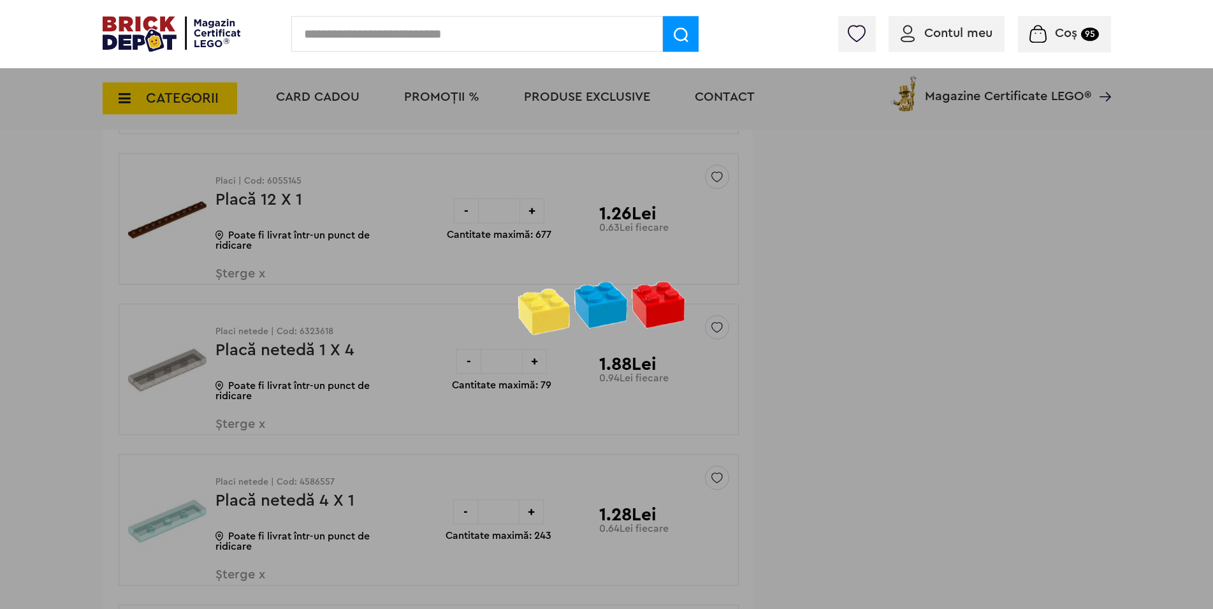
scroll to position [2061, 0]
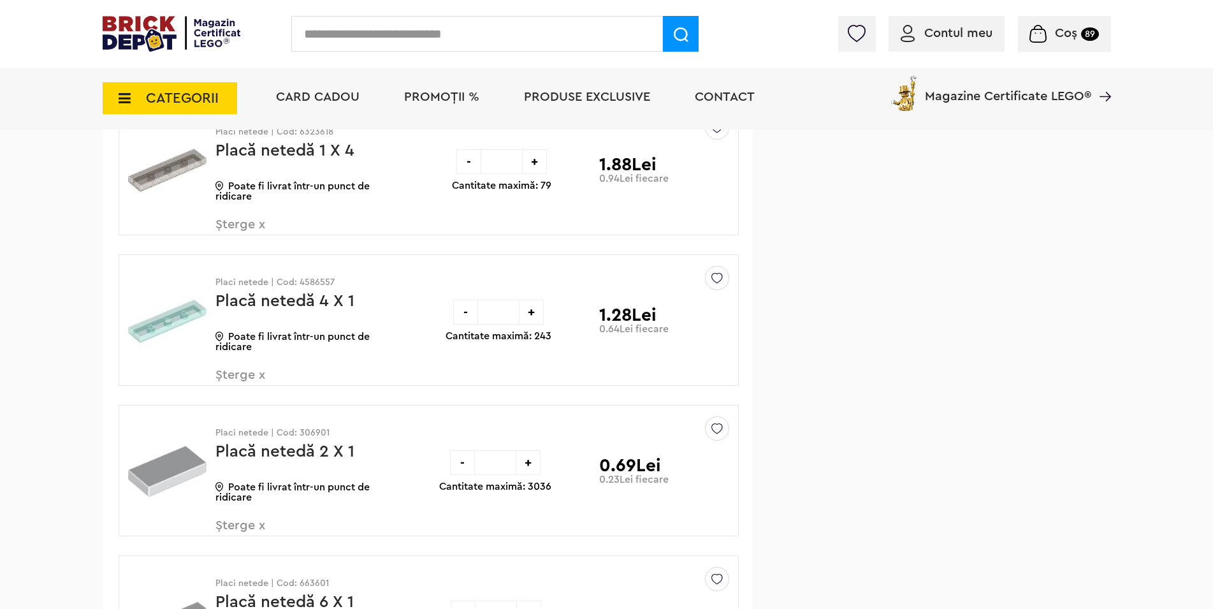
scroll to position [2321, 0]
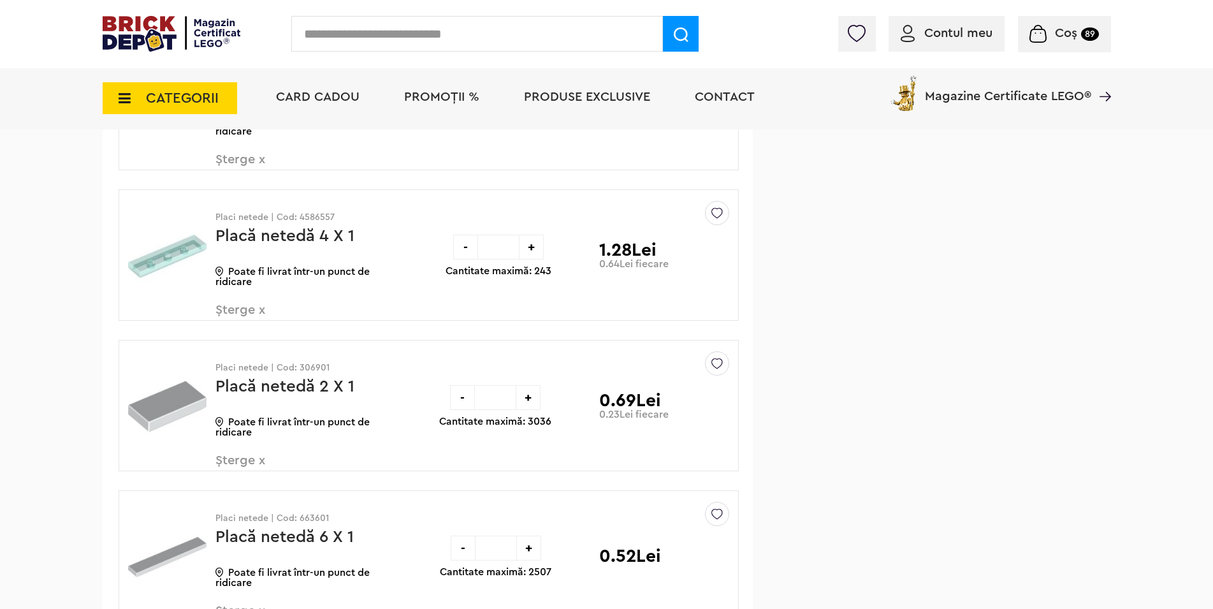
click at [262, 464] on span "Șterge x" at bounding box center [291, 467] width 150 height 27
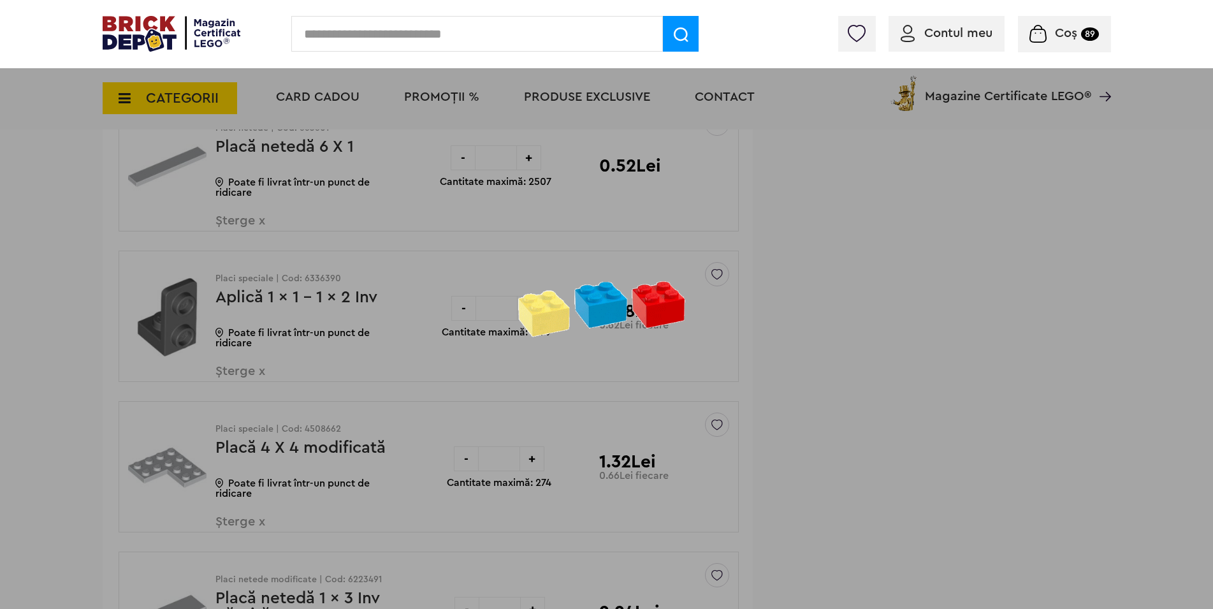
scroll to position [2496, 0]
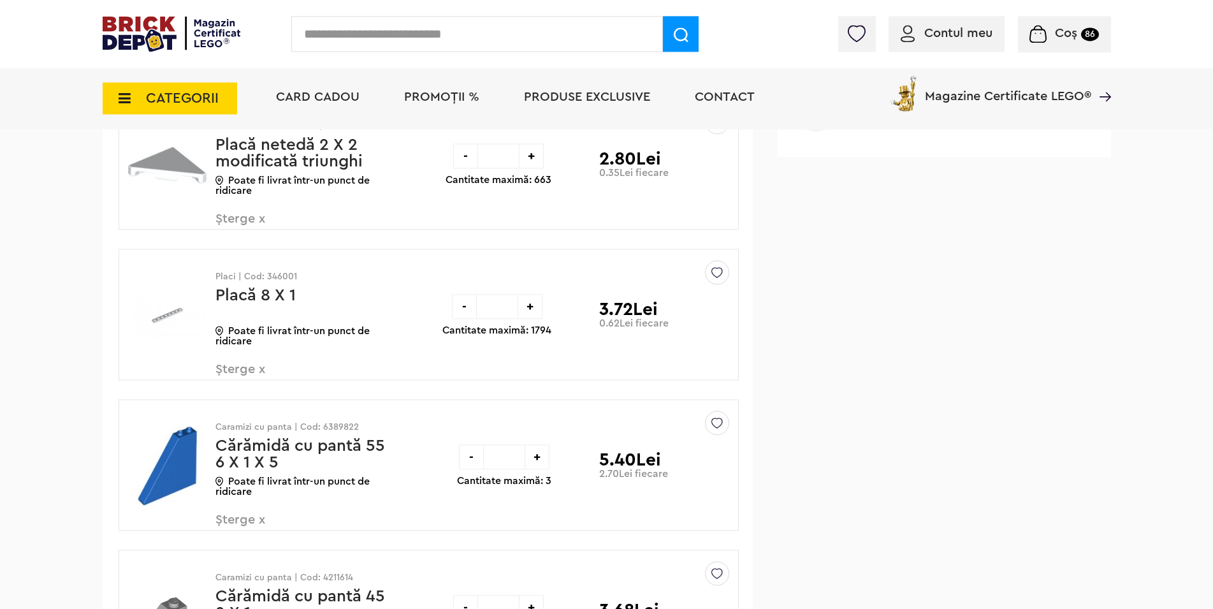
scroll to position [575, 0]
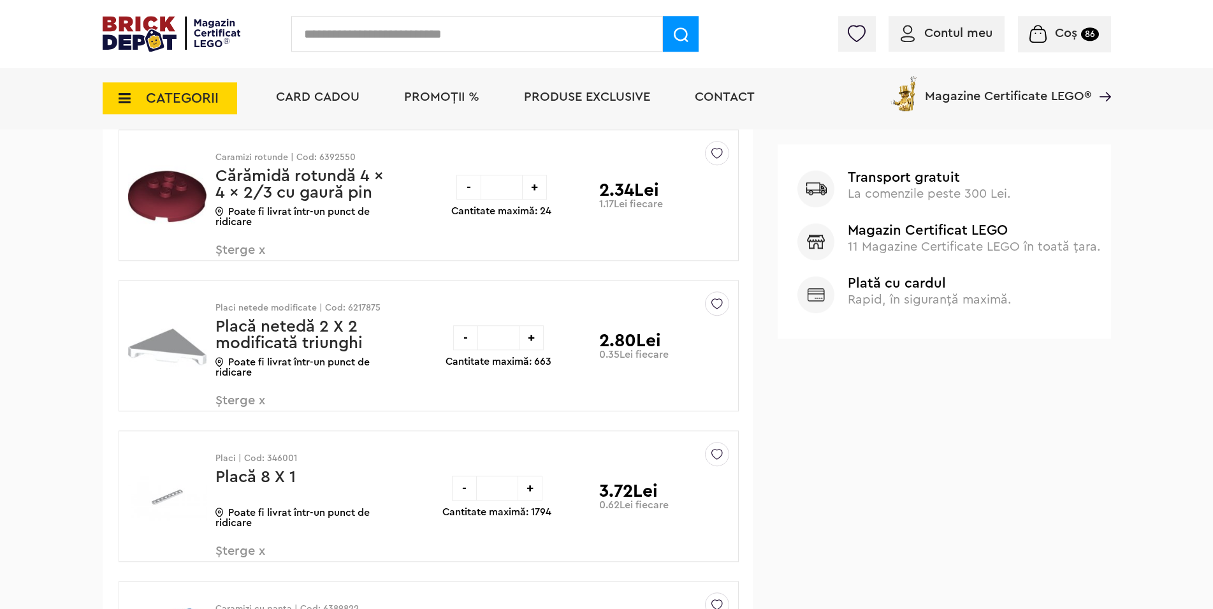
click at [124, 94] on icon at bounding box center [121, 98] width 20 height 14
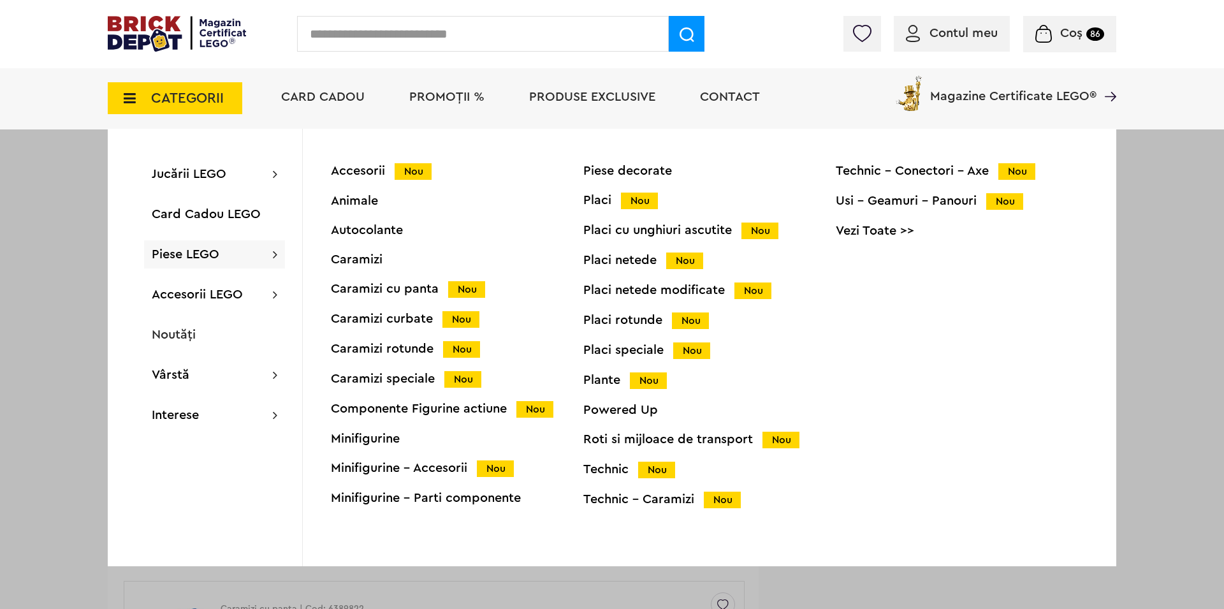
click at [650, 230] on div "Placi cu unghiuri ascutite Nou" at bounding box center [709, 230] width 253 height 13
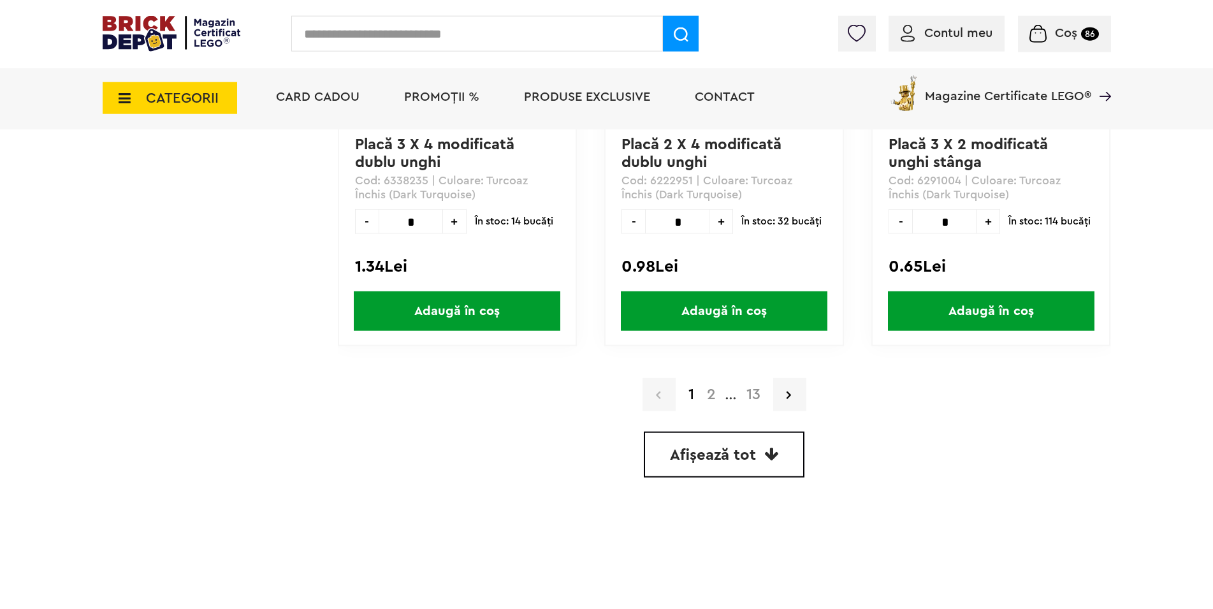
scroll to position [3707, 0]
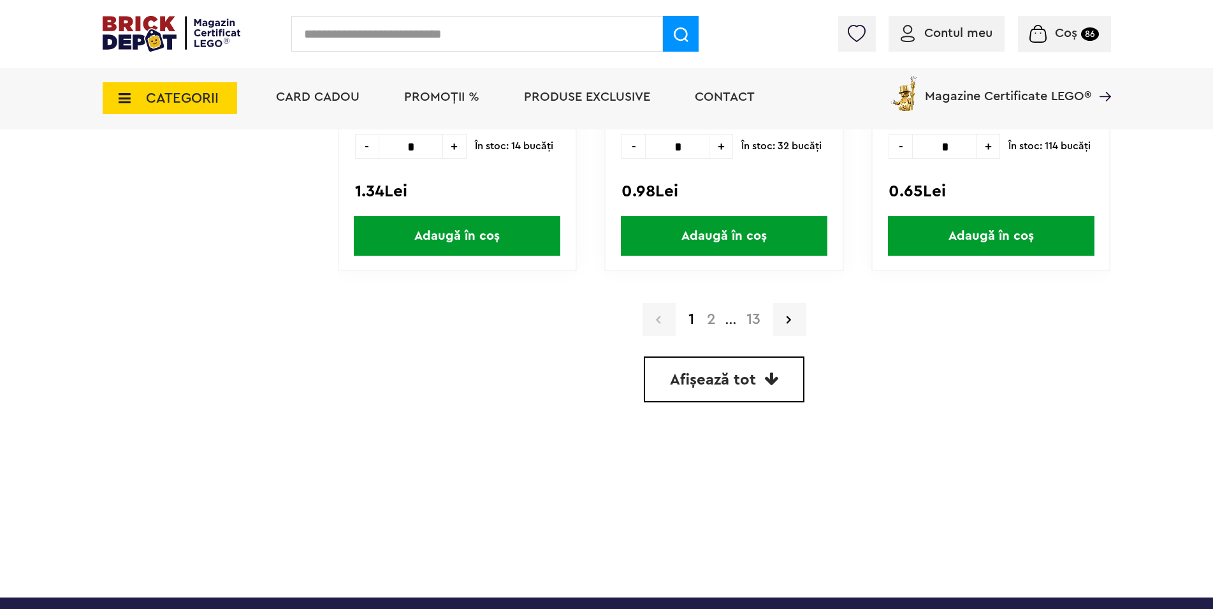
click at [691, 377] on span "Afișează tot" at bounding box center [713, 379] width 86 height 15
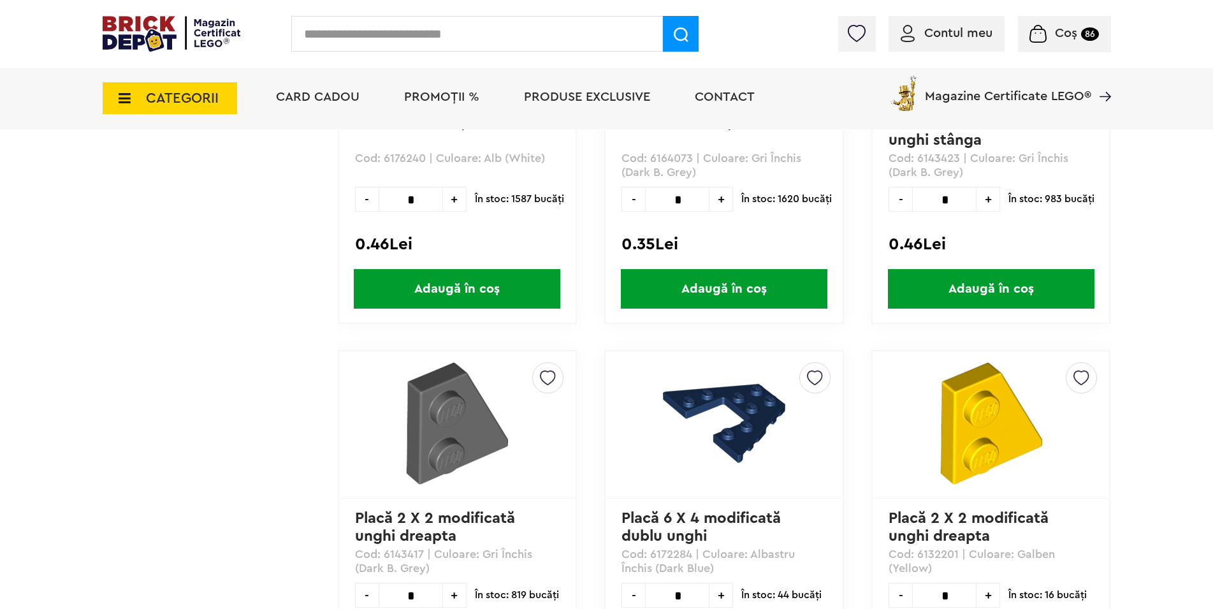
scroll to position [17714, 0]
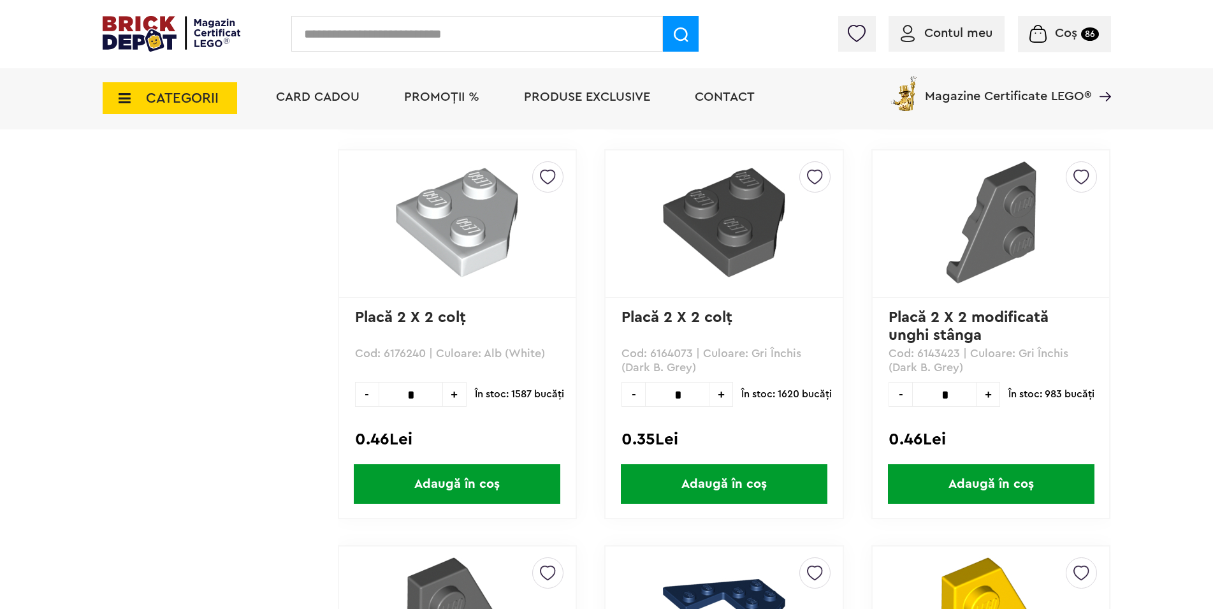
click at [724, 398] on span "+" at bounding box center [722, 394] width 24 height 25
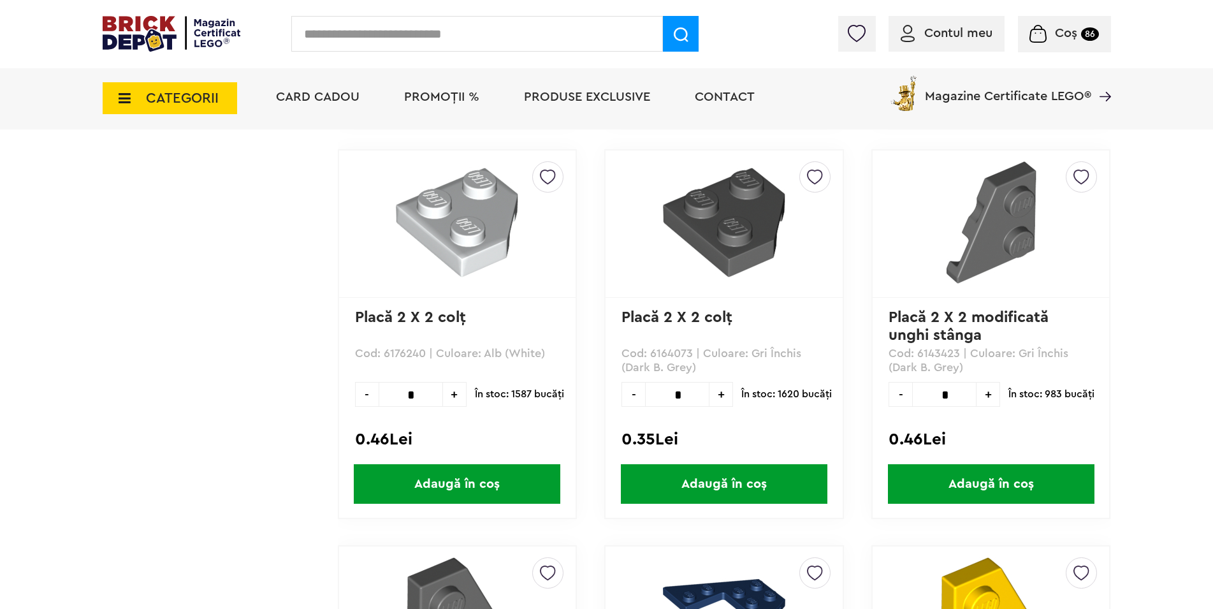
type input "*"
click at [731, 476] on span "Adaugă în coș" at bounding box center [724, 484] width 207 height 40
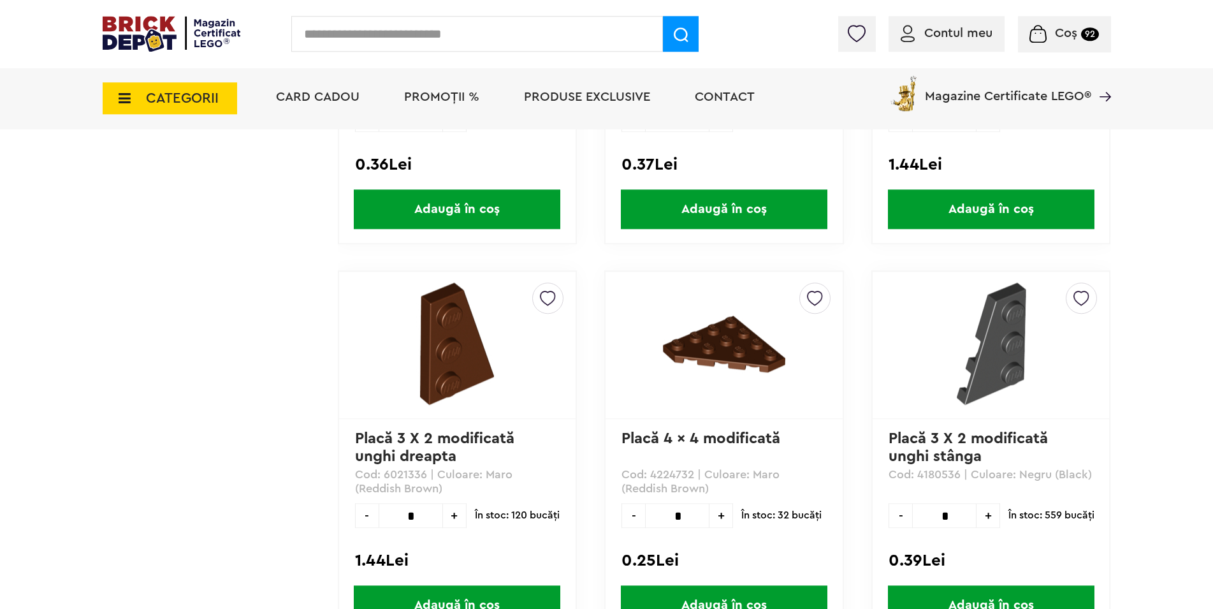
scroll to position [28316, 0]
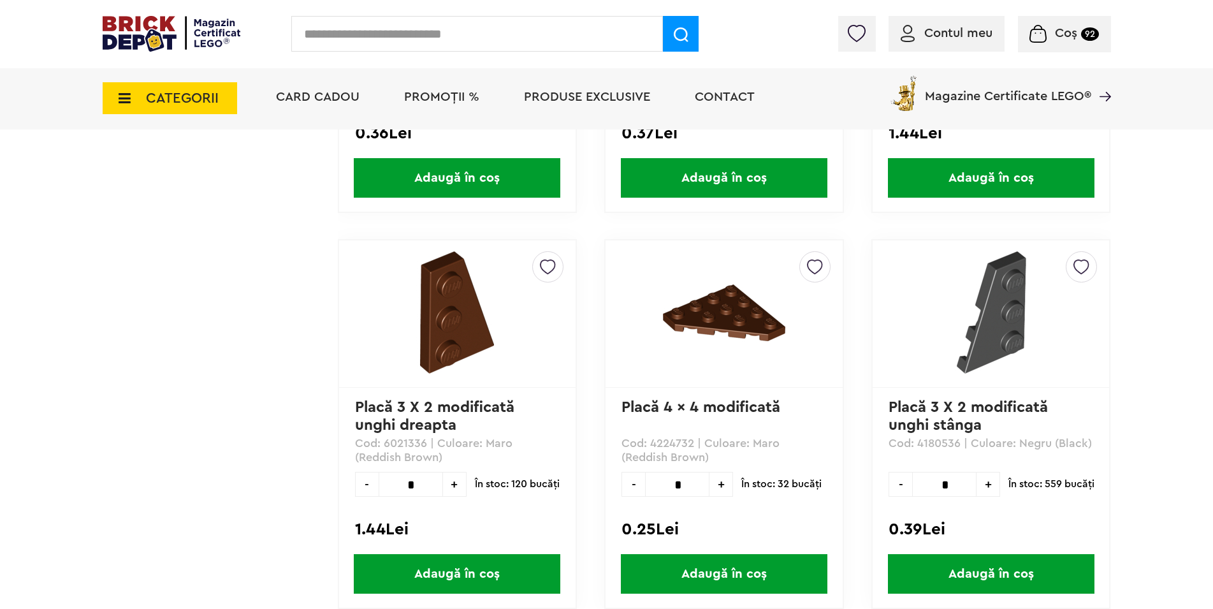
click at [991, 483] on span "+" at bounding box center [989, 484] width 24 height 25
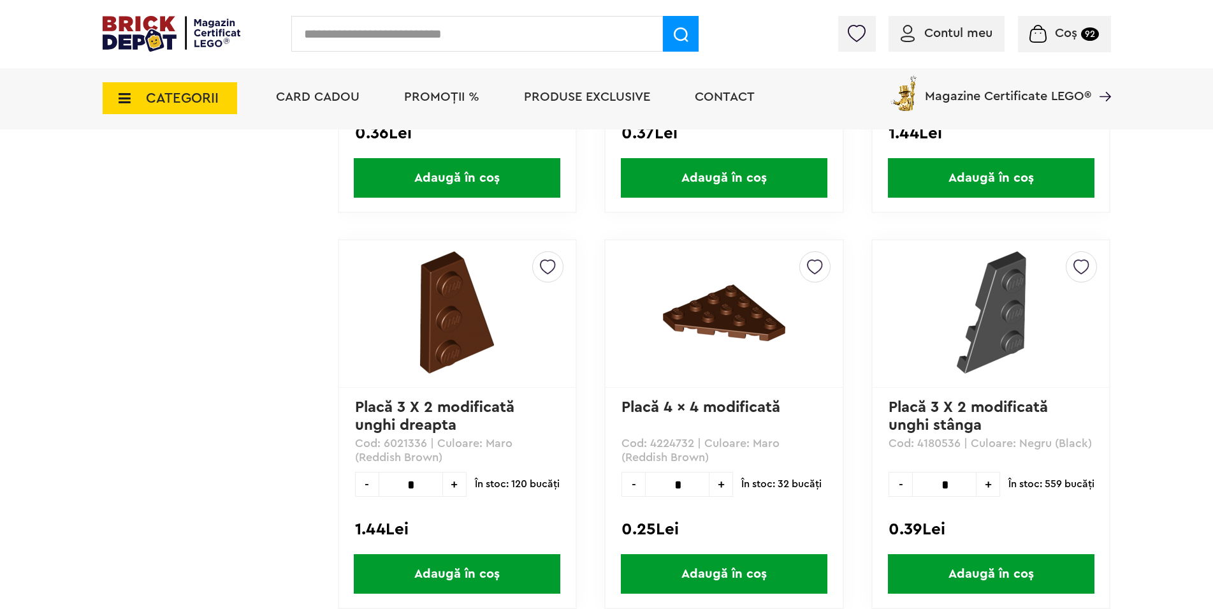
type input "*"
click at [988, 567] on span "Adaugă în coș" at bounding box center [991, 574] width 207 height 40
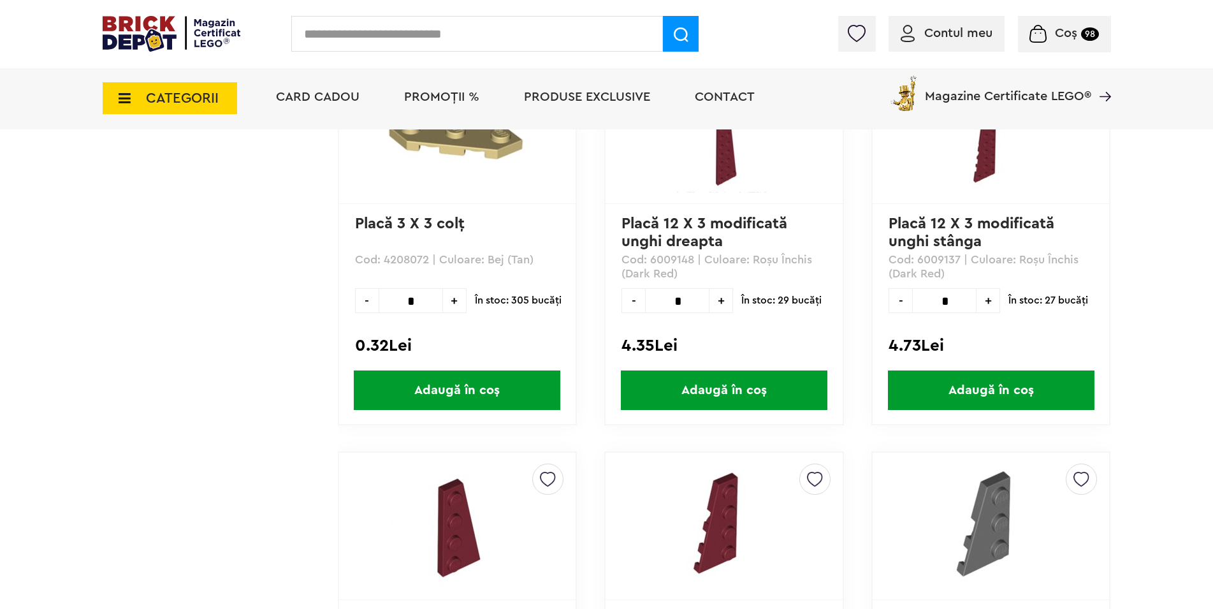
scroll to position [29096, 0]
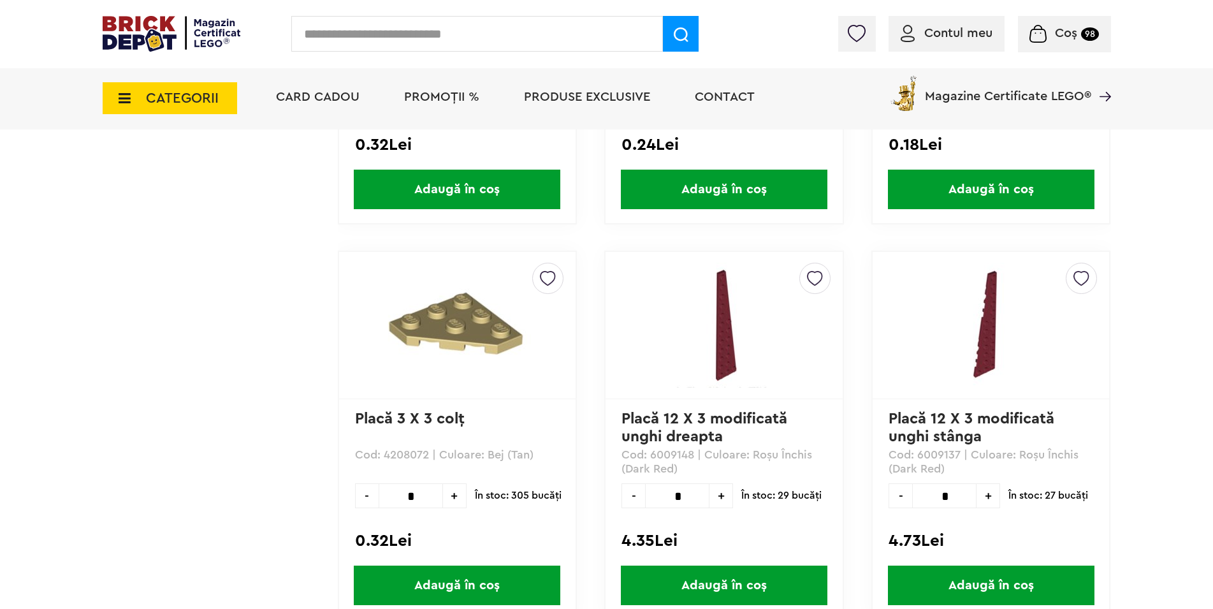
click at [1044, 31] on img at bounding box center [1038, 34] width 17 height 18
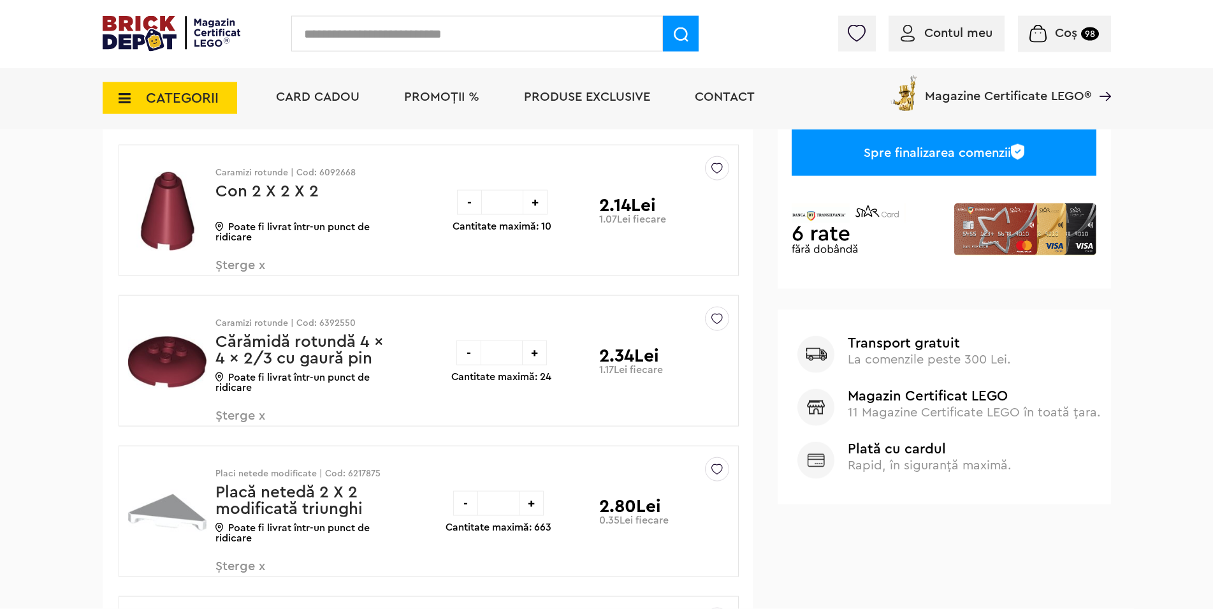
scroll to position [455, 0]
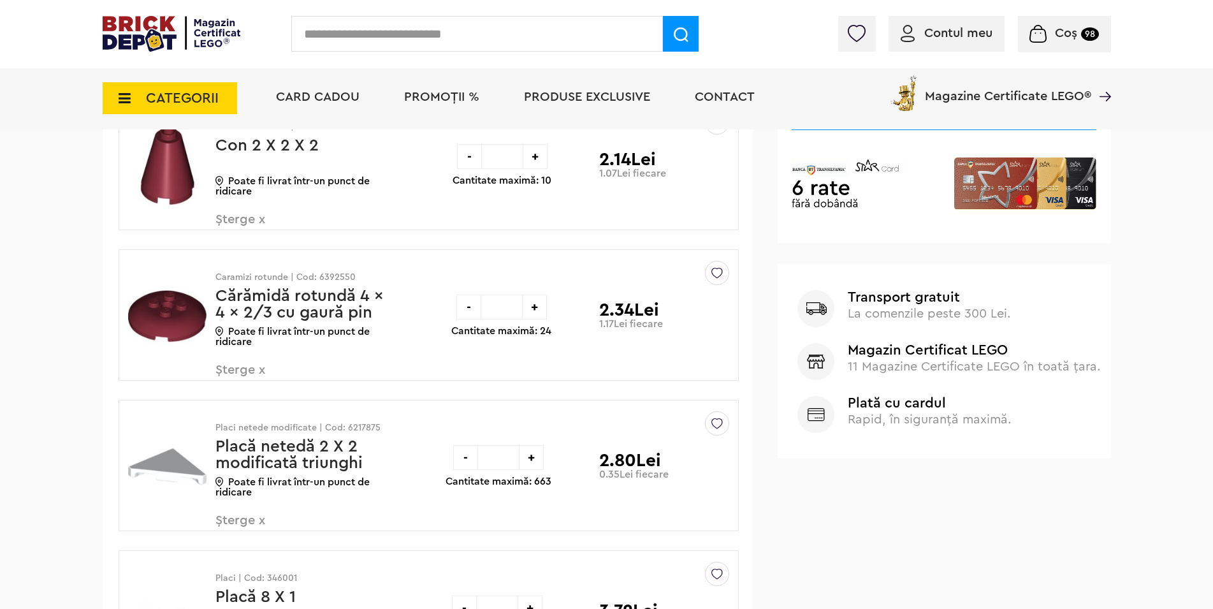
click at [262, 367] on span "Șterge x" at bounding box center [291, 376] width 150 height 27
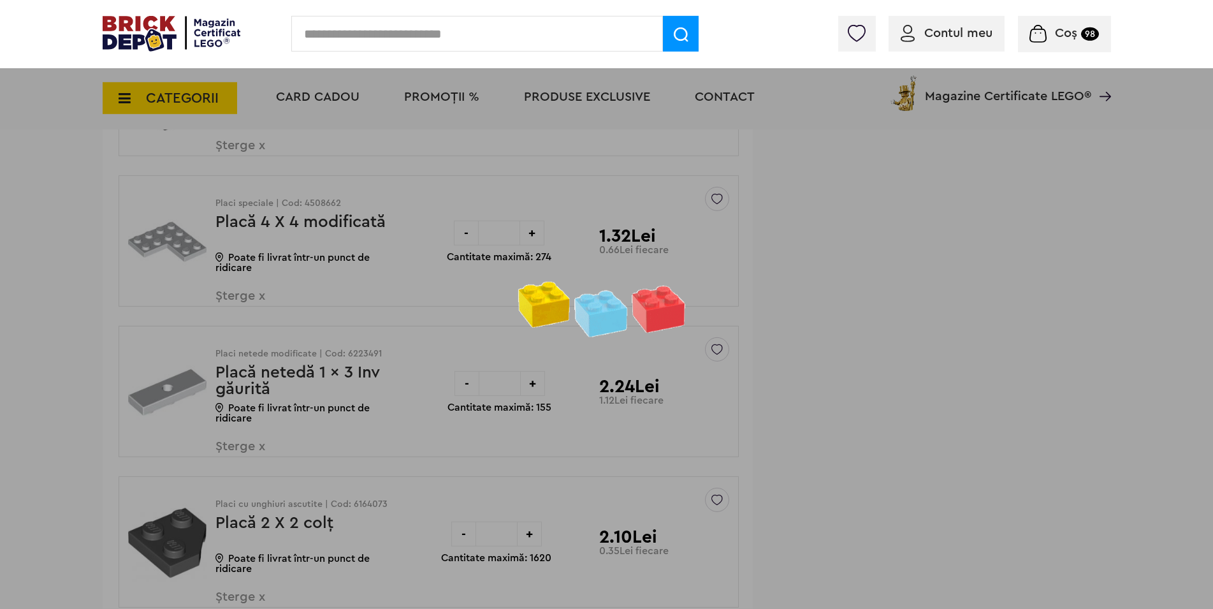
scroll to position [2732, 0]
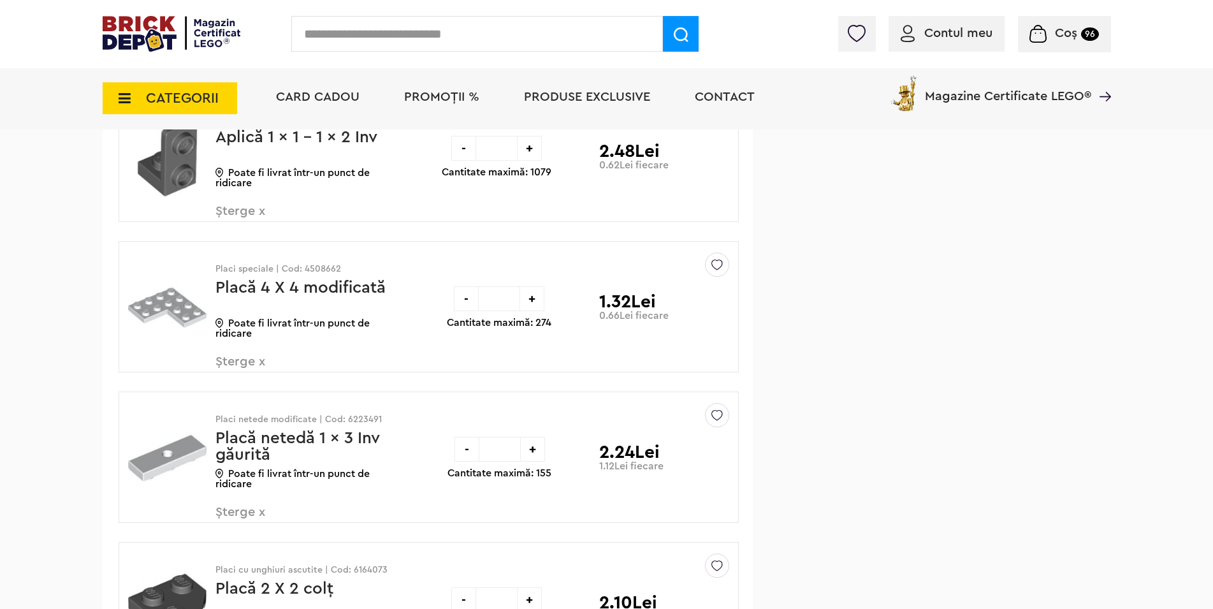
scroll to position [2568, 0]
click at [260, 362] on span "Șterge x" at bounding box center [291, 370] width 150 height 27
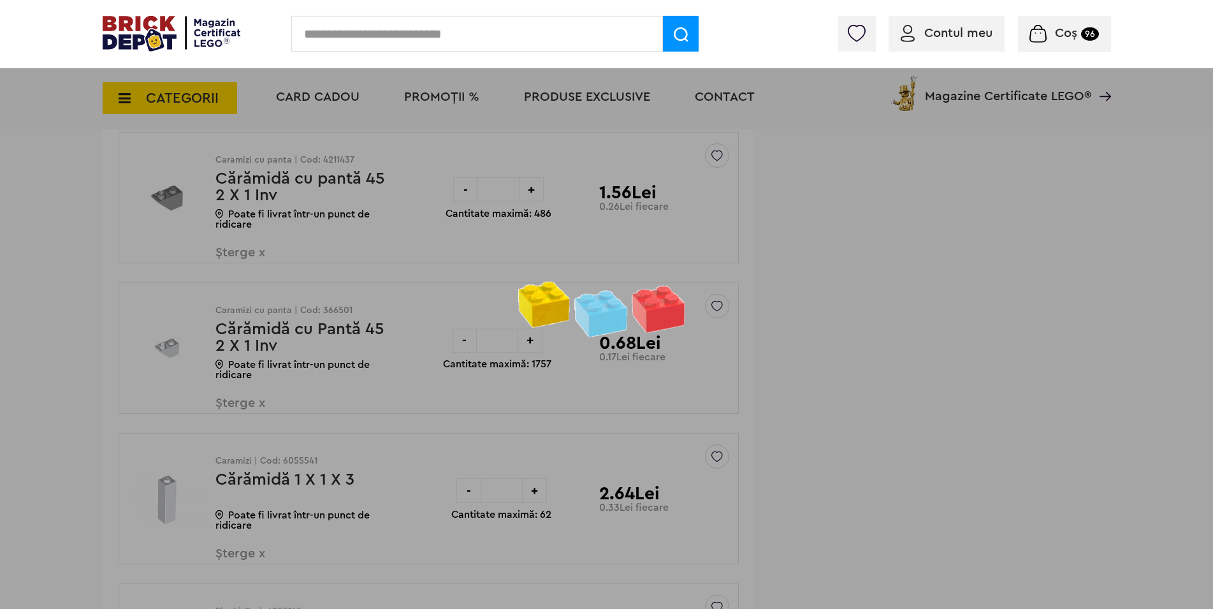
scroll to position [1463, 0]
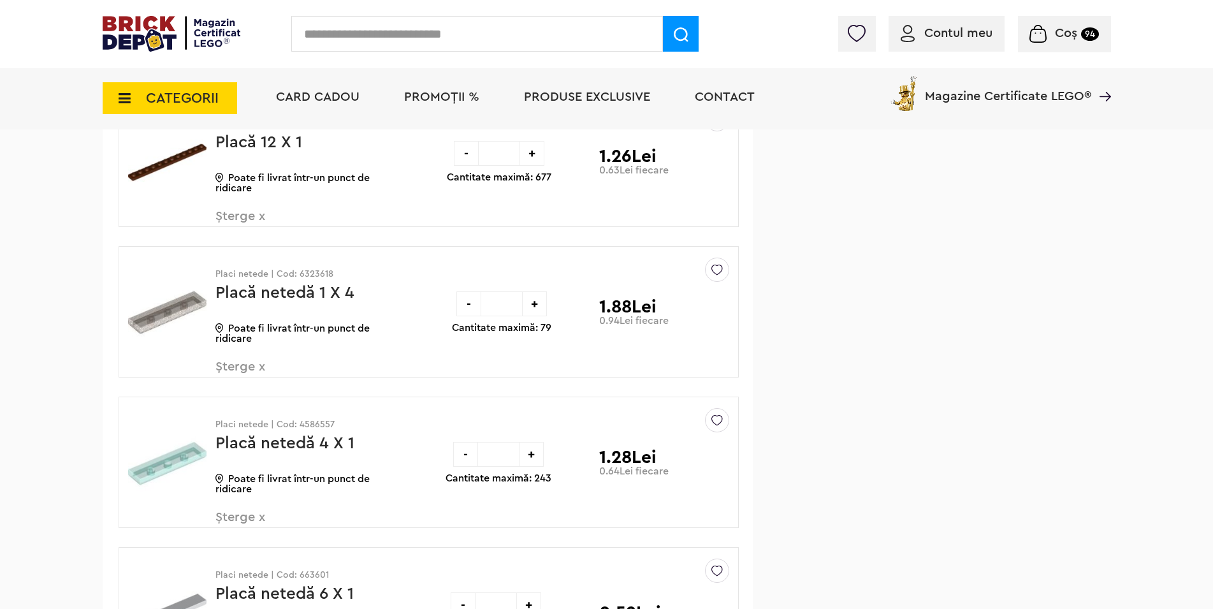
scroll to position [1983, 0]
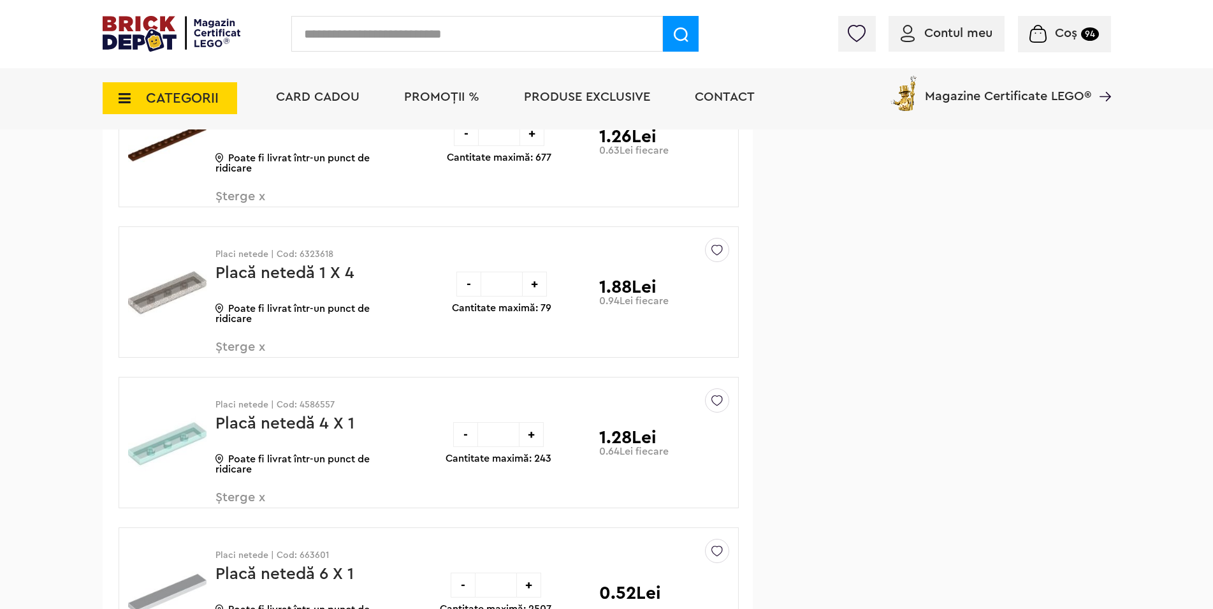
click at [261, 500] on span "Șterge x" at bounding box center [291, 504] width 150 height 27
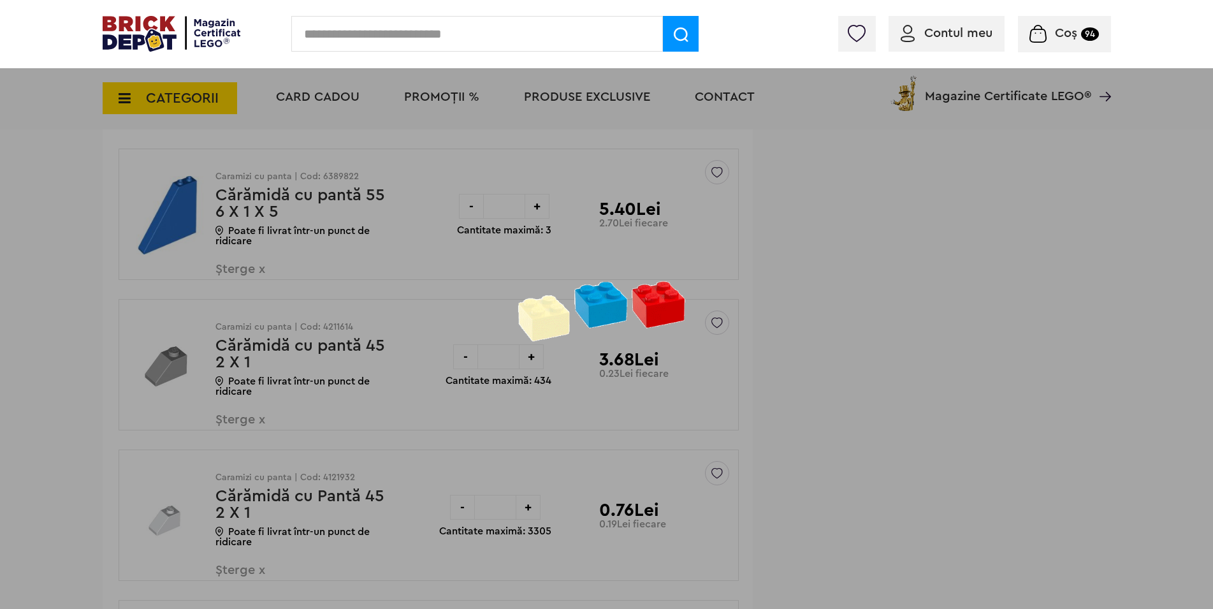
scroll to position [597, 0]
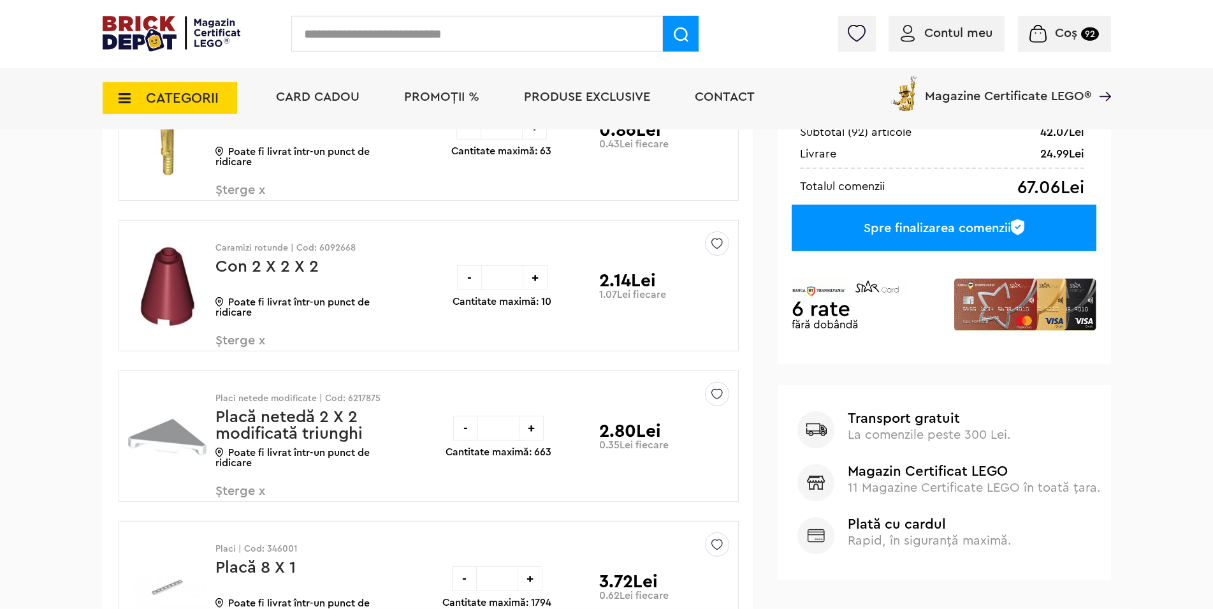
scroll to position [337, 0]
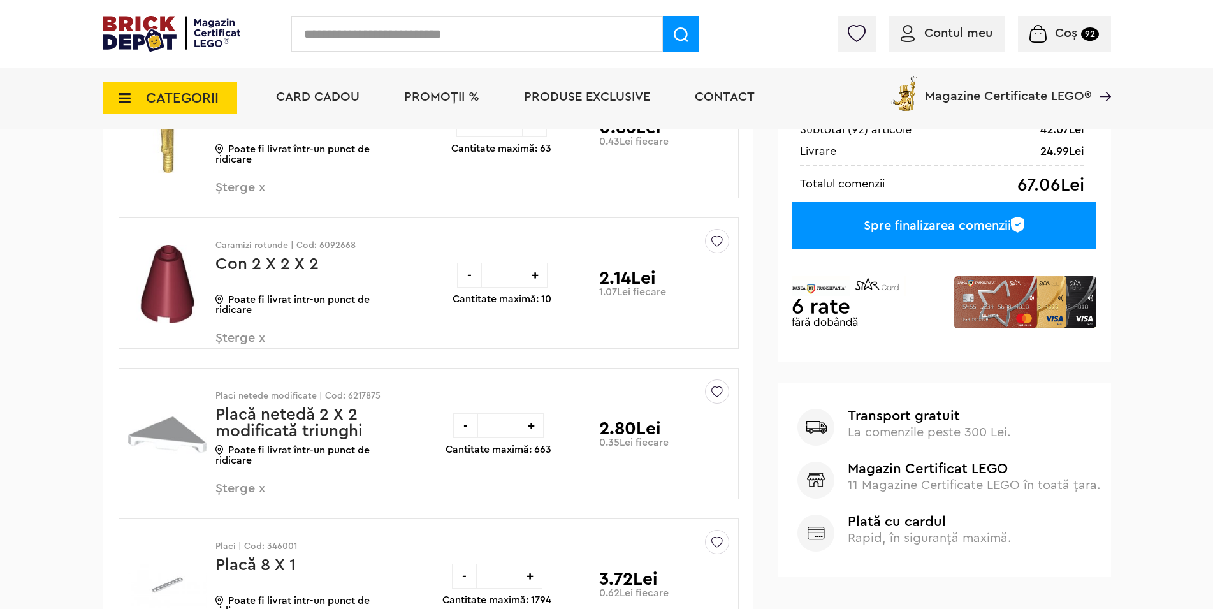
click at [466, 430] on div "-" at bounding box center [465, 425] width 25 height 25
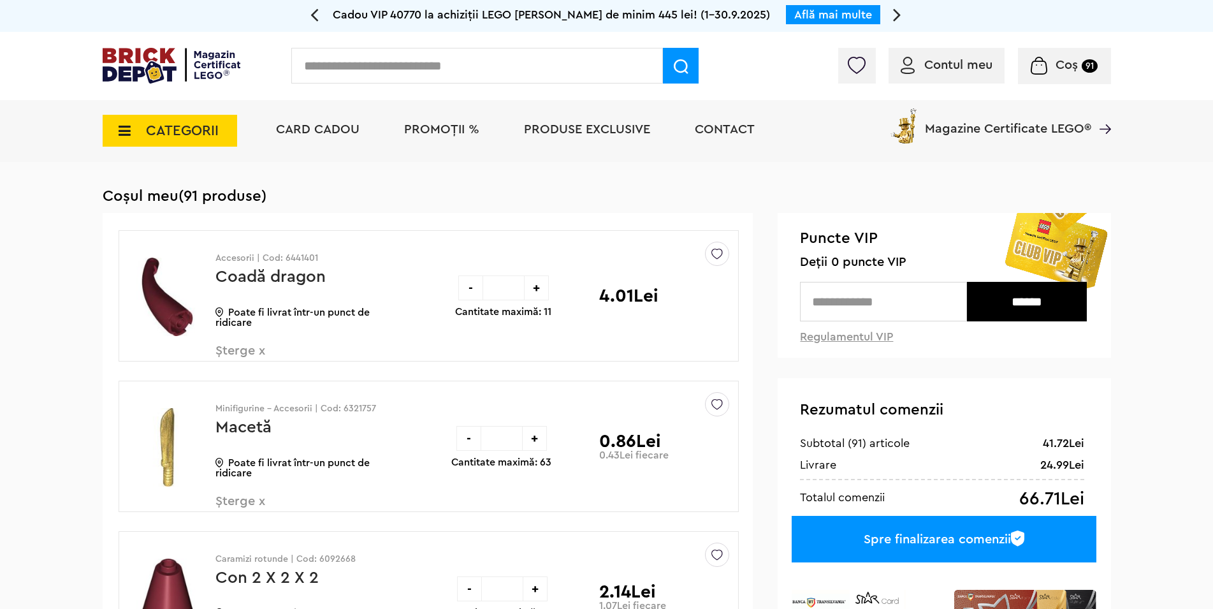
scroll to position [337, 0]
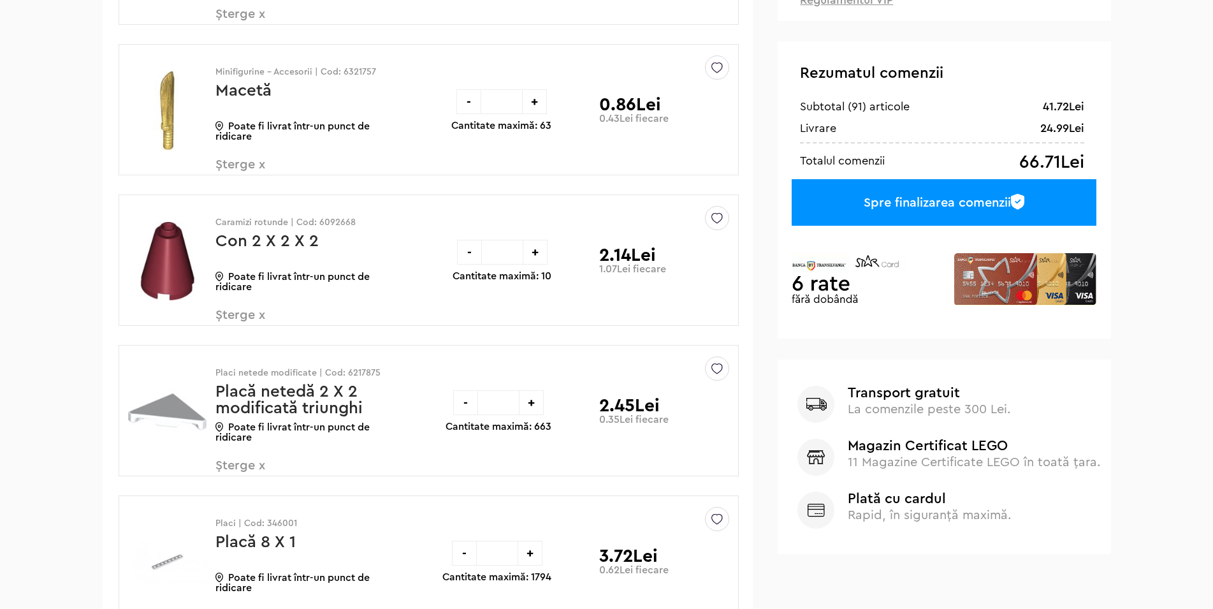
click at [467, 408] on div "-" at bounding box center [465, 402] width 25 height 25
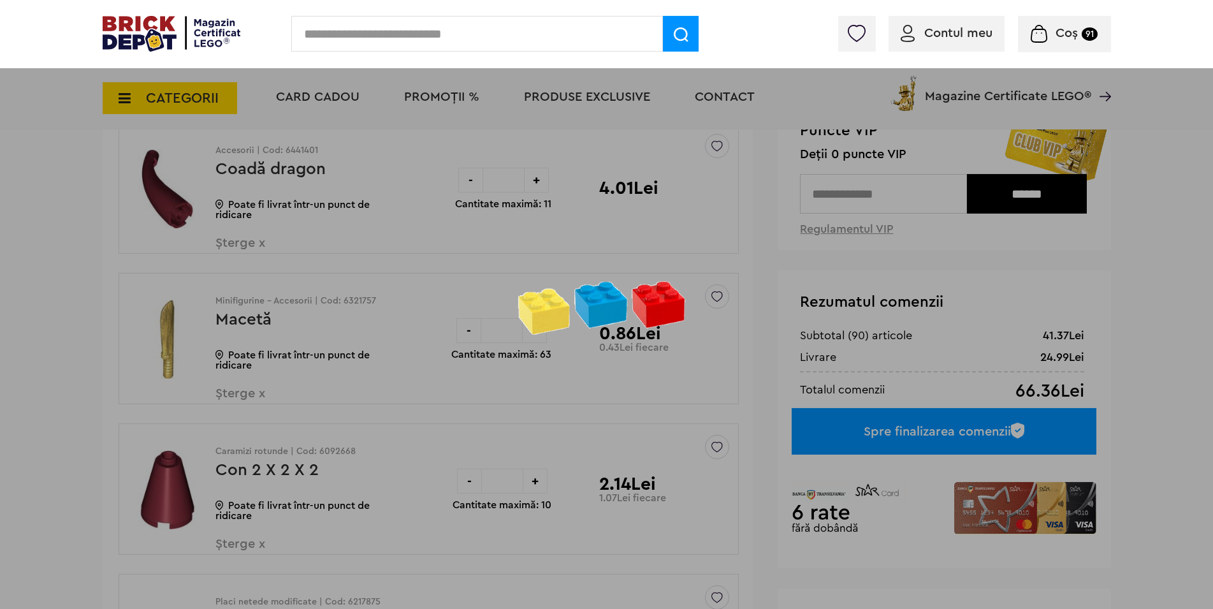
scroll to position [108, 0]
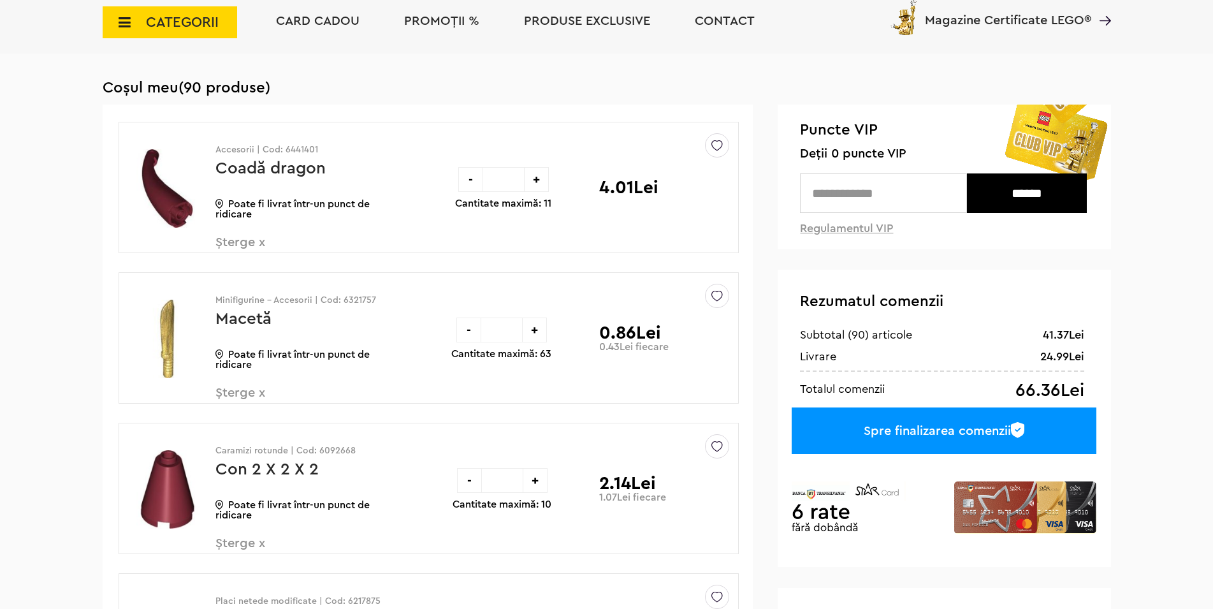
click at [861, 435] on div "Spre finalizarea comenzii" at bounding box center [944, 430] width 304 height 47
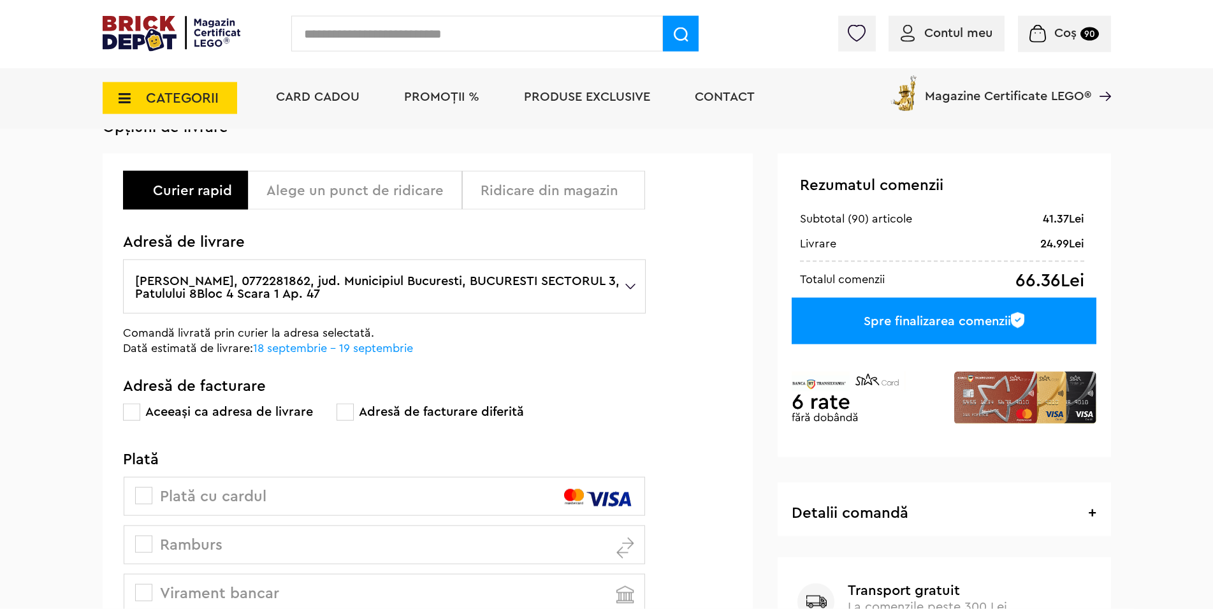
scroll to position [162, 0]
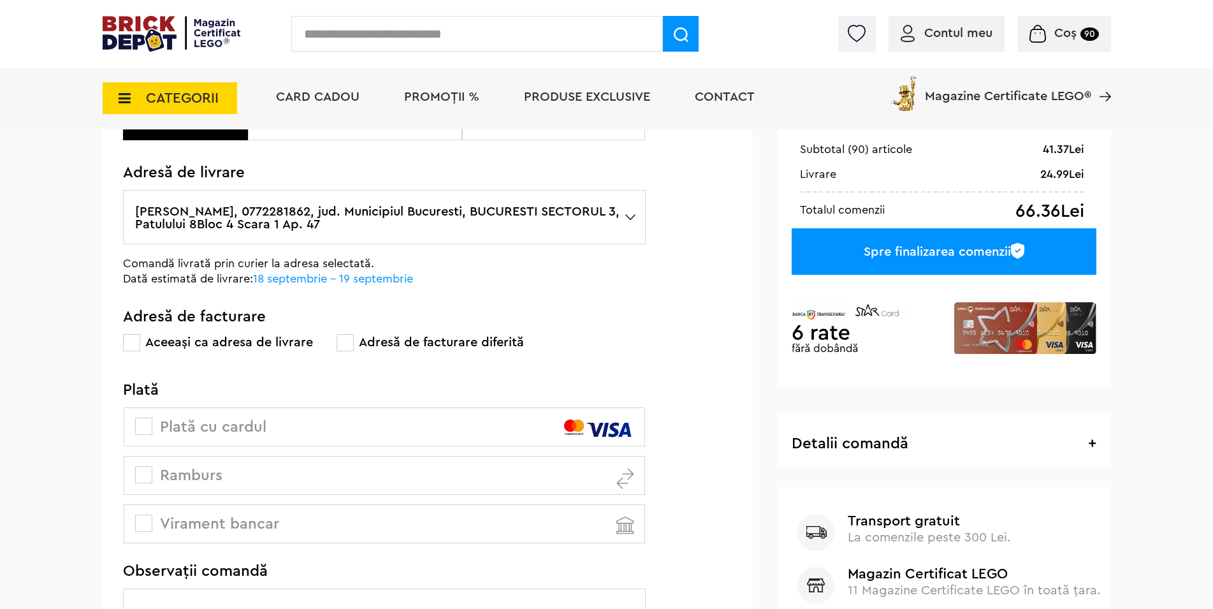
click at [142, 473] on span at bounding box center [143, 474] width 17 height 17
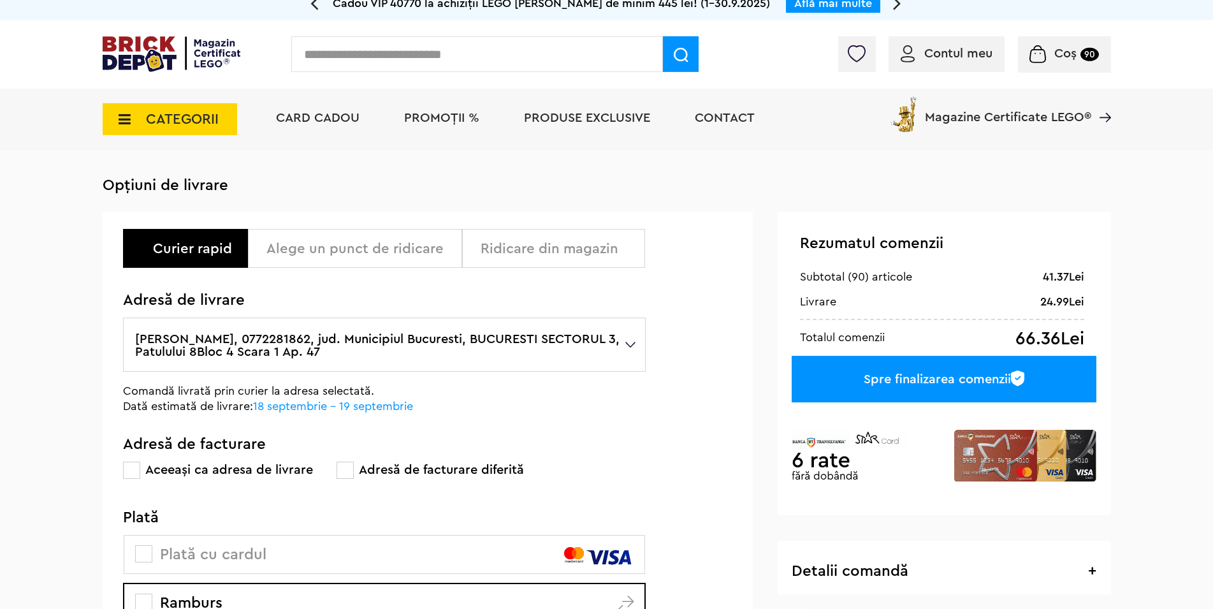
scroll to position [0, 0]
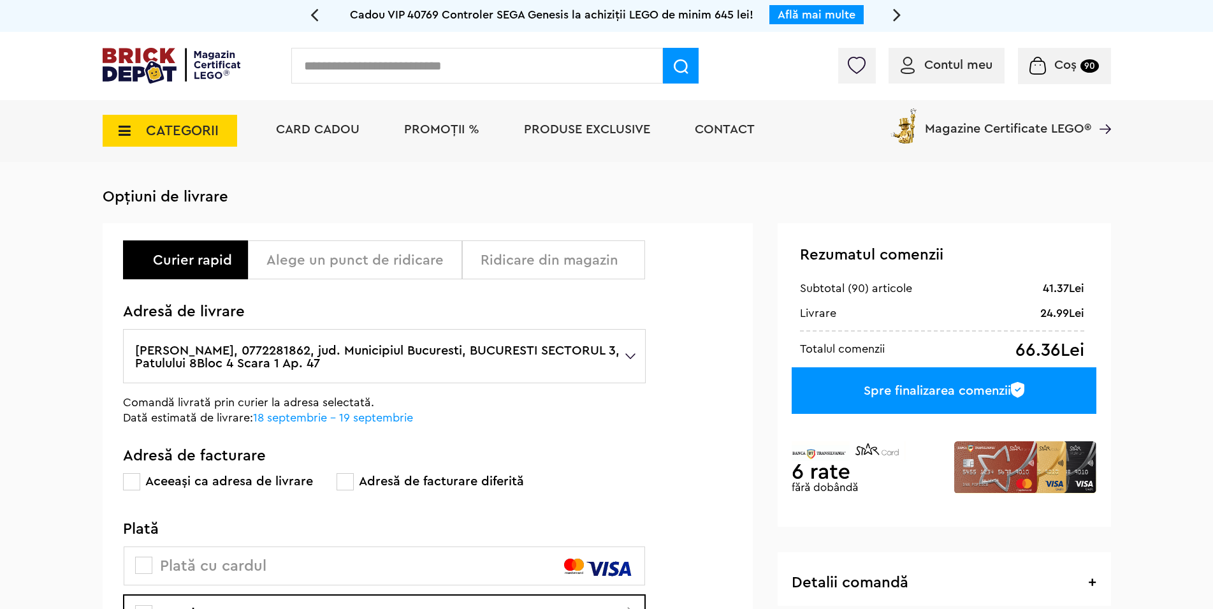
click at [886, 416] on div "Rezumatul comenzii 41.37Lei Subtotal (90) articole 24.99Lei Livrare 66.36Lei To…" at bounding box center [944, 375] width 333 height 304
click at [888, 404] on div "Spre finalizarea comenzii" at bounding box center [944, 390] width 304 height 47
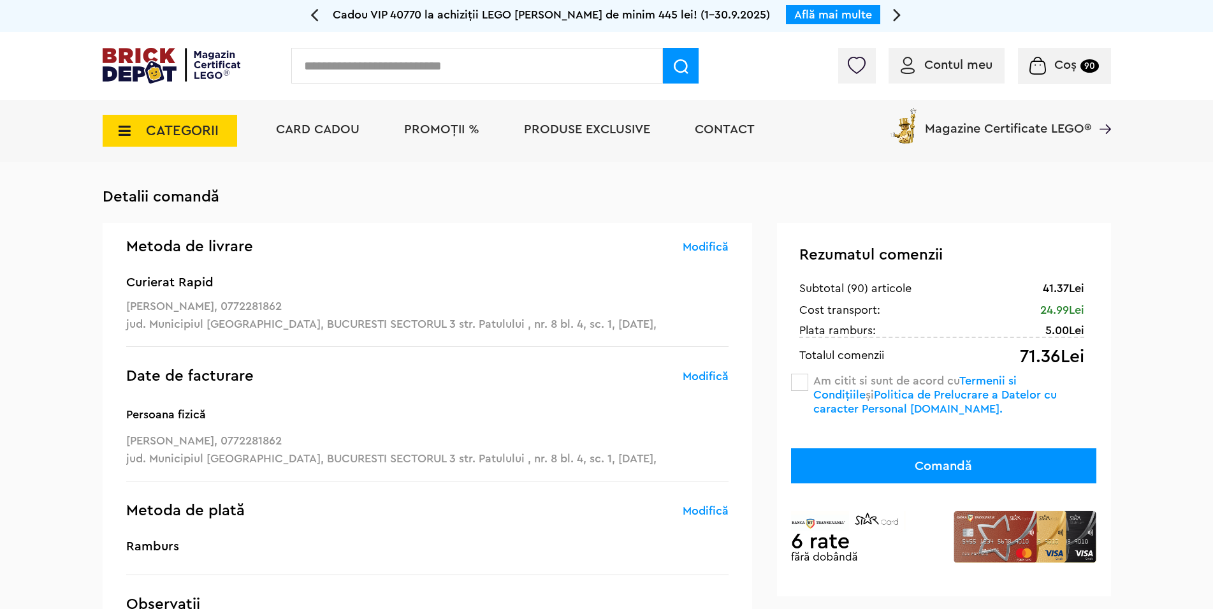
click at [807, 383] on span at bounding box center [799, 382] width 17 height 17
click at [1072, 64] on span "Coș" at bounding box center [1066, 65] width 22 height 13
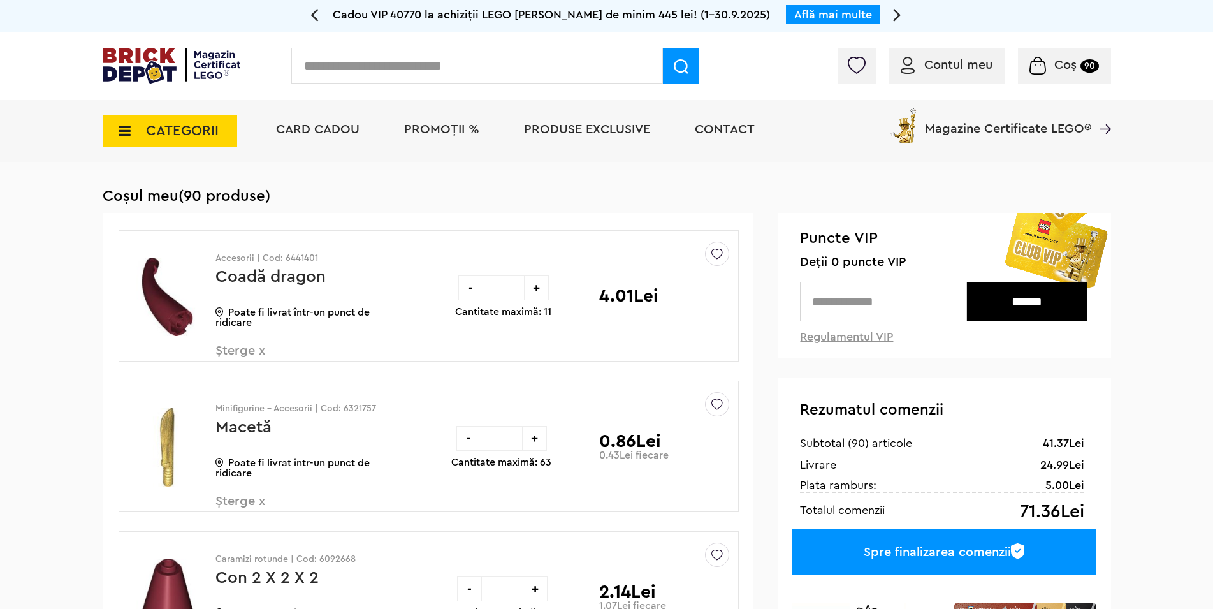
click at [260, 352] on span "Șterge x" at bounding box center [291, 357] width 150 height 27
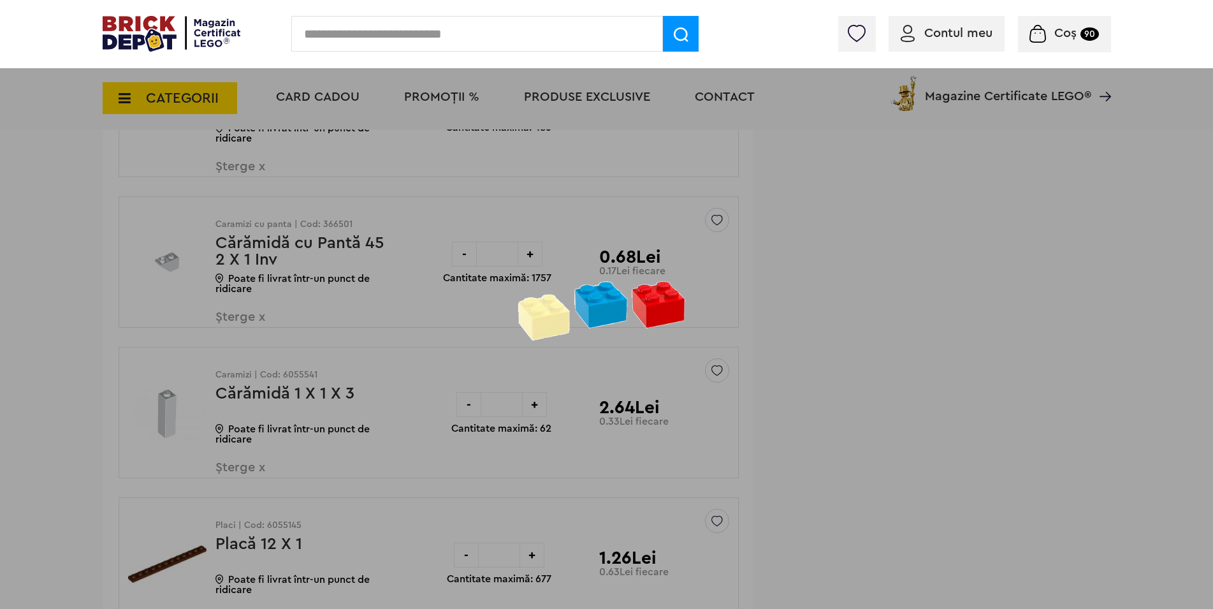
scroll to position [1431, 0]
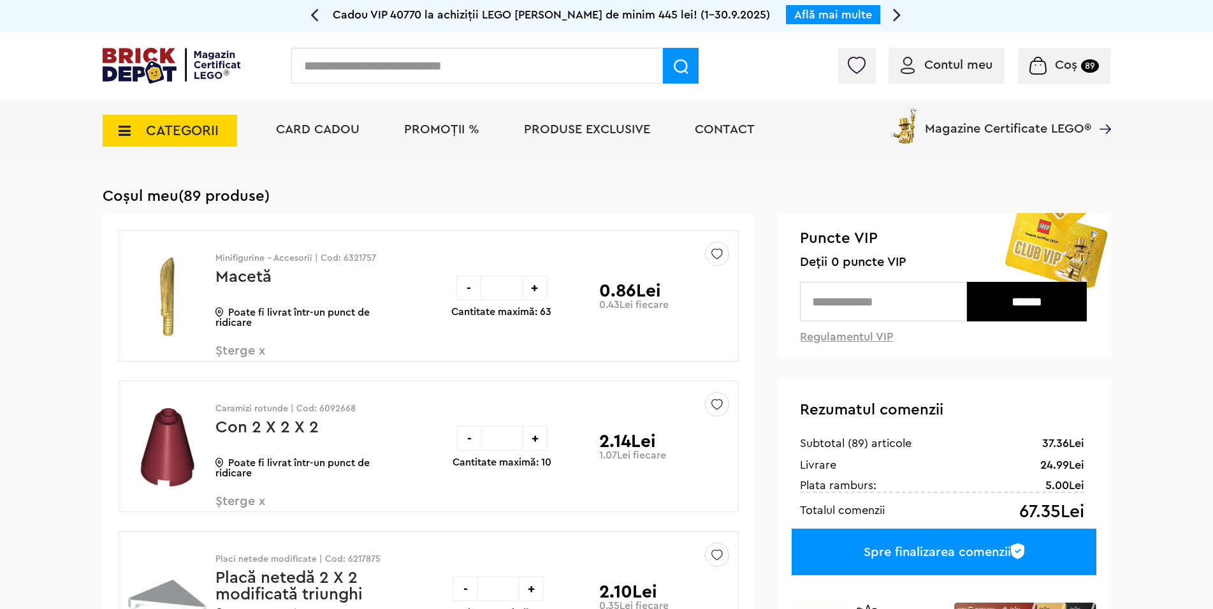
scroll to position [1431, 0]
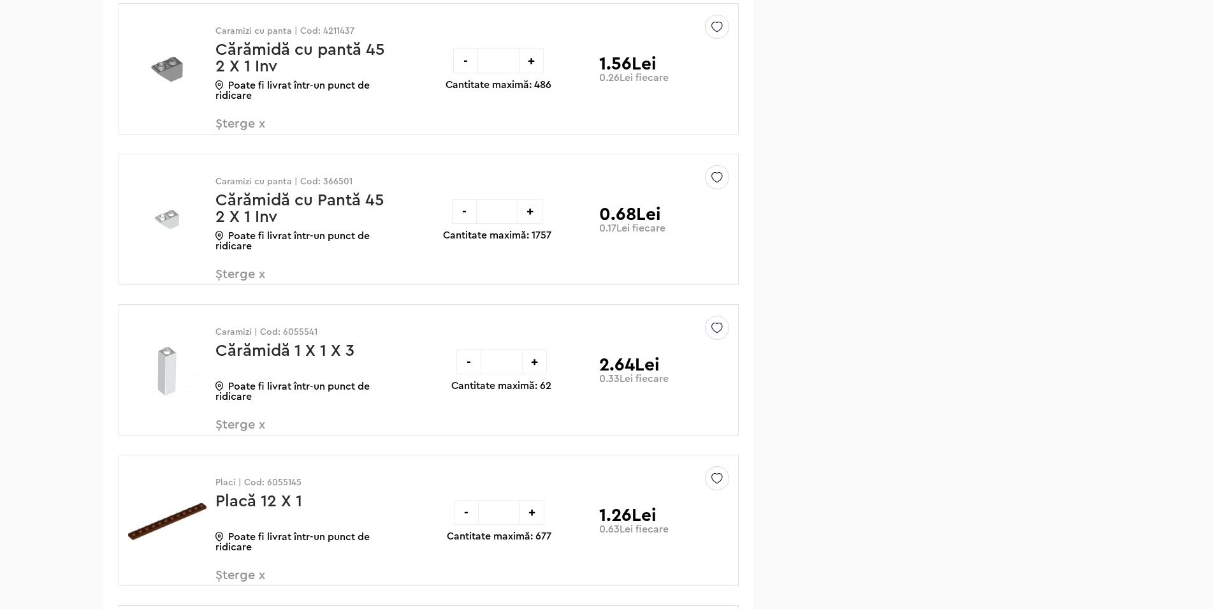
click at [470, 364] on div "-" at bounding box center [469, 361] width 25 height 25
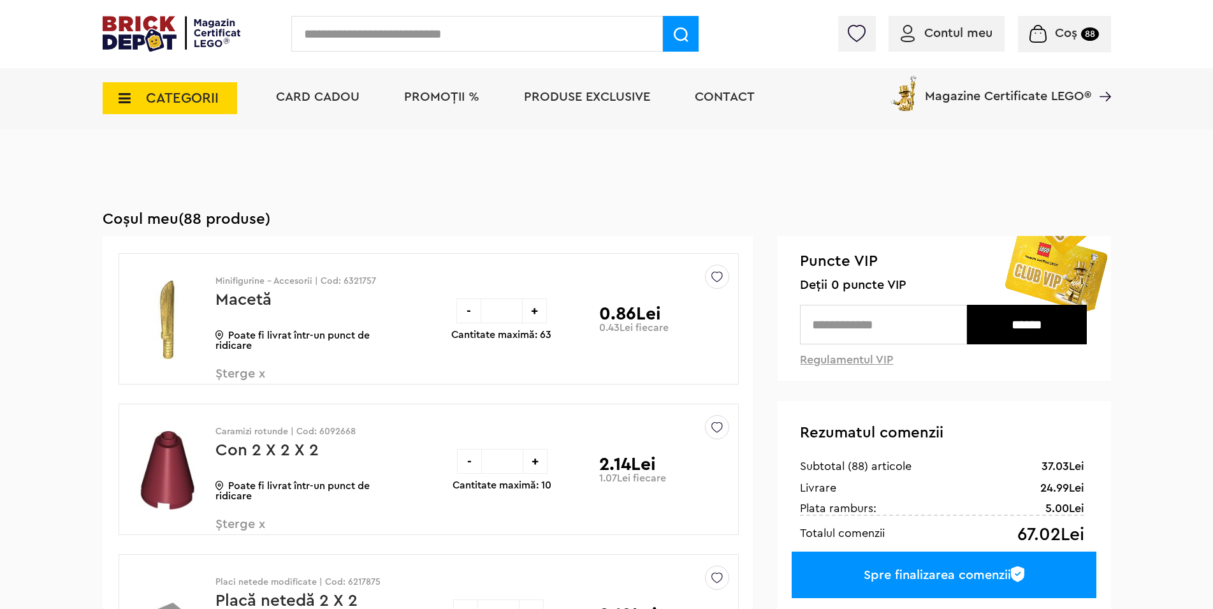
scroll to position [1431, 0]
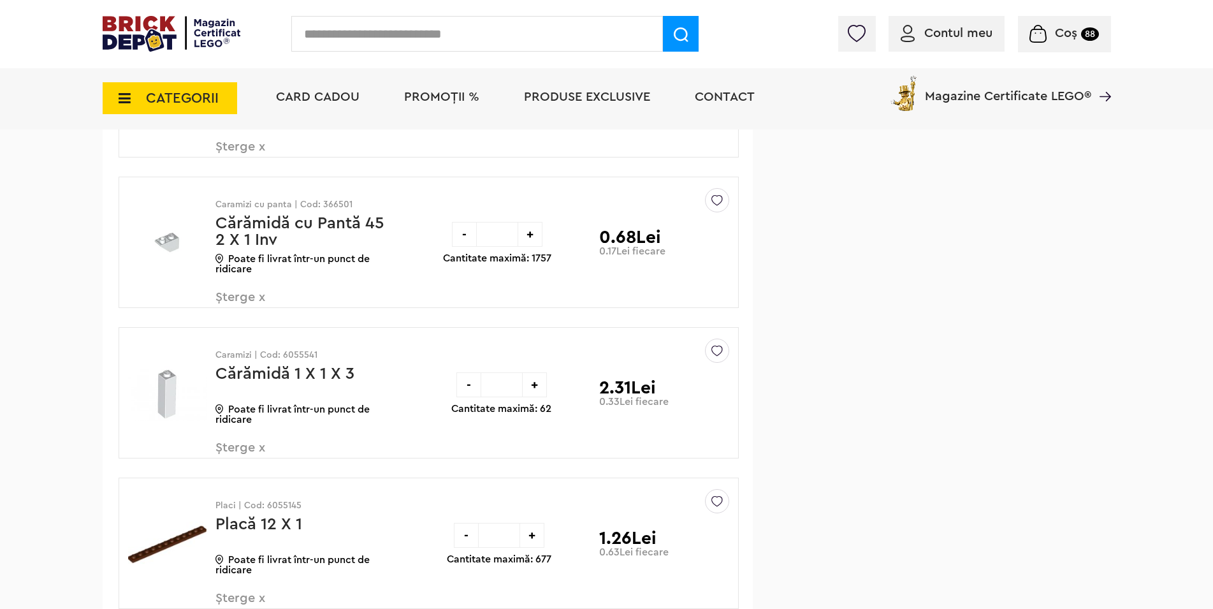
click at [467, 388] on div "-" at bounding box center [469, 384] width 25 height 25
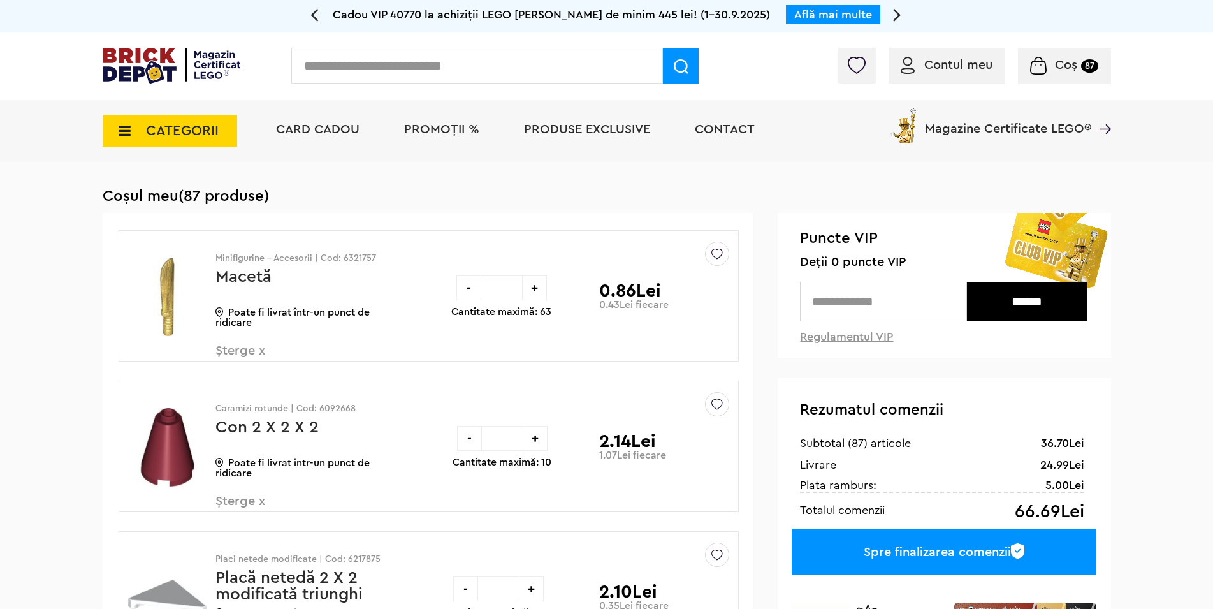
scroll to position [1431, 0]
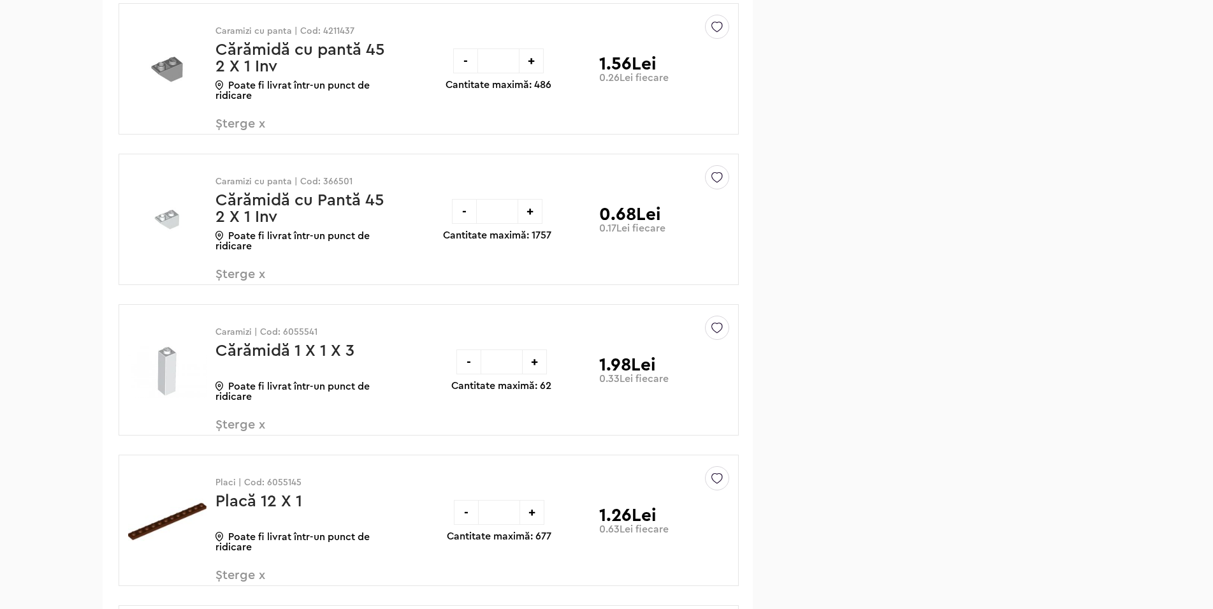
click at [470, 363] on div "-" at bounding box center [469, 361] width 25 height 25
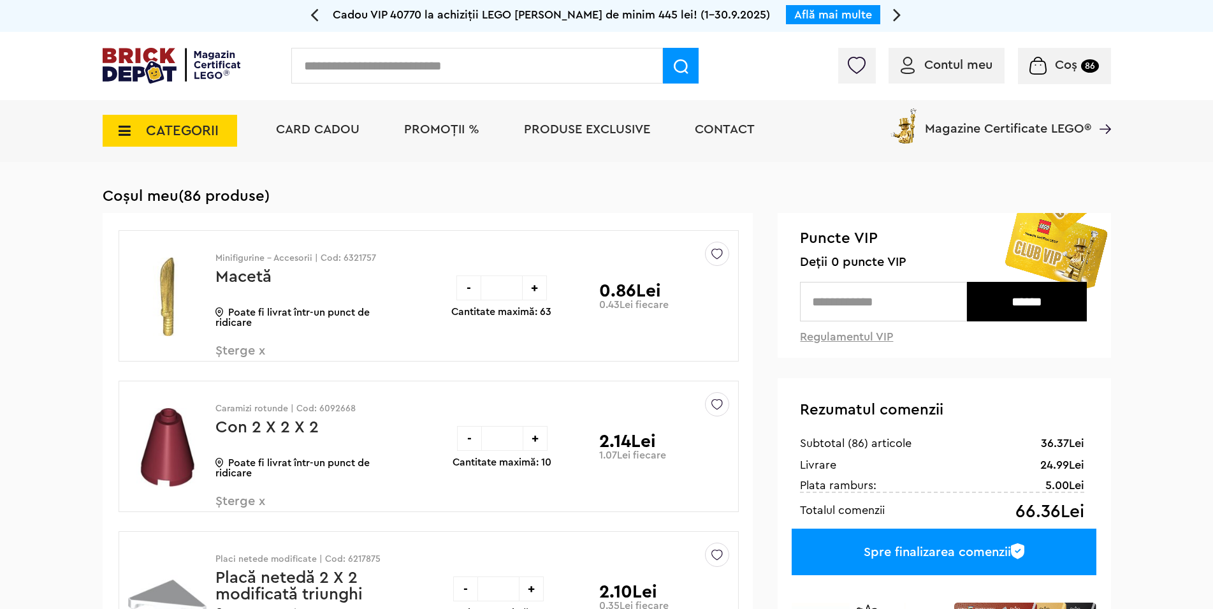
scroll to position [1431, 0]
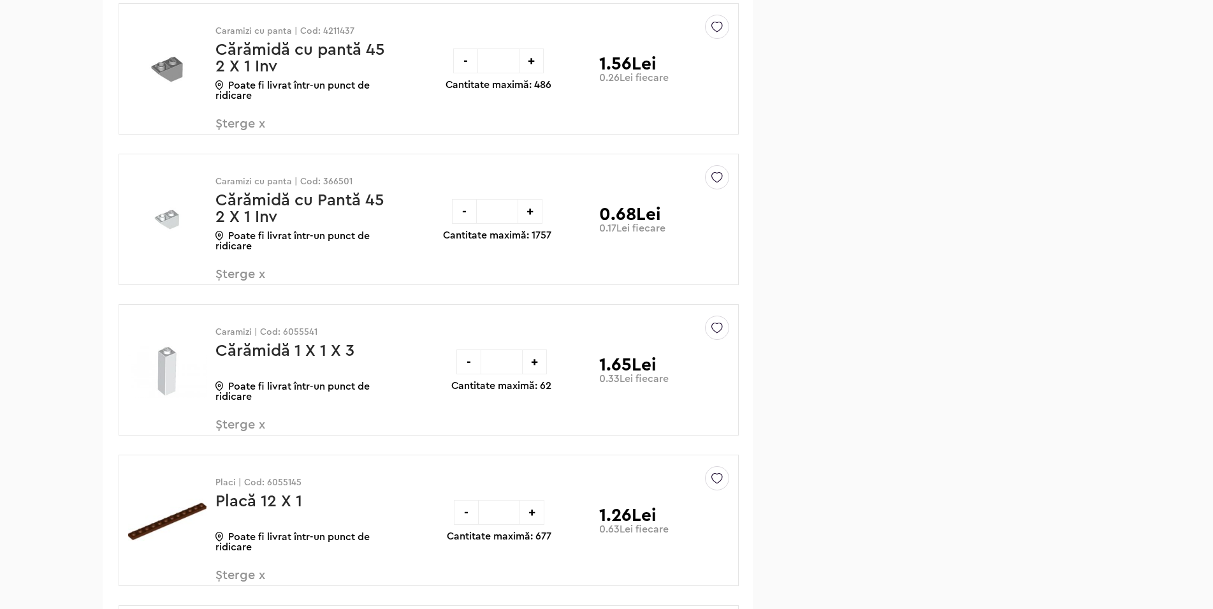
click at [467, 365] on div "-" at bounding box center [469, 361] width 25 height 25
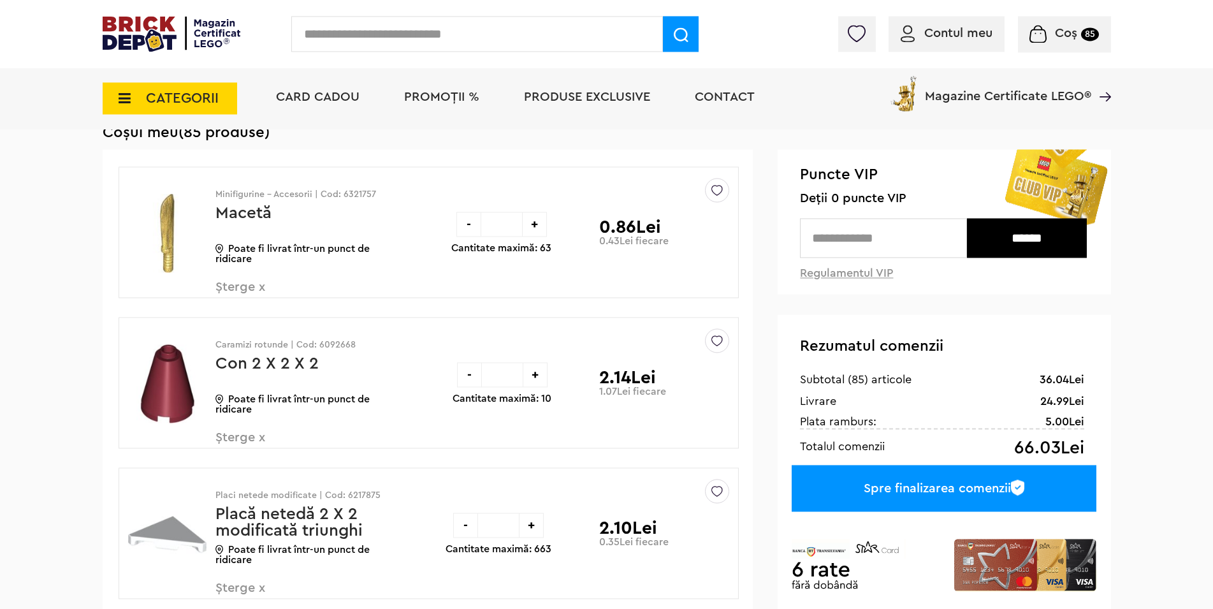
scroll to position [65, 0]
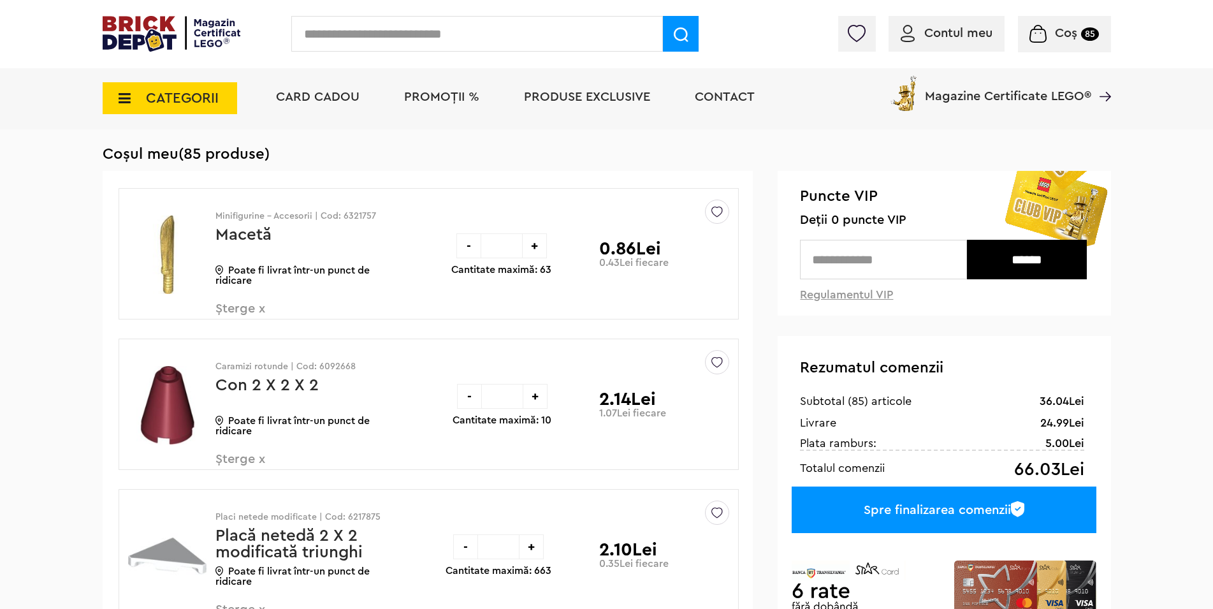
click at [262, 311] on span "Șterge x" at bounding box center [291, 315] width 150 height 27
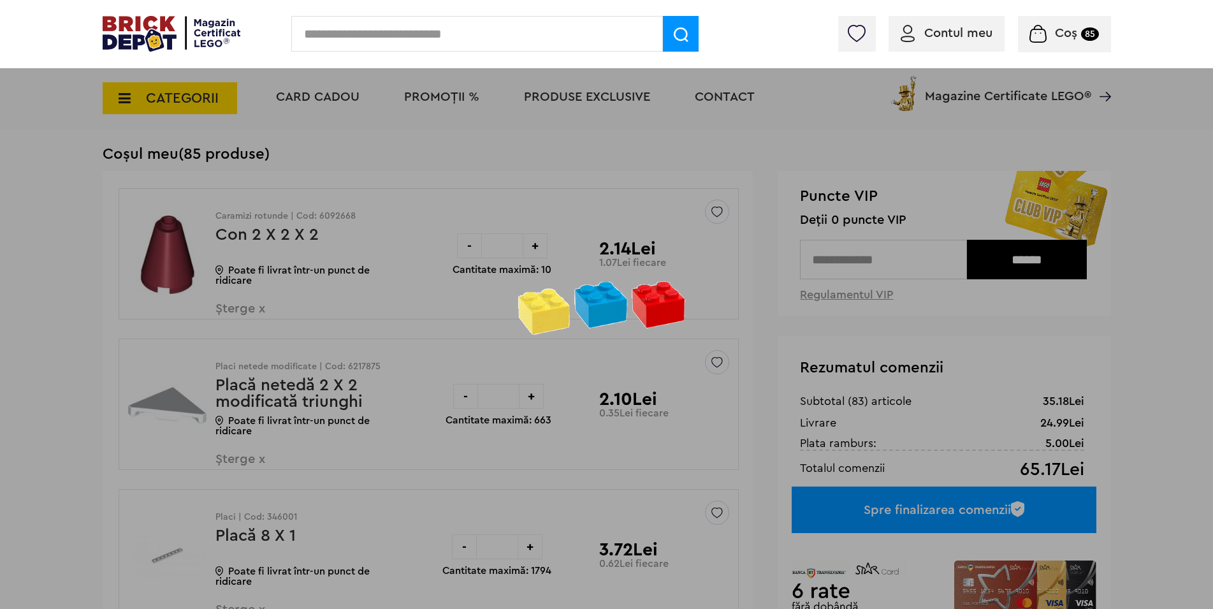
scroll to position [195, 0]
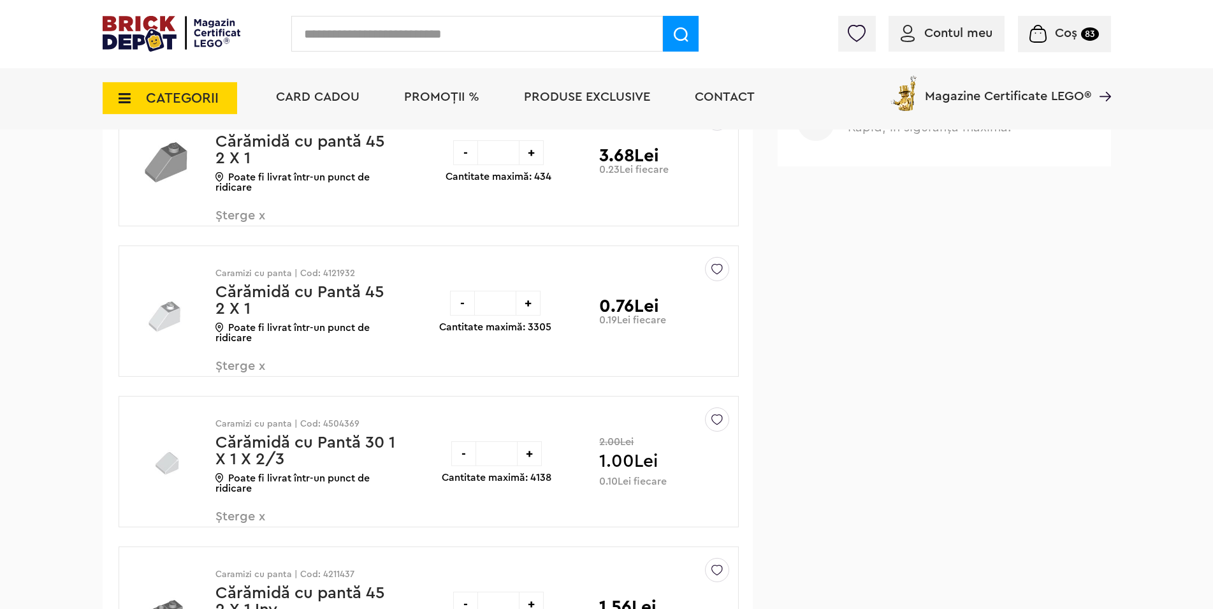
scroll to position [780, 0]
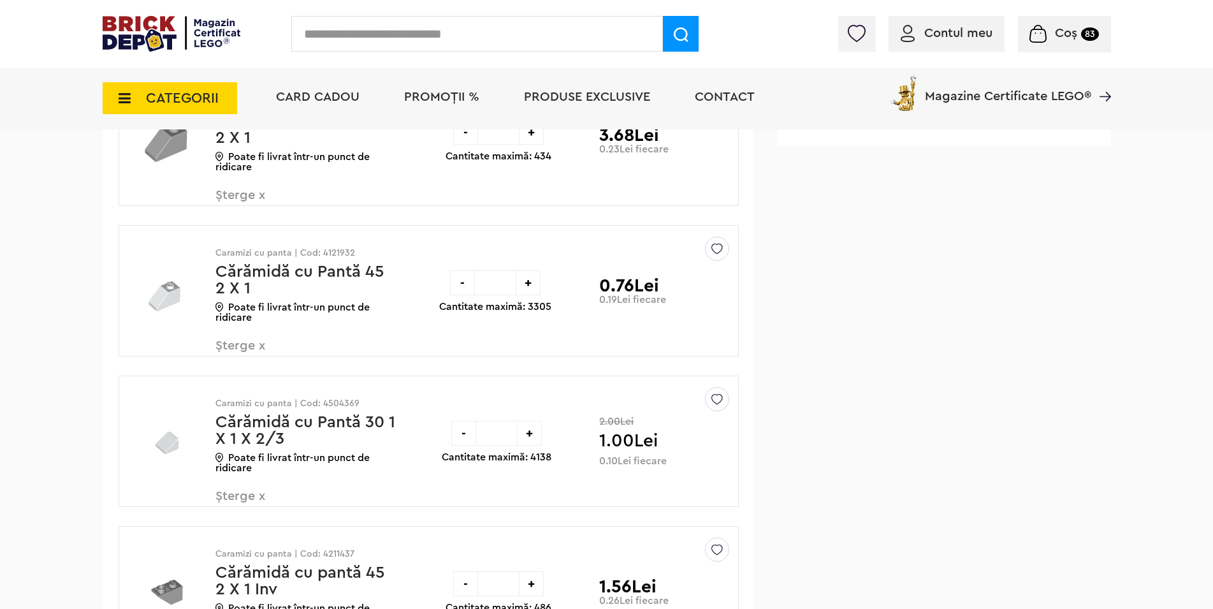
click at [464, 436] on div "-" at bounding box center [463, 433] width 25 height 25
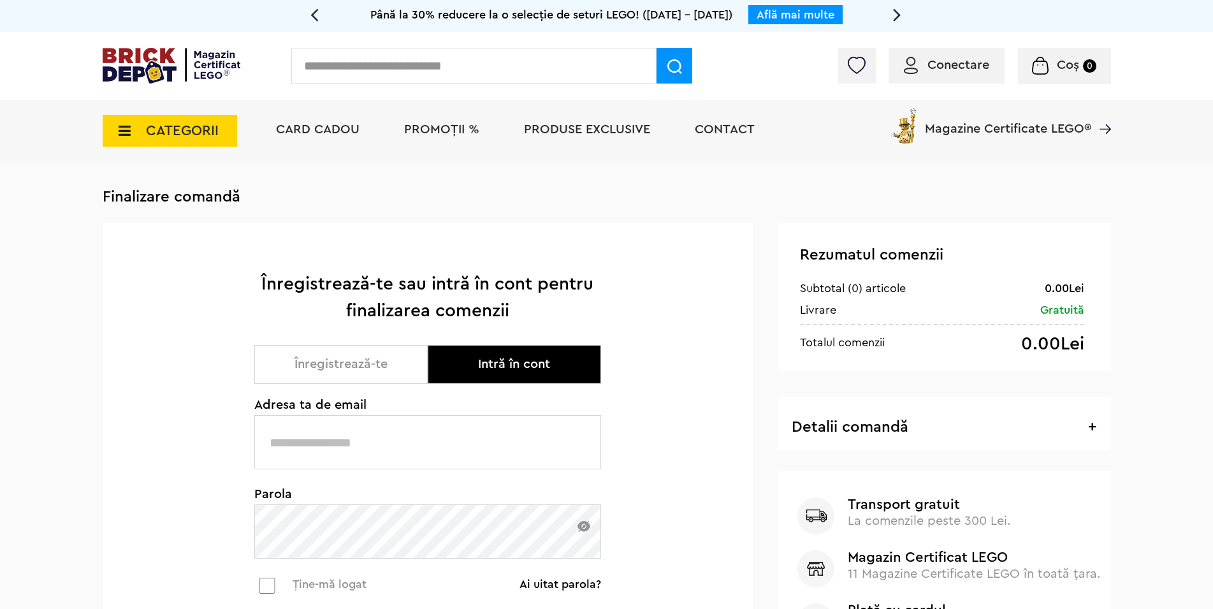
click at [126, 130] on icon at bounding box center [121, 131] width 20 height 14
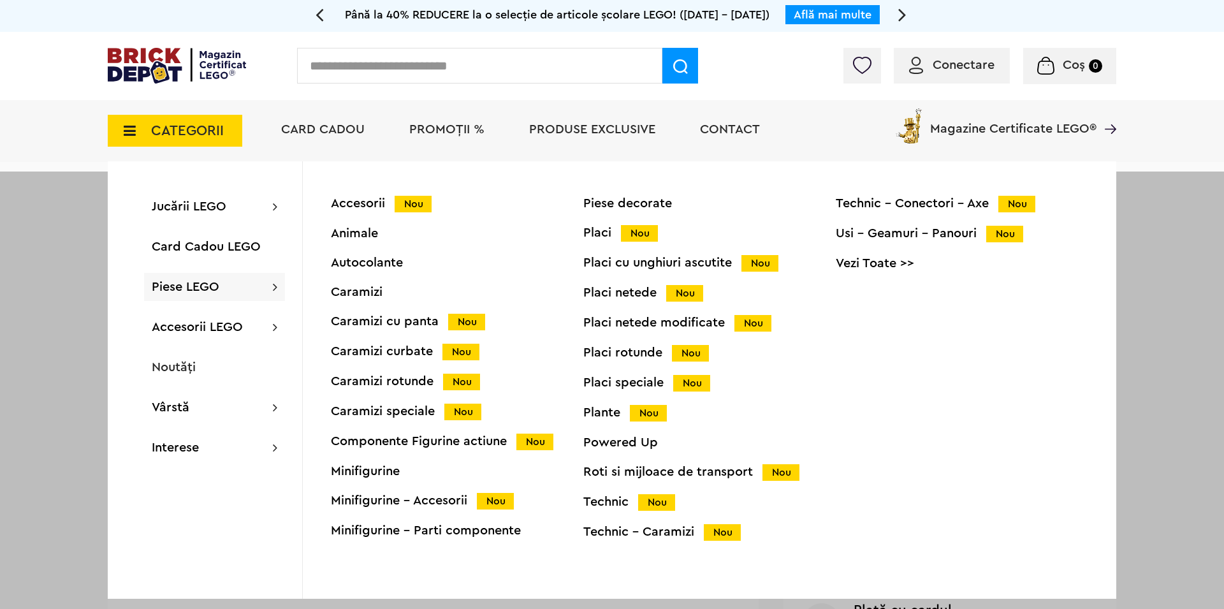
click at [393, 380] on div "Caramizi rotunde Nou" at bounding box center [457, 381] width 253 height 13
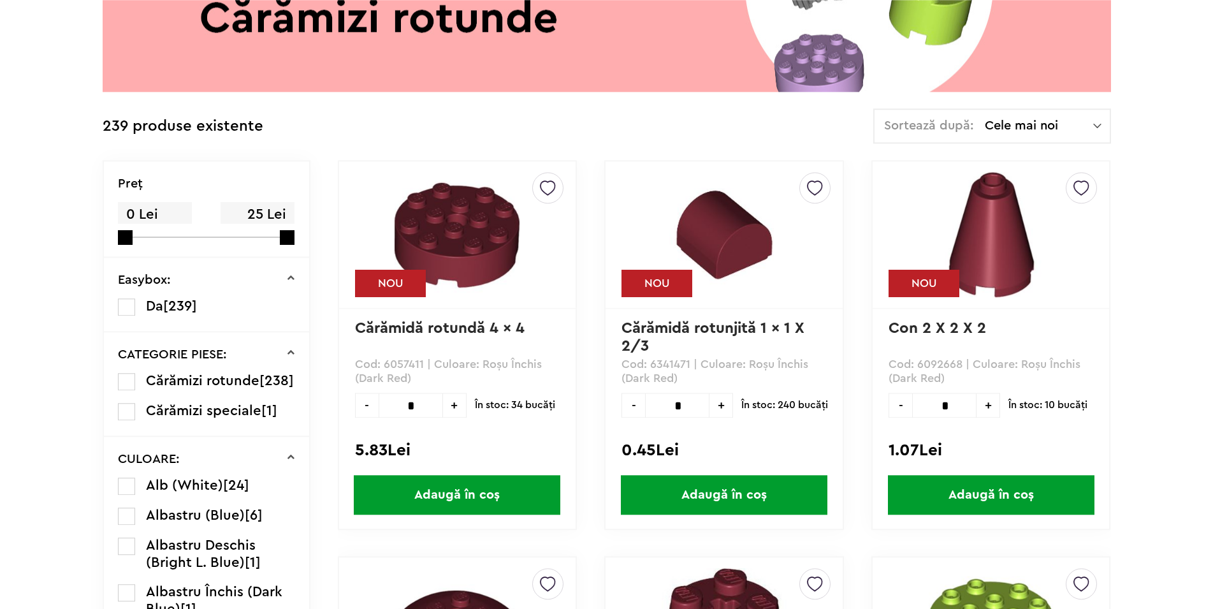
scroll to position [260, 0]
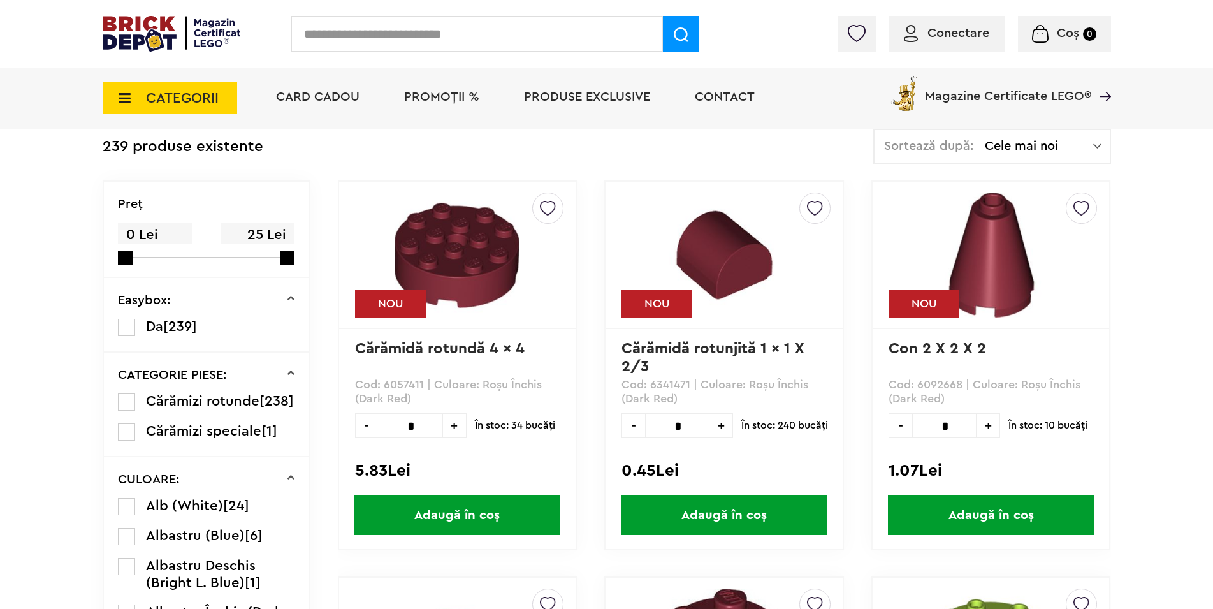
click at [992, 425] on span "+" at bounding box center [989, 425] width 24 height 25
type input "*"
click at [980, 522] on span "Adaugă în coș" at bounding box center [991, 515] width 207 height 40
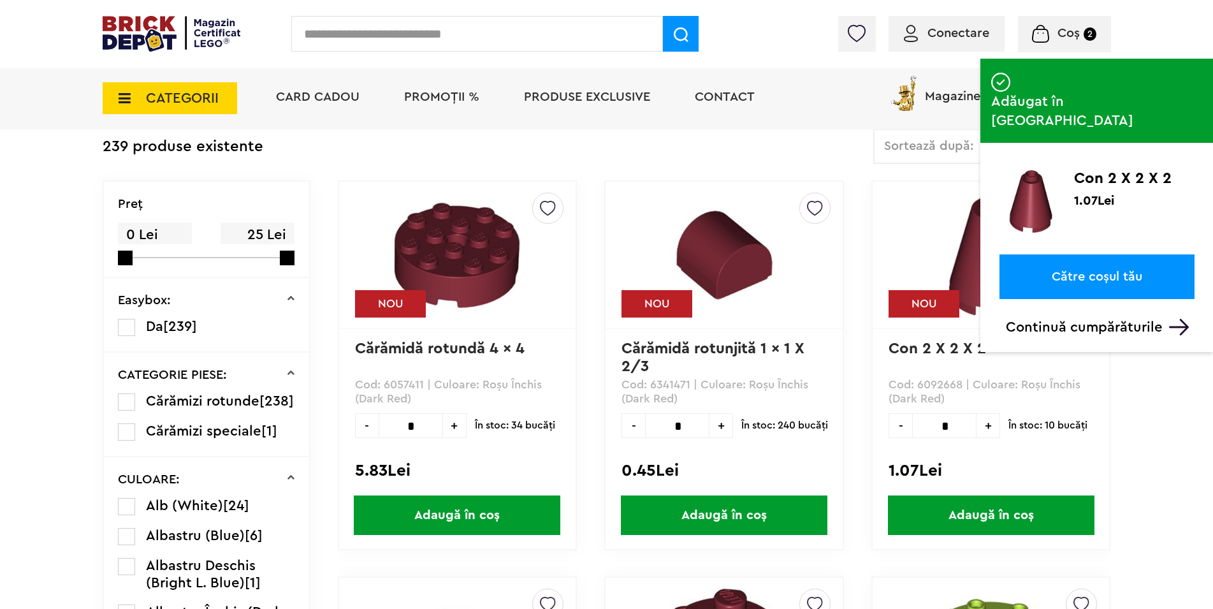
click at [1067, 34] on span "Coș" at bounding box center [1069, 33] width 22 height 13
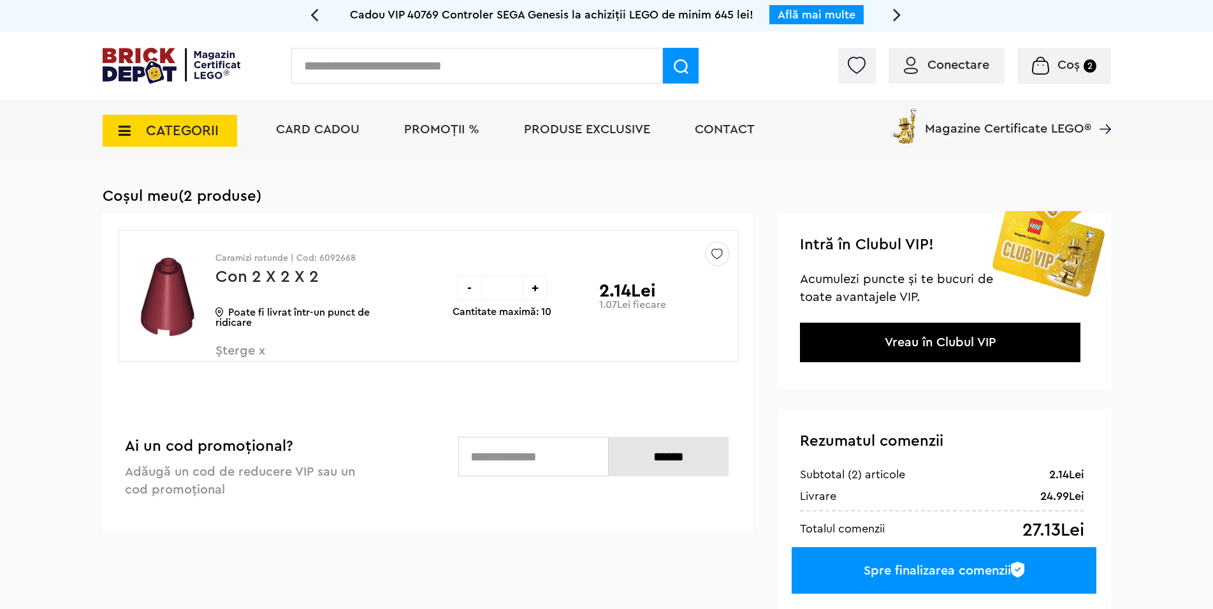
click at [911, 575] on div "Spre finalizarea comenzii" at bounding box center [944, 570] width 304 height 47
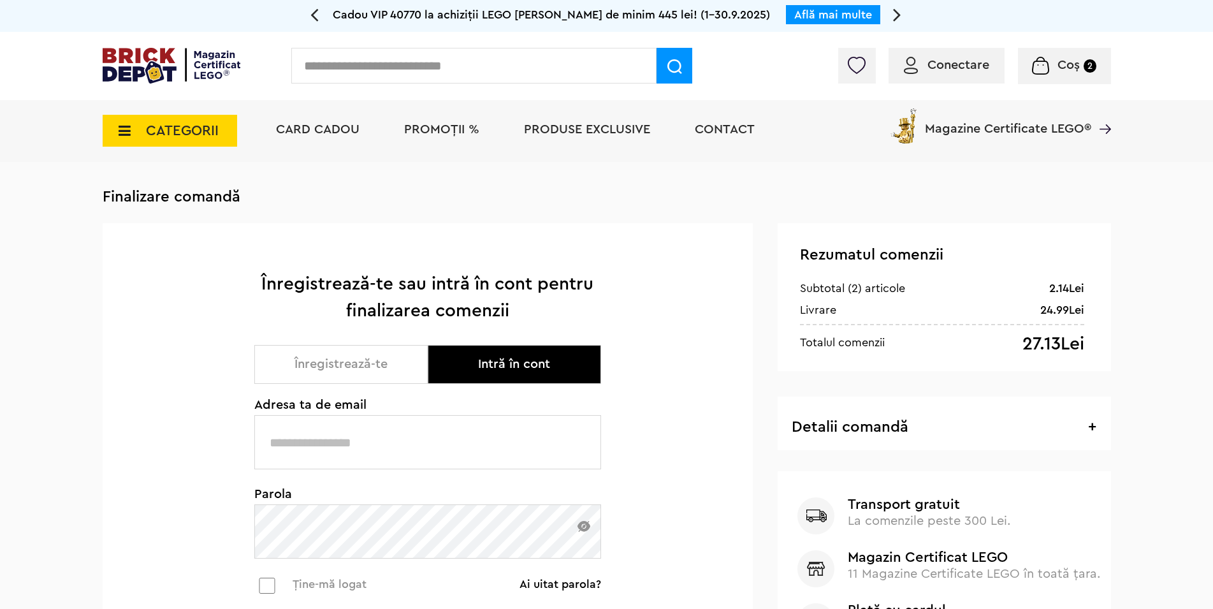
click at [407, 441] on input "text" at bounding box center [427, 442] width 347 height 54
type input "**********"
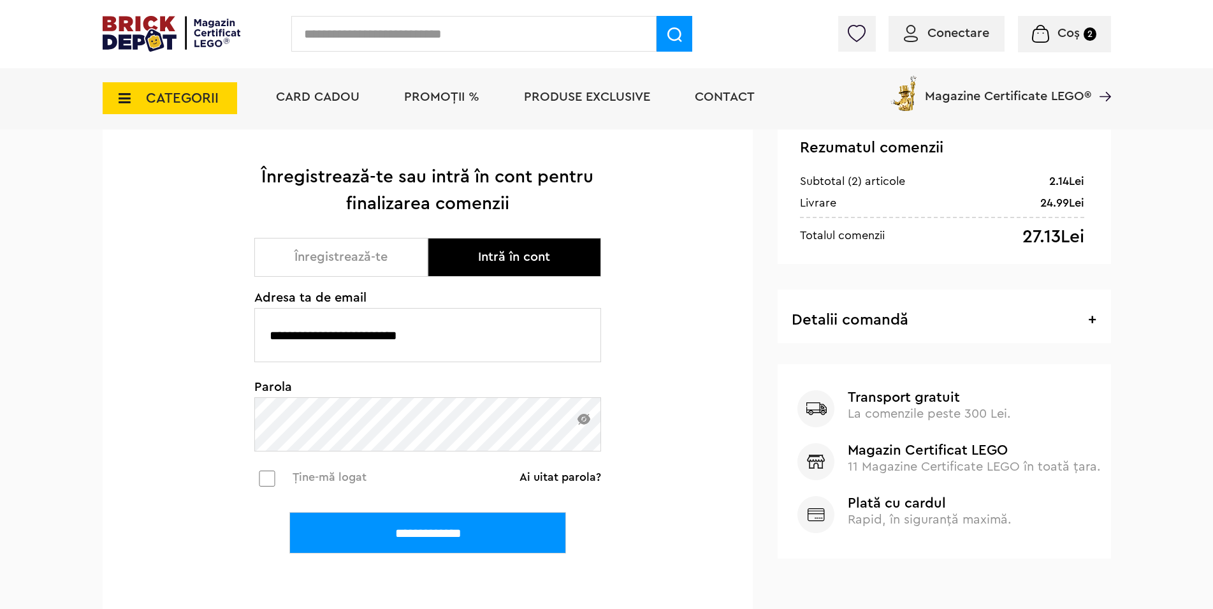
click at [427, 531] on input "**********" at bounding box center [427, 532] width 277 height 41
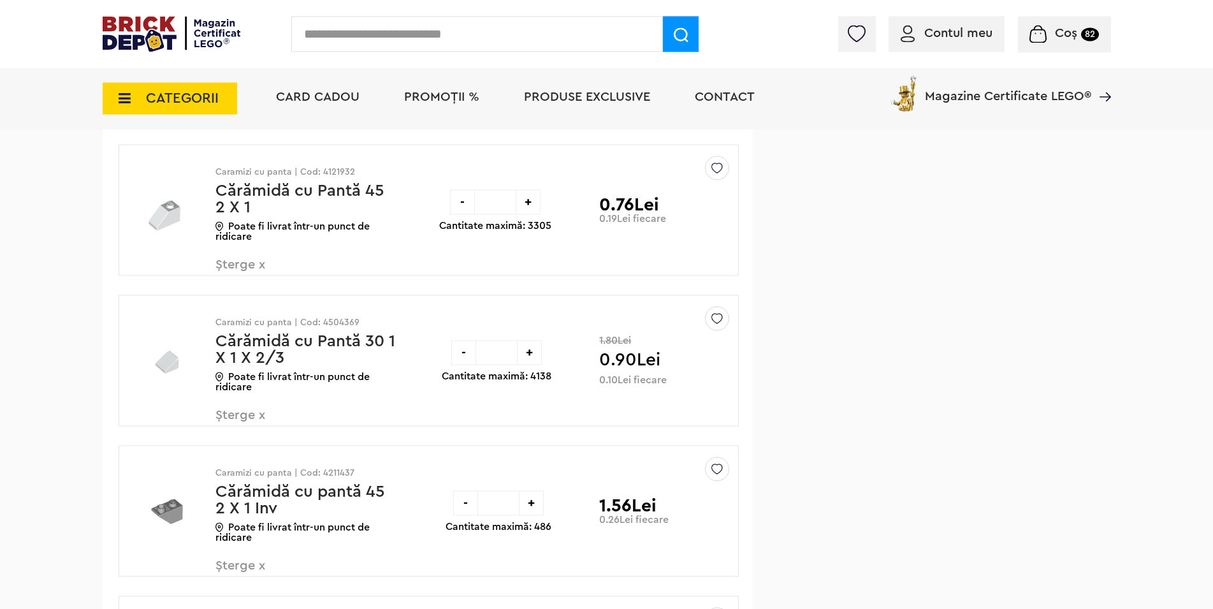
scroll to position [976, 0]
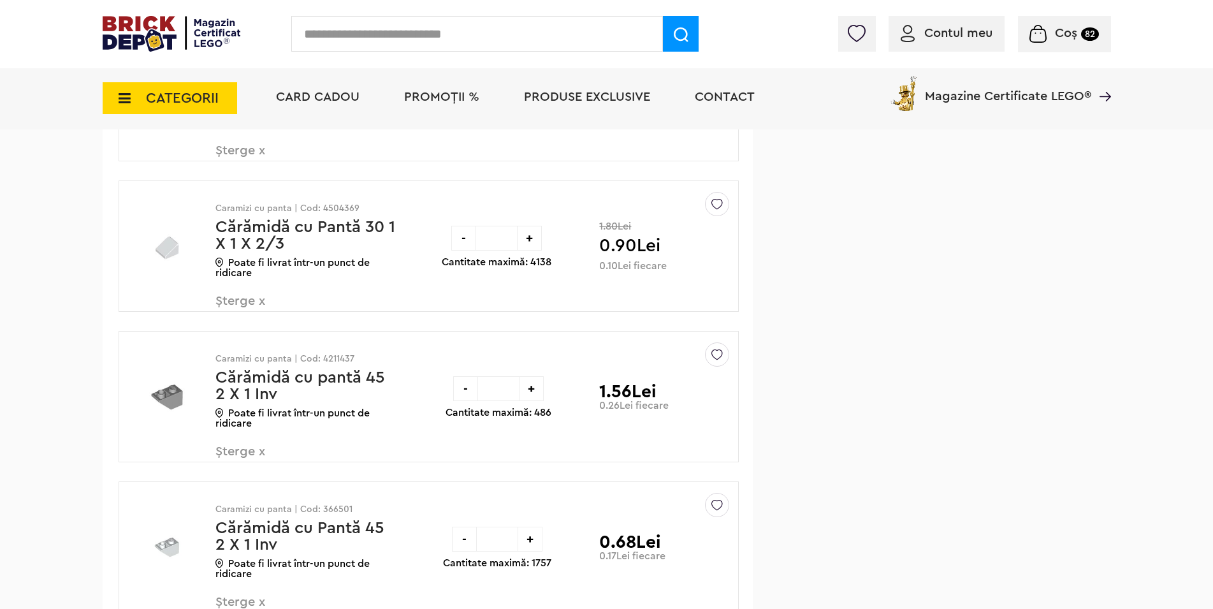
click at [466, 240] on div "-" at bounding box center [463, 238] width 25 height 25
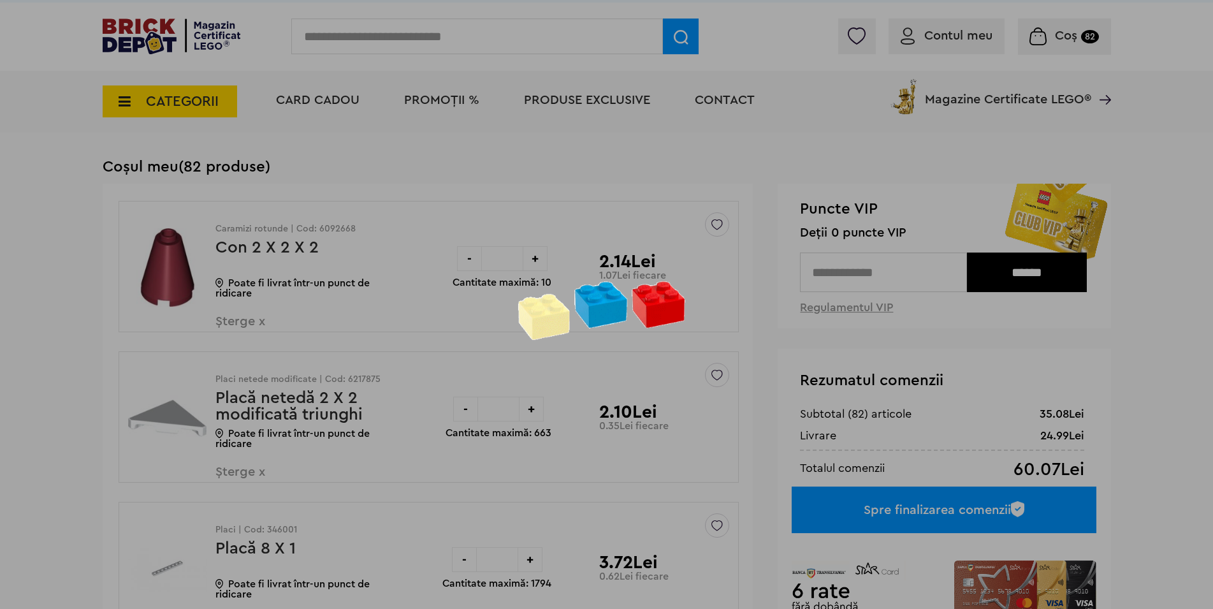
scroll to position [0, 0]
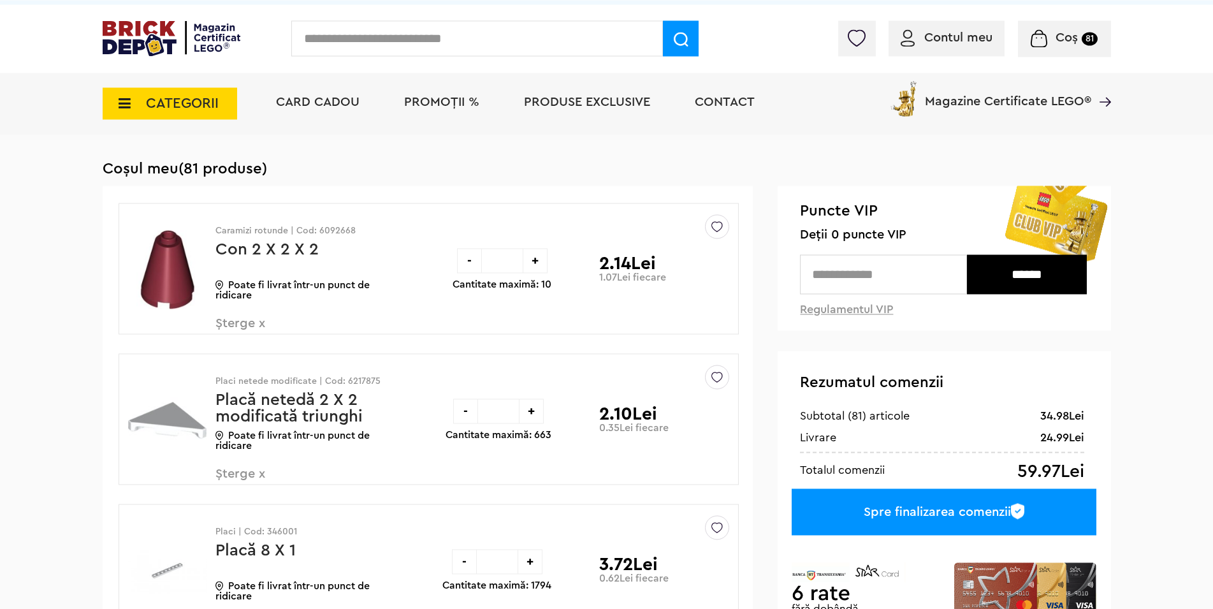
scroll to position [65, 0]
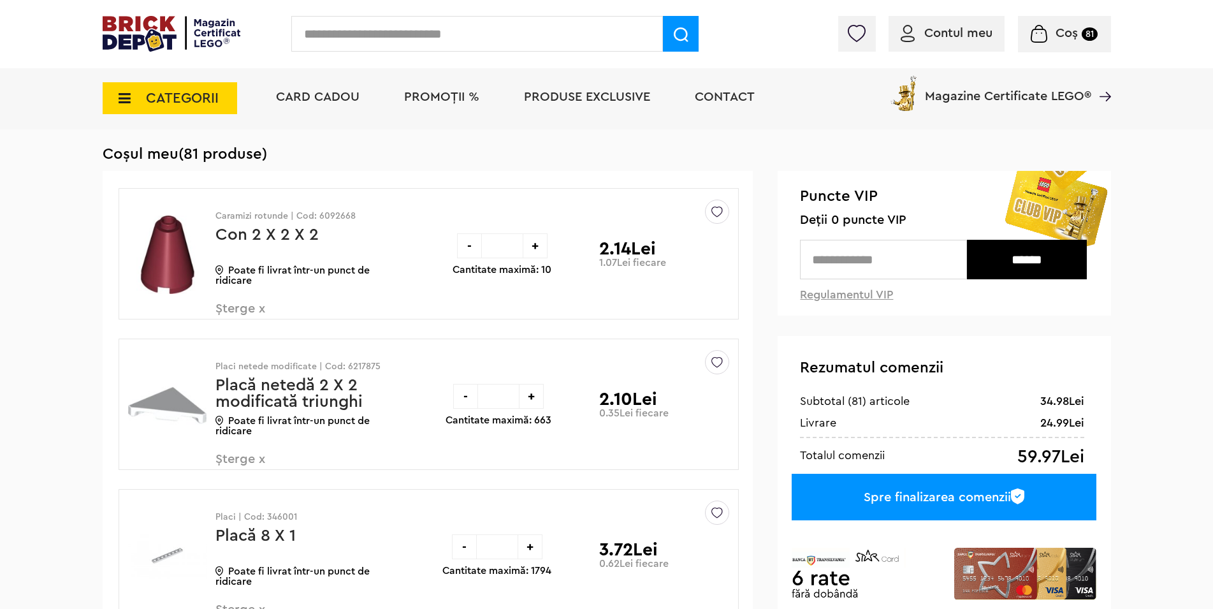
click at [951, 494] on div "Spre finalizarea comenzii" at bounding box center [944, 497] width 304 height 47
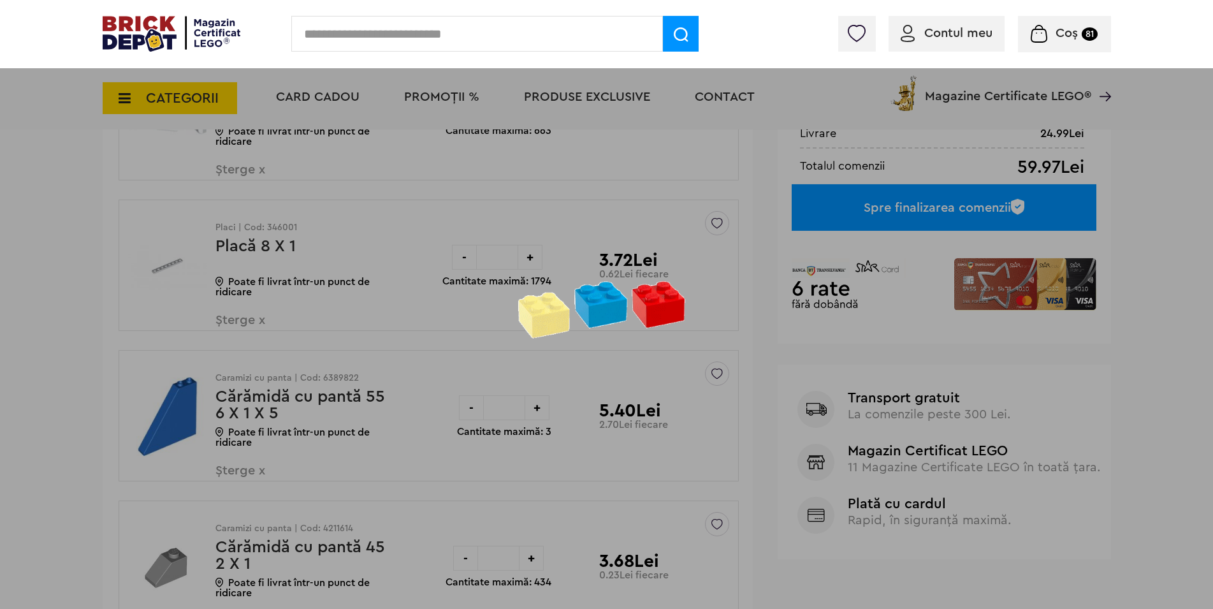
scroll to position [585, 0]
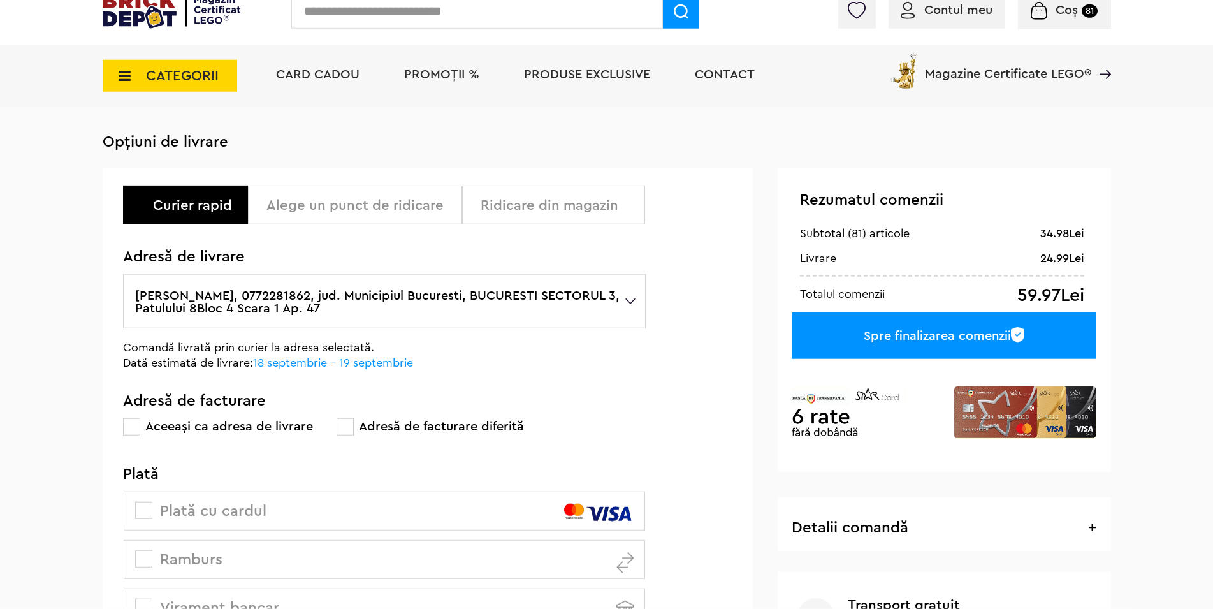
scroll to position [260, 0]
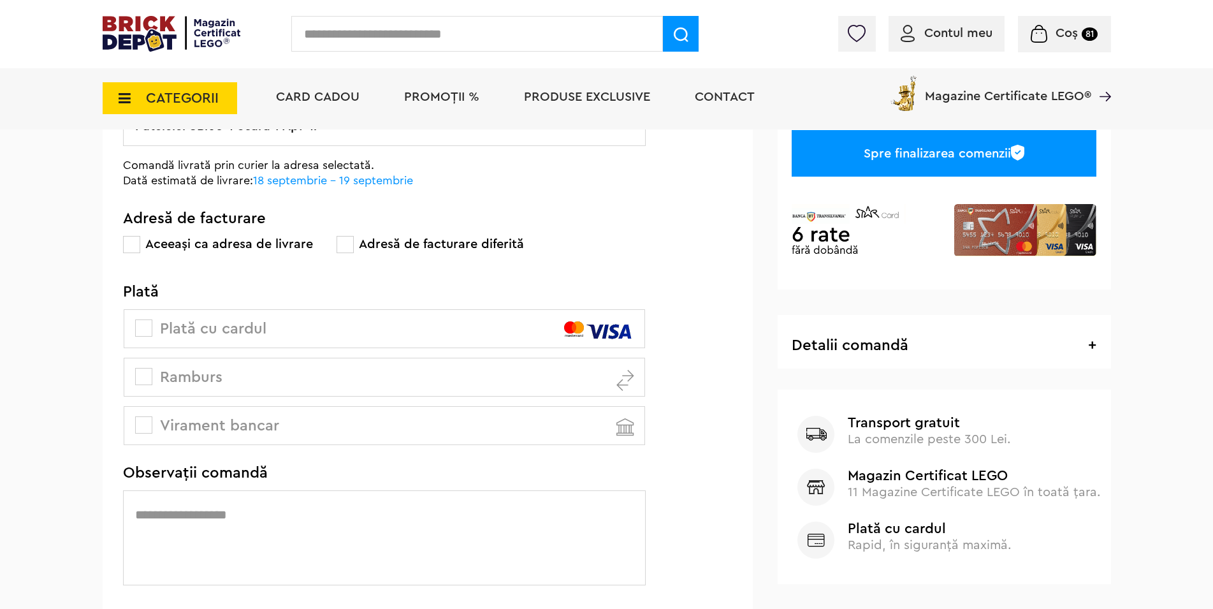
click at [148, 374] on span at bounding box center [143, 376] width 17 height 17
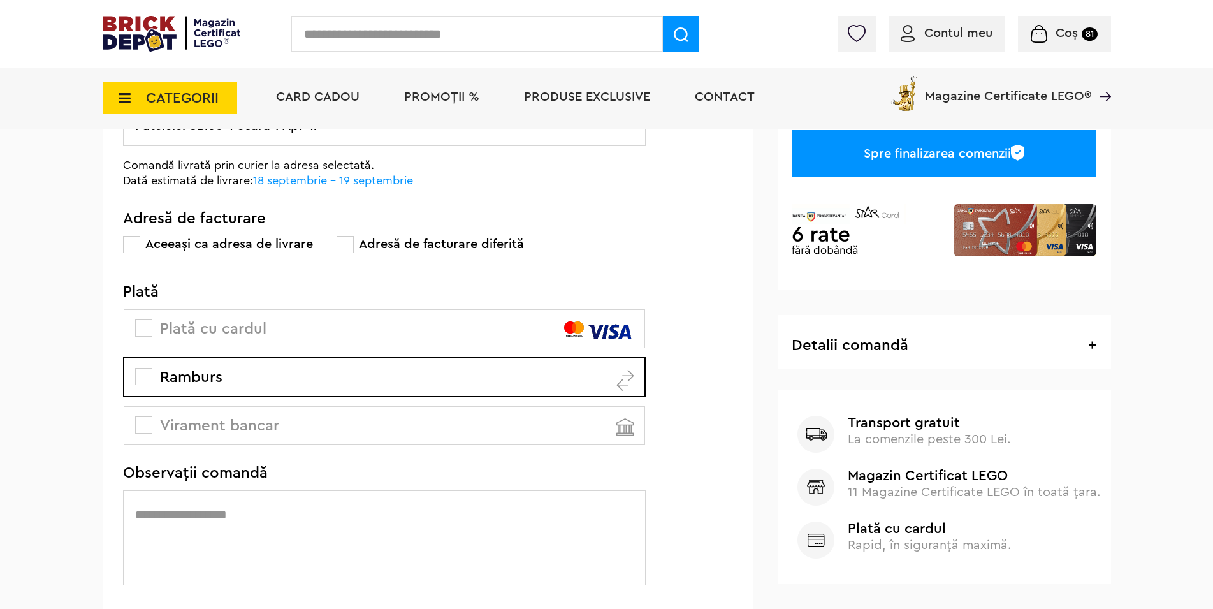
scroll to position [0, 0]
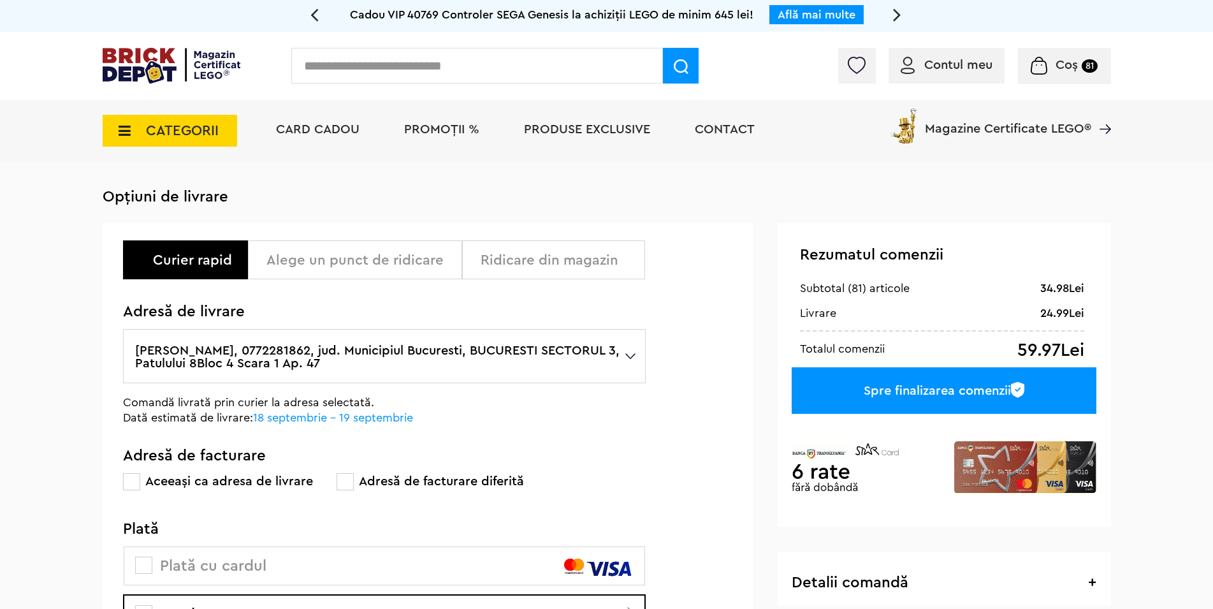
click at [881, 388] on div "Spre finalizarea comenzii" at bounding box center [944, 390] width 304 height 47
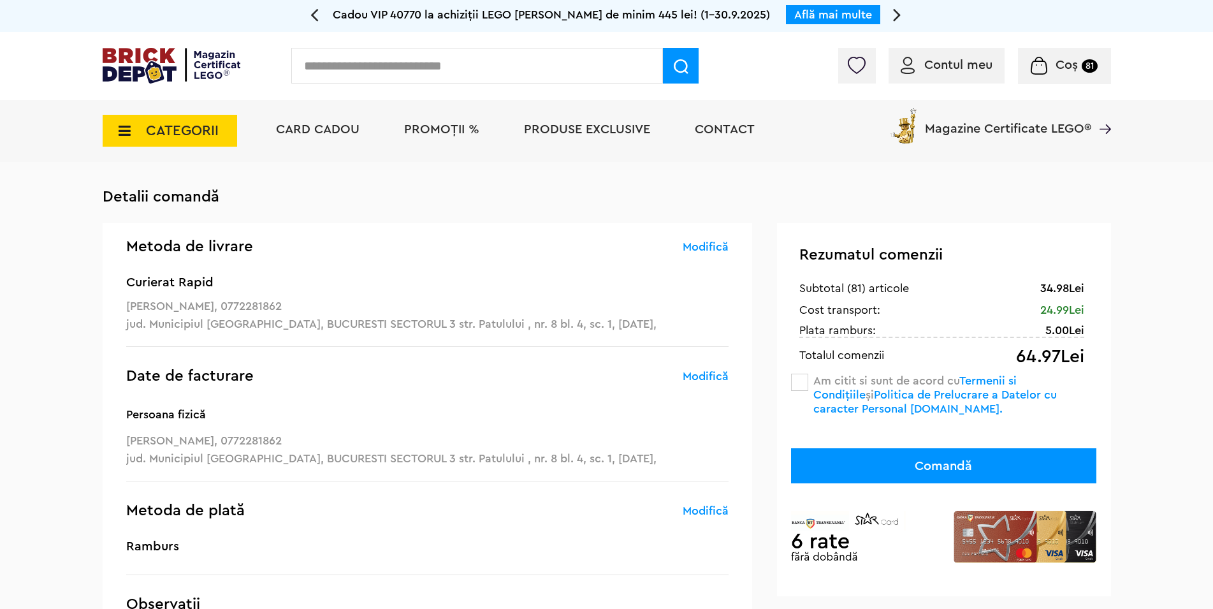
click at [798, 386] on span at bounding box center [799, 382] width 17 height 17
click at [1050, 70] on span "Coș 81" at bounding box center [1064, 65] width 67 height 13
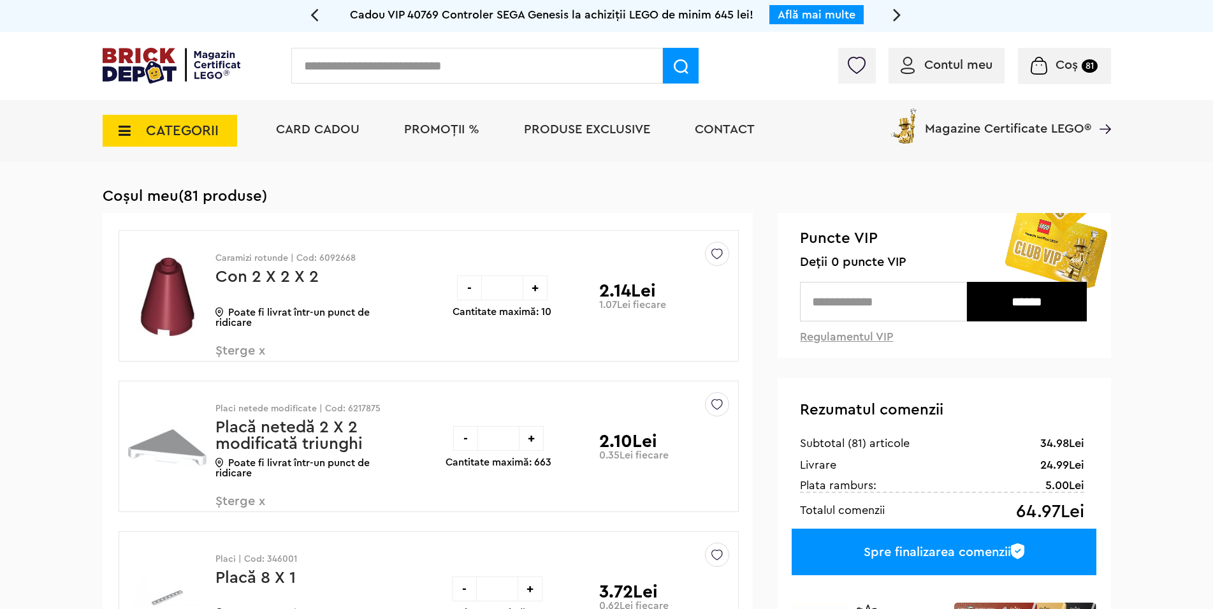
click at [880, 550] on div "Spre finalizarea comenzii" at bounding box center [944, 552] width 304 height 47
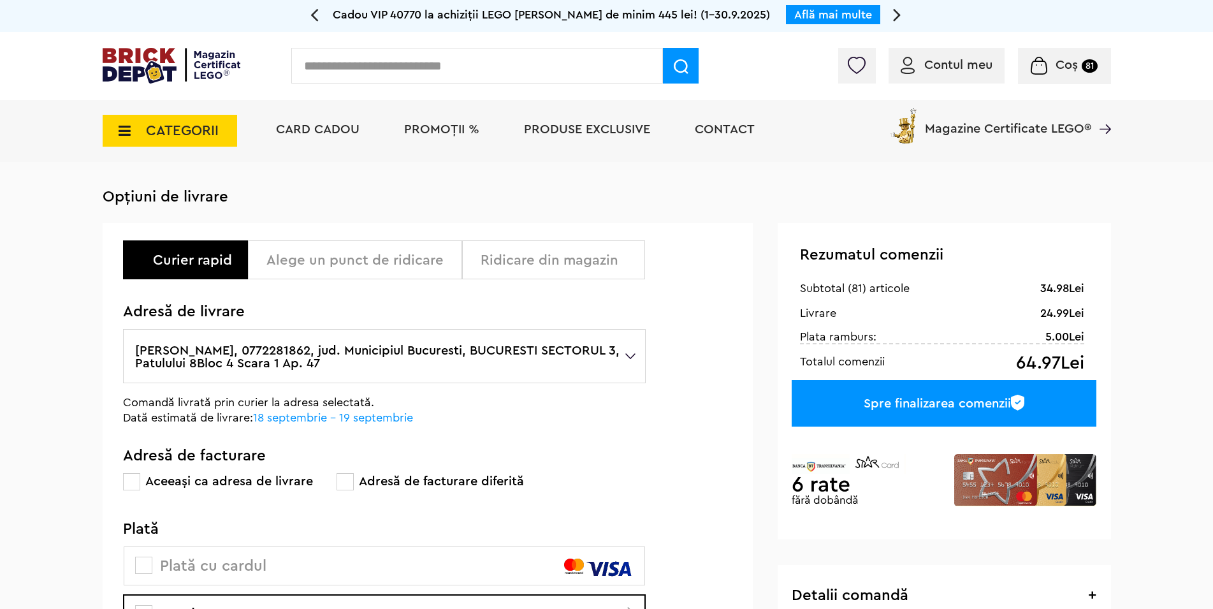
click at [899, 393] on div "Spre finalizarea comenzii" at bounding box center [944, 403] width 304 height 47
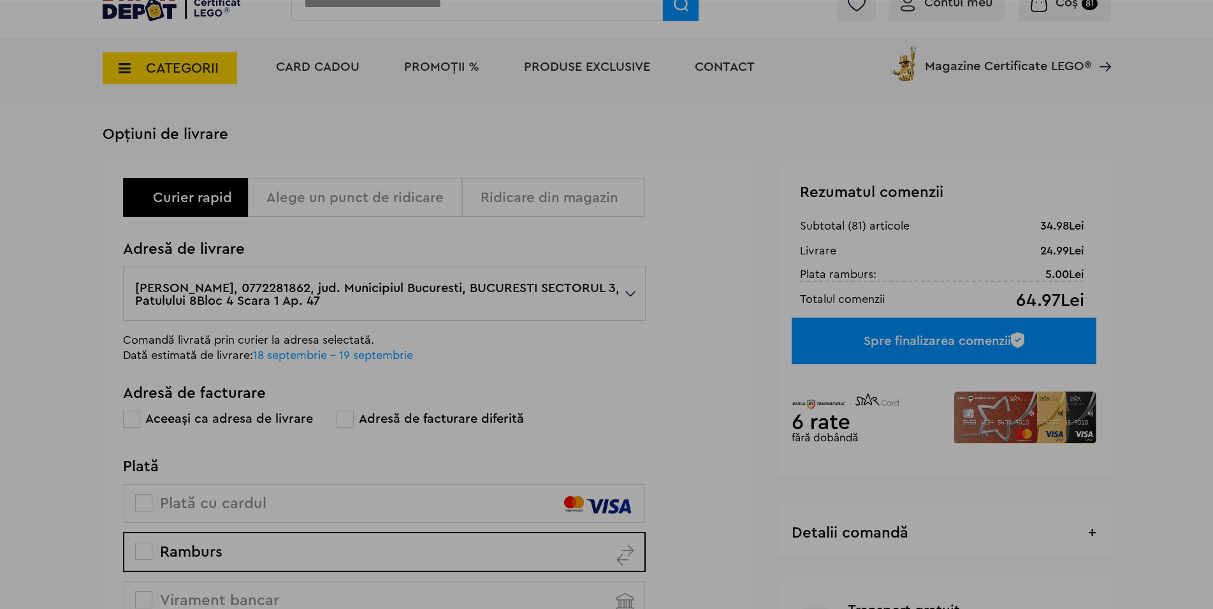
scroll to position [195, 0]
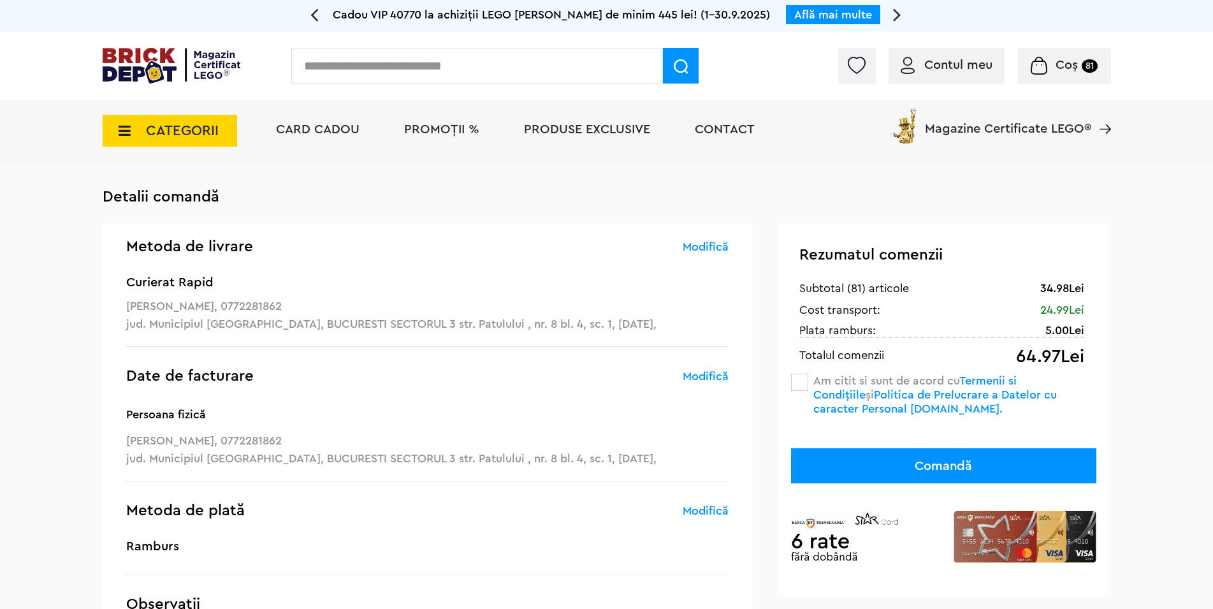
click at [805, 385] on span at bounding box center [799, 382] width 17 height 17
click at [952, 471] on button "Comandă" at bounding box center [943, 465] width 305 height 35
